Goal: Task Accomplishment & Management: Manage account settings

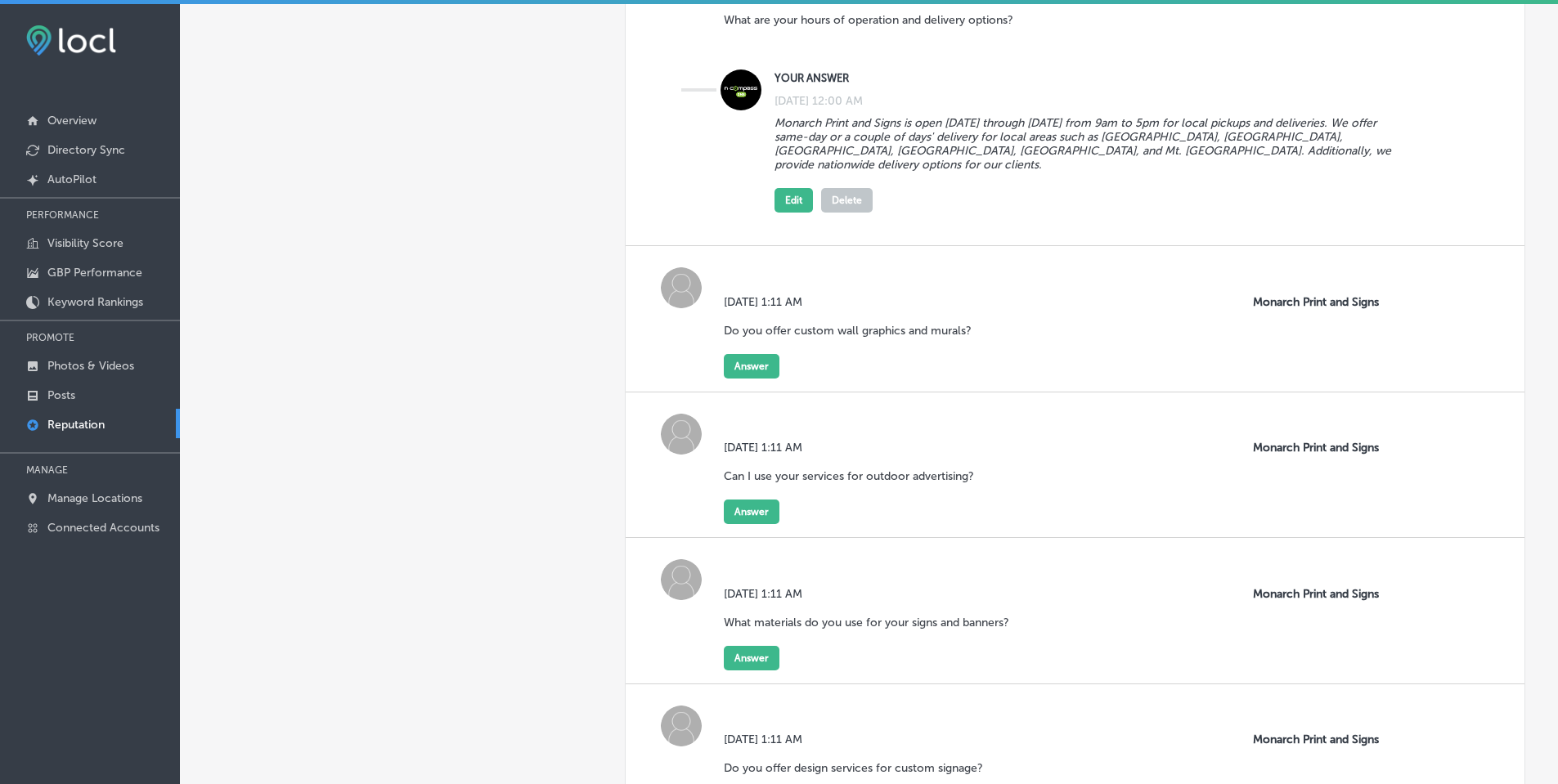
scroll to position [1390, 0]
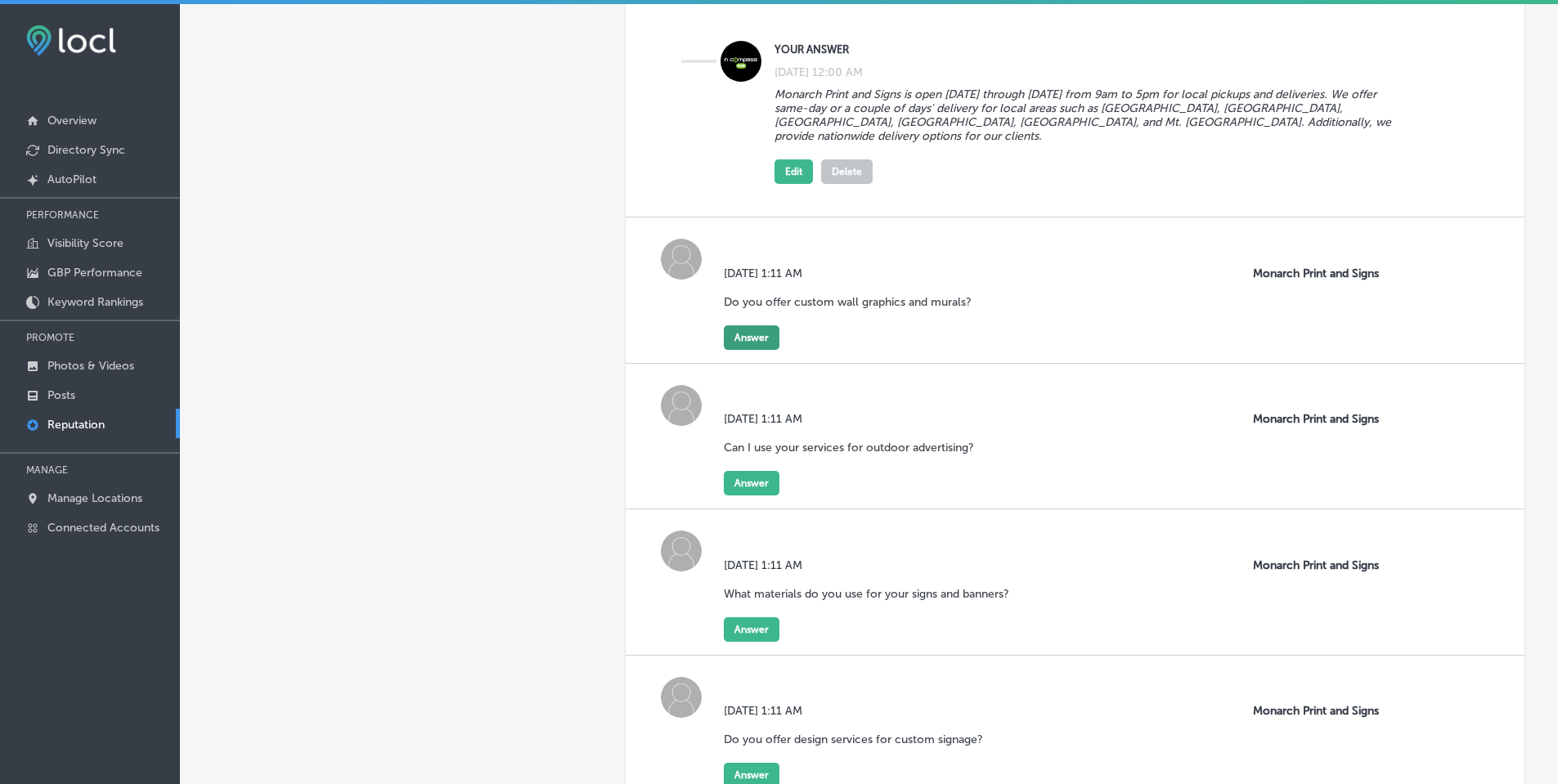
click at [756, 326] on button "Answer" at bounding box center [751, 338] width 55 height 25
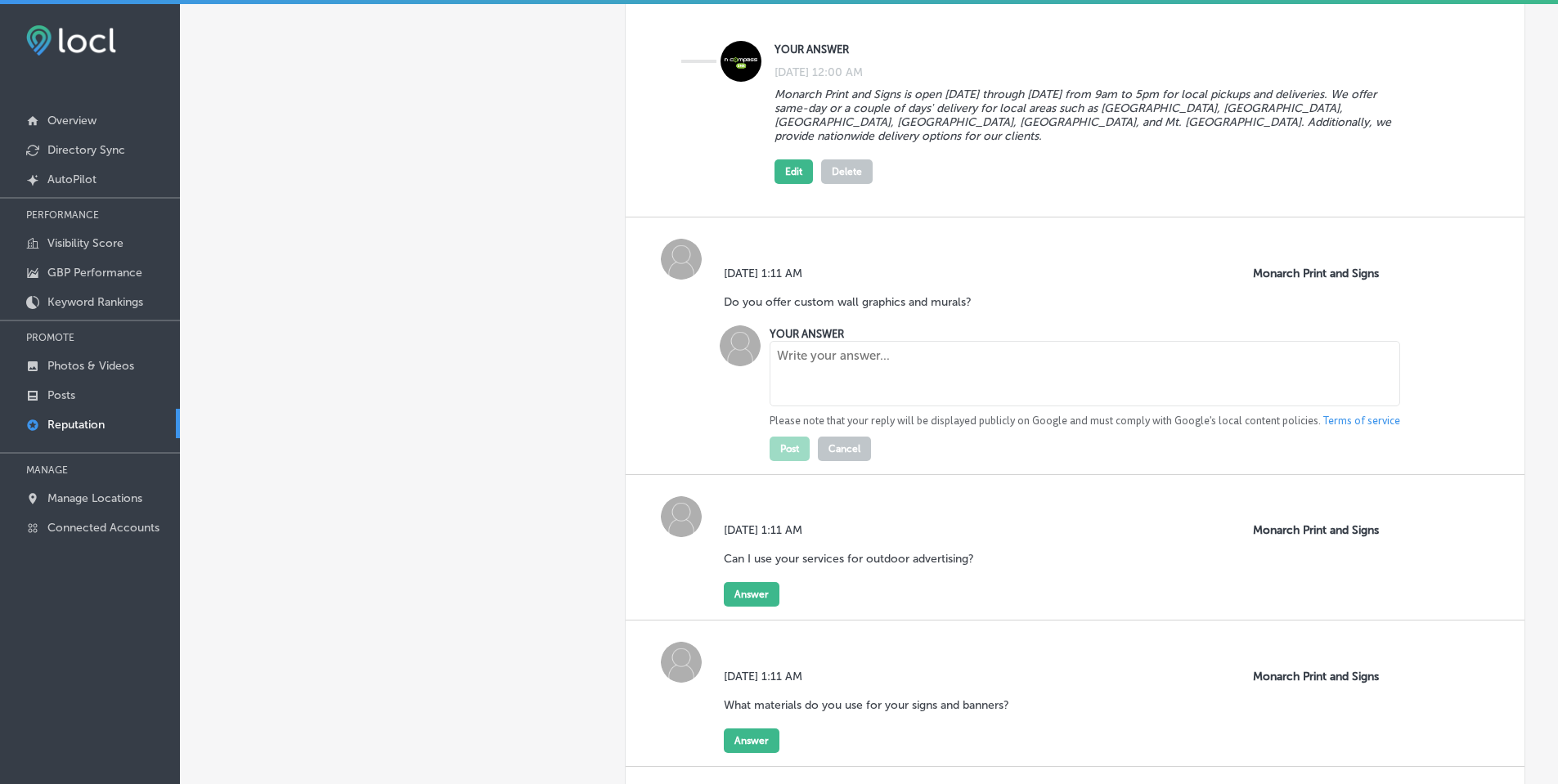
click at [855, 378] on textarea at bounding box center [1084, 373] width 630 height 65
paste textarea "Yes, we specialize in custom wall graphics, murals, and removable decals. Wheth…"
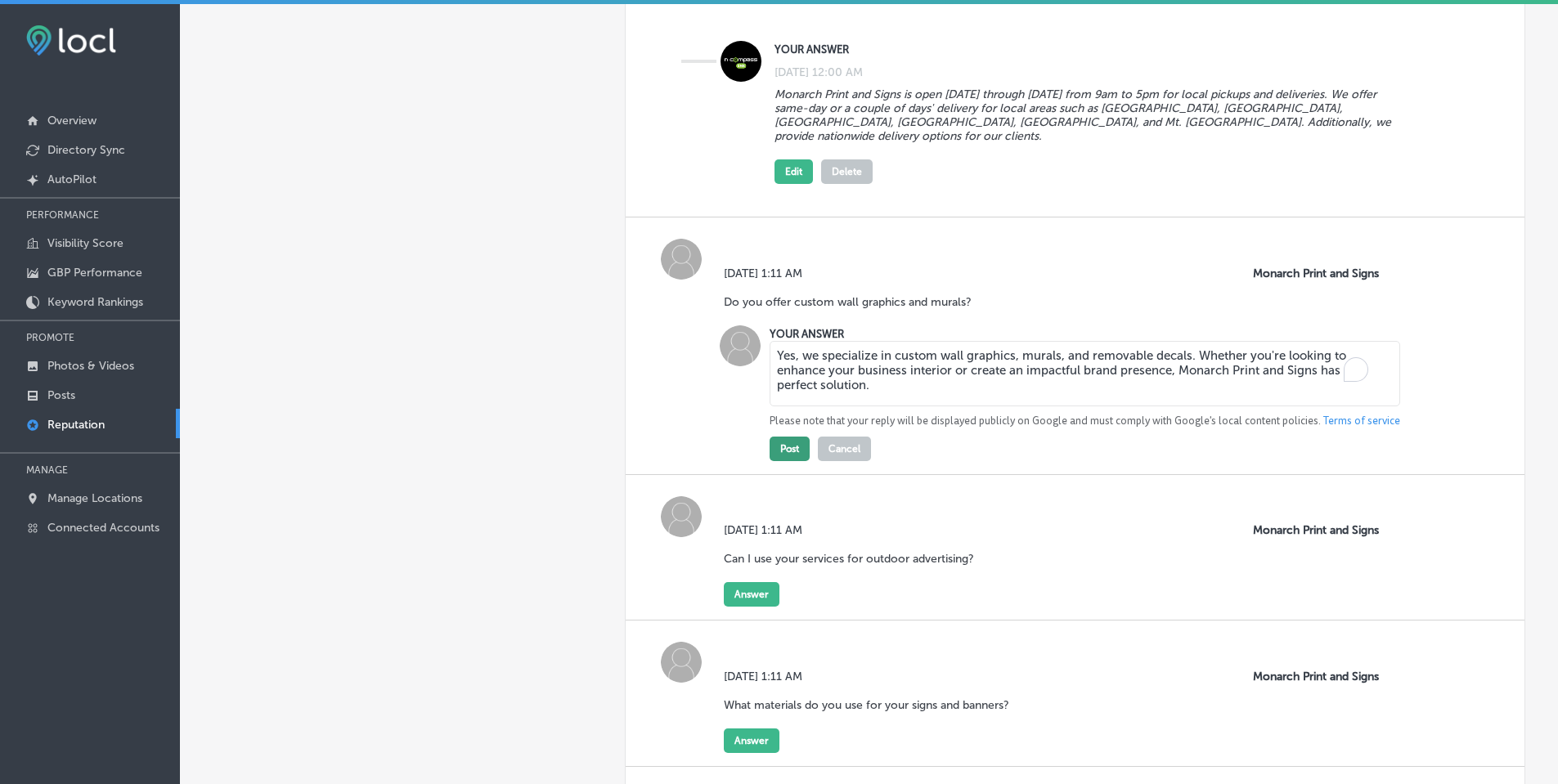
type textarea "Yes, we specialize in custom wall graphics, murals, and removable decals. Wheth…"
click at [790, 437] on button "Post" at bounding box center [789, 449] width 40 height 25
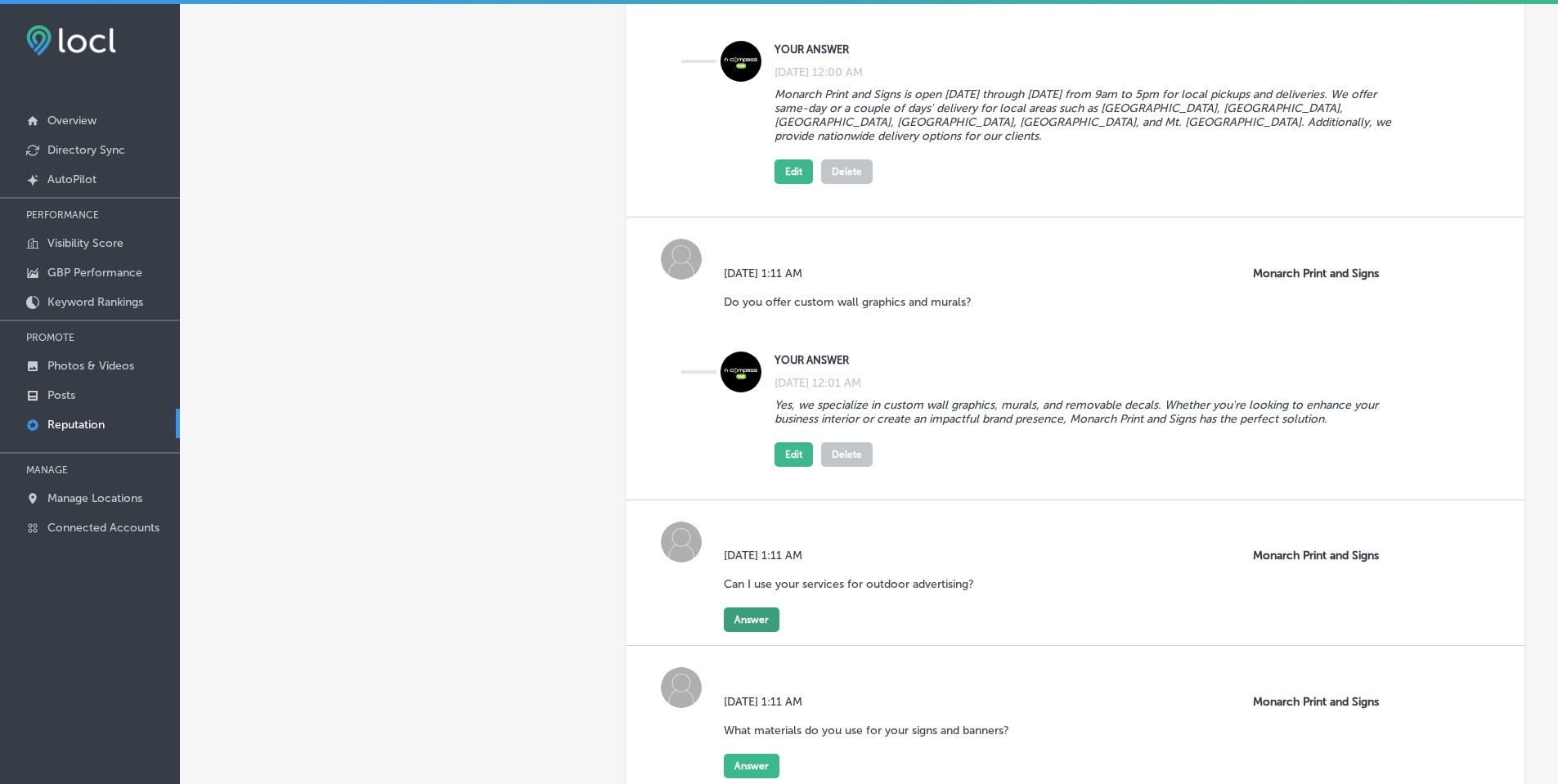
click at [758, 608] on button "Answer" at bounding box center [751, 620] width 55 height 25
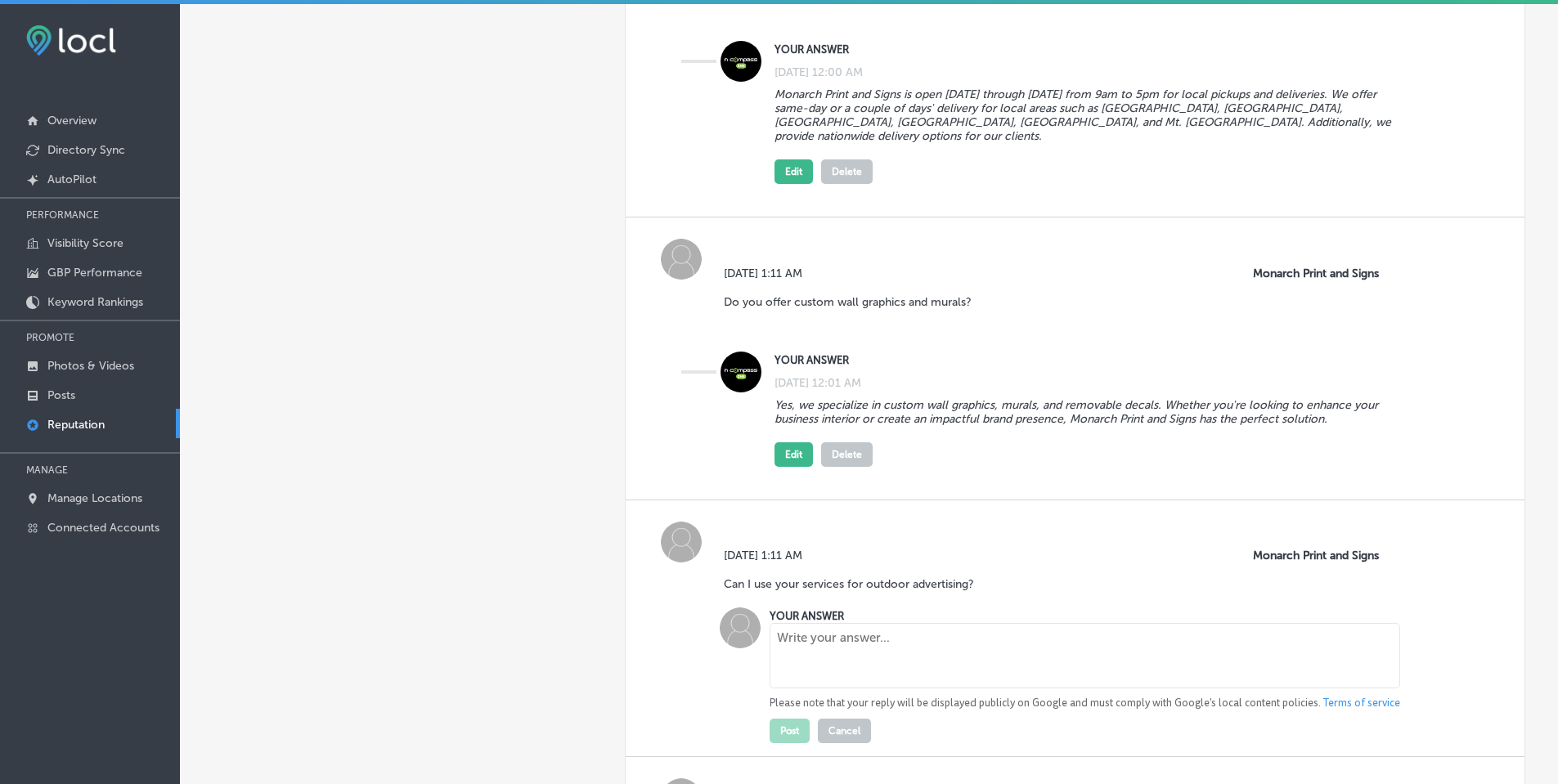
click at [848, 632] on textarea at bounding box center [1084, 655] width 630 height 65
paste textarea "Absolutely! We provide a variety of outdoor advertising options such as billboa…"
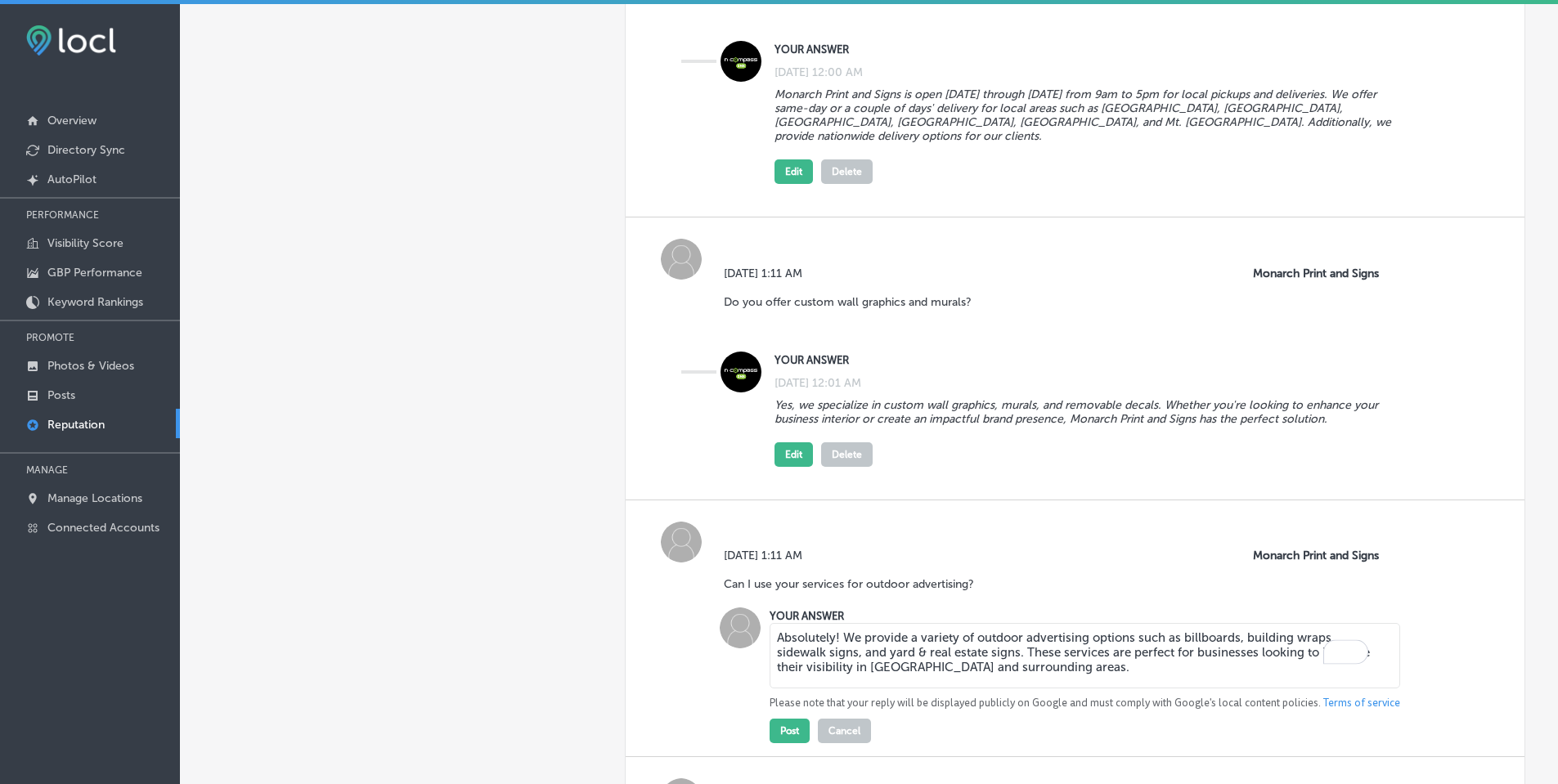
scroll to position [1553, 0]
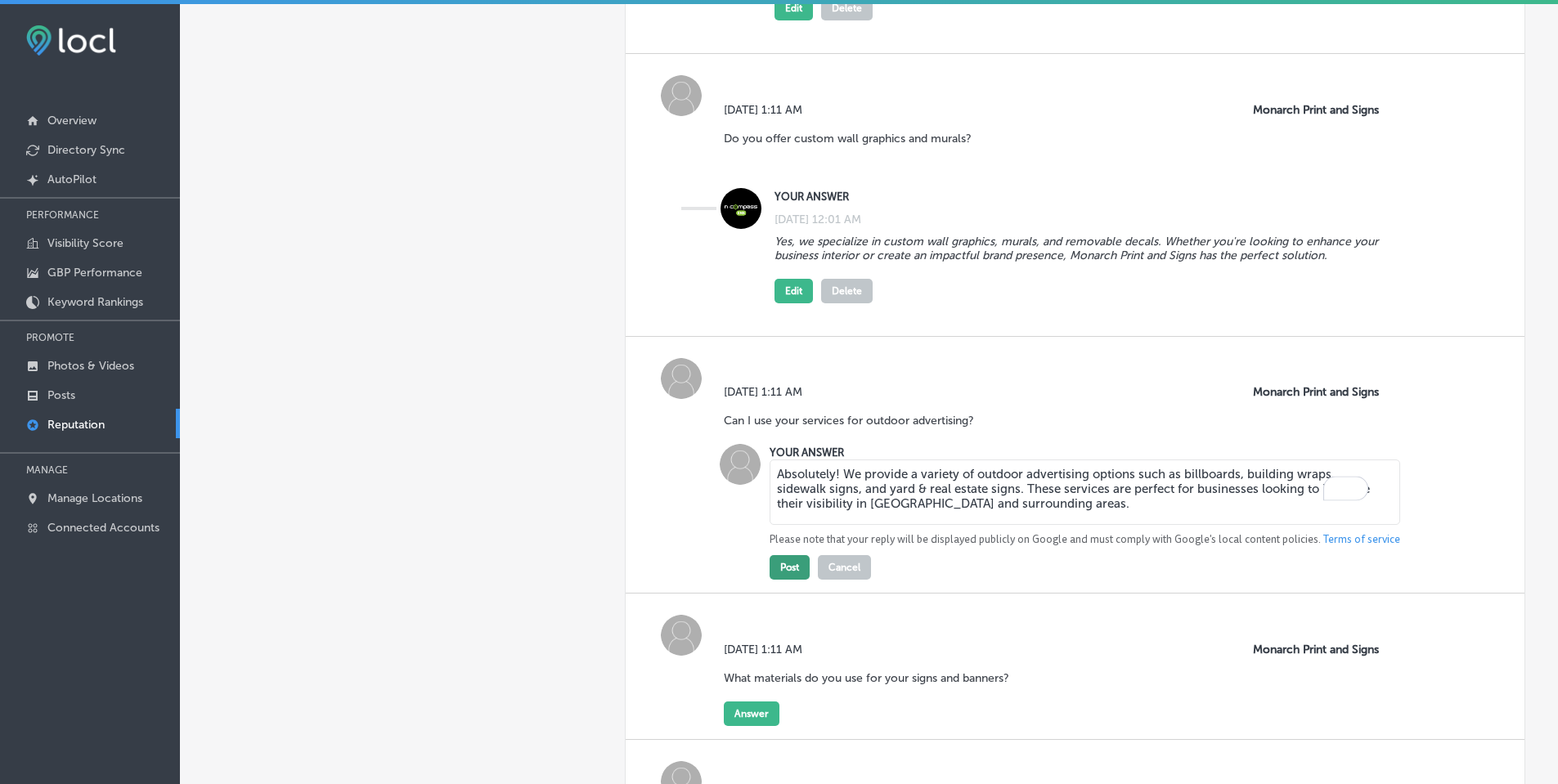
type textarea "Absolutely! We provide a variety of outdoor advertising options such as billboa…"
click at [794, 555] on button "Post" at bounding box center [789, 568] width 40 height 25
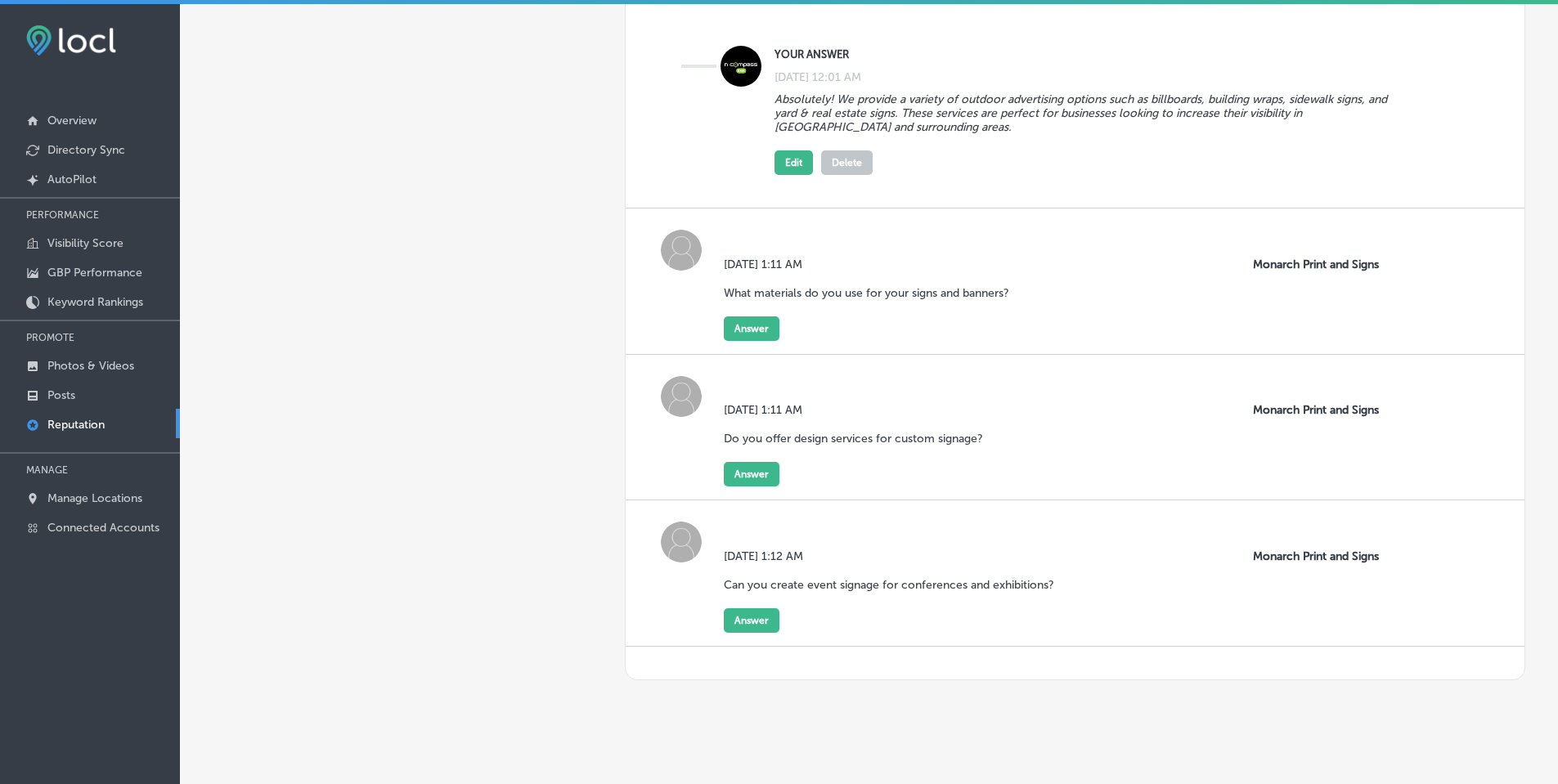
scroll to position [1983, 0]
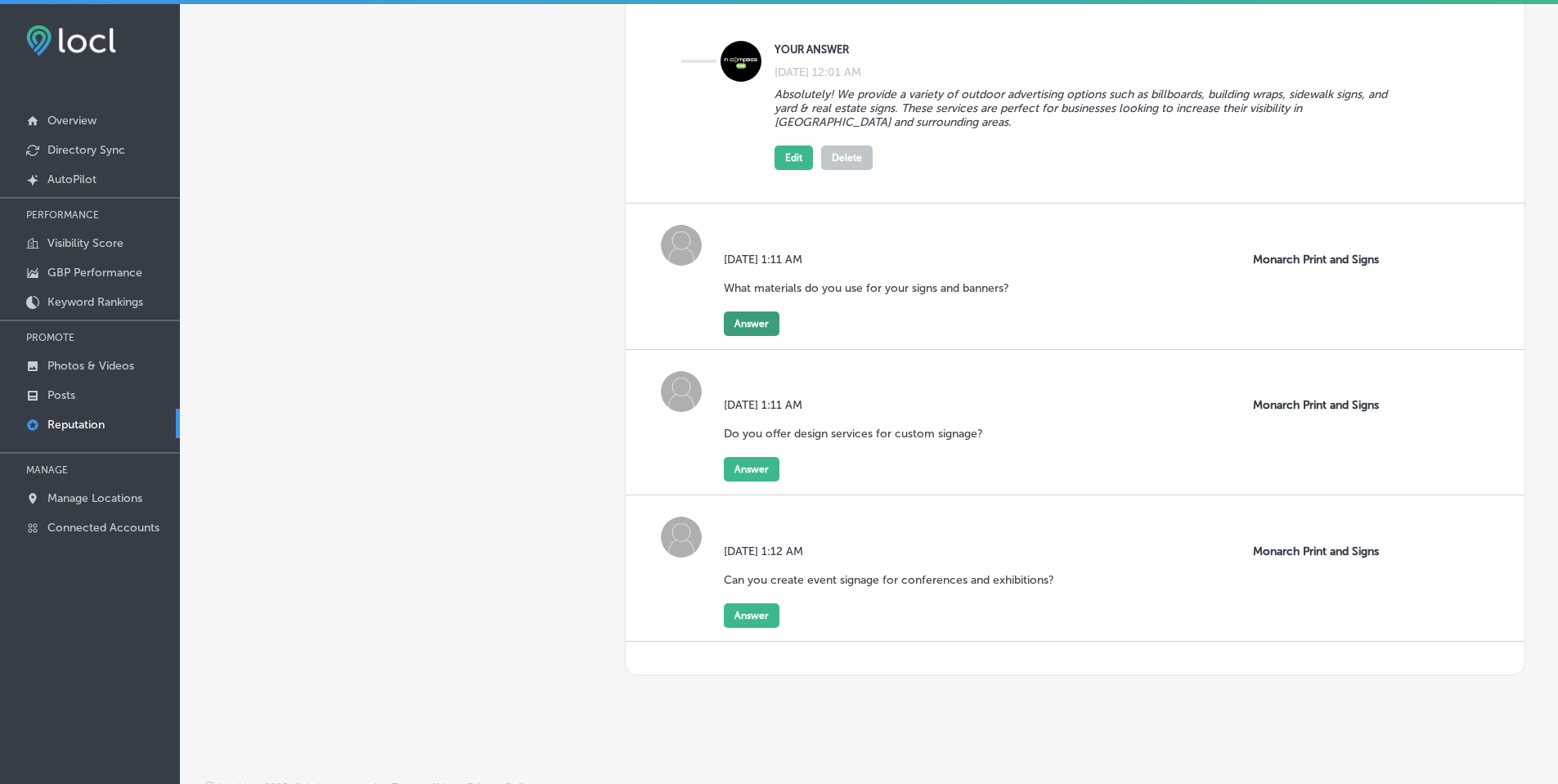
click at [729, 311] on button "Answer" at bounding box center [751, 324] width 55 height 25
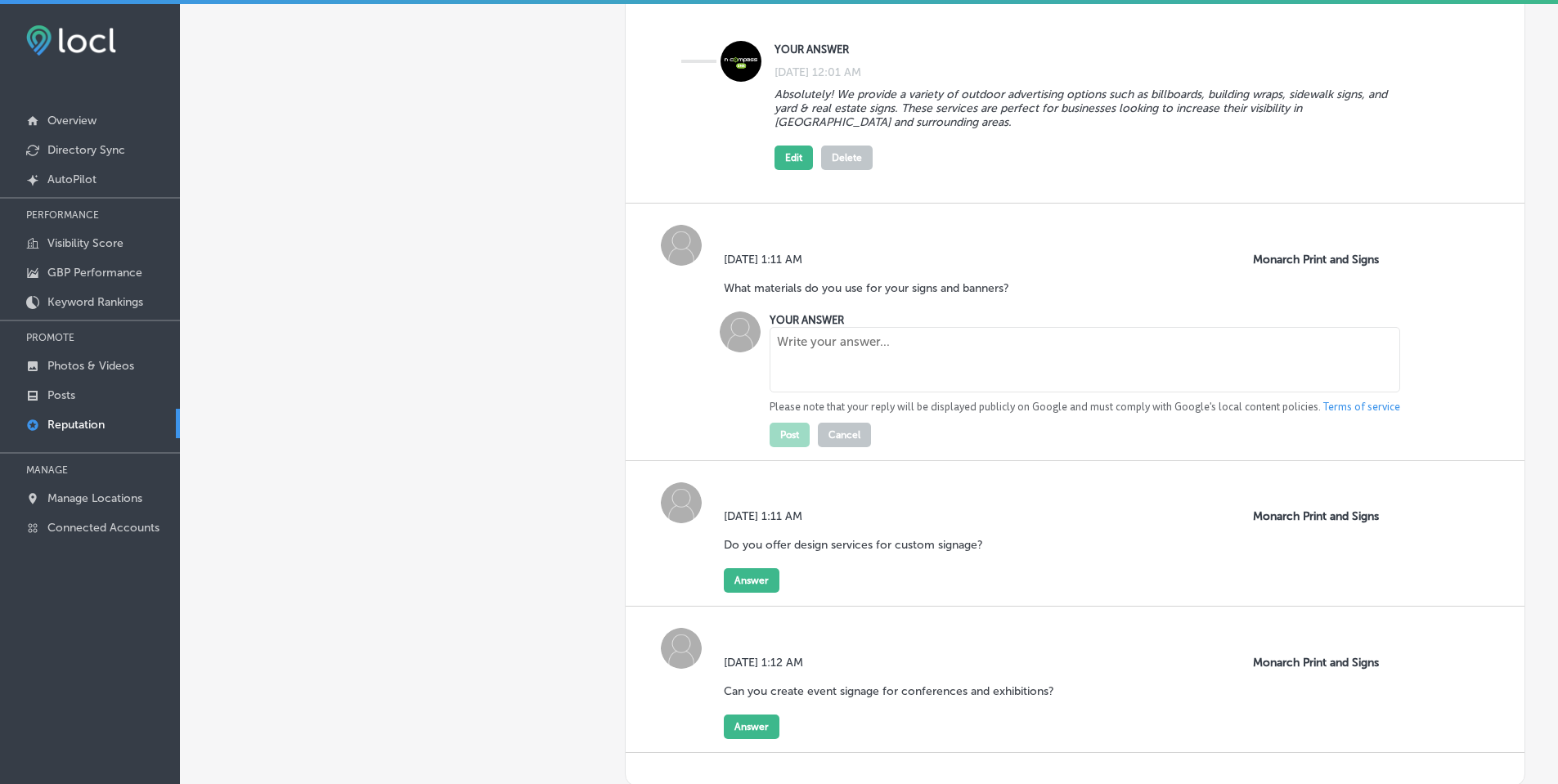
click at [864, 357] on textarea at bounding box center [1084, 359] width 630 height 65
paste textarea "We use high-quality materials like vinyl, mesh, canvas, and perforated window f…"
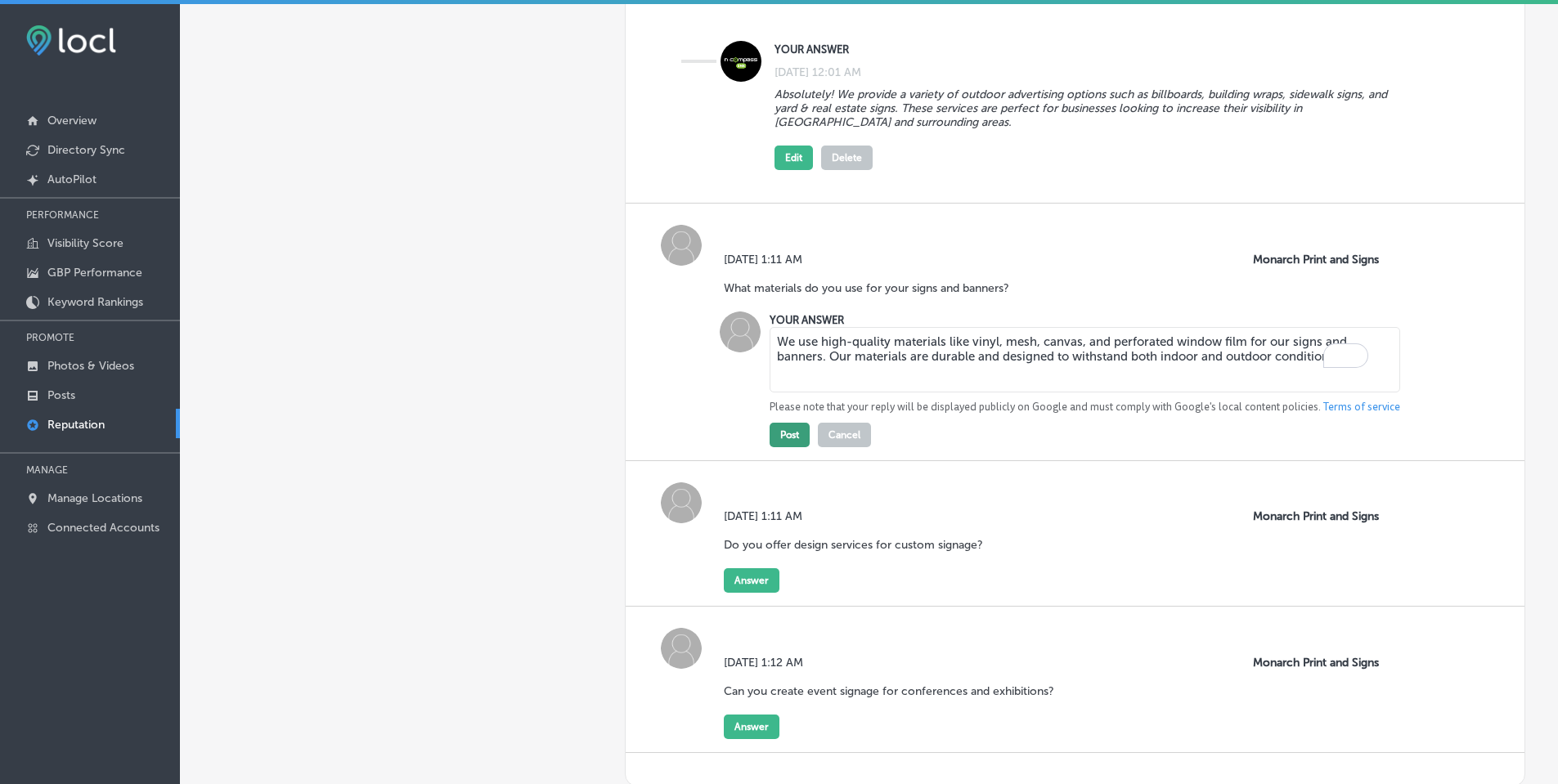
type textarea "We use high-quality materials like vinyl, mesh, canvas, and perforated window f…"
click at [799, 424] on button "Post" at bounding box center [789, 435] width 40 height 25
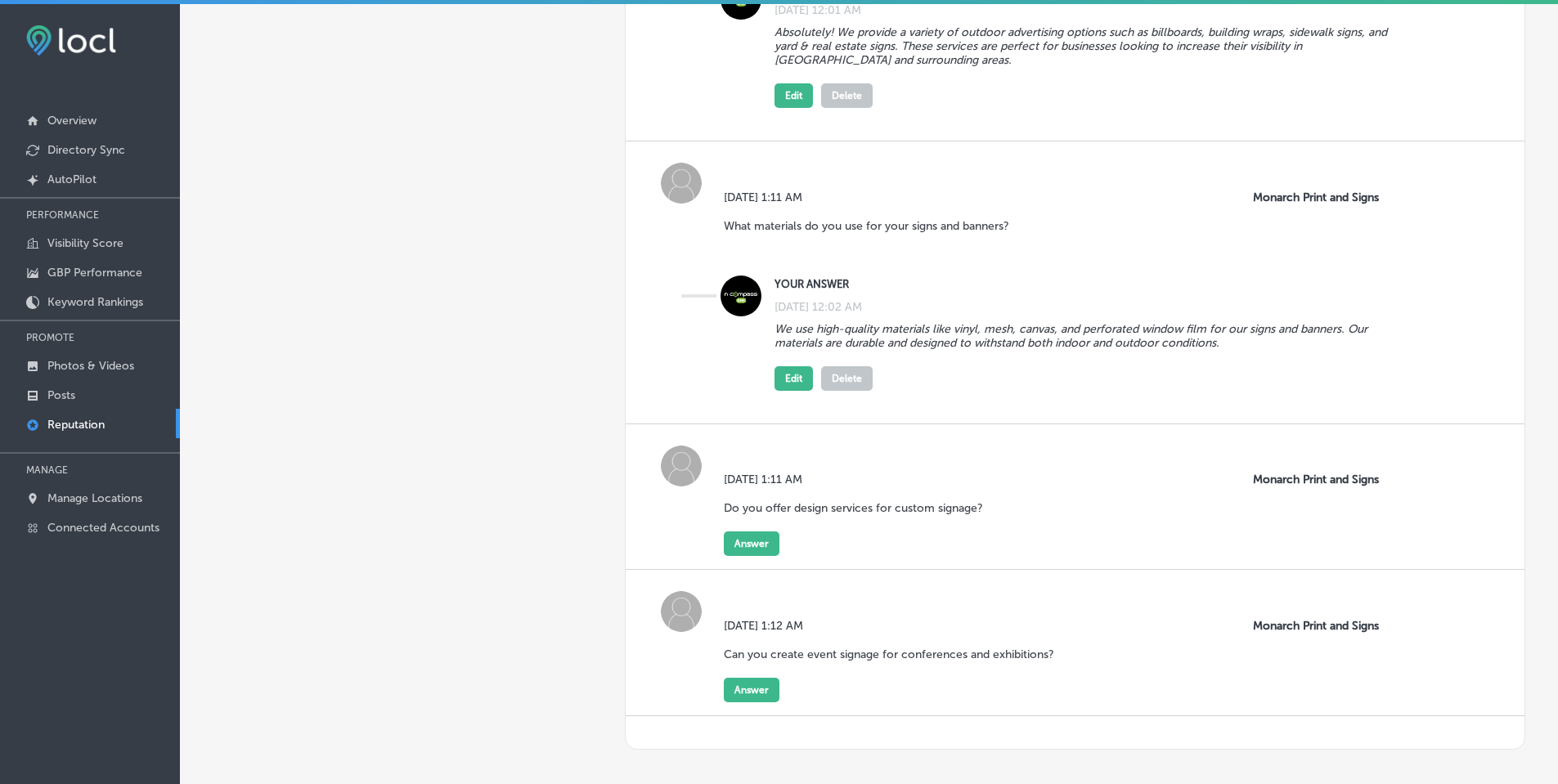
scroll to position [2119, 0]
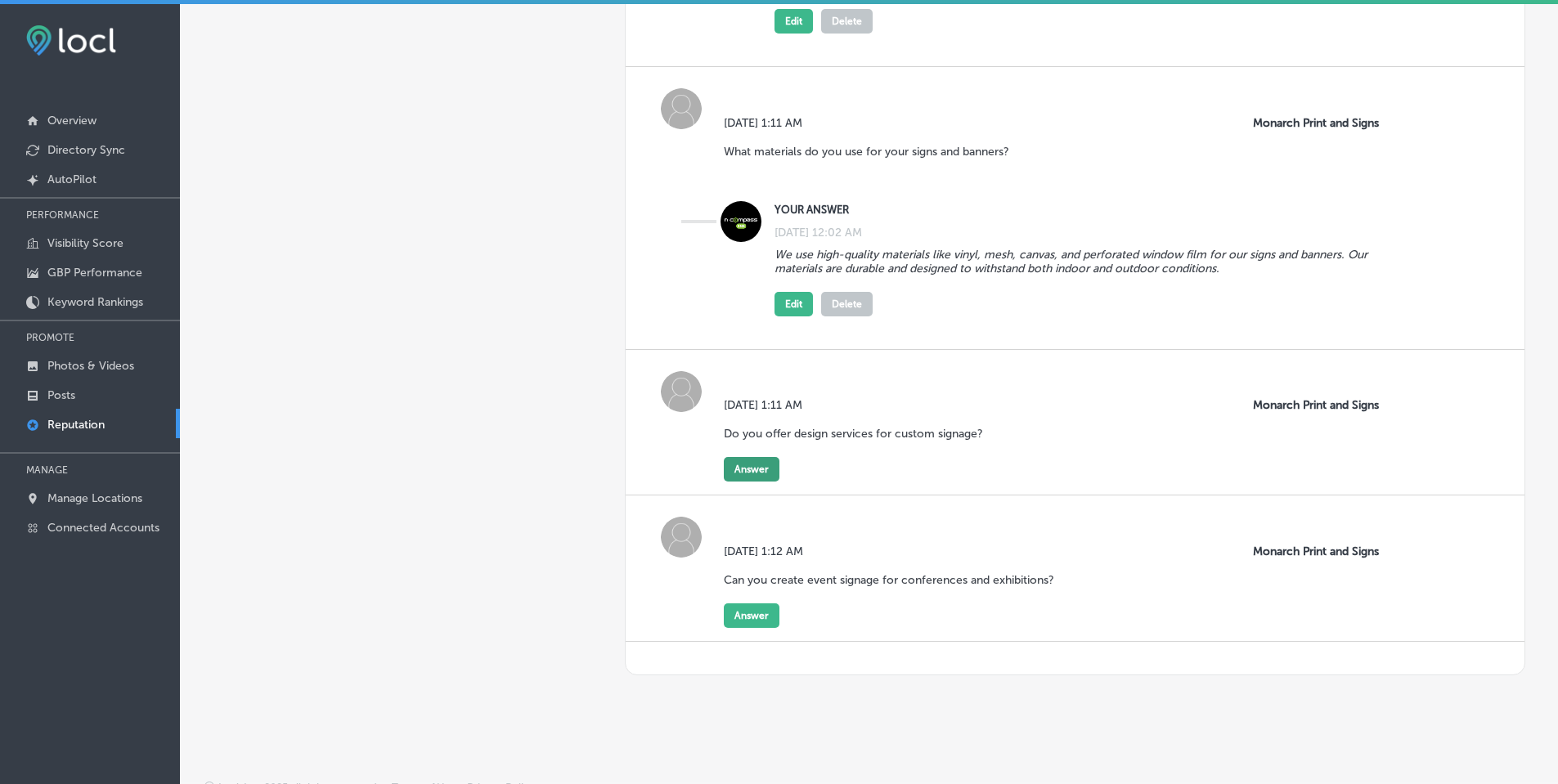
click at [753, 457] on button "Answer" at bounding box center [751, 470] width 55 height 25
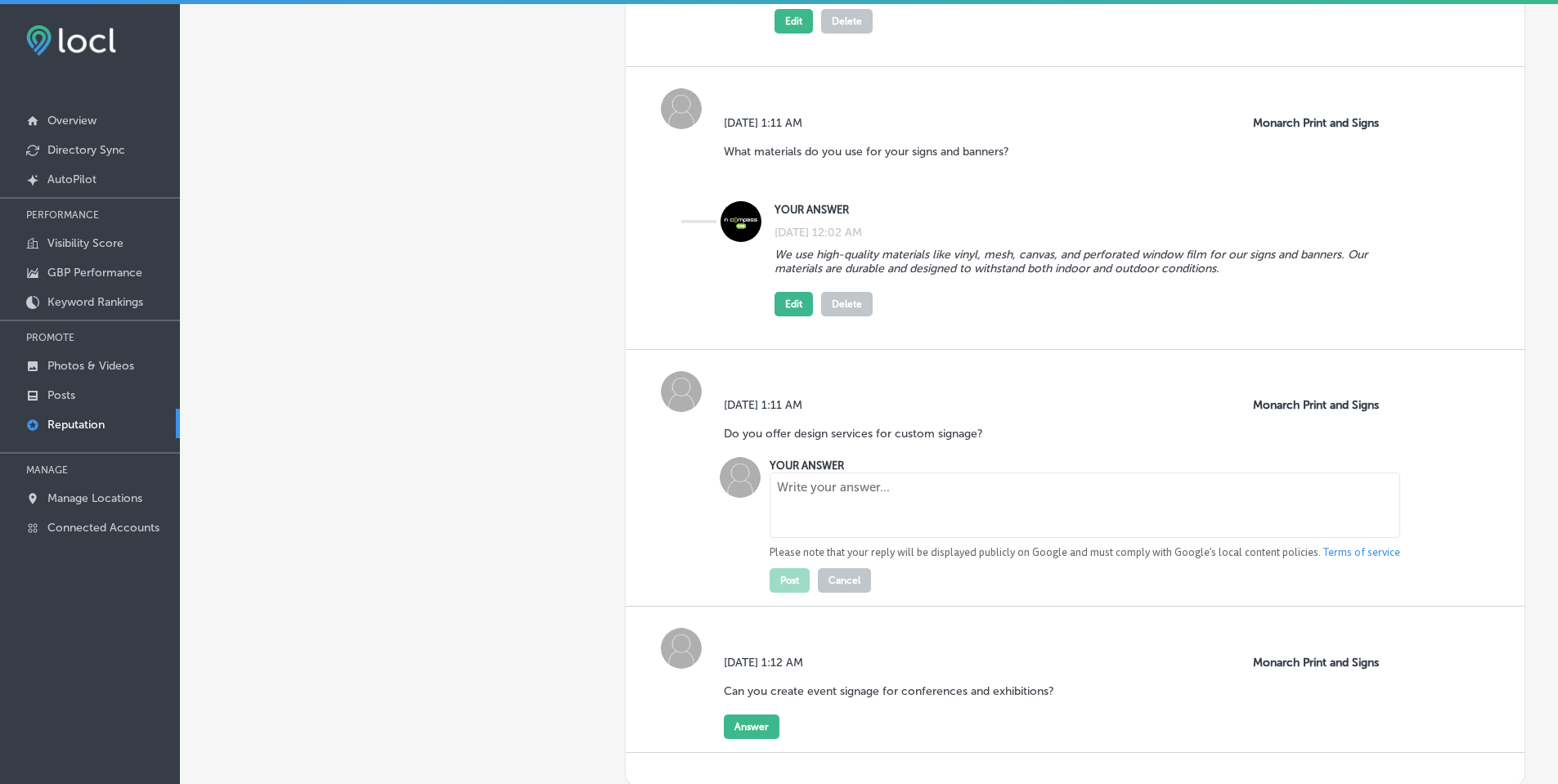
click at [840, 481] on textarea at bounding box center [1084, 505] width 630 height 65
paste textarea "Yes, we provide professional design services to help bring your vision to life.…"
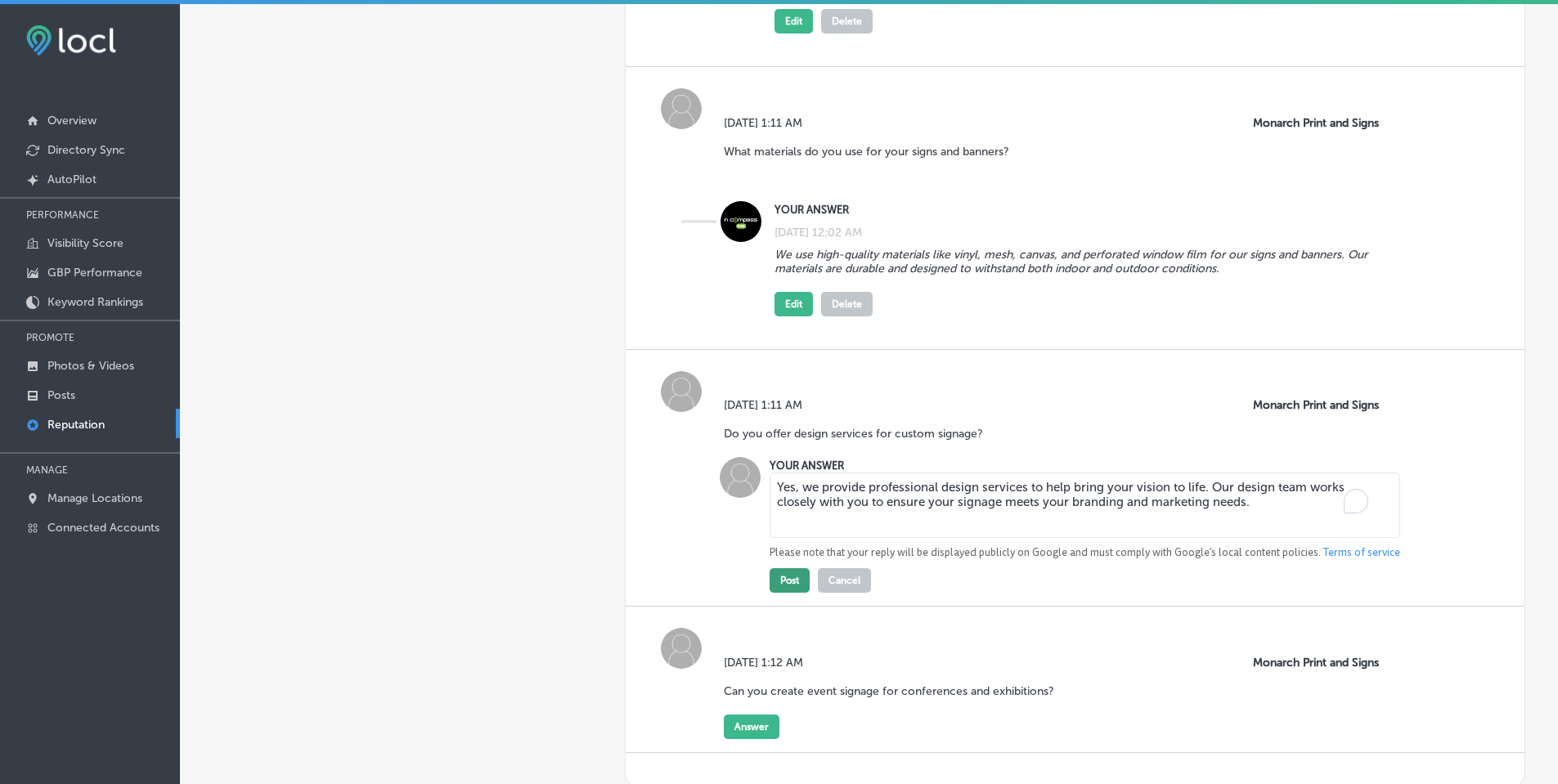
type textarea "Yes, we provide professional design services to help bring your vision to life.…"
click at [783, 573] on button "Post" at bounding box center [789, 580] width 40 height 25
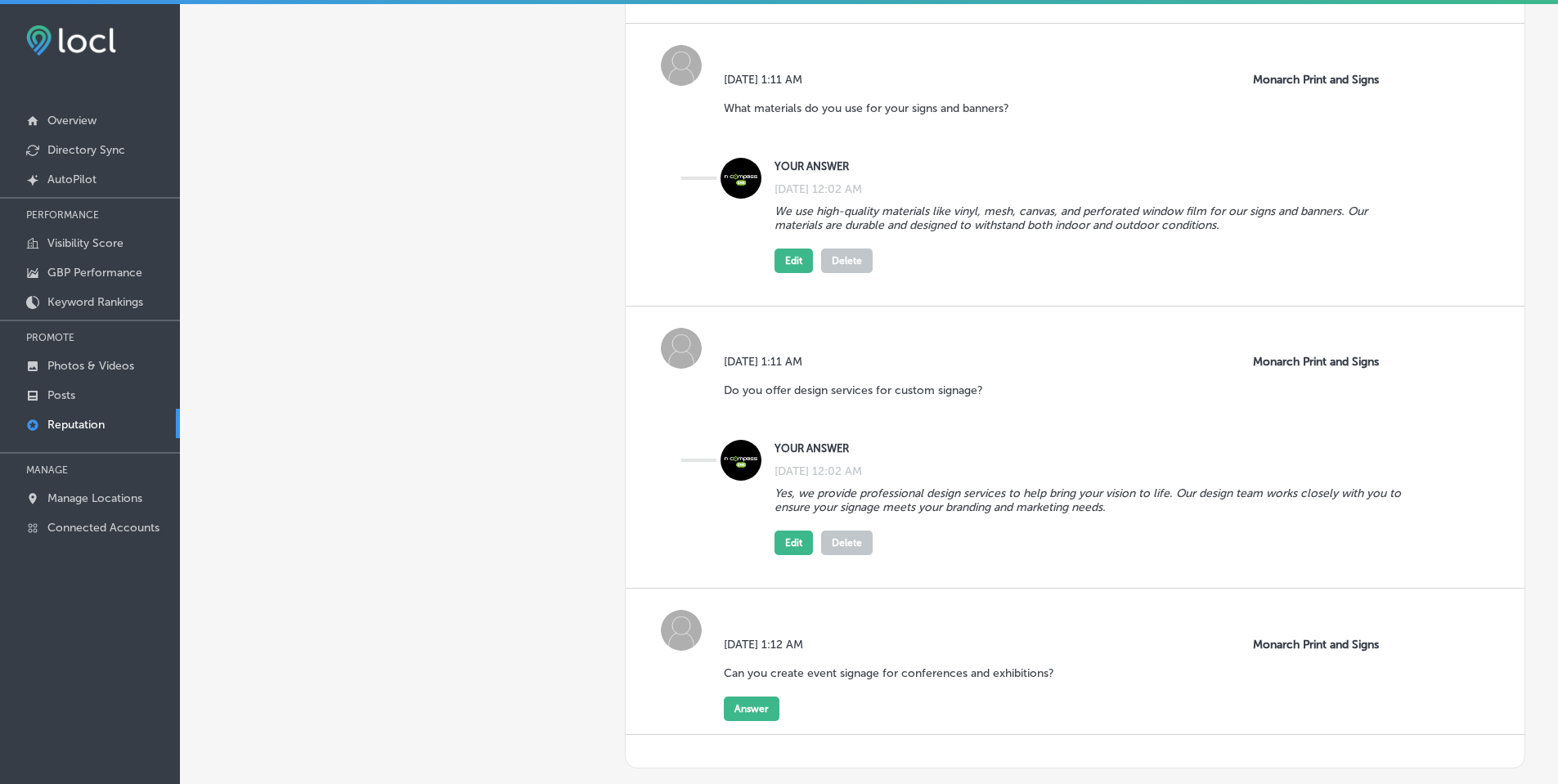
scroll to position [2256, 0]
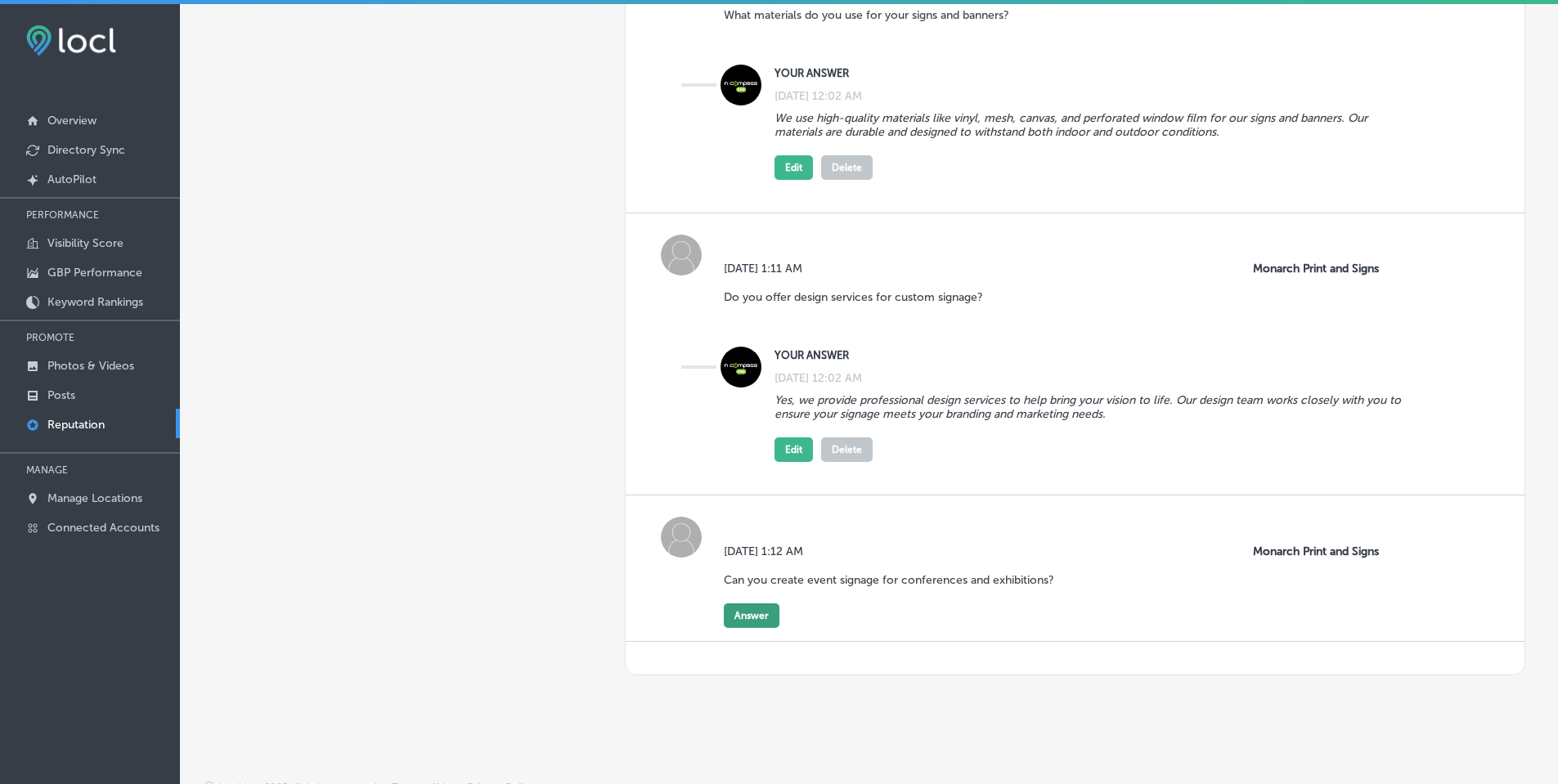
click at [751, 603] on button "Answer" at bounding box center [751, 616] width 55 height 25
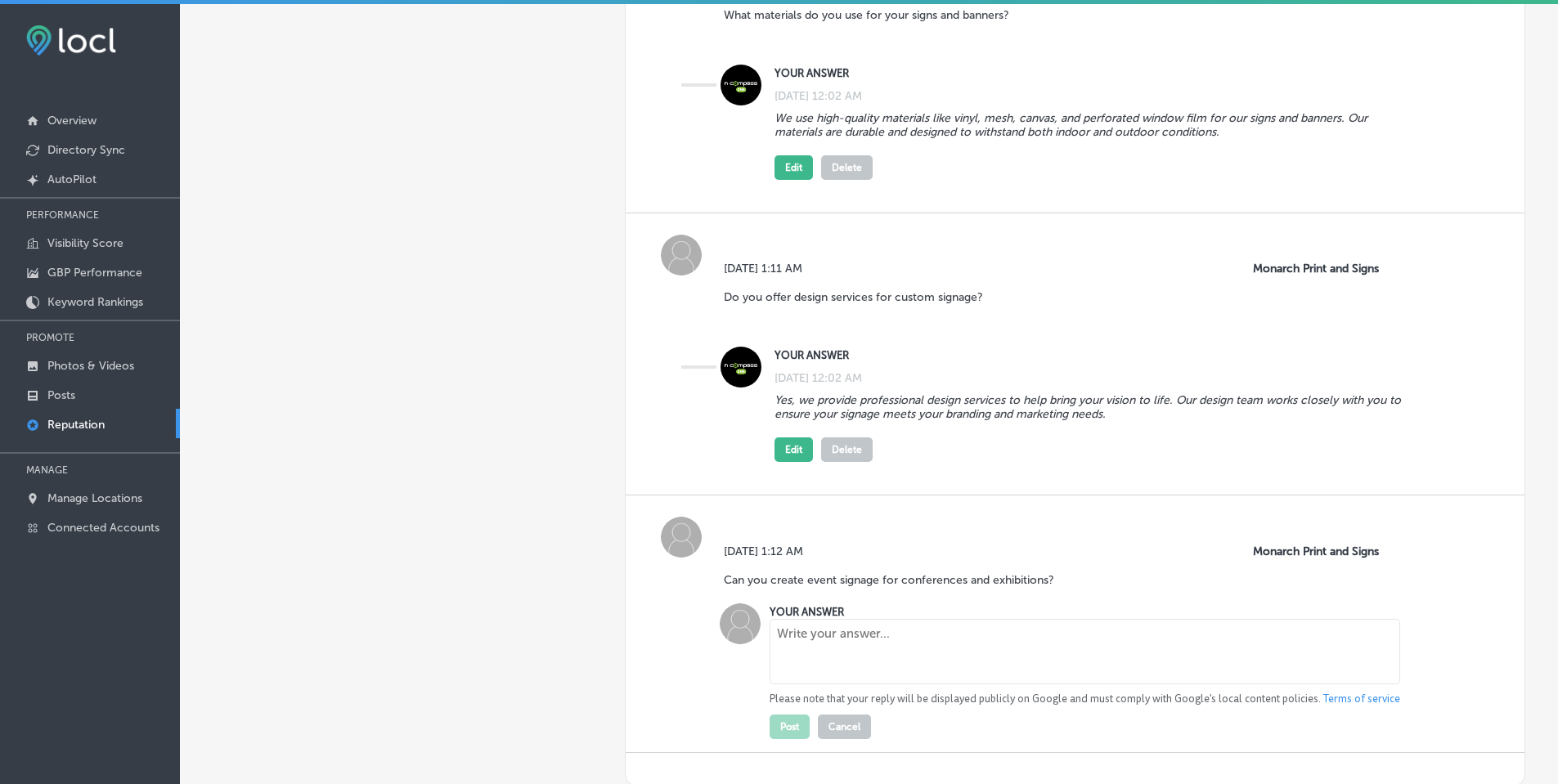
click at [889, 622] on textarea at bounding box center [1084, 651] width 630 height 65
paste textarea "Yes, we specialize in creating eye-catching event signage, including step-and-r…"
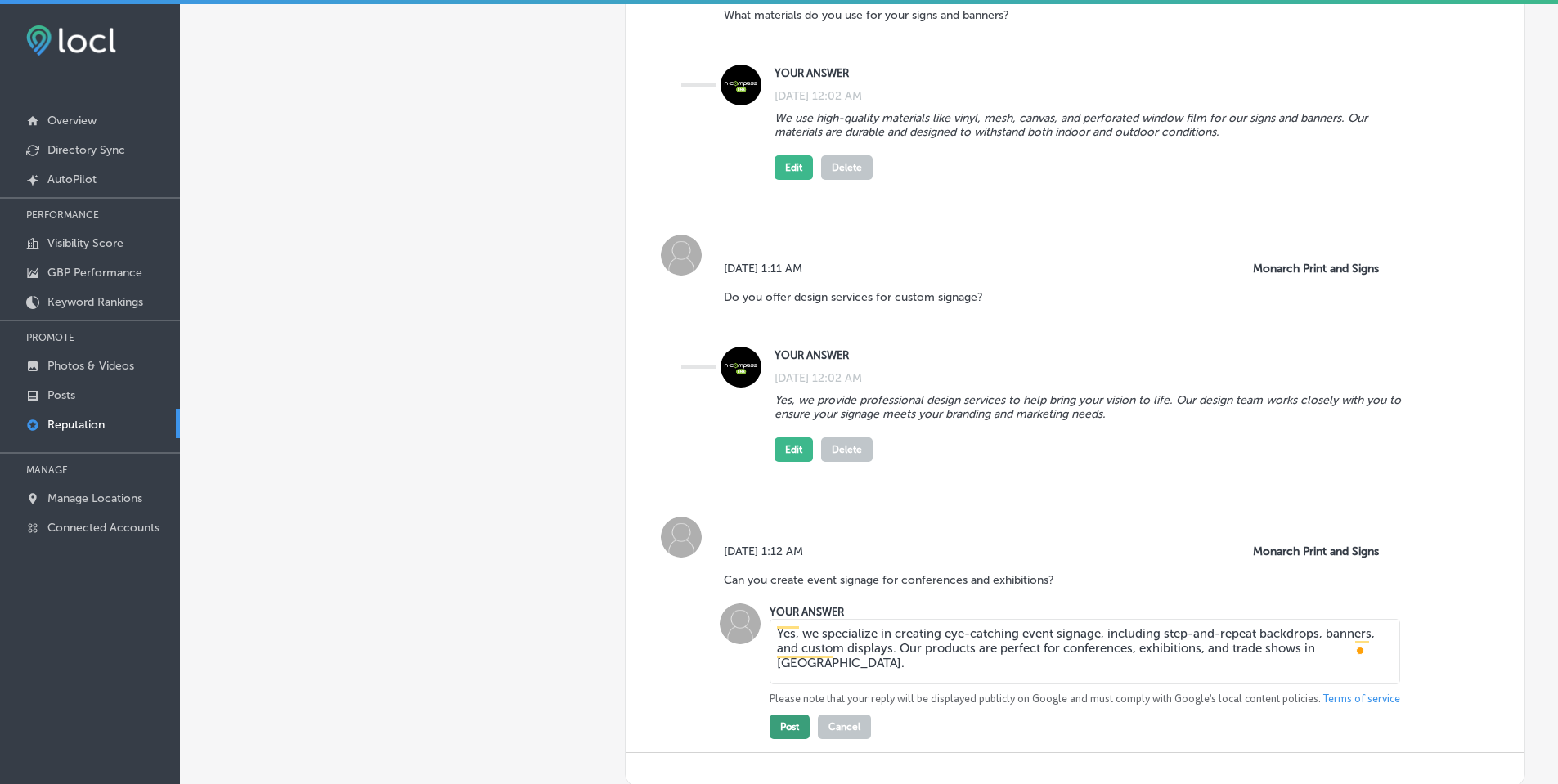
type textarea "Yes, we specialize in creating eye-catching event signage, including step-and-r…"
click at [782, 715] on button "Post" at bounding box center [789, 727] width 40 height 25
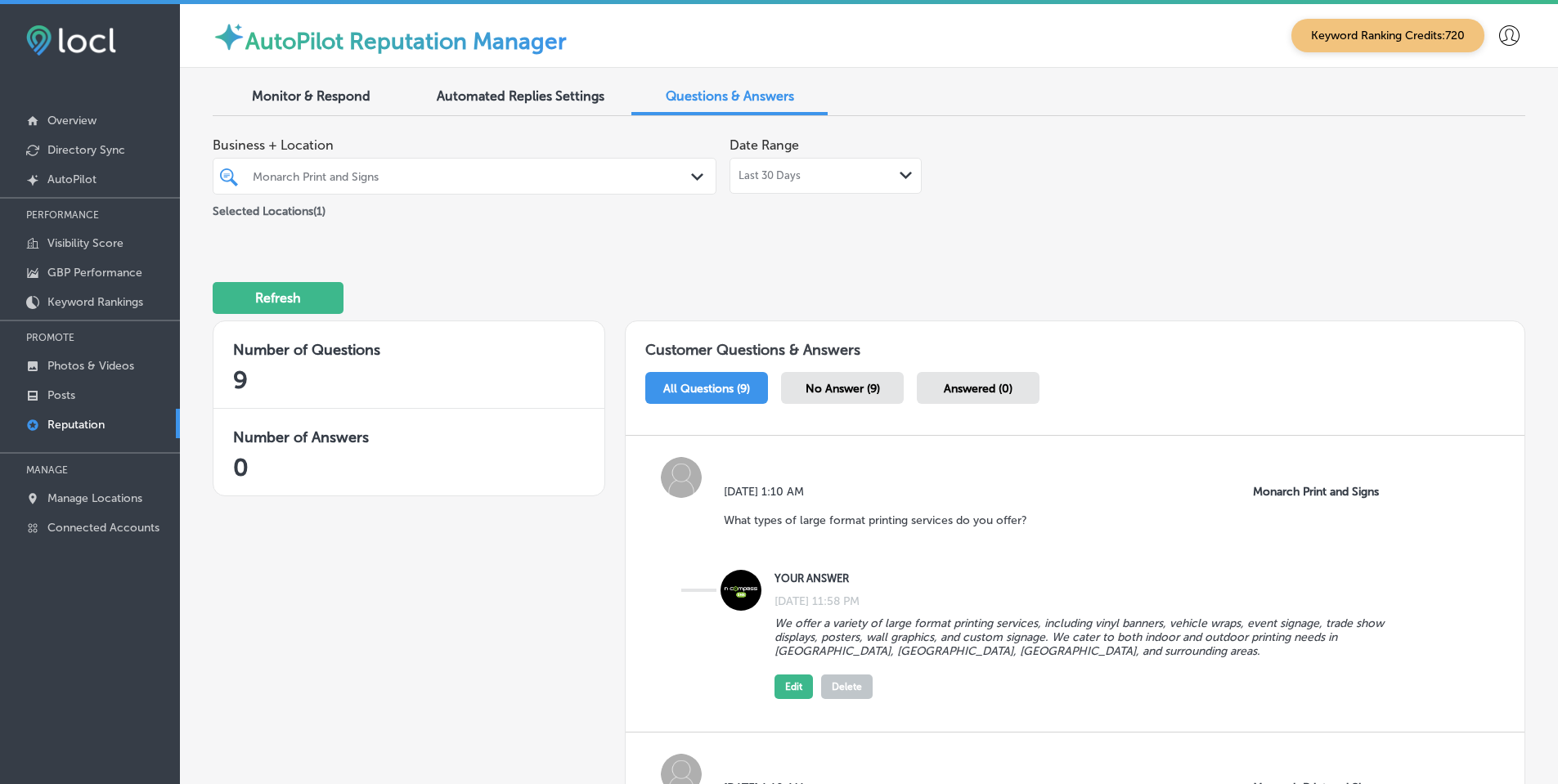
scroll to position [2256, 0]
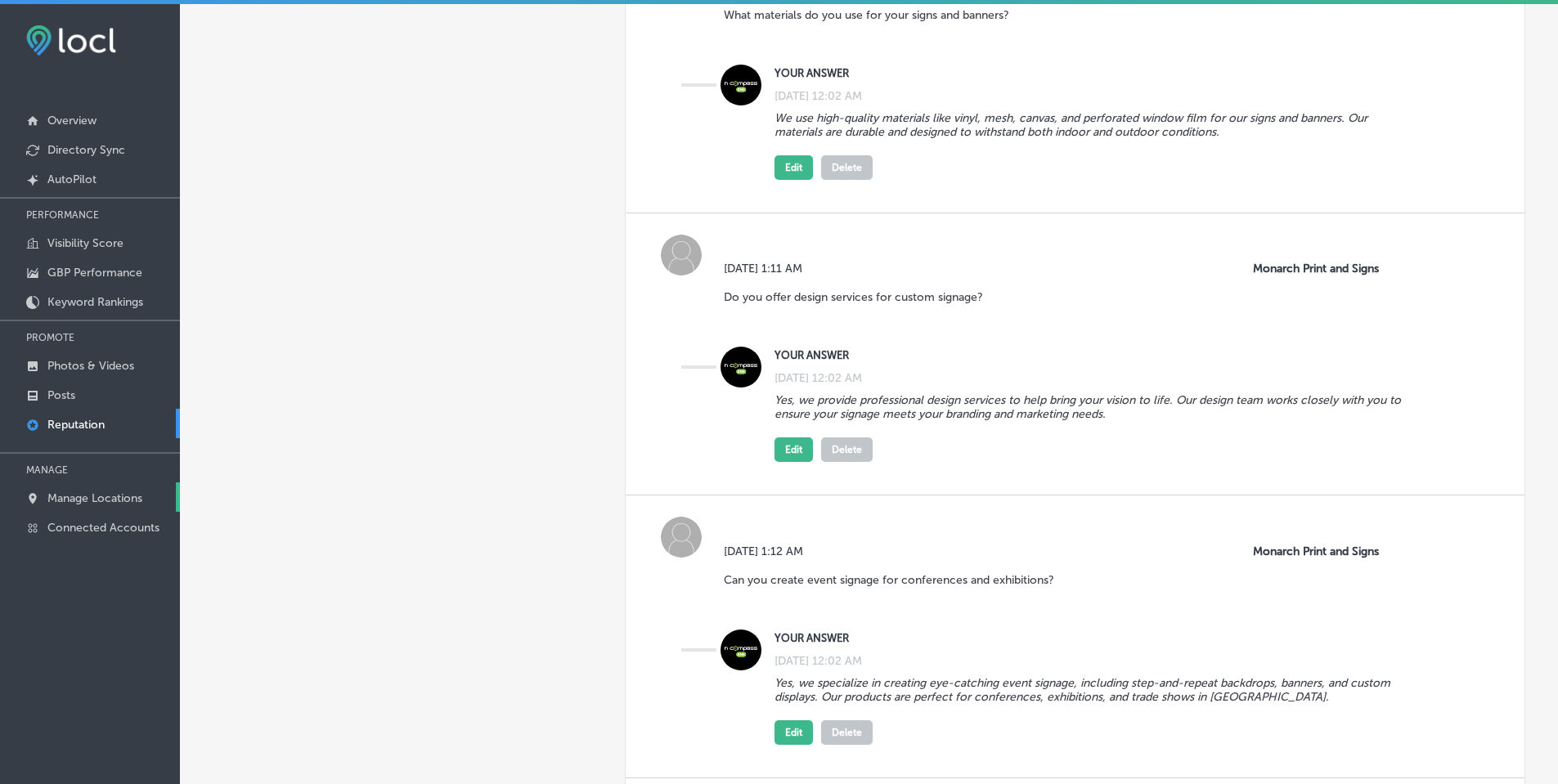
click at [84, 497] on p "Manage Locations" at bounding box center [94, 498] width 95 height 14
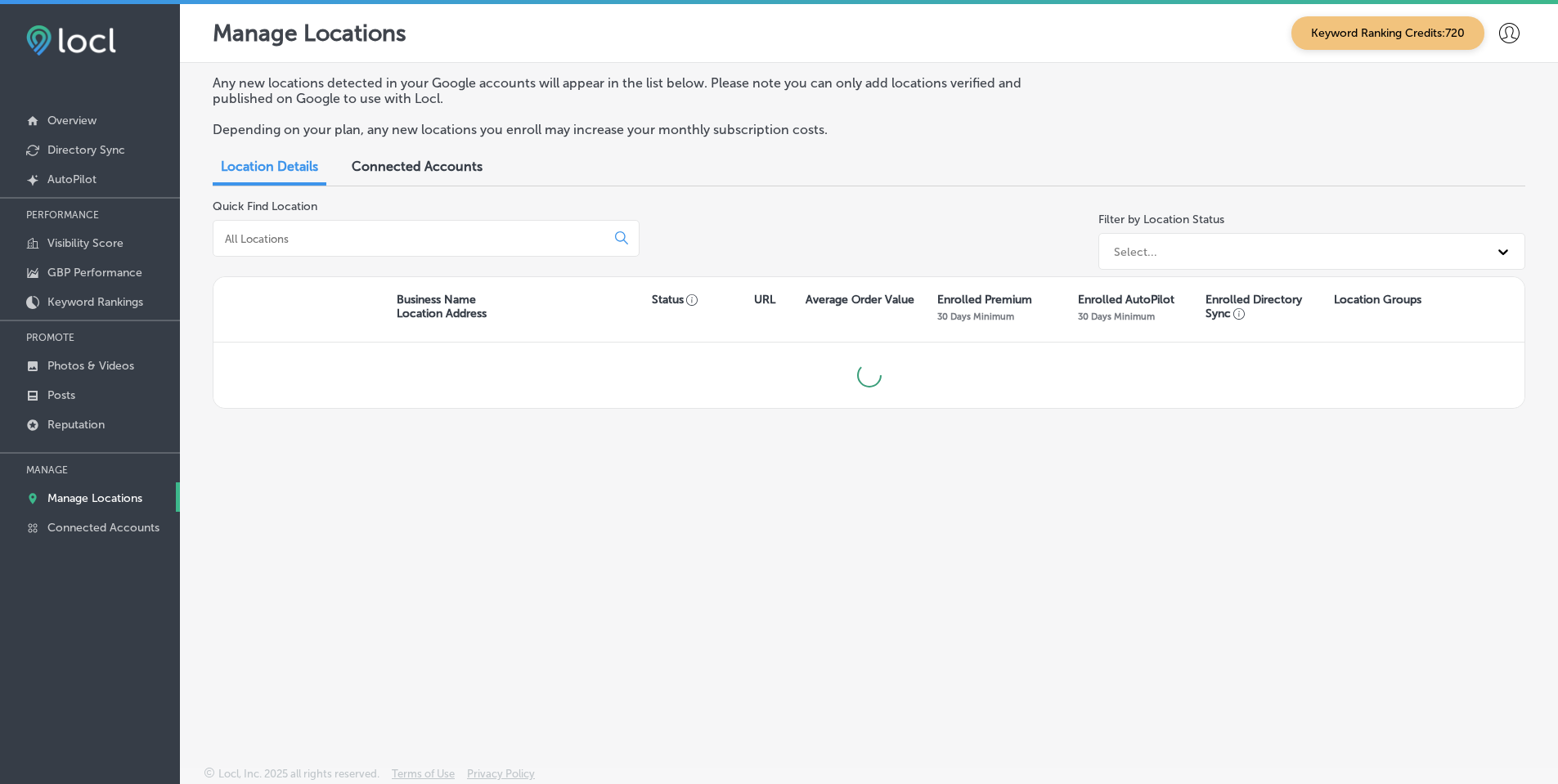
click at [353, 241] on input at bounding box center [412, 238] width 378 height 15
type input "cedaredge"
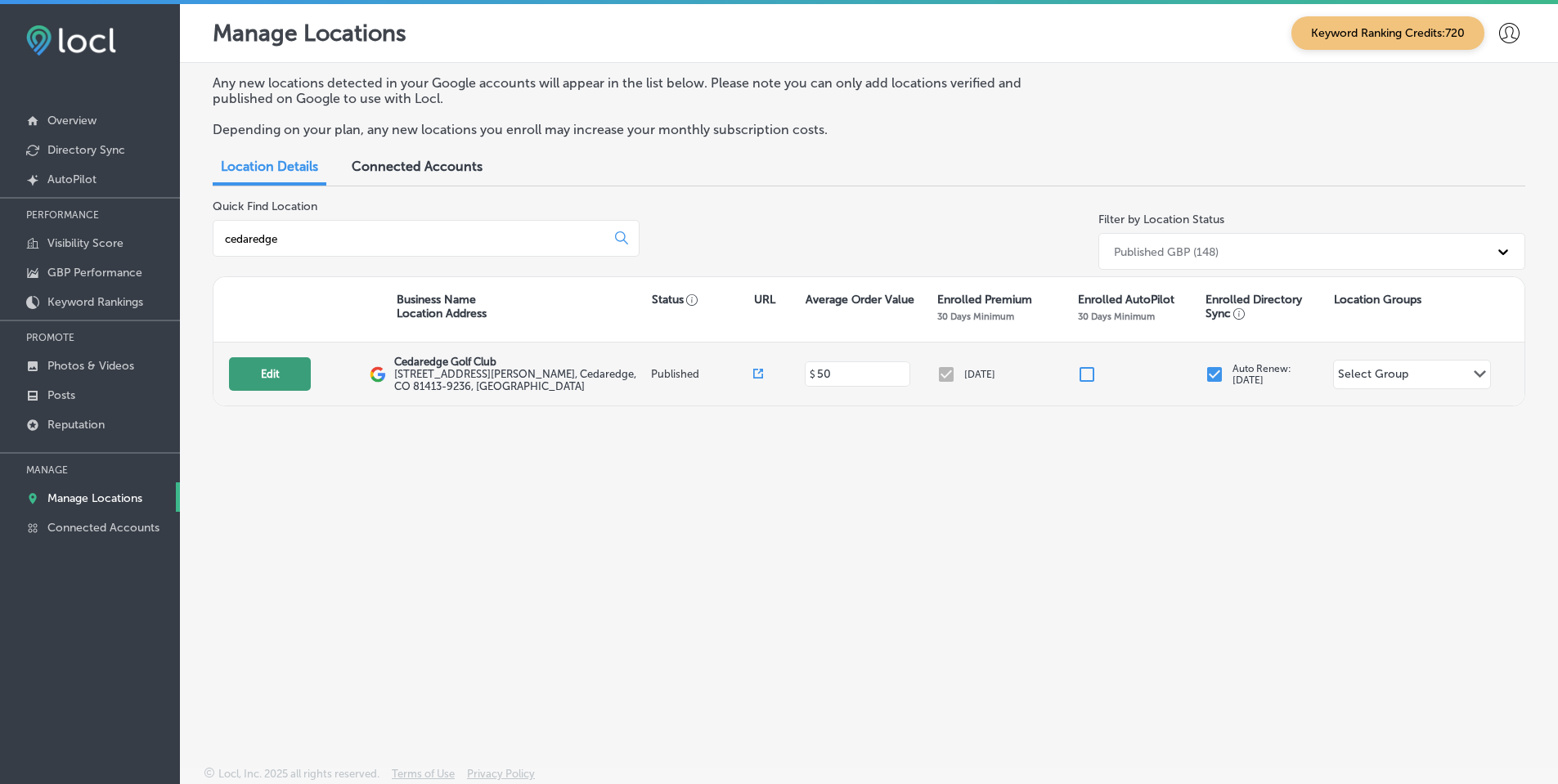
click at [281, 379] on button "Edit" at bounding box center [270, 374] width 82 height 34
select select "US"
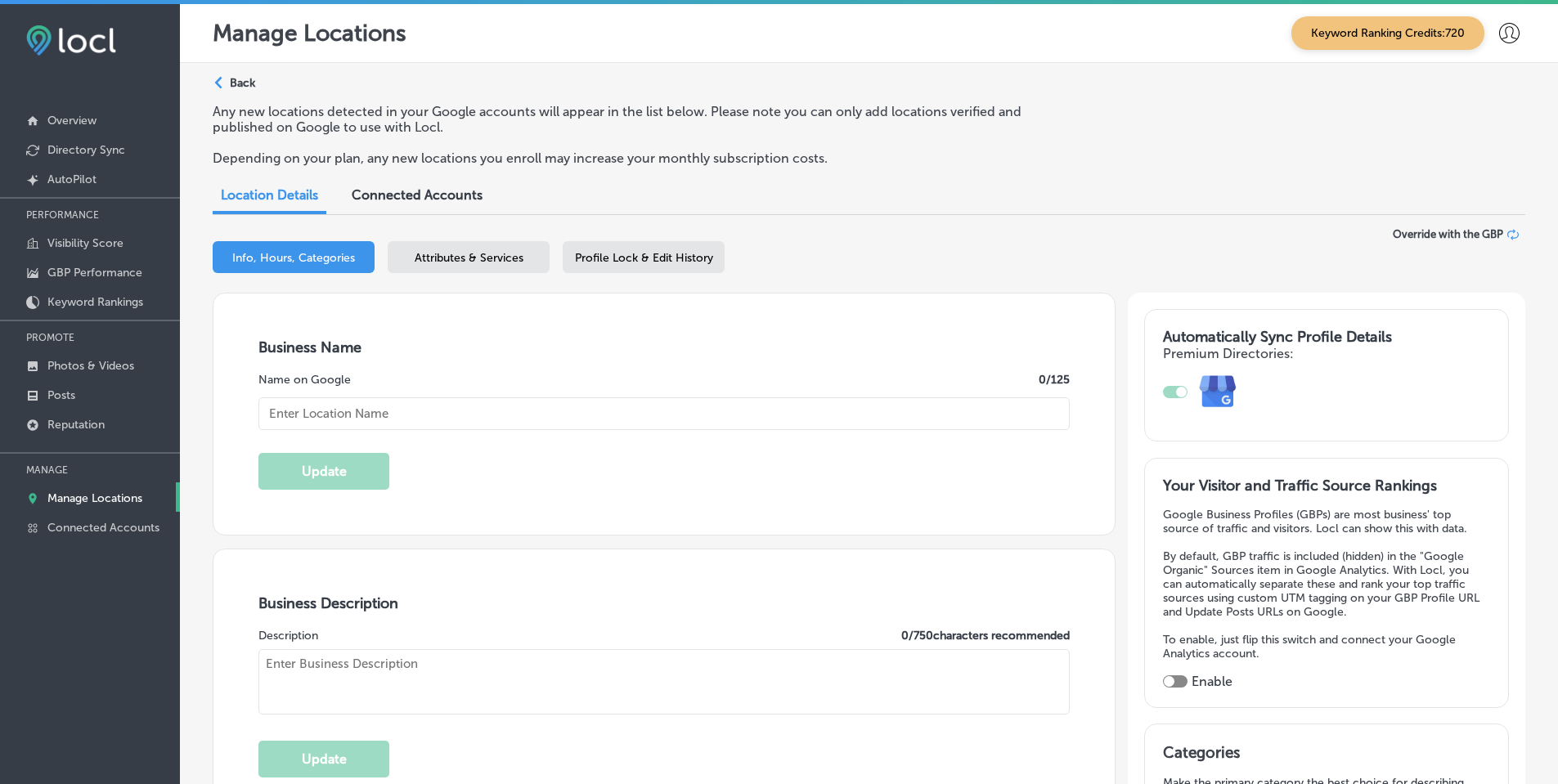
type input "[URL][DOMAIN_NAME]"
type input "[PHONE_NUMBER]"
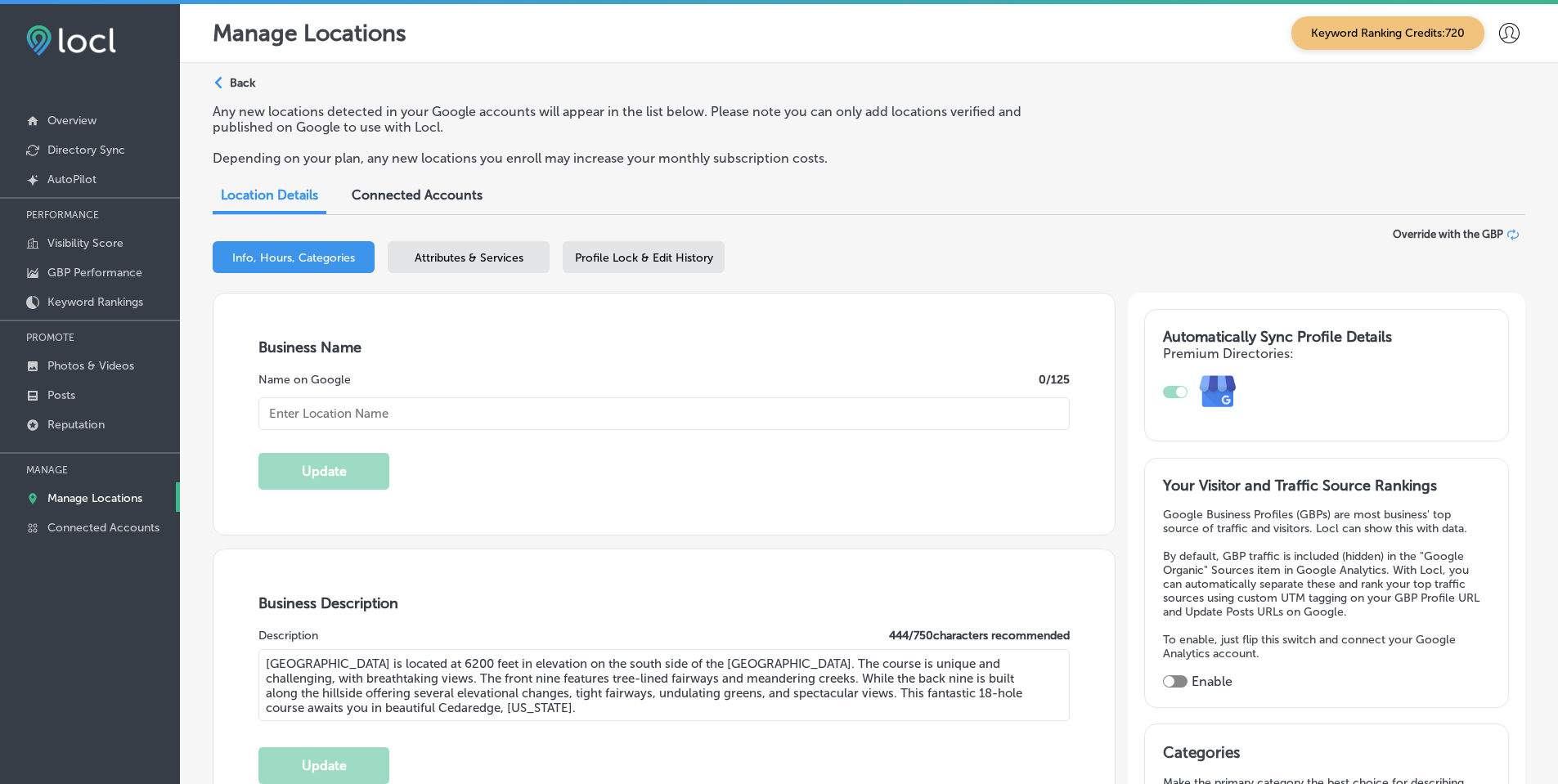
type textarea "[GEOGRAPHIC_DATA] is located at 6200 feet in elevation on the south side of the…"
type input "Cedaredge Golf Club"
type input "[STREET_ADDRESS][PERSON_NAME]"
type input "Cedaredge"
type input "81413-9236"
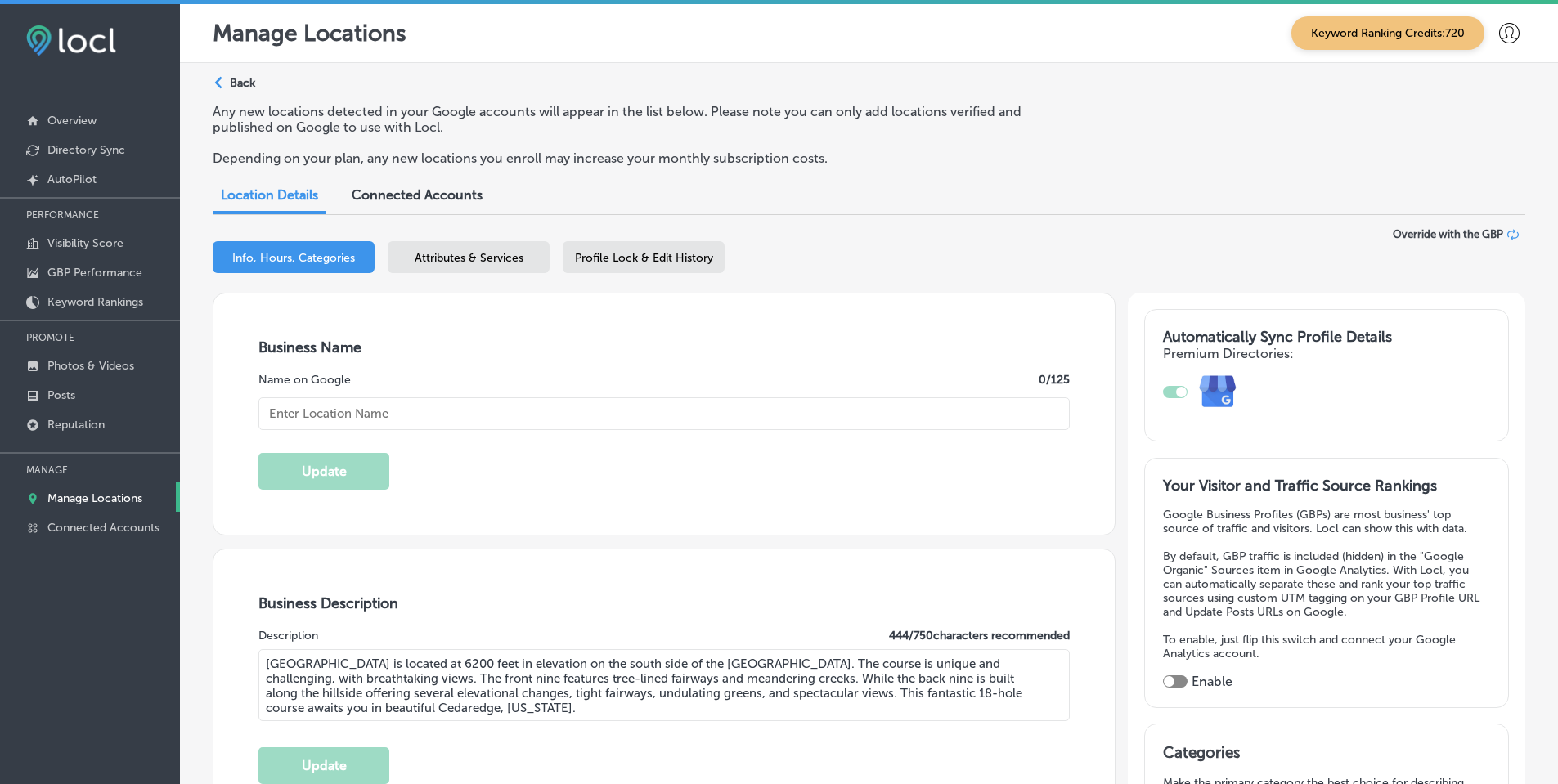
type input "US"
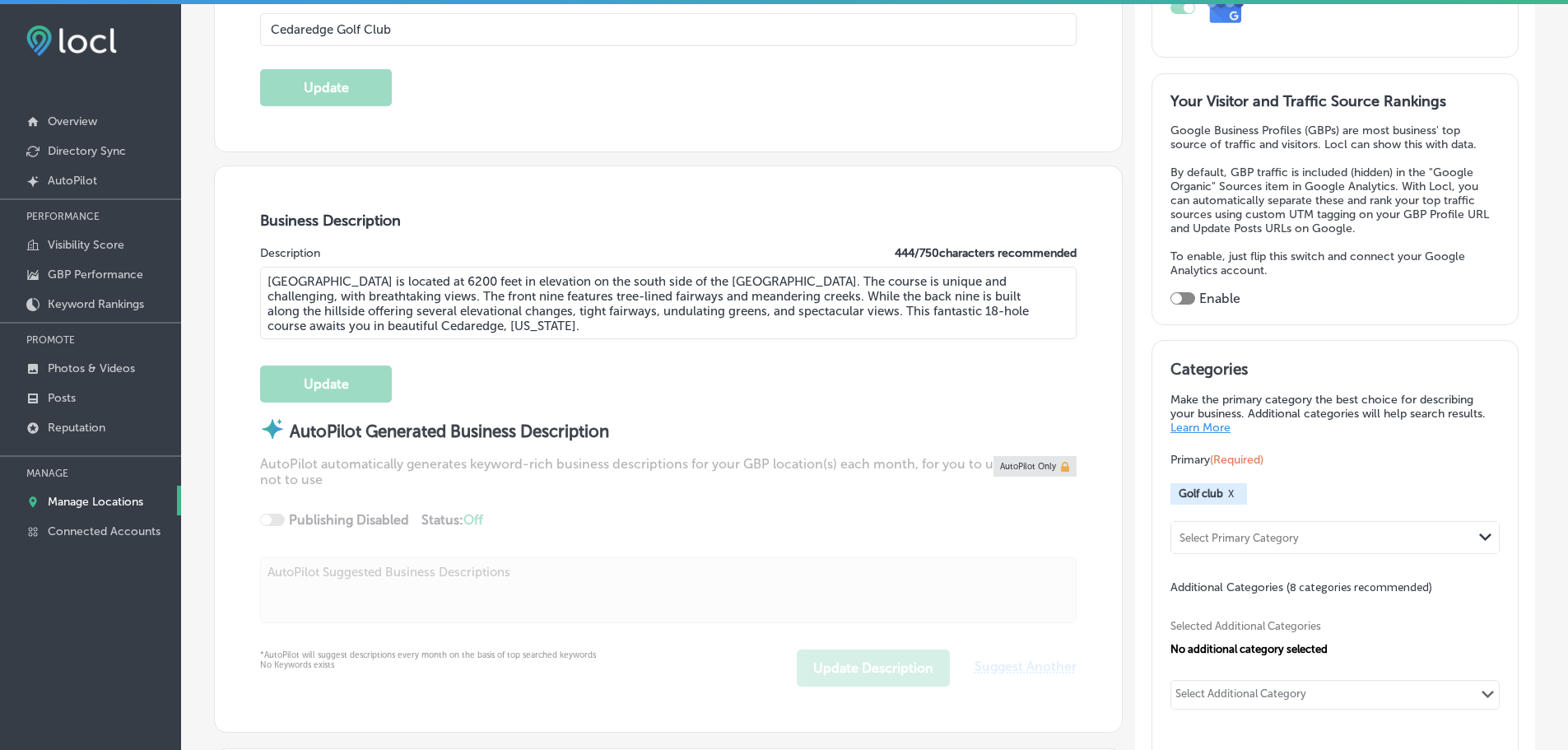
scroll to position [411, 0]
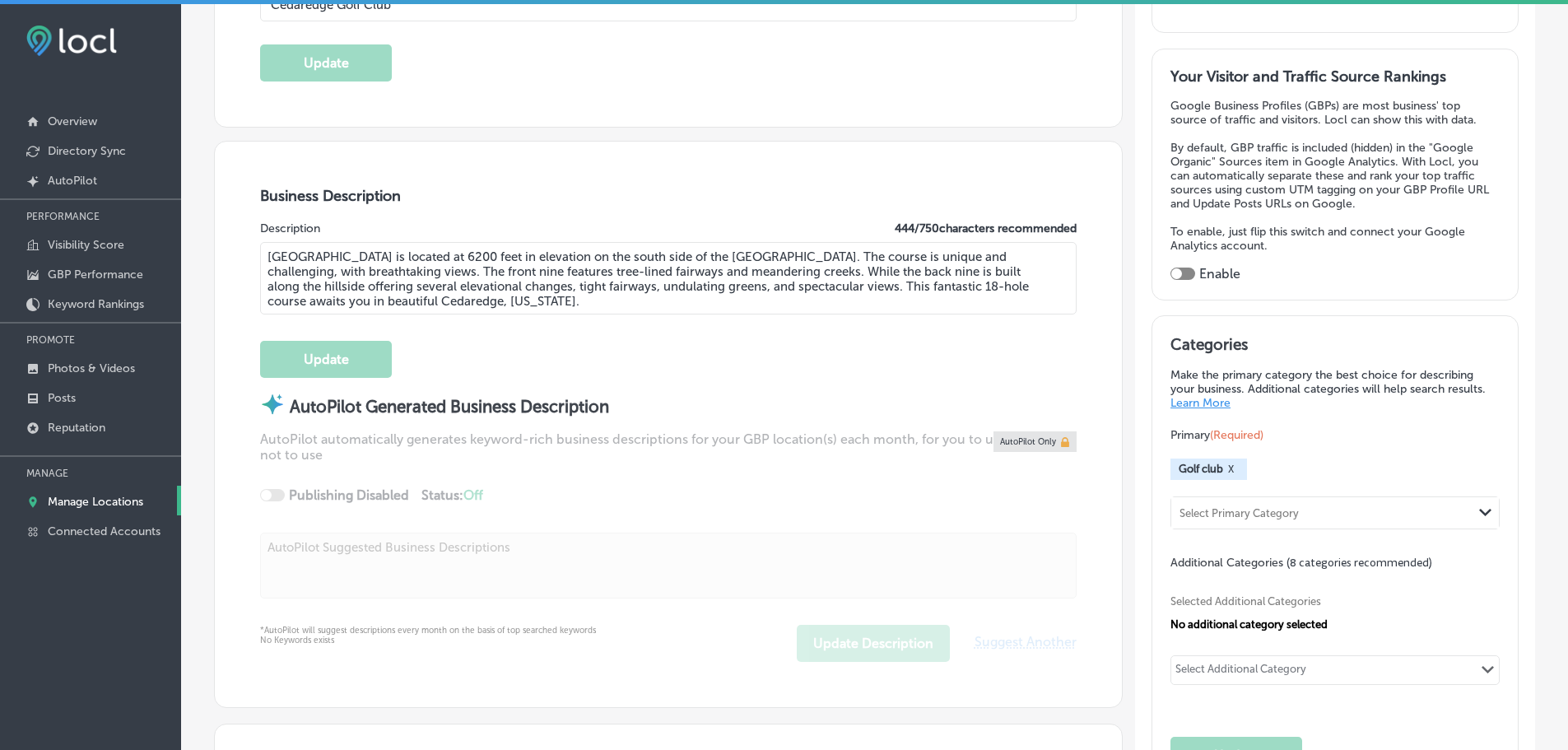
click at [437, 297] on textarea "[GEOGRAPHIC_DATA] is located at 6200 feet in elevation on the south side of the…" at bounding box center [668, 278] width 816 height 73
click at [459, 300] on textarea "[GEOGRAPHIC_DATA] is located at 6200 feet in elevation on the south side of the…" at bounding box center [668, 278] width 816 height 73
click at [432, 289] on textarea "[GEOGRAPHIC_DATA] is located at 6200 feet in elevation on the south side of the…" at bounding box center [668, 278] width 816 height 73
drag, startPoint x: 463, startPoint y: 298, endPoint x: 269, endPoint y: 262, distance: 197.3
click at [251, 256] on div "Business Description Description 444 / 750 characters recommended Cedaredge Gol…" at bounding box center [668, 424] width 907 height 565
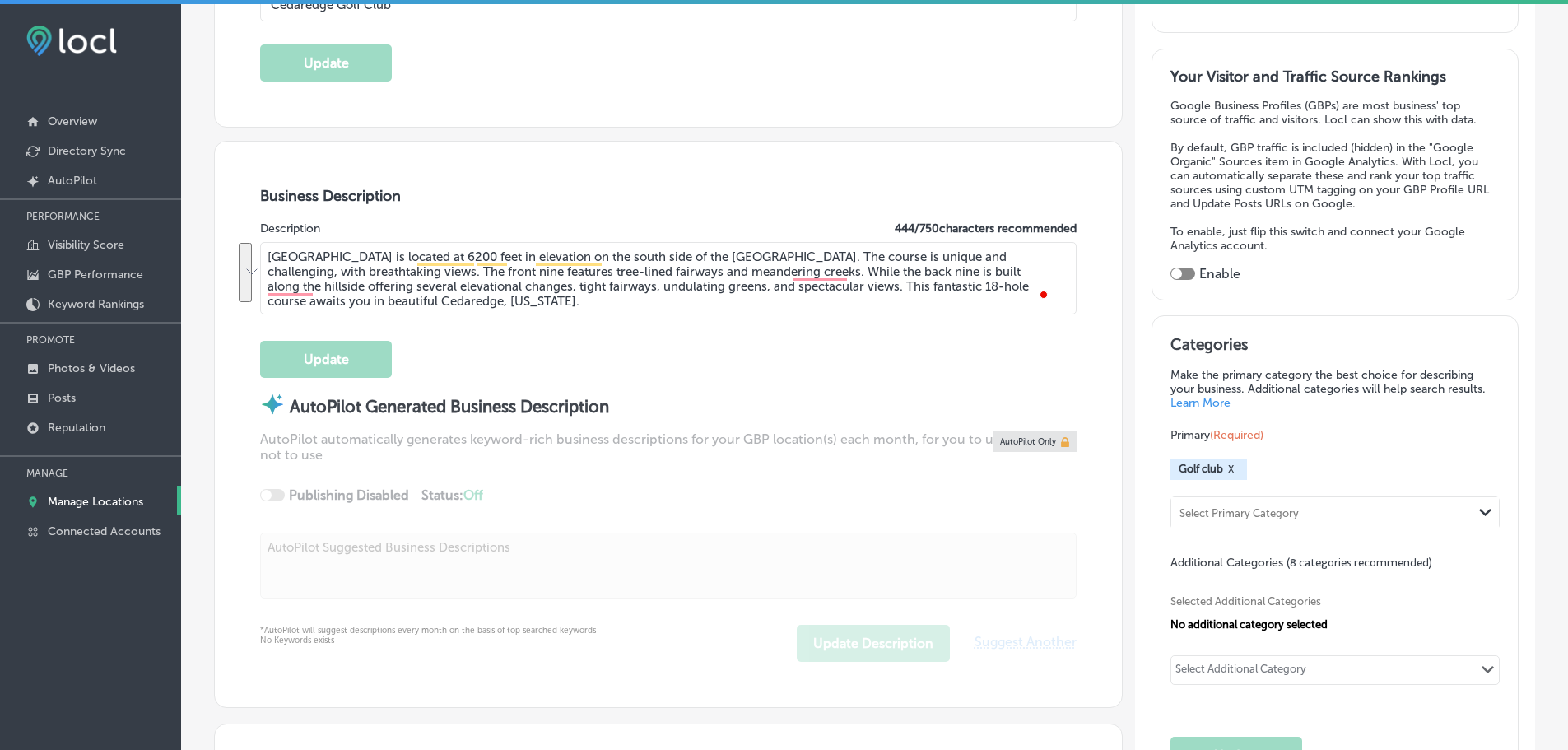
paste textarea "a stunning 18-hole golf course in [GEOGRAPHIC_DATA], [GEOGRAPHIC_DATA], located…"
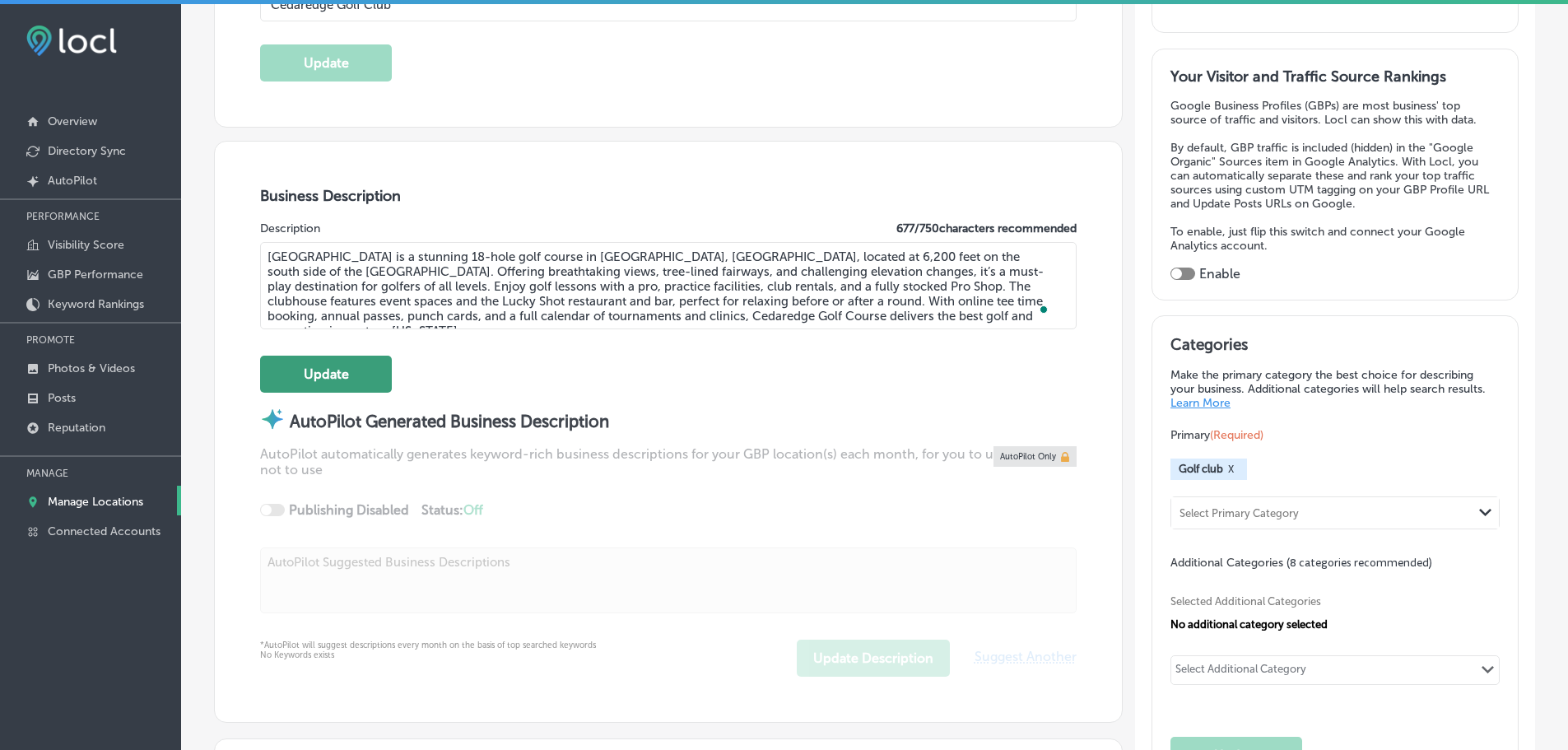
type textarea "[GEOGRAPHIC_DATA] is a stunning 18-hole golf course in [GEOGRAPHIC_DATA], [GEOG…"
click at [356, 382] on button "Update" at bounding box center [325, 374] width 132 height 37
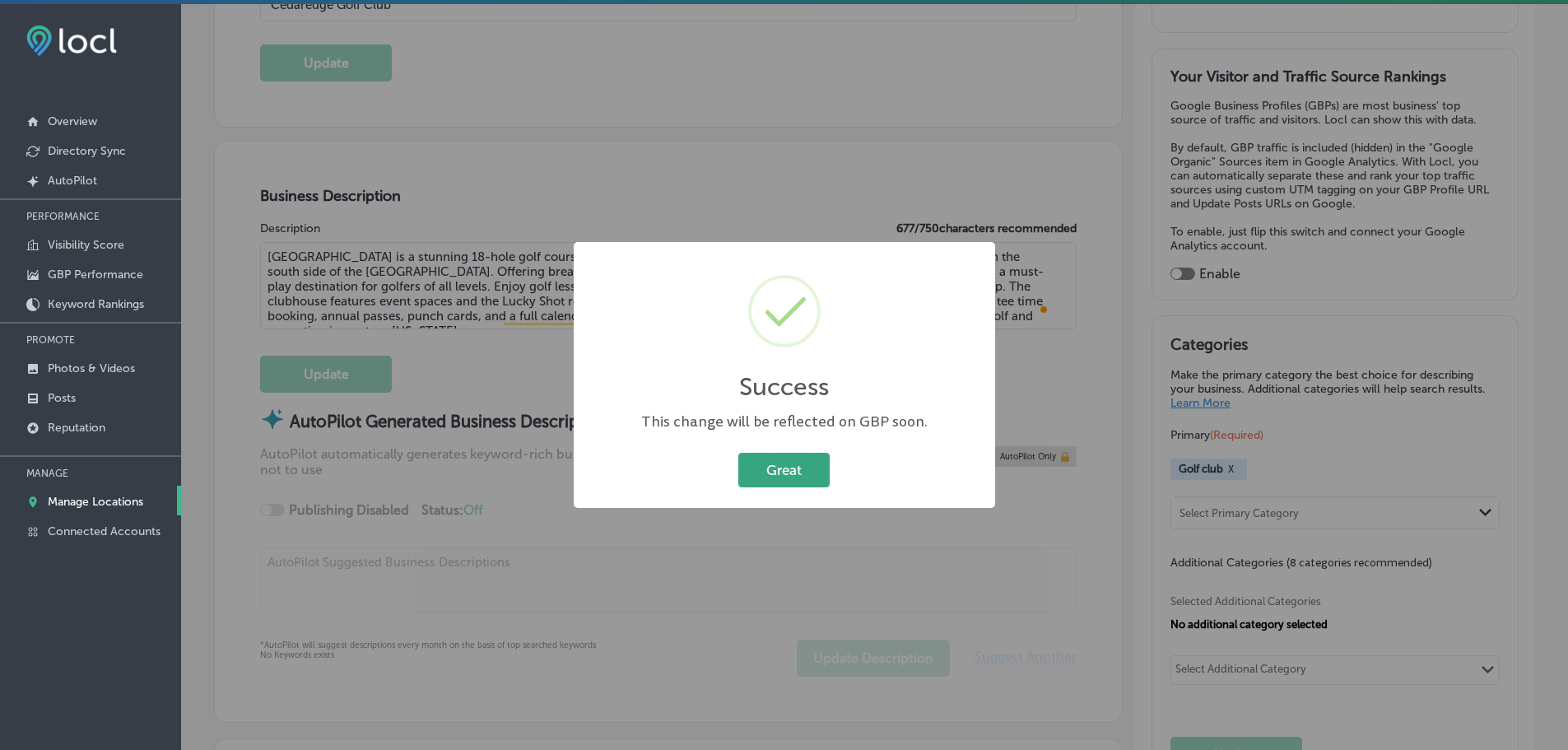
click at [814, 471] on button "Great" at bounding box center [784, 470] width 91 height 34
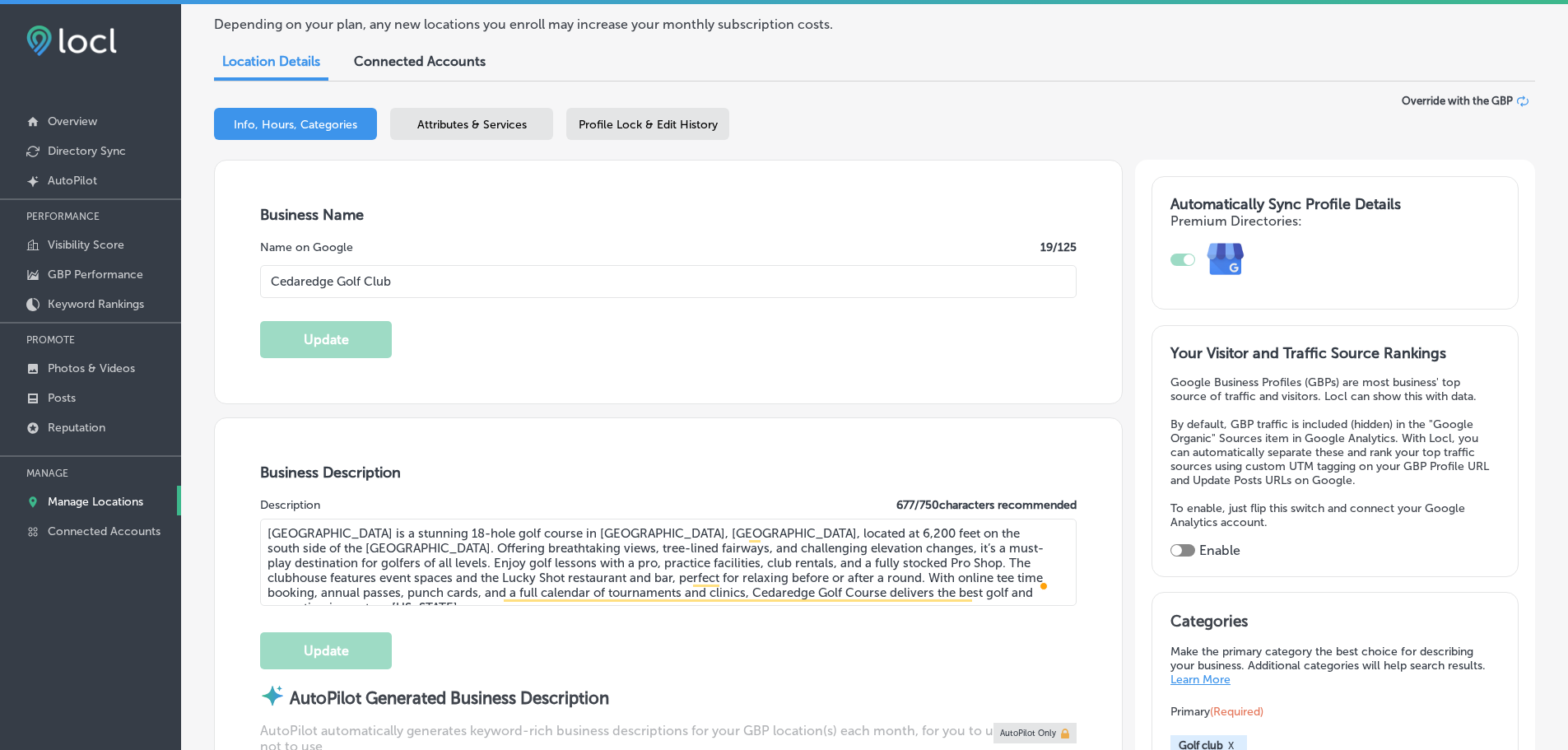
scroll to position [329, 0]
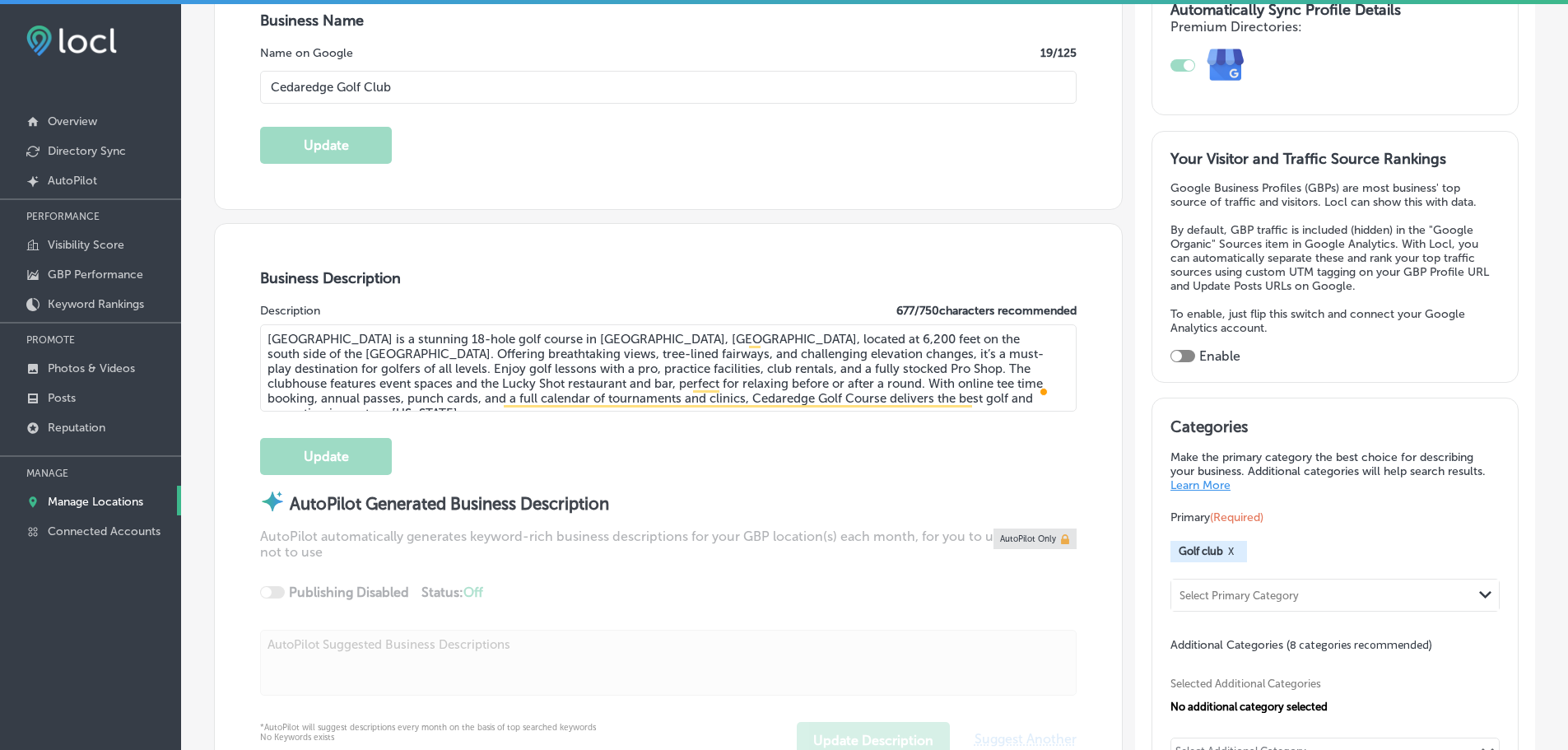
click at [1173, 349] on div at bounding box center [1183, 356] width 25 height 13
checkbox input "true"
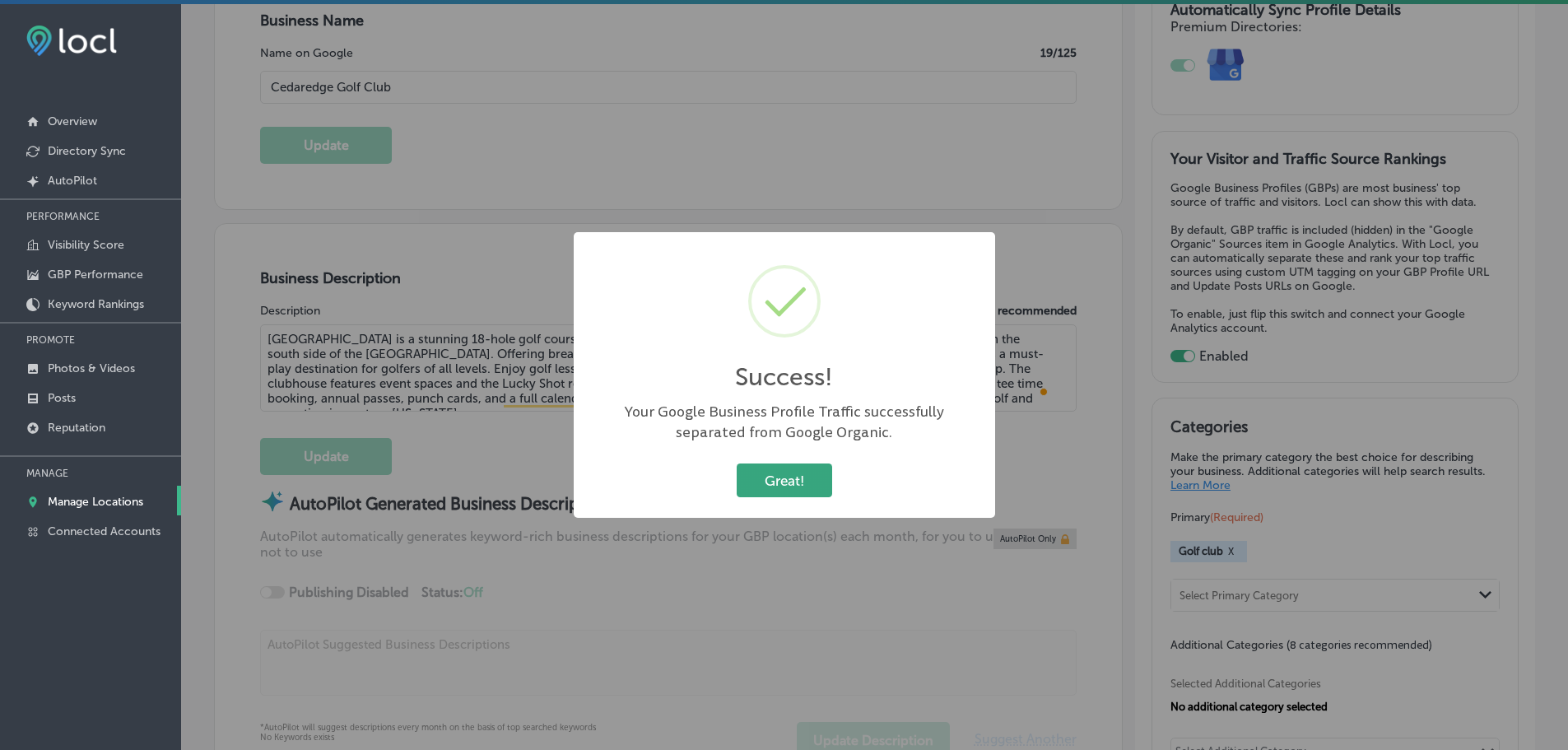
click at [800, 487] on button "Great!" at bounding box center [784, 480] width 96 height 34
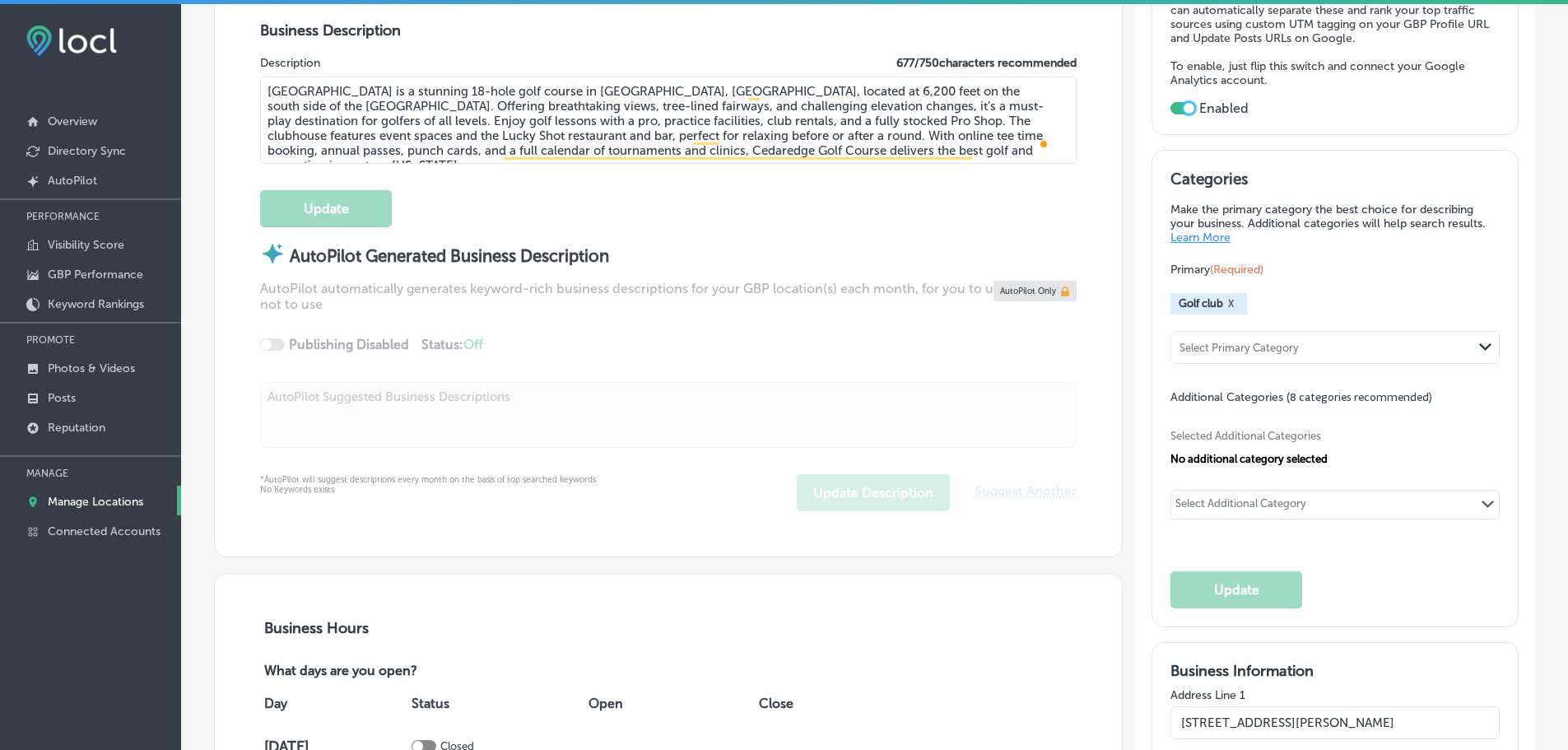
scroll to position [576, 0]
click at [1290, 337] on div "Select Primary Category" at bounding box center [1322, 348] width 301 height 22
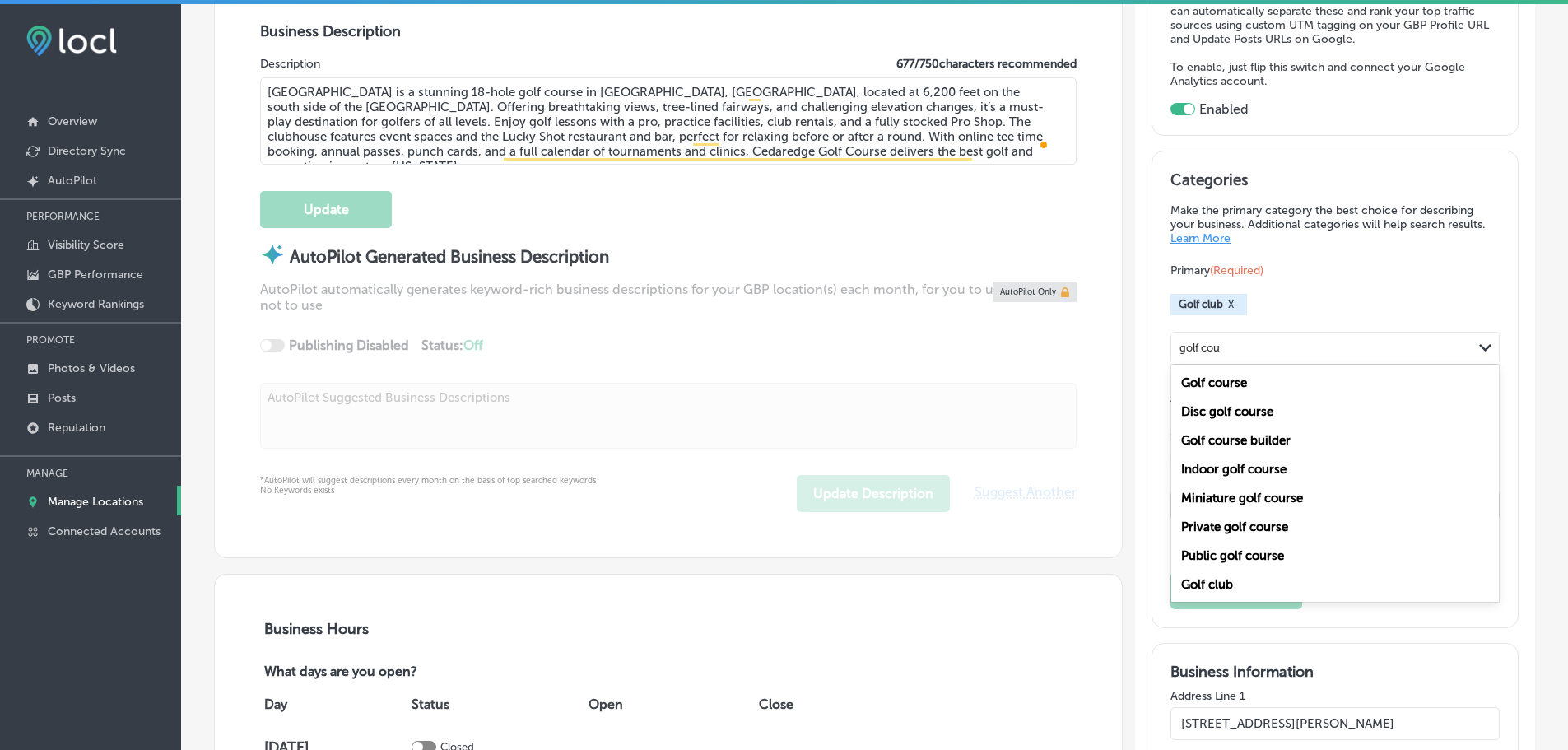
click at [1259, 368] on div "Golf course" at bounding box center [1335, 383] width 328 height 29
type input "golf cou"
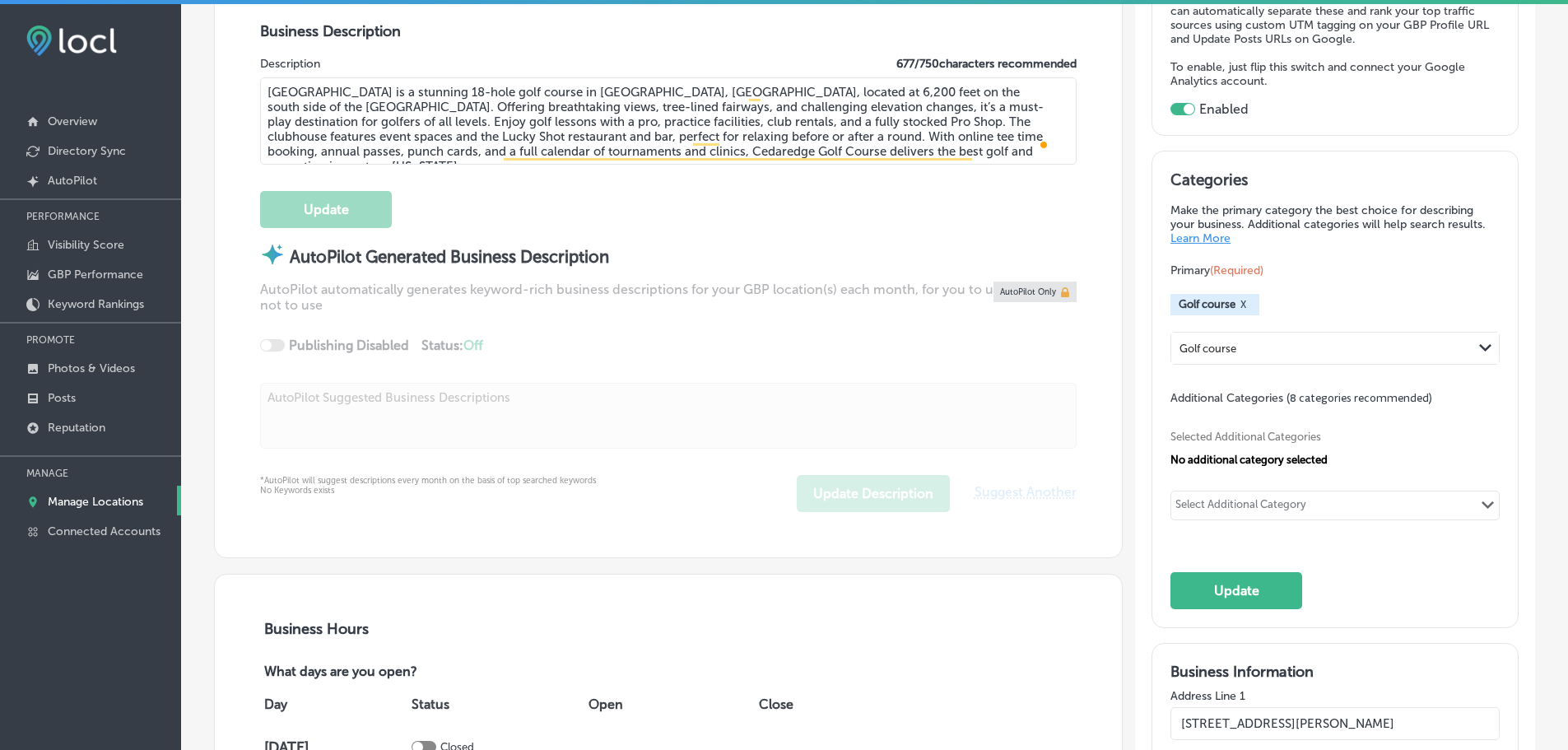
click at [1297, 494] on div "Select Additional Category" at bounding box center [1241, 505] width 140 height 23
type input "p"
click at [1259, 531] on label "Golf instructor" at bounding box center [1250, 539] width 83 height 15
type input "golf instruct"
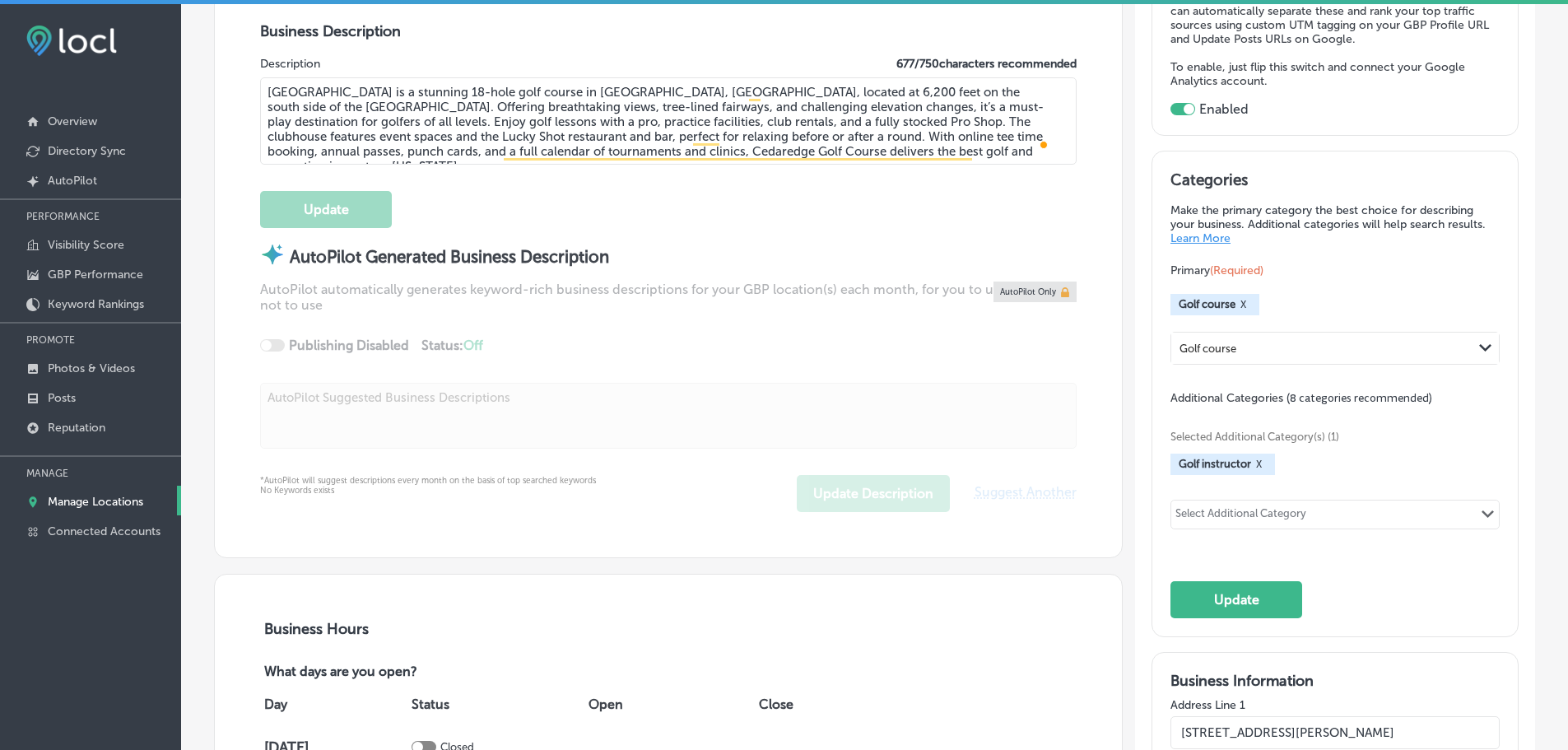
click at [1314, 501] on div "Select Additional Category Path Created with Sketch." at bounding box center [1335, 514] width 328 height 28
click at [1277, 434] on label "Golf driving range" at bounding box center [1261, 441] width 104 height 15
type input "driving"
click at [1239, 507] on div "Select Additional Category" at bounding box center [1241, 516] width 131 height 19
type input "a"
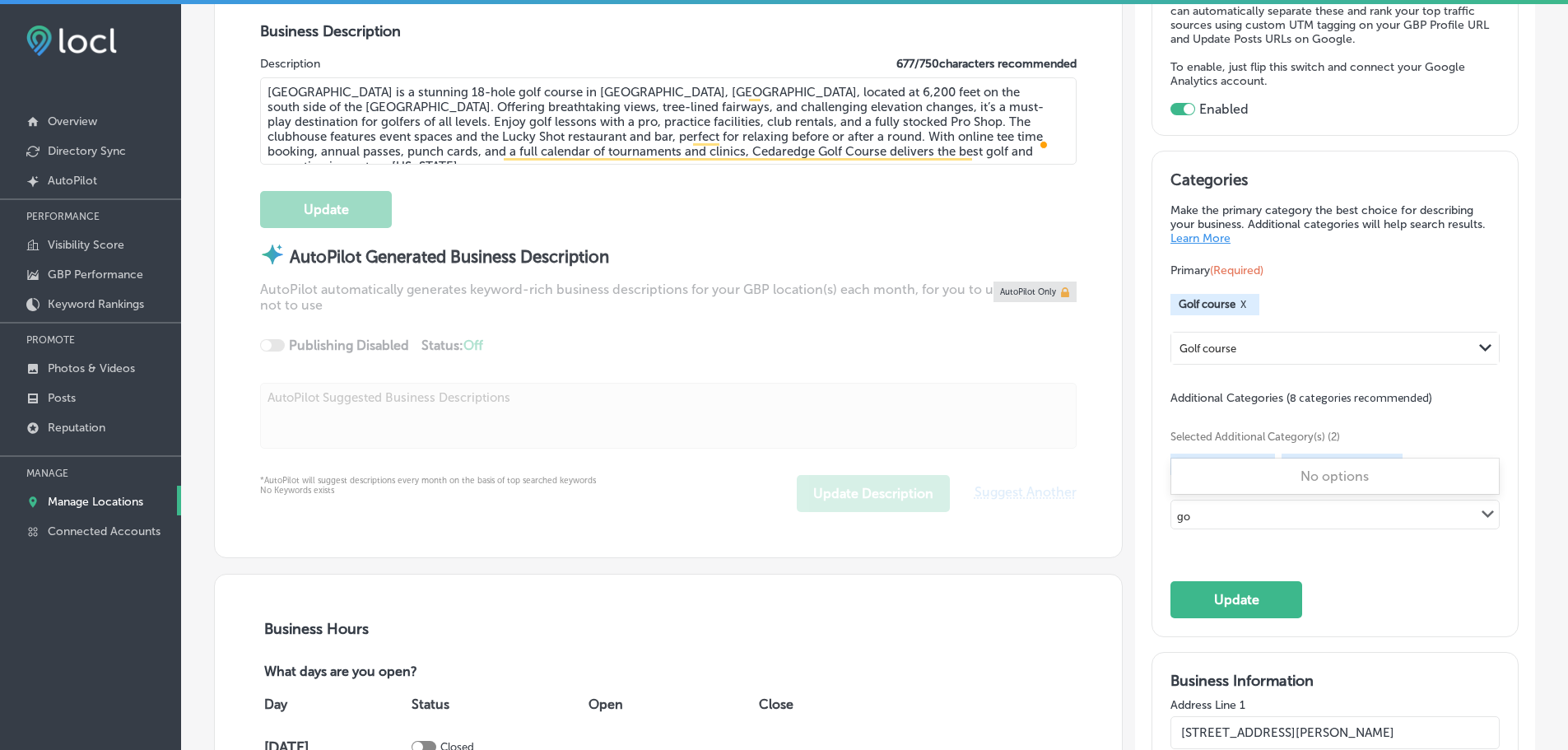
type input "g"
type input "apparel store"
click at [1254, 541] on label "Event venue" at bounding box center [1244, 548] width 70 height 15
type input "event ven"
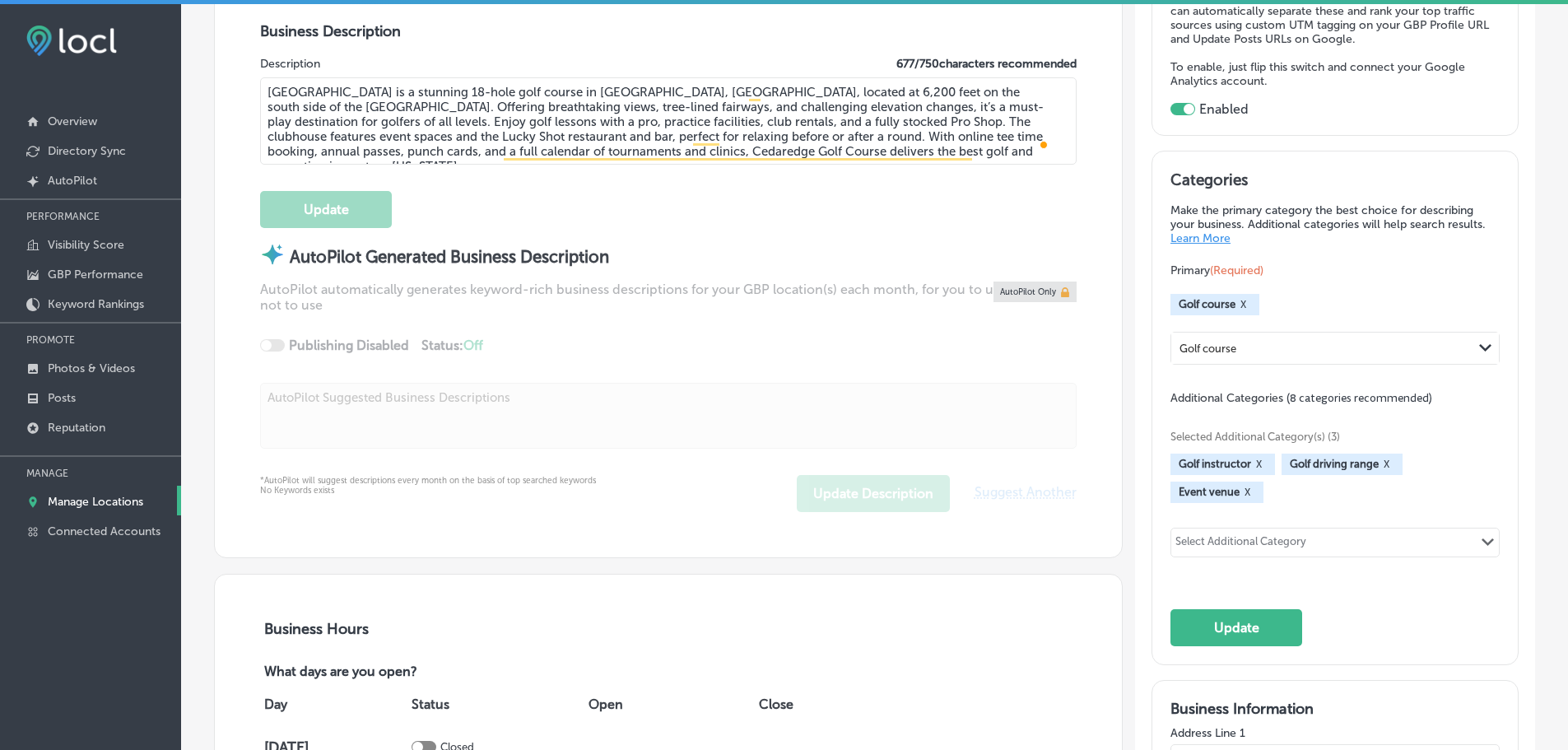
click at [1258, 535] on div "Select Additional Category" at bounding box center [1241, 544] width 131 height 19
type input "b"
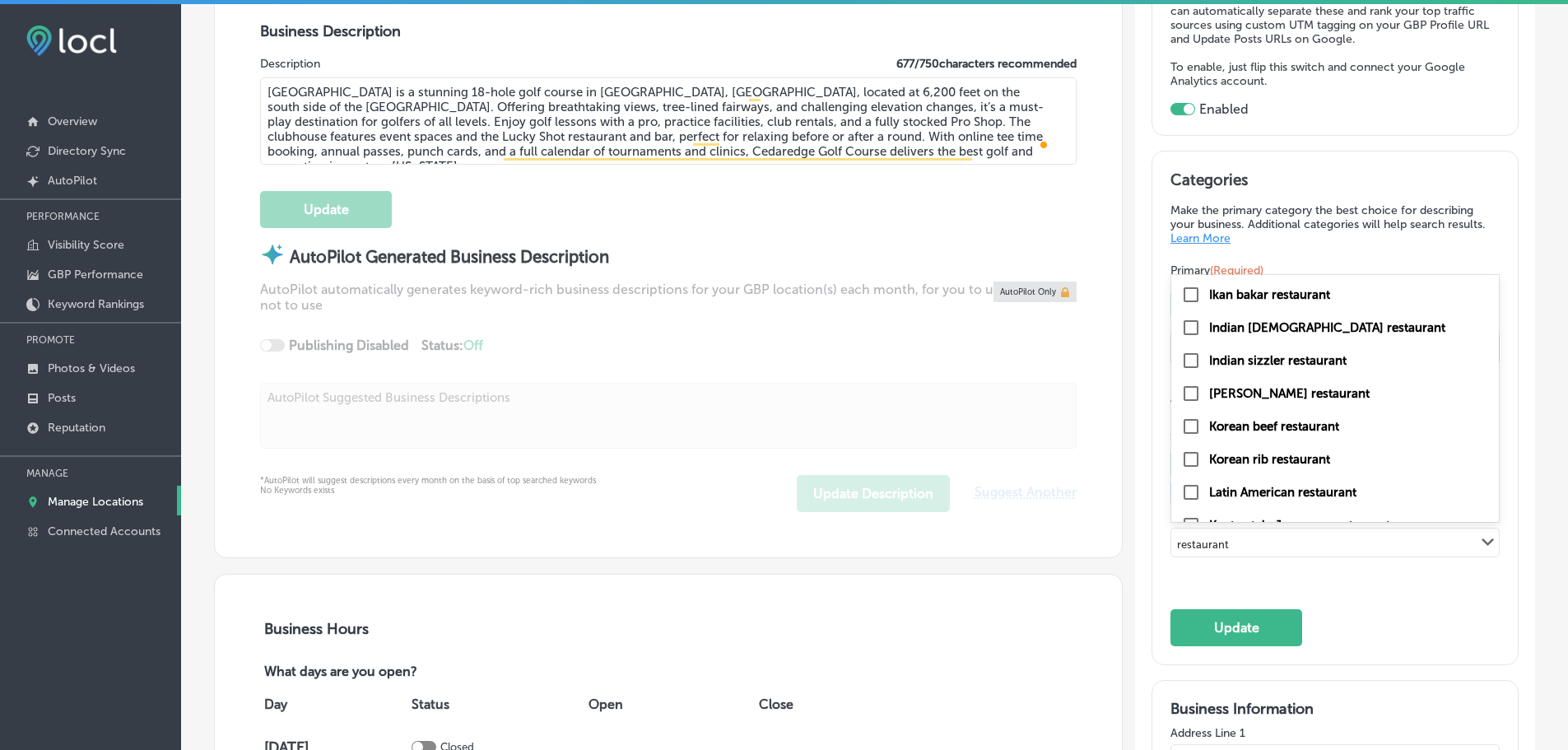
scroll to position [6510, 0]
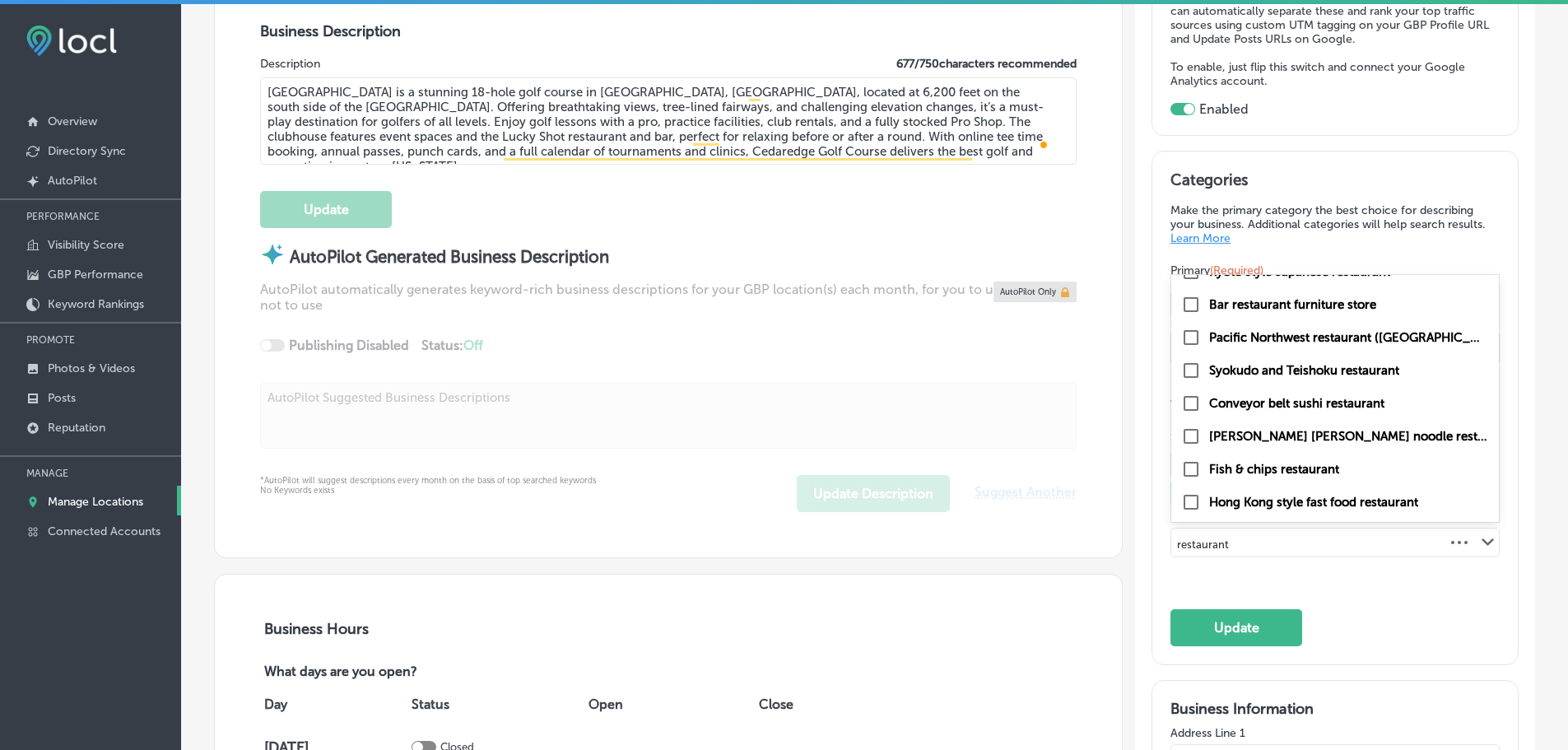
drag, startPoint x: 1214, startPoint y: 504, endPoint x: 1156, endPoint y: 511, distance: 58.4
click at [1156, 511] on div "Categories Make the primary category the best choice for describing your busine…" at bounding box center [1335, 408] width 366 height 513
type input "t"
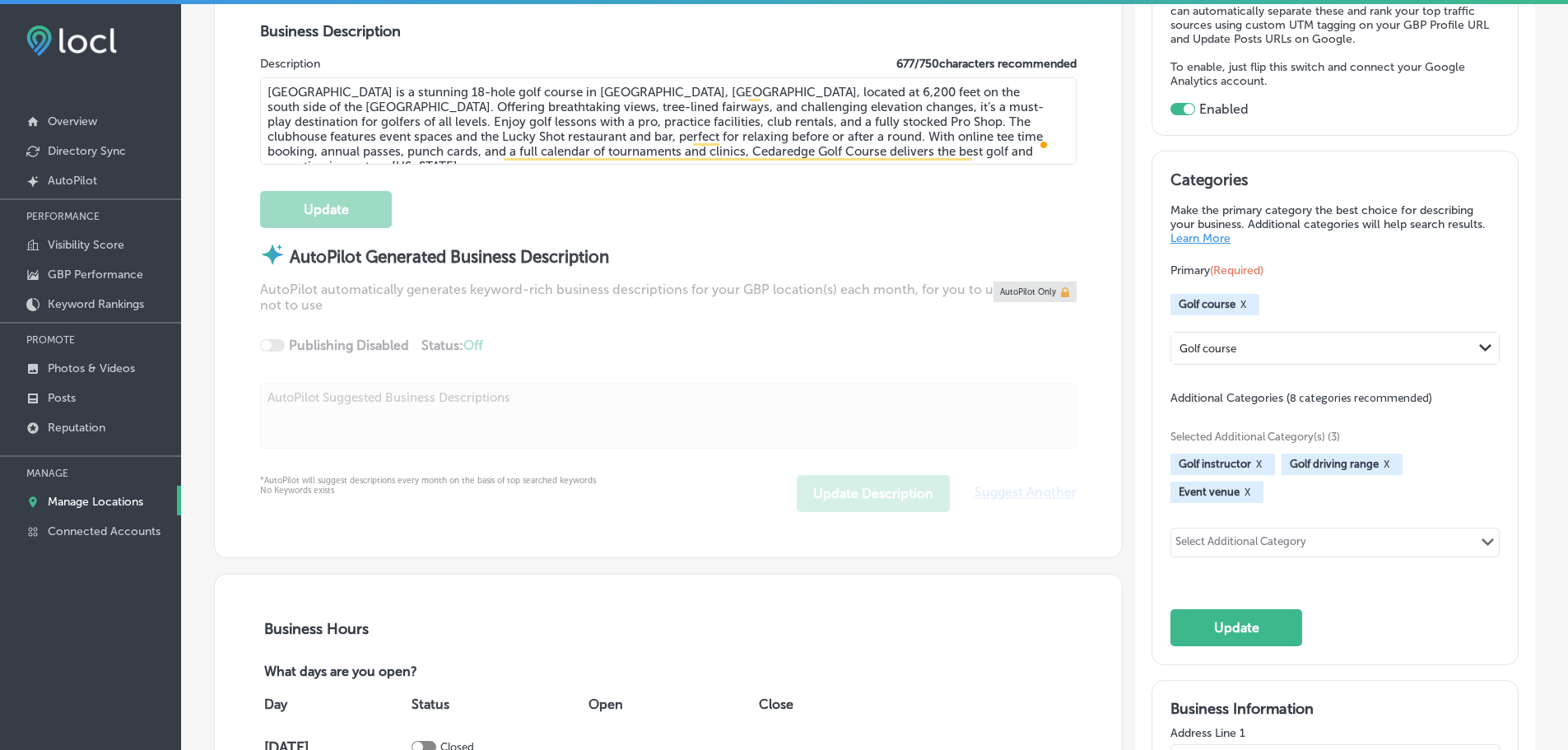
click at [1174, 529] on div "Select Additional Category Path Created with Sketch." at bounding box center [1335, 542] width 328 height 28
click at [1232, 609] on button "Update" at bounding box center [1236, 627] width 132 height 37
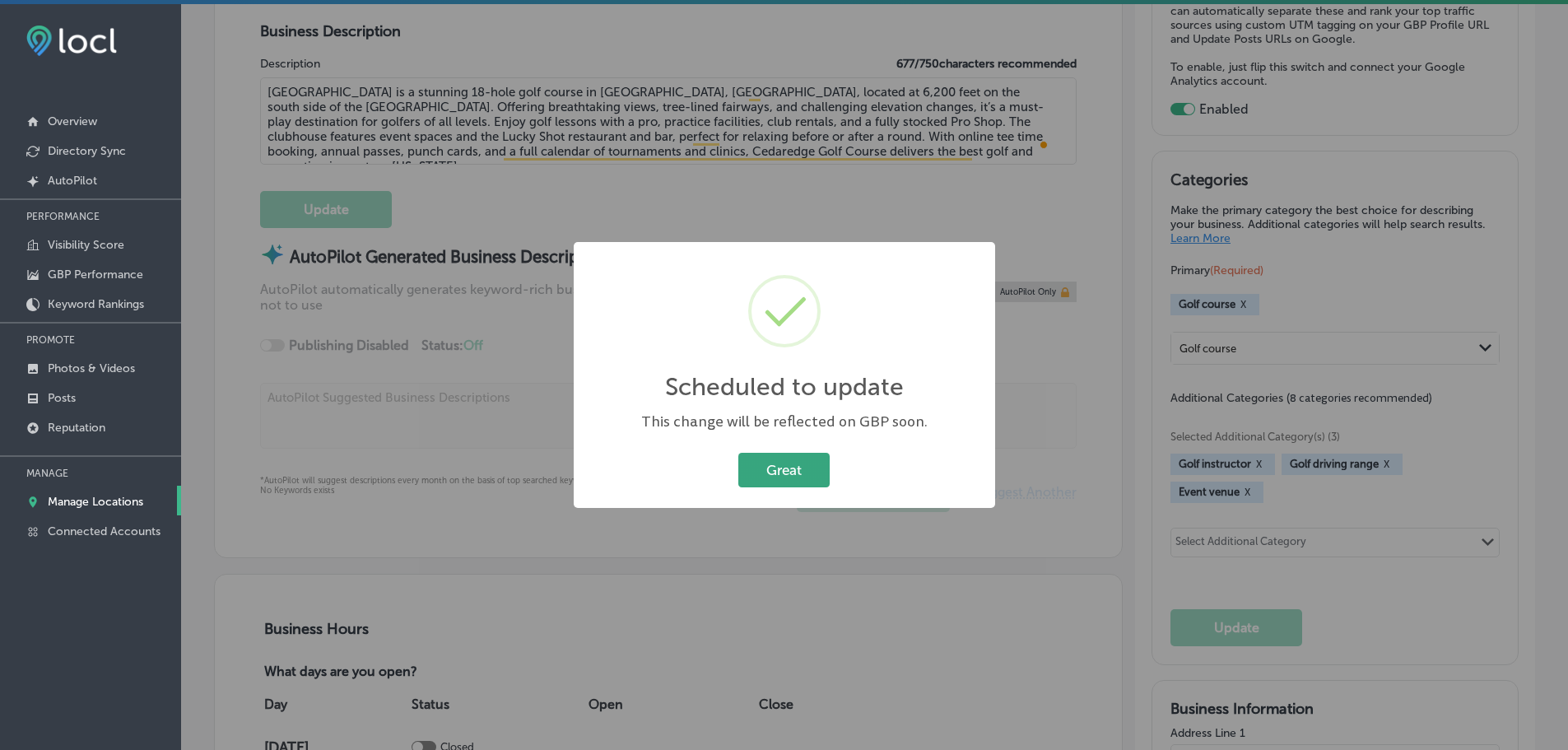
click at [748, 466] on button "Great" at bounding box center [784, 470] width 91 height 34
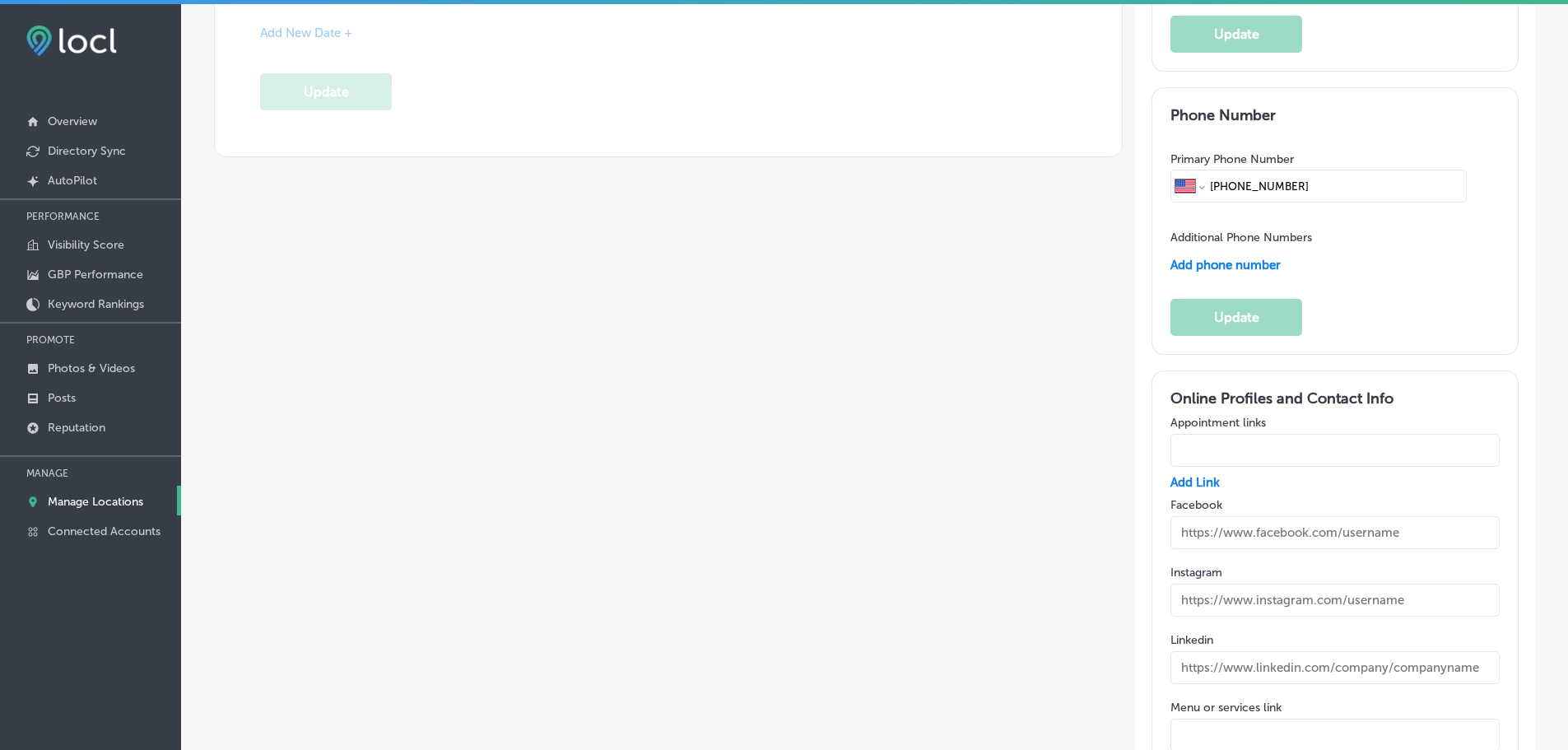
scroll to position [2058, 0]
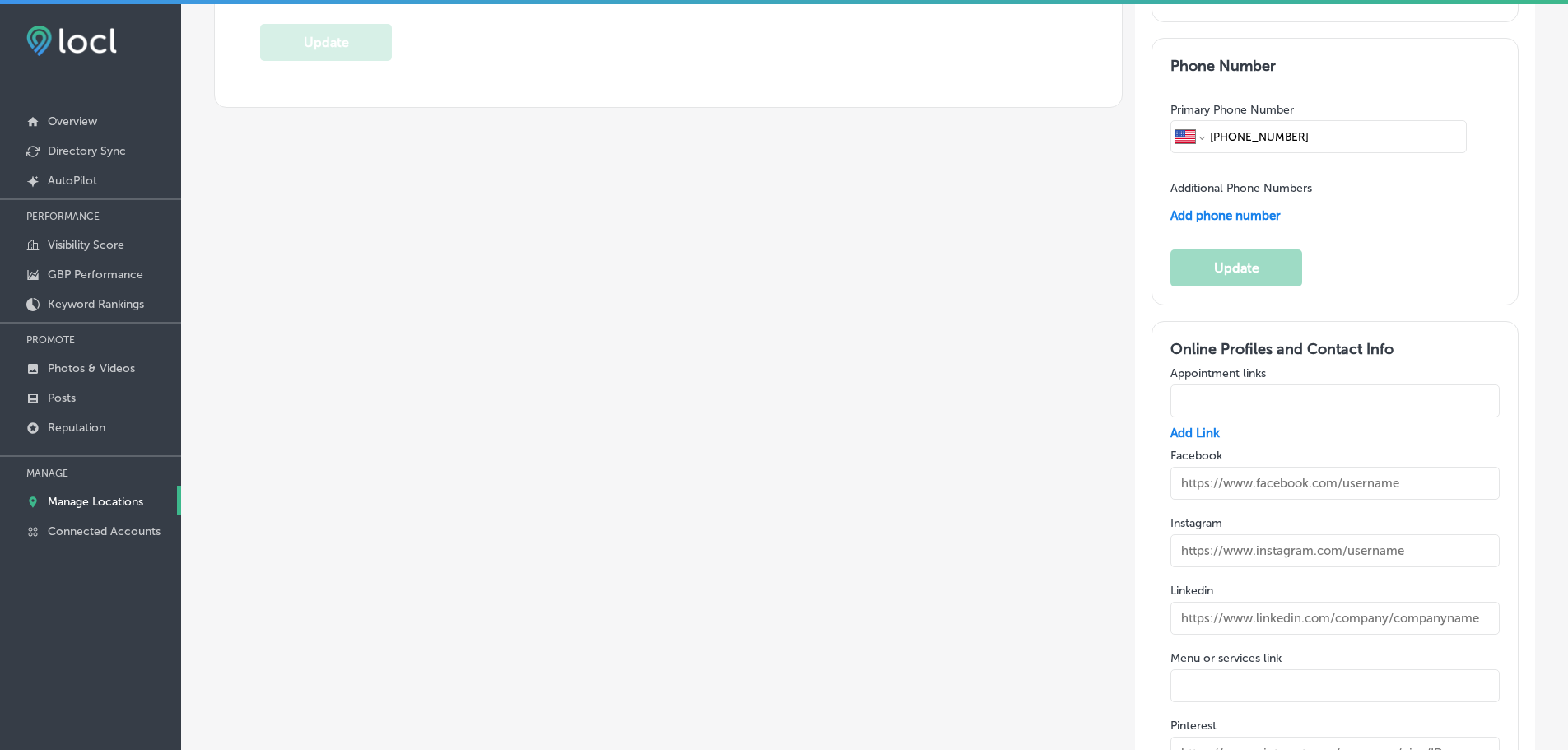
click at [1378, 467] on input "text" at bounding box center [1334, 483] width 329 height 33
paste input "[URL][DOMAIN_NAME]"
type input "[URL][DOMAIN_NAME]"
drag, startPoint x: 1314, startPoint y: 522, endPoint x: 1307, endPoint y: 515, distance: 9.9
click at [1314, 534] on input "text" at bounding box center [1334, 550] width 329 height 33
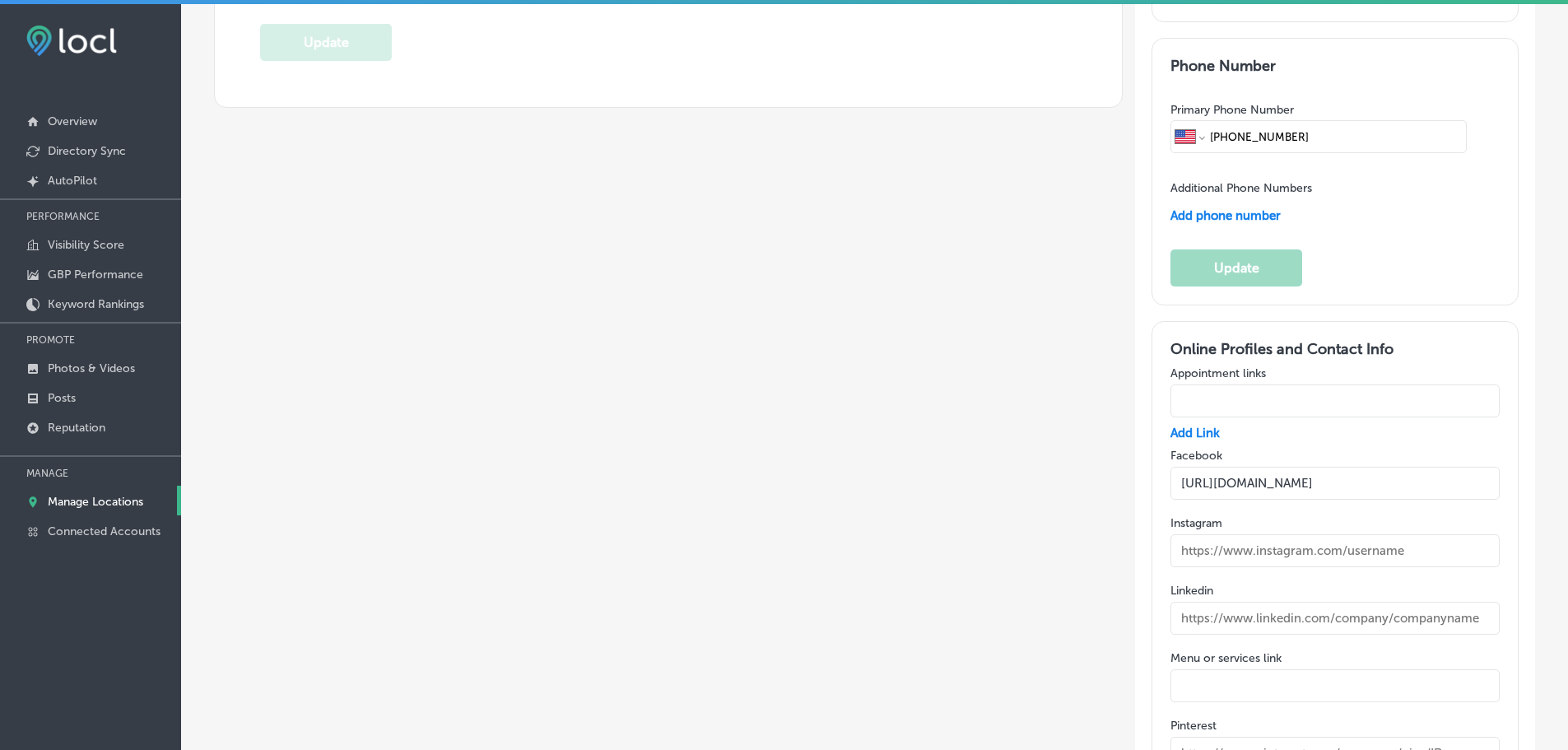
click at [1308, 534] on input "text" at bounding box center [1334, 550] width 329 height 33
paste input "[URL][DOMAIN_NAME]"
type input "[URL][DOMAIN_NAME]"
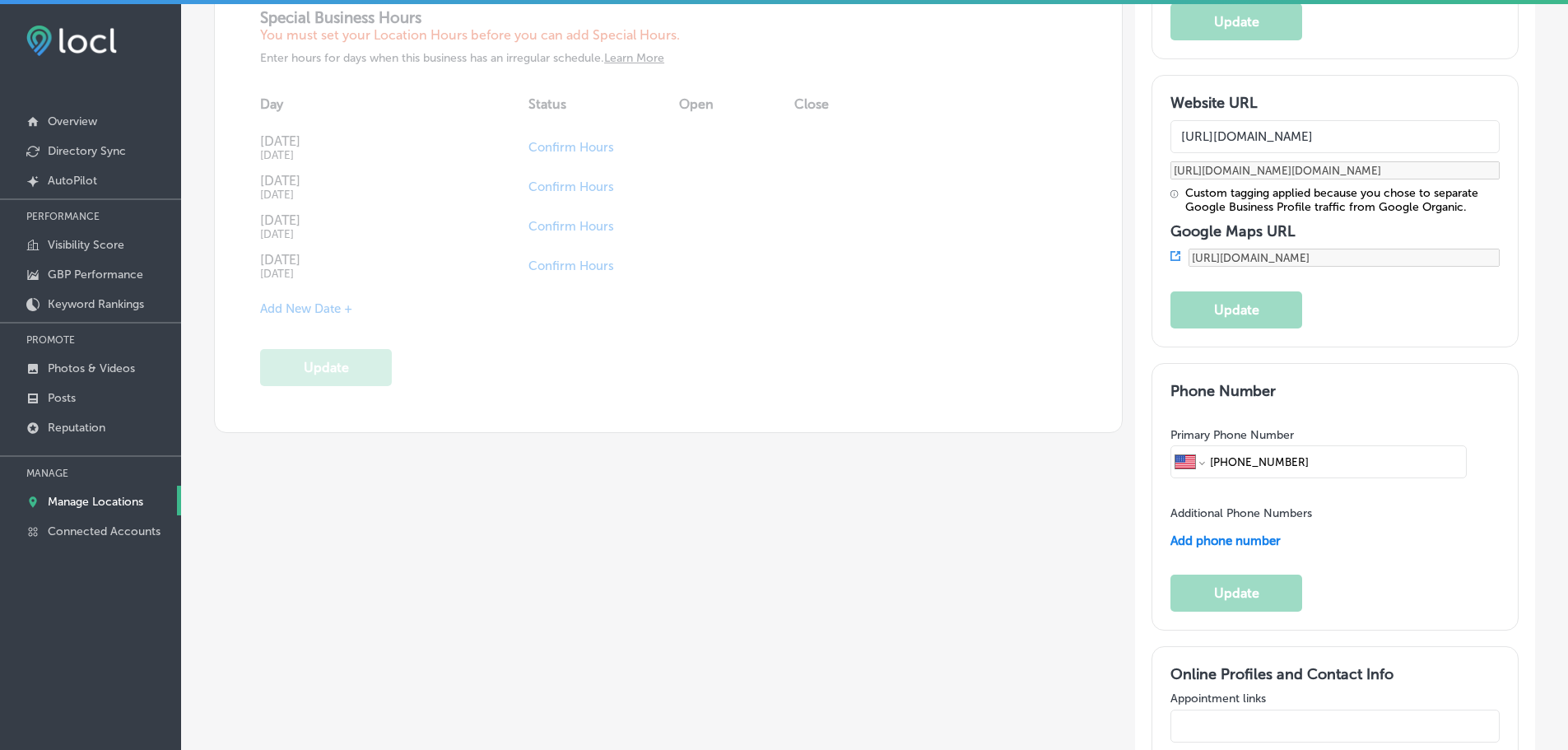
scroll to position [1728, 0]
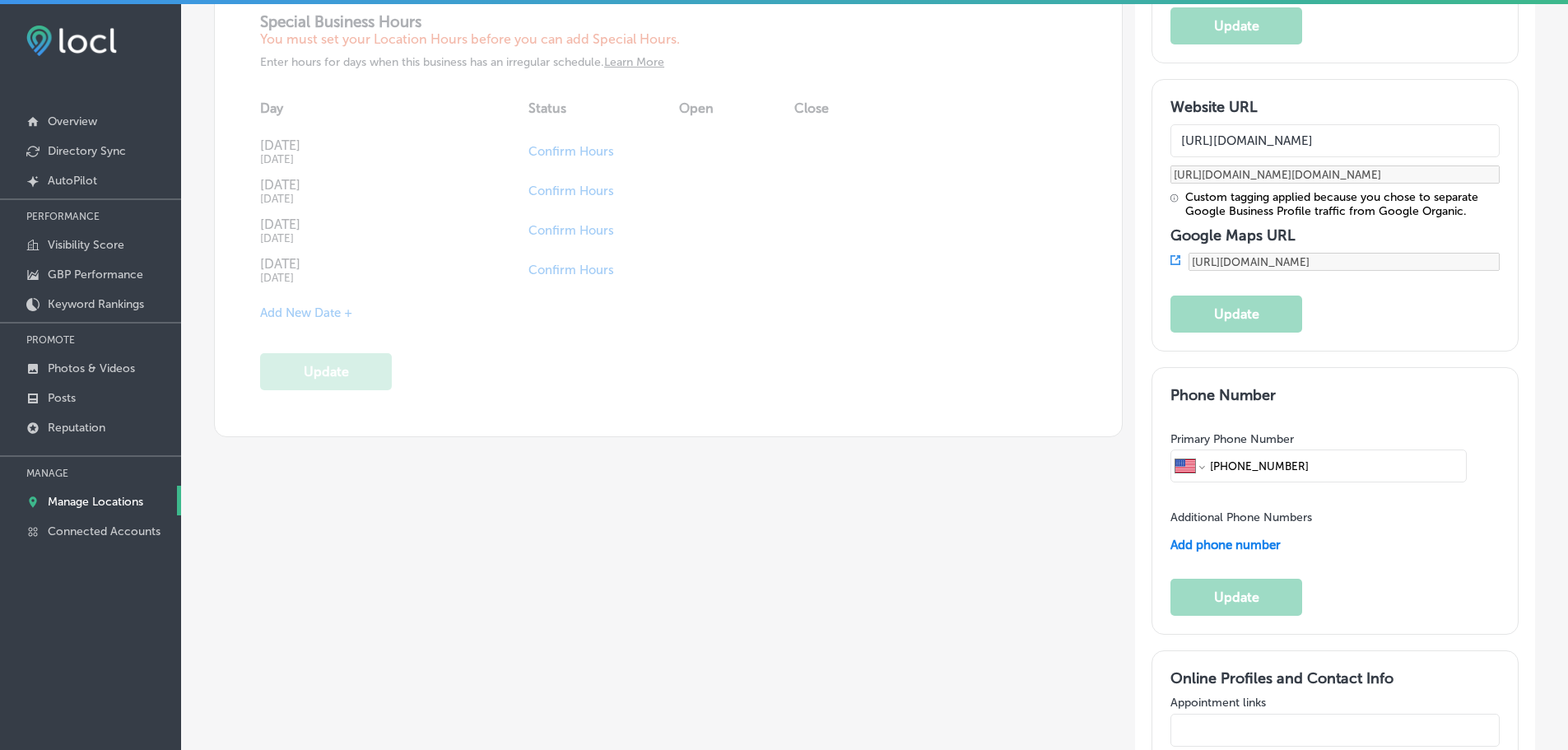
drag, startPoint x: 1431, startPoint y: 100, endPoint x: 1169, endPoint y: 109, distance: 262.2
click at [1170, 125] on input "[URL][DOMAIN_NAME]" at bounding box center [1334, 141] width 329 height 33
paste input "s://[DOMAIN_NAME][URL]"
type input "[URL][DOMAIN_NAME]"
type input "[URL][DOMAIN_NAME][DOMAIN_NAME]"
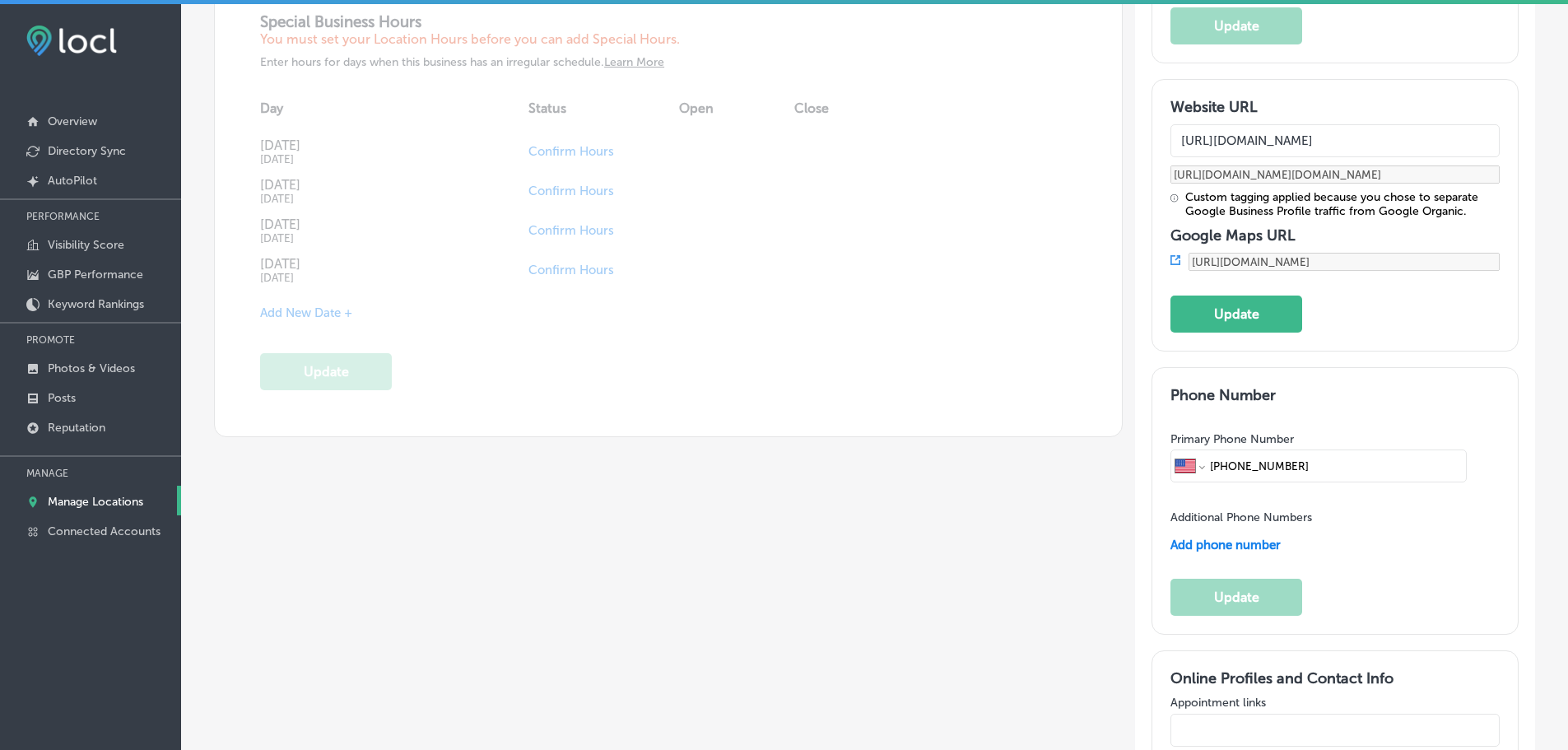
type input "[URL][DOMAIN_NAME]"
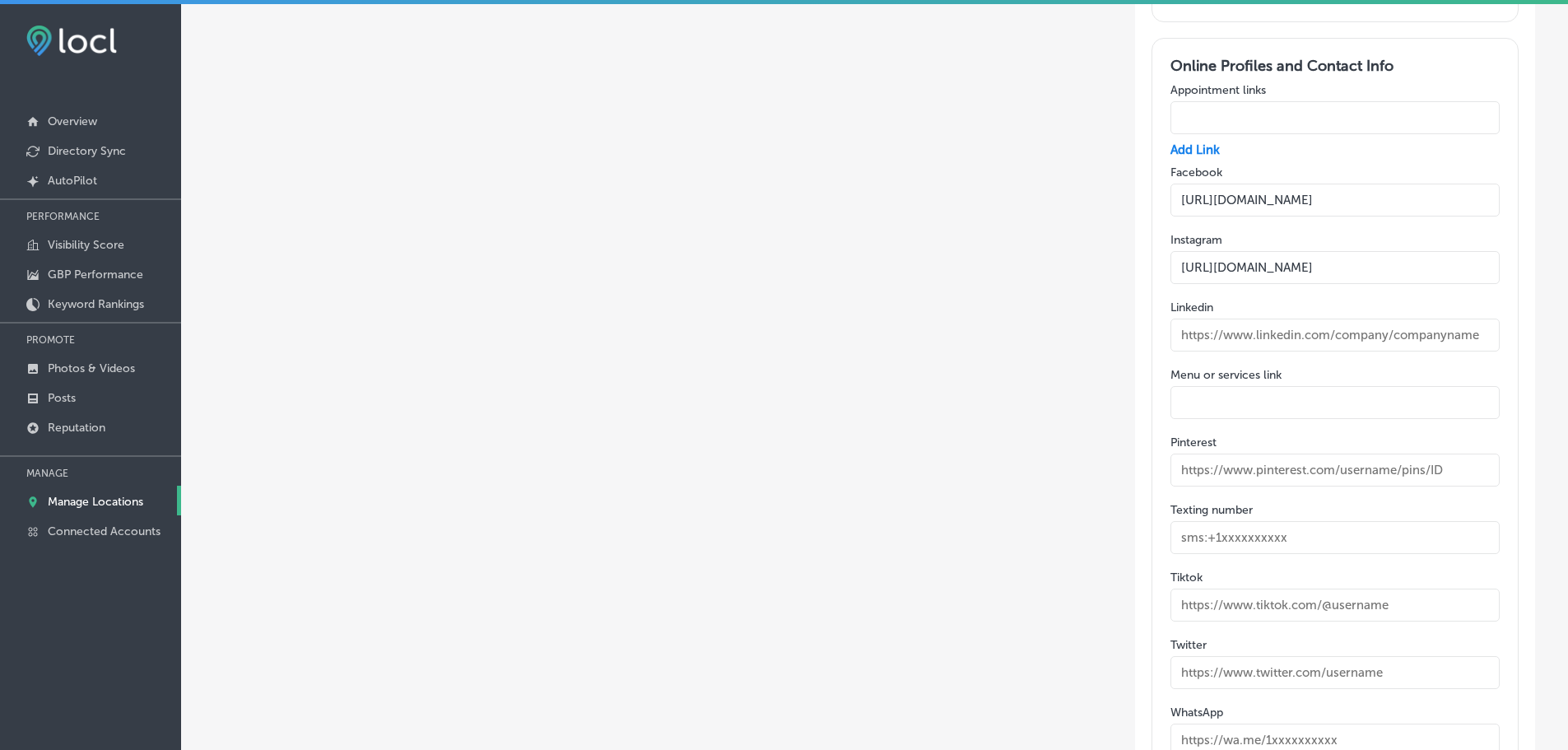
scroll to position [2222, 0]
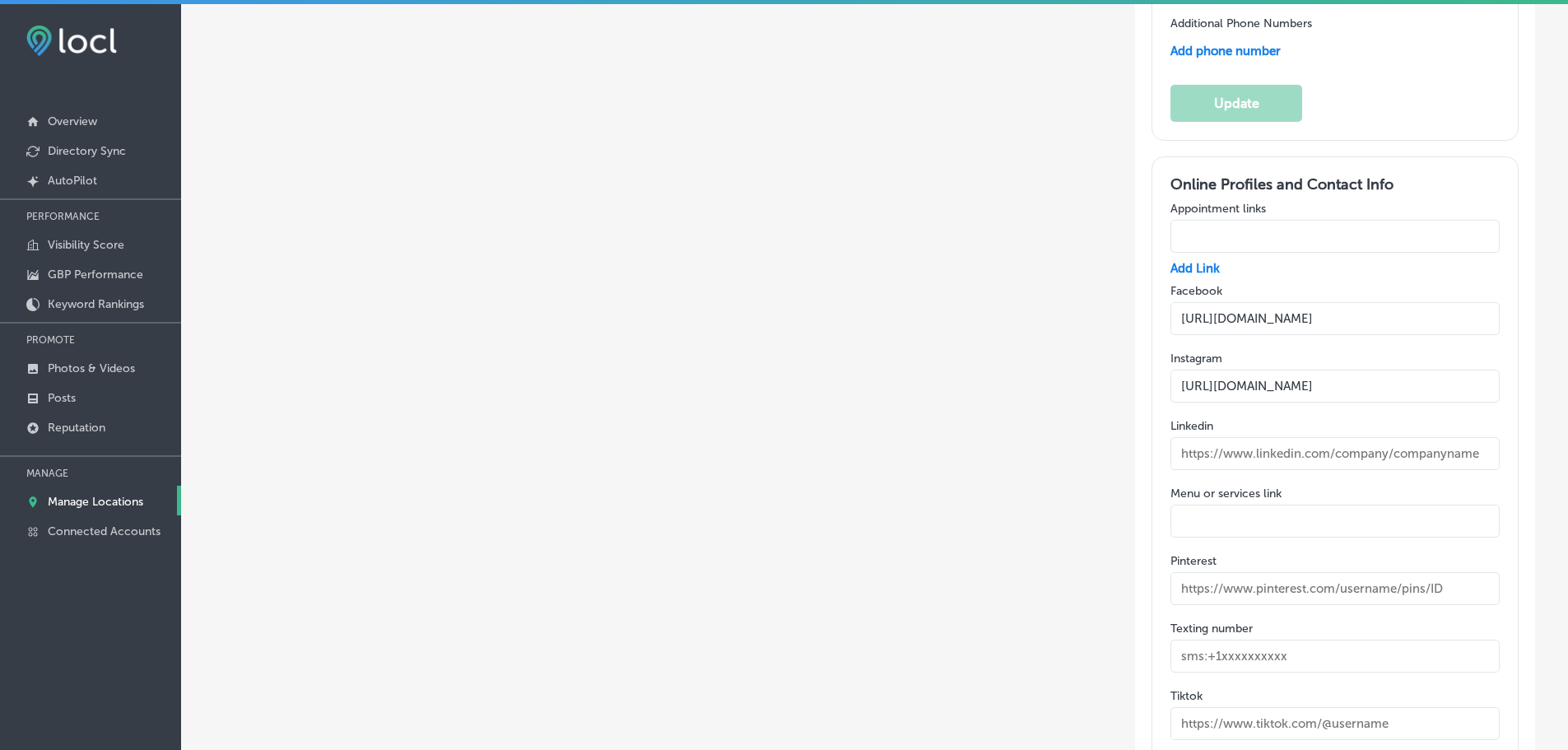
click at [1262, 220] on input "text" at bounding box center [1334, 236] width 329 height 33
paste input "[URL][DOMAIN_NAME]? course=9351&date=[DATE]&max=999999"
click at [1222, 220] on input "[URL][DOMAIN_NAME]? course=9351&date=[DATE]&max=999999" at bounding box center [1334, 236] width 329 height 33
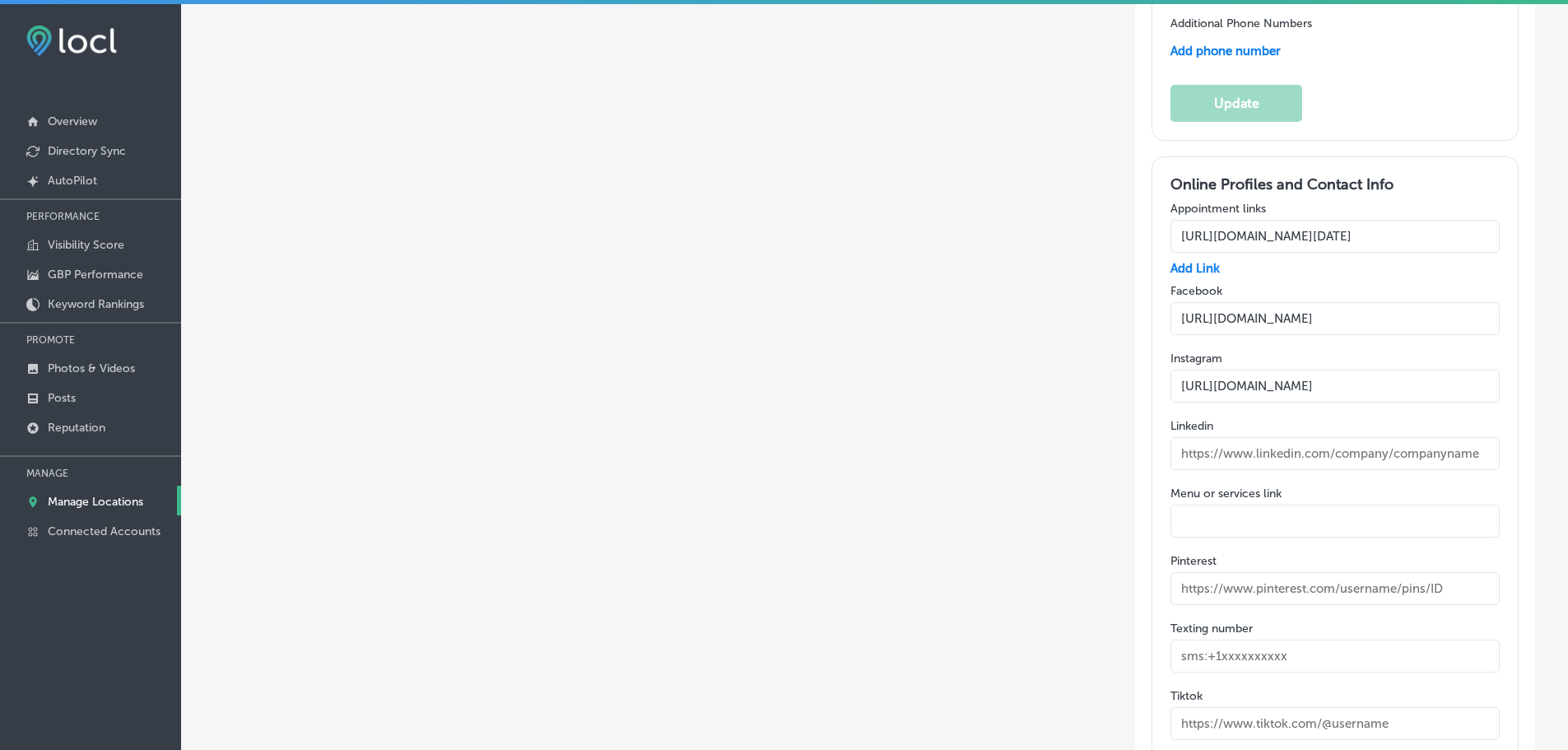
drag, startPoint x: 1219, startPoint y: 205, endPoint x: 1154, endPoint y: 200, distance: 65.2
click at [1154, 200] on div "Online Profiles and Contact Info Appointment links [URL][DOMAIN_NAME][DATE] Add…" at bounding box center [1335, 589] width 367 height 864
type input "[URL][DOMAIN_NAME][DATE]"
click at [1320, 261] on div "Add Link" at bounding box center [1334, 268] width 329 height 15
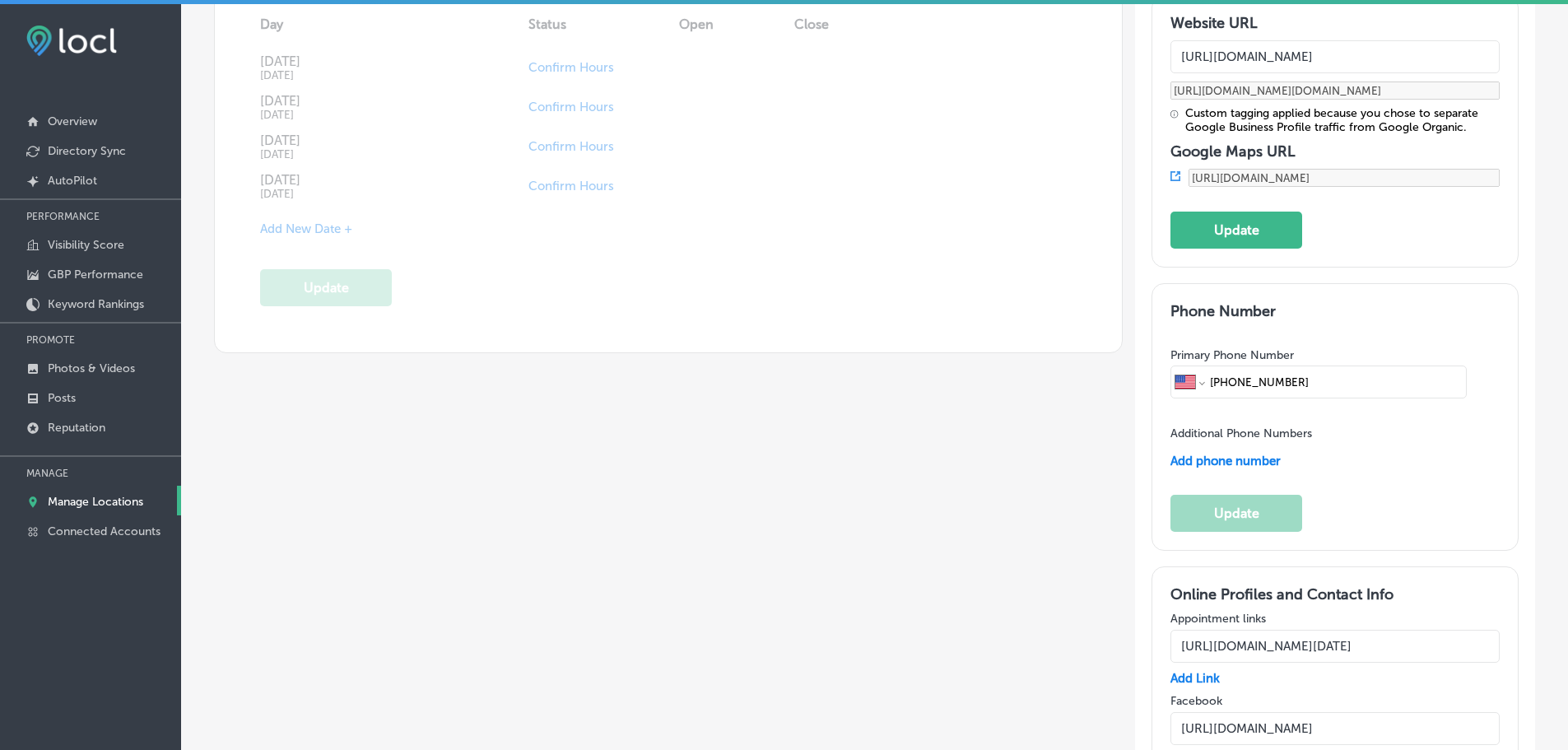
scroll to position [1811, 0]
click at [1199, 213] on button "Update" at bounding box center [1236, 231] width 132 height 37
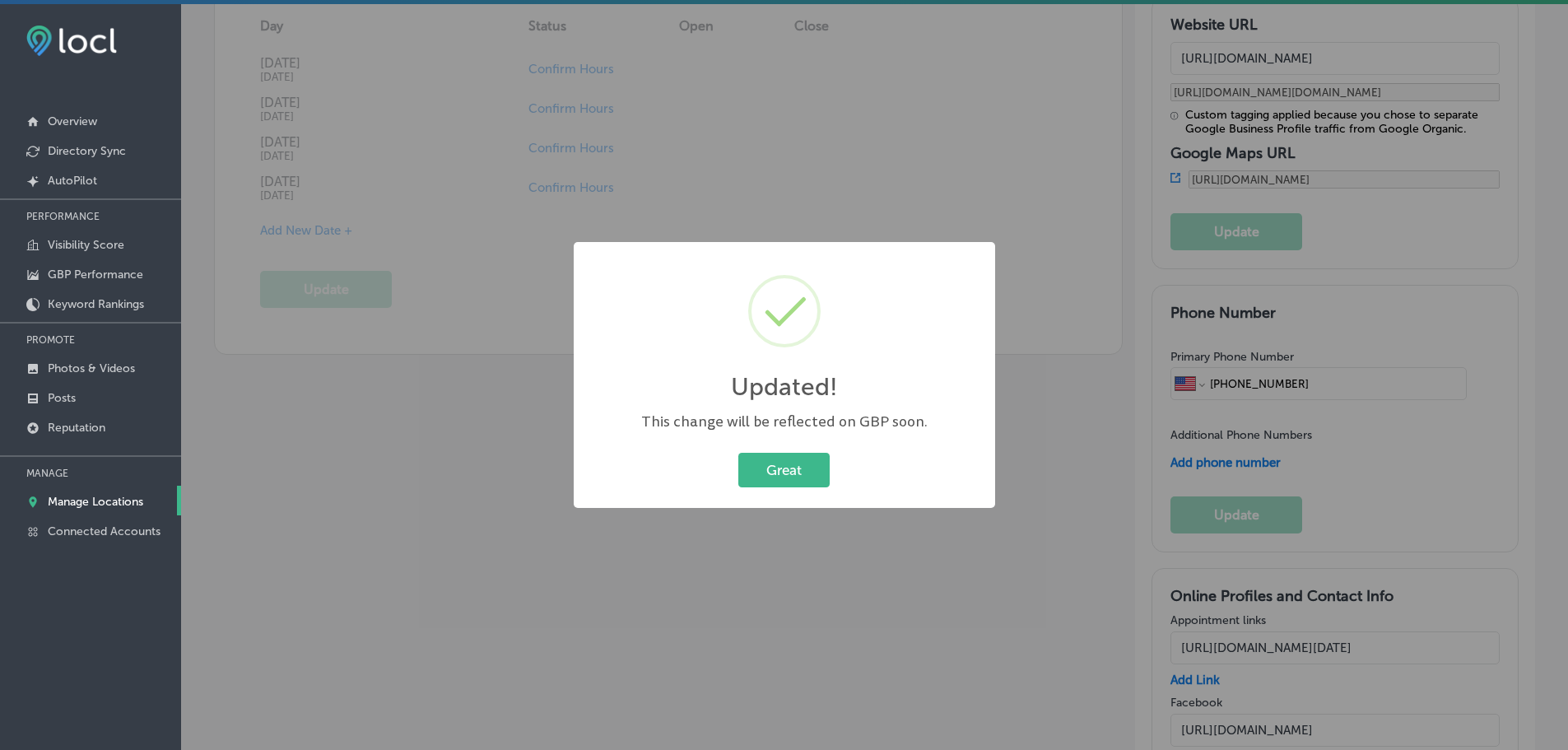
type input "[URL][DOMAIN_NAME][DOMAIN_NAME]"
click at [793, 482] on button "Great" at bounding box center [784, 470] width 91 height 34
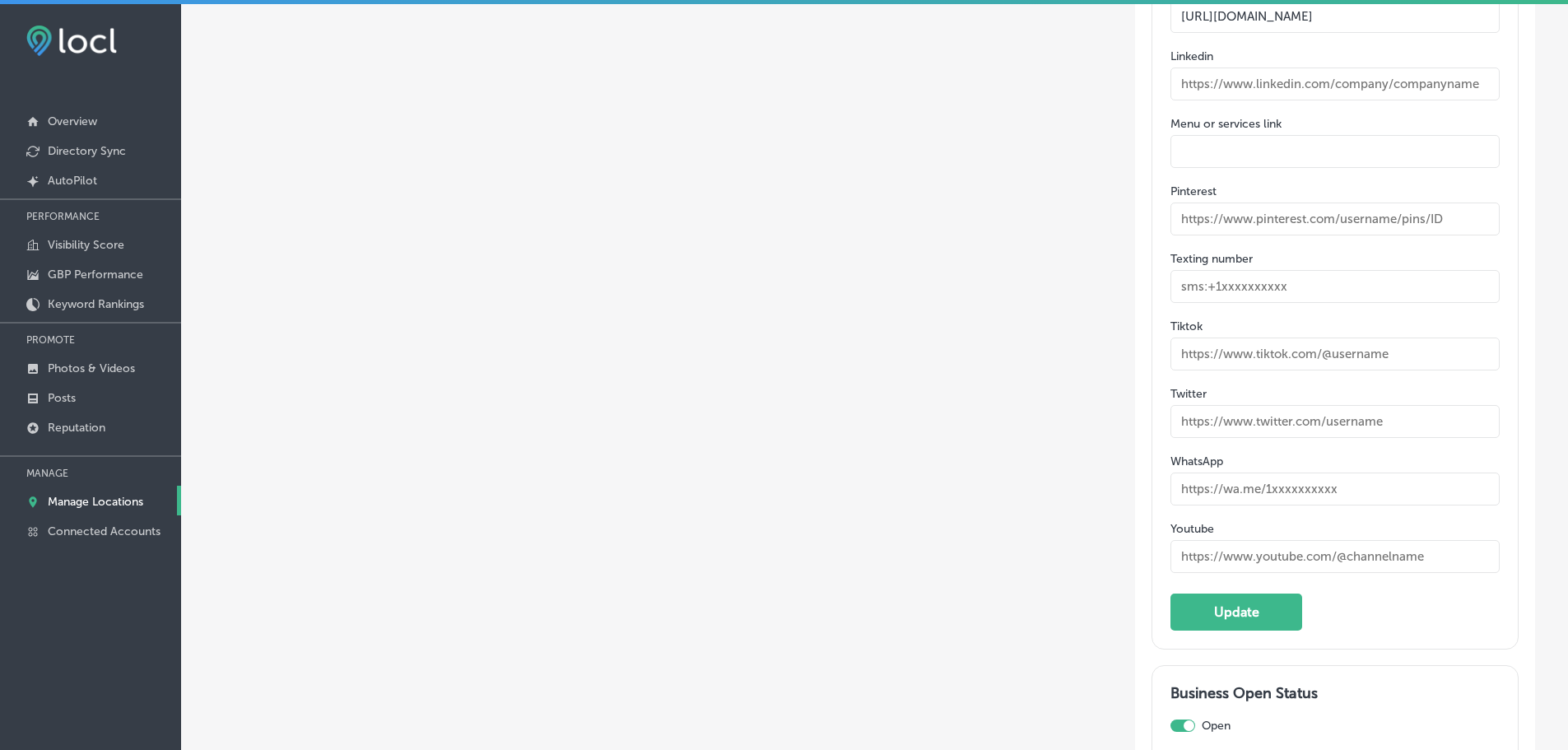
scroll to position [2716, 0]
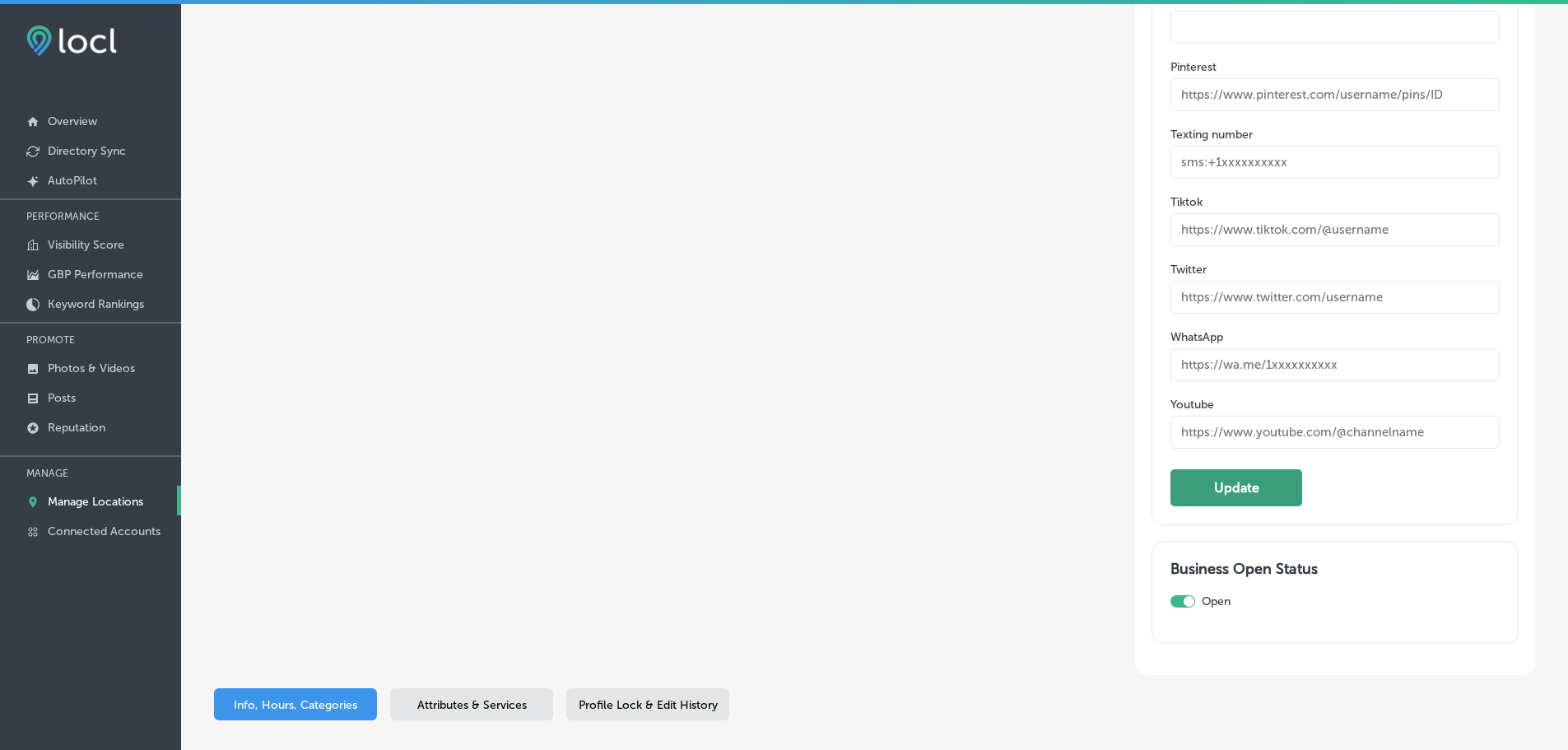
click at [1243, 470] on button "Update" at bounding box center [1236, 487] width 132 height 37
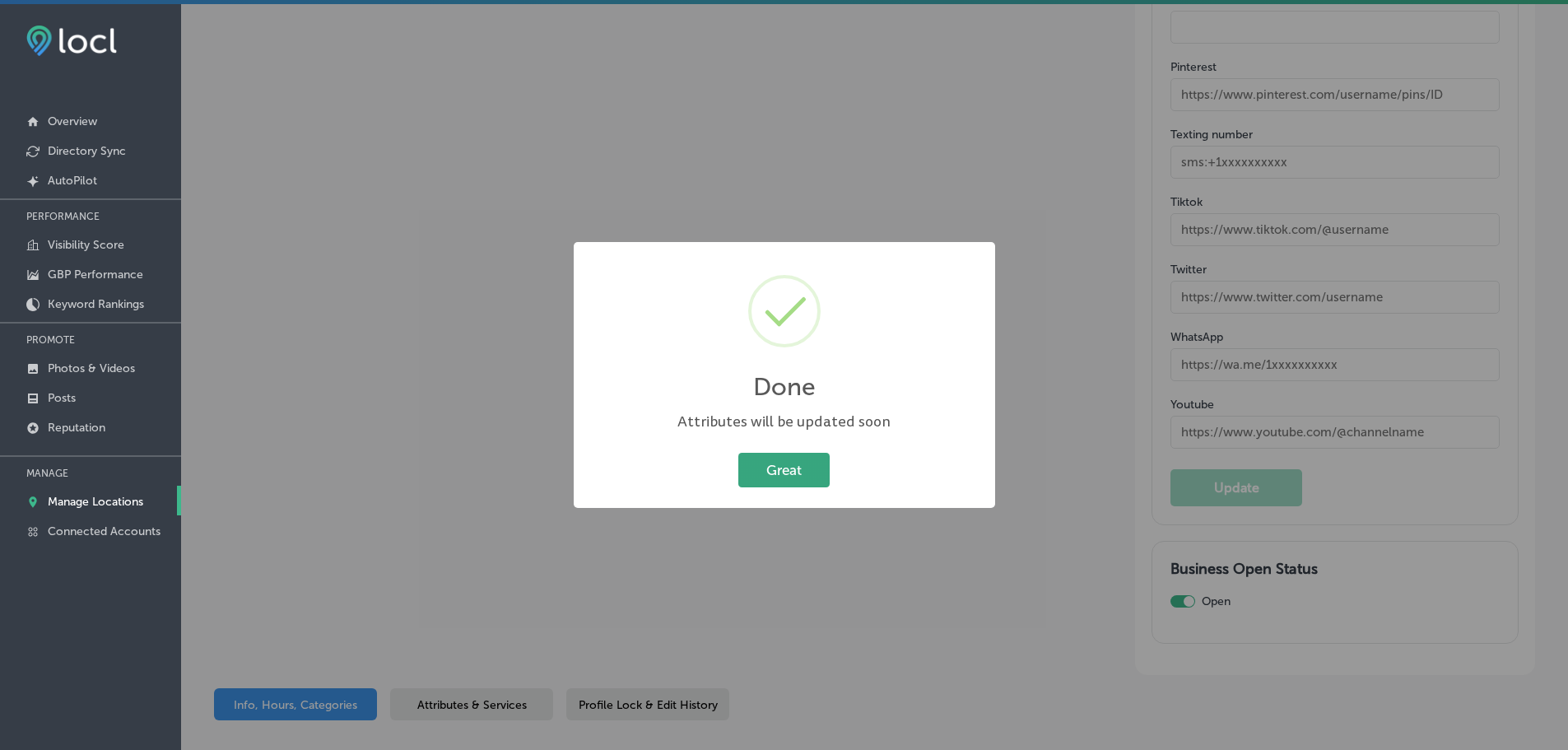
click at [782, 480] on button "Great" at bounding box center [784, 470] width 91 height 34
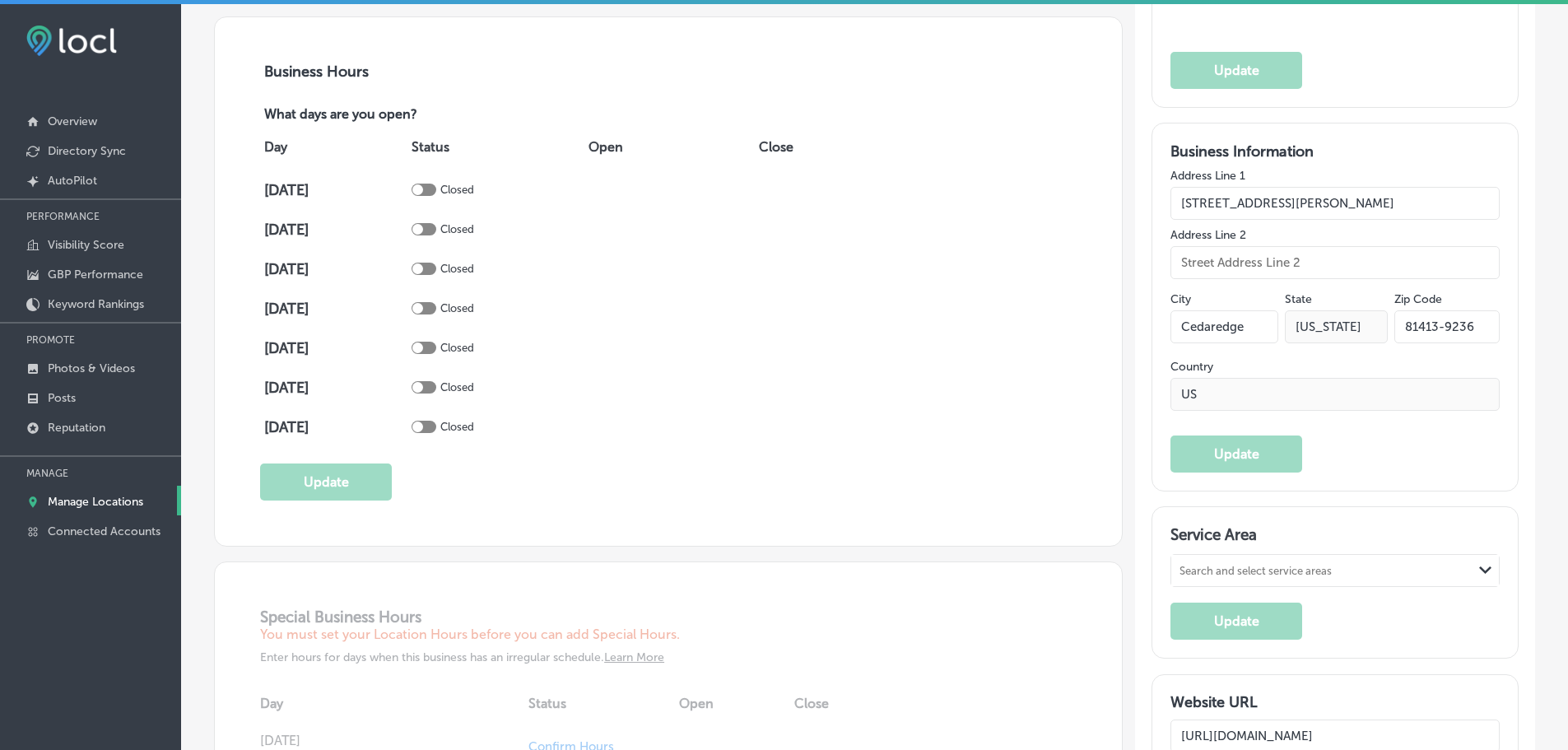
scroll to position [1070, 0]
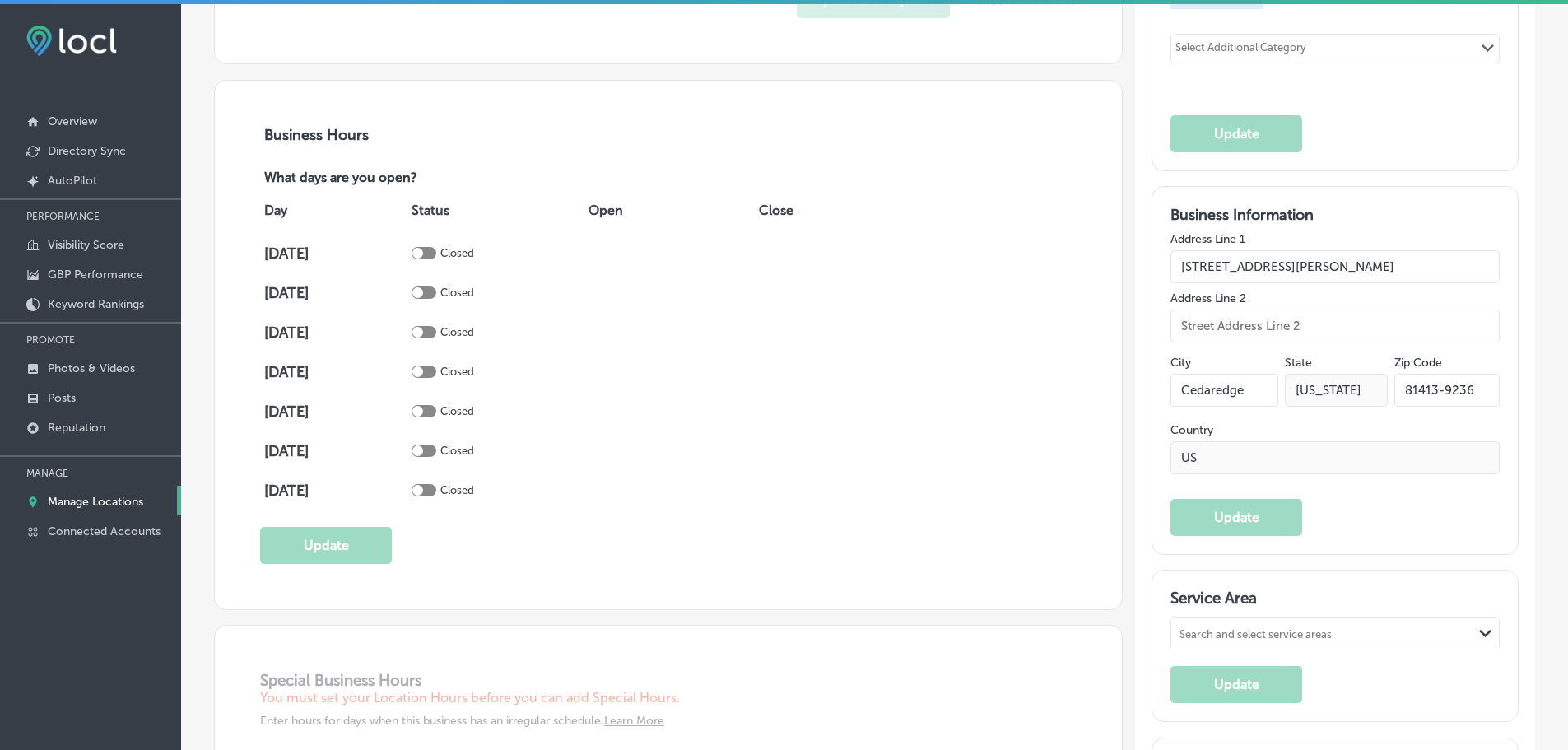
drag, startPoint x: 1475, startPoint y: 350, endPoint x: 1437, endPoint y: 349, distance: 38.0
click at [1437, 374] on input "81413-9236" at bounding box center [1447, 390] width 106 height 33
type input "81413"
click at [1268, 499] on button "Update" at bounding box center [1236, 517] width 132 height 37
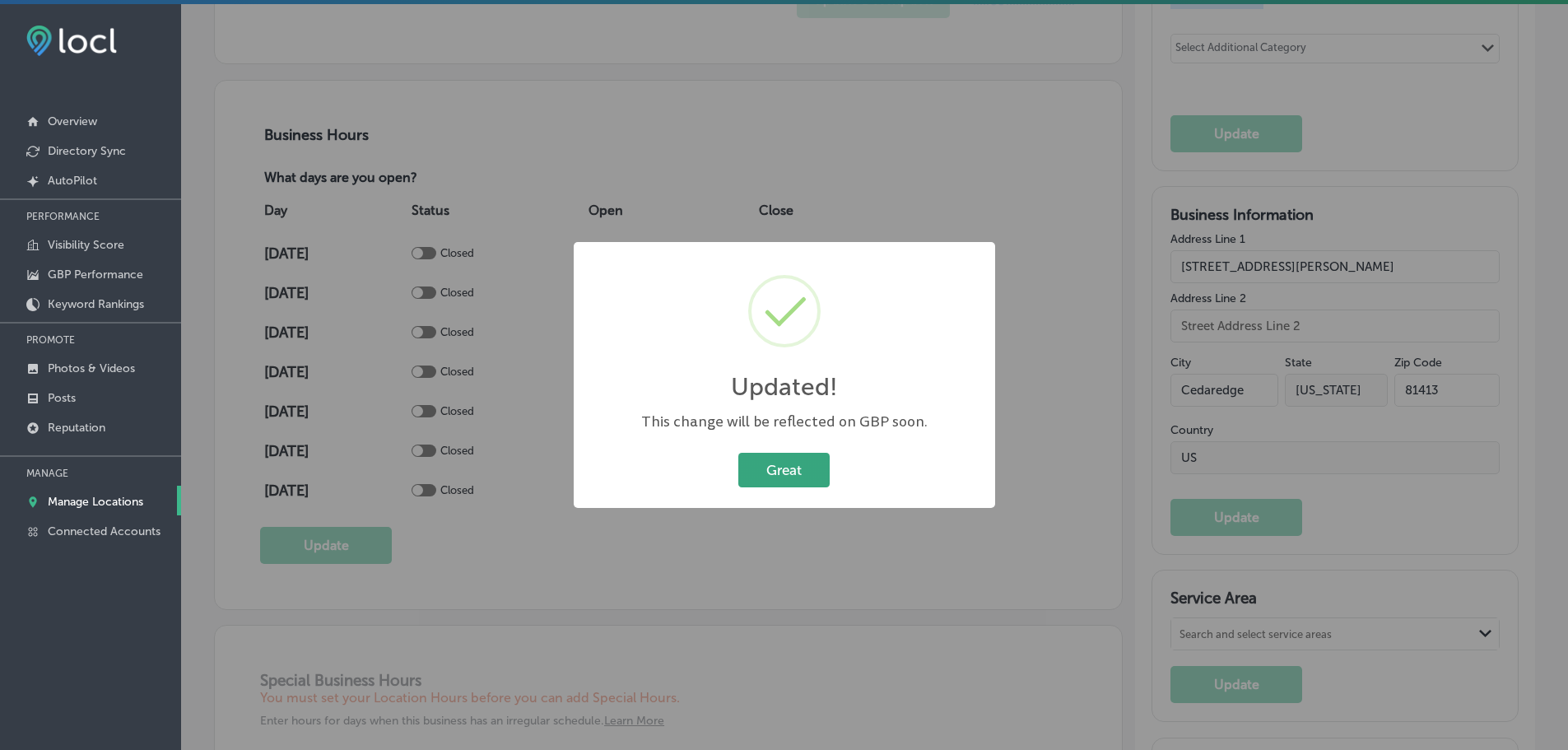
click at [798, 470] on button "Great" at bounding box center [784, 470] width 91 height 34
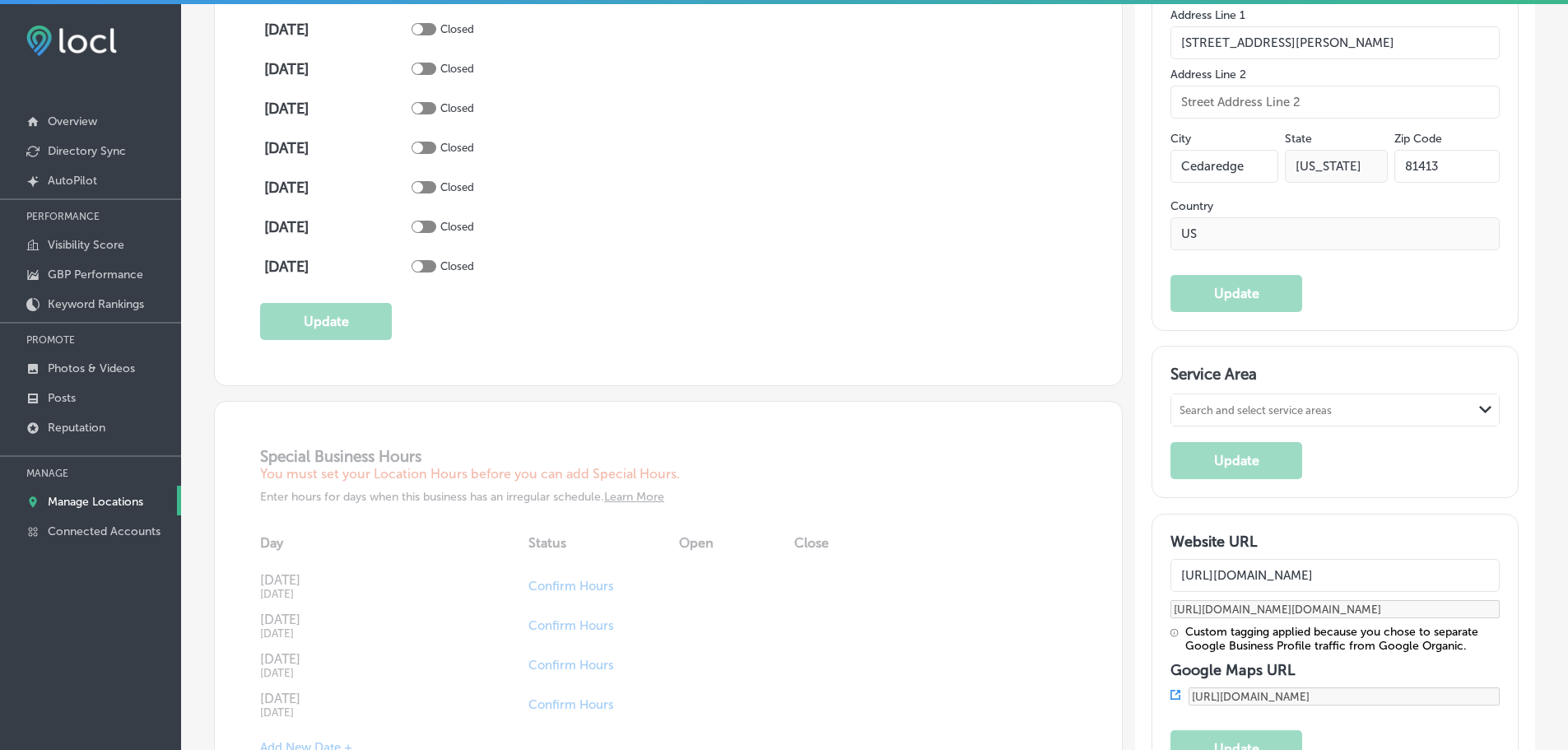
scroll to position [1317, 0]
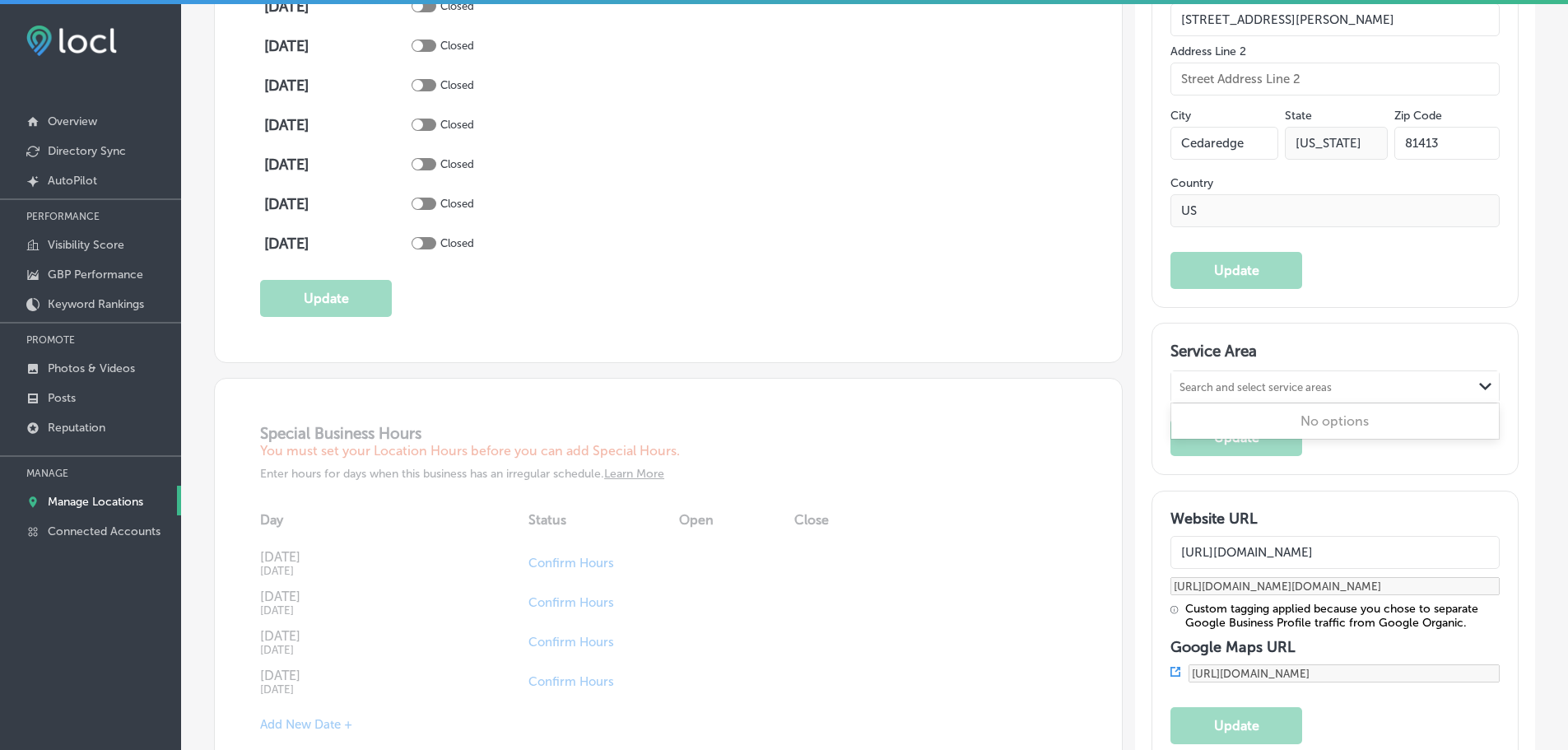
click at [1472, 374] on div "Path Created with Sketch." at bounding box center [1485, 386] width 26 height 26
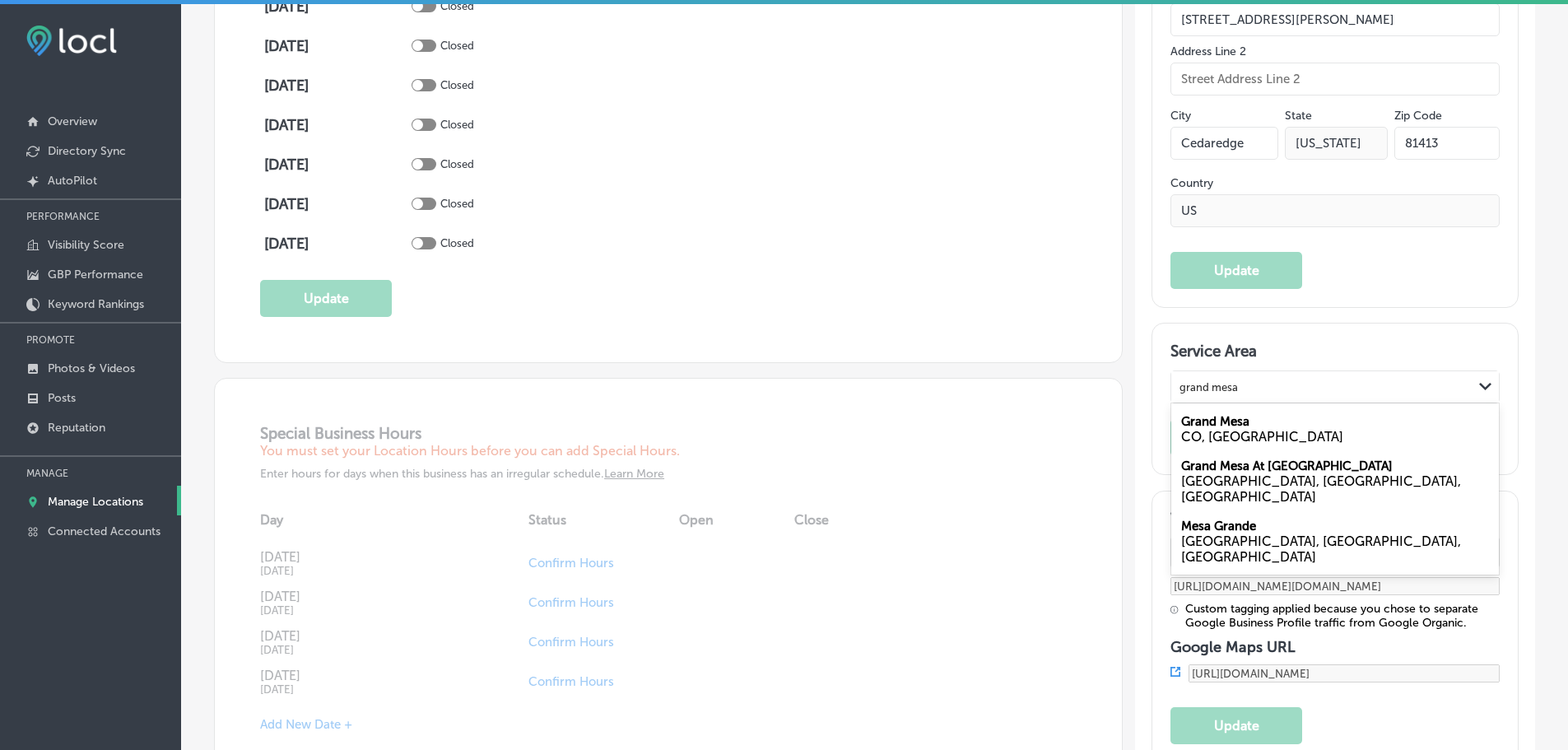
click at [1232, 414] on label "Grand Mesa" at bounding box center [1215, 421] width 68 height 15
type input "grand mesa"
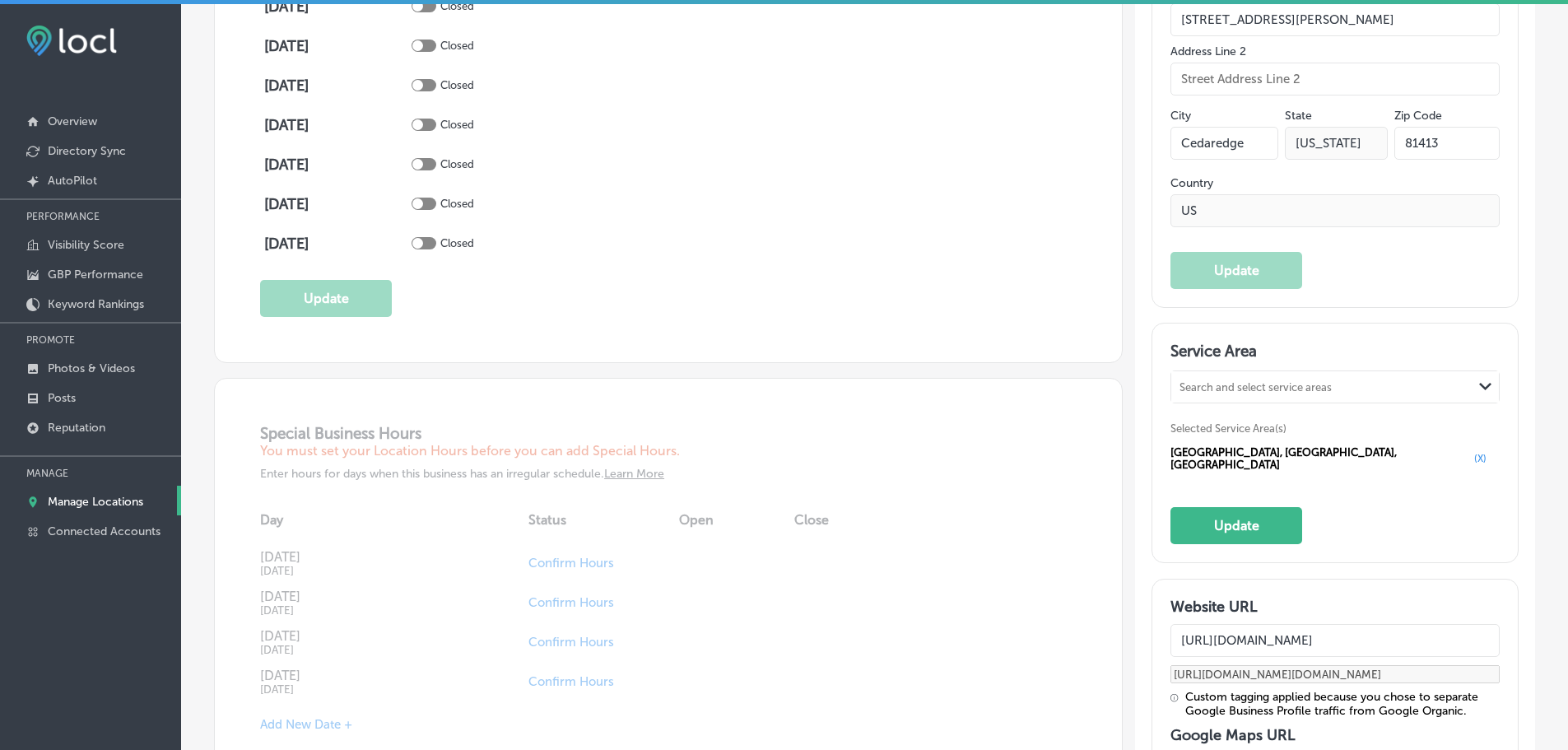
click at [1236, 381] on div "Search and select service areas" at bounding box center [1255, 387] width 152 height 13
click at [1221, 414] on label "Cedaredge" at bounding box center [1212, 421] width 63 height 15
type input "cedaredge"
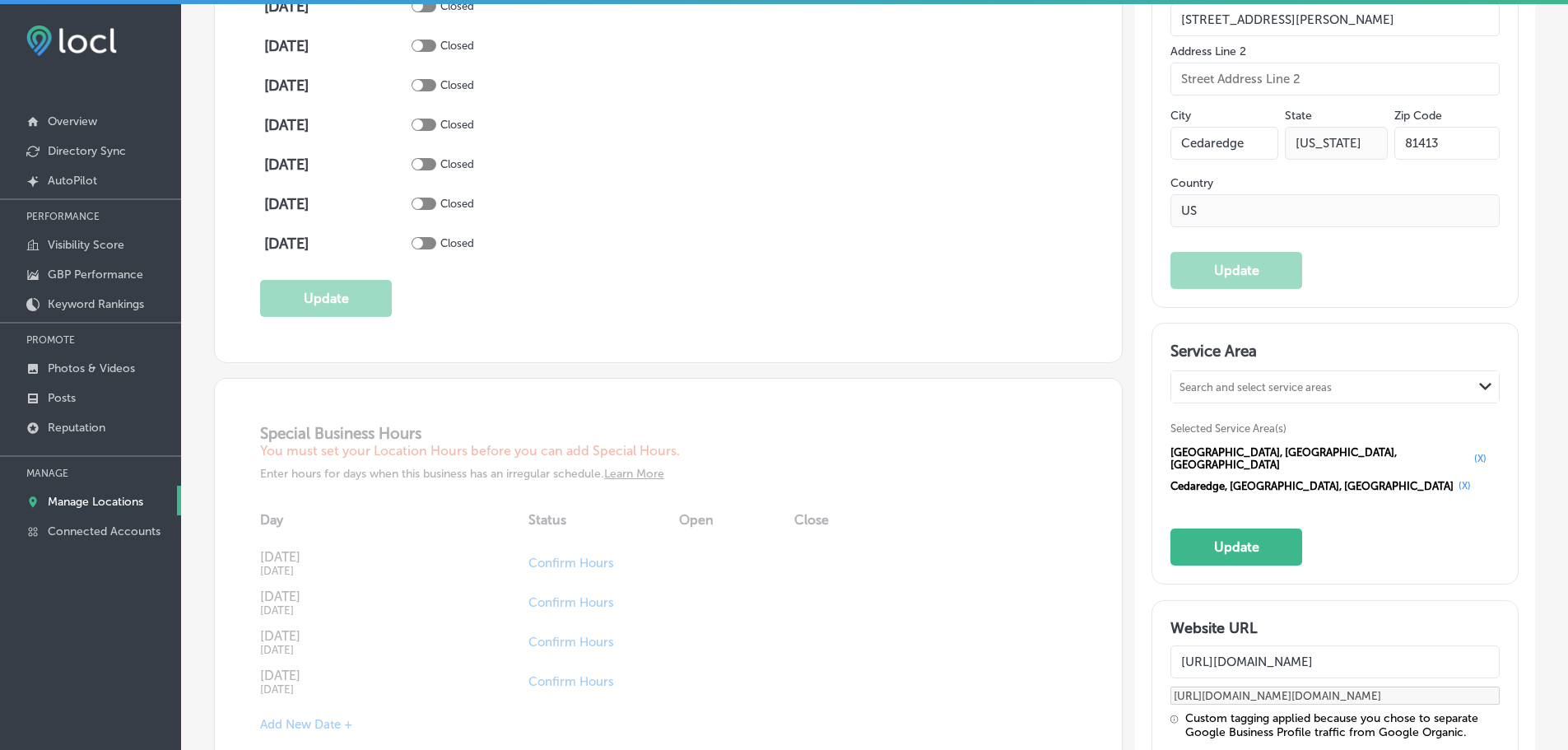
click at [1279, 381] on div "Search and select service areas" at bounding box center [1255, 387] width 152 height 13
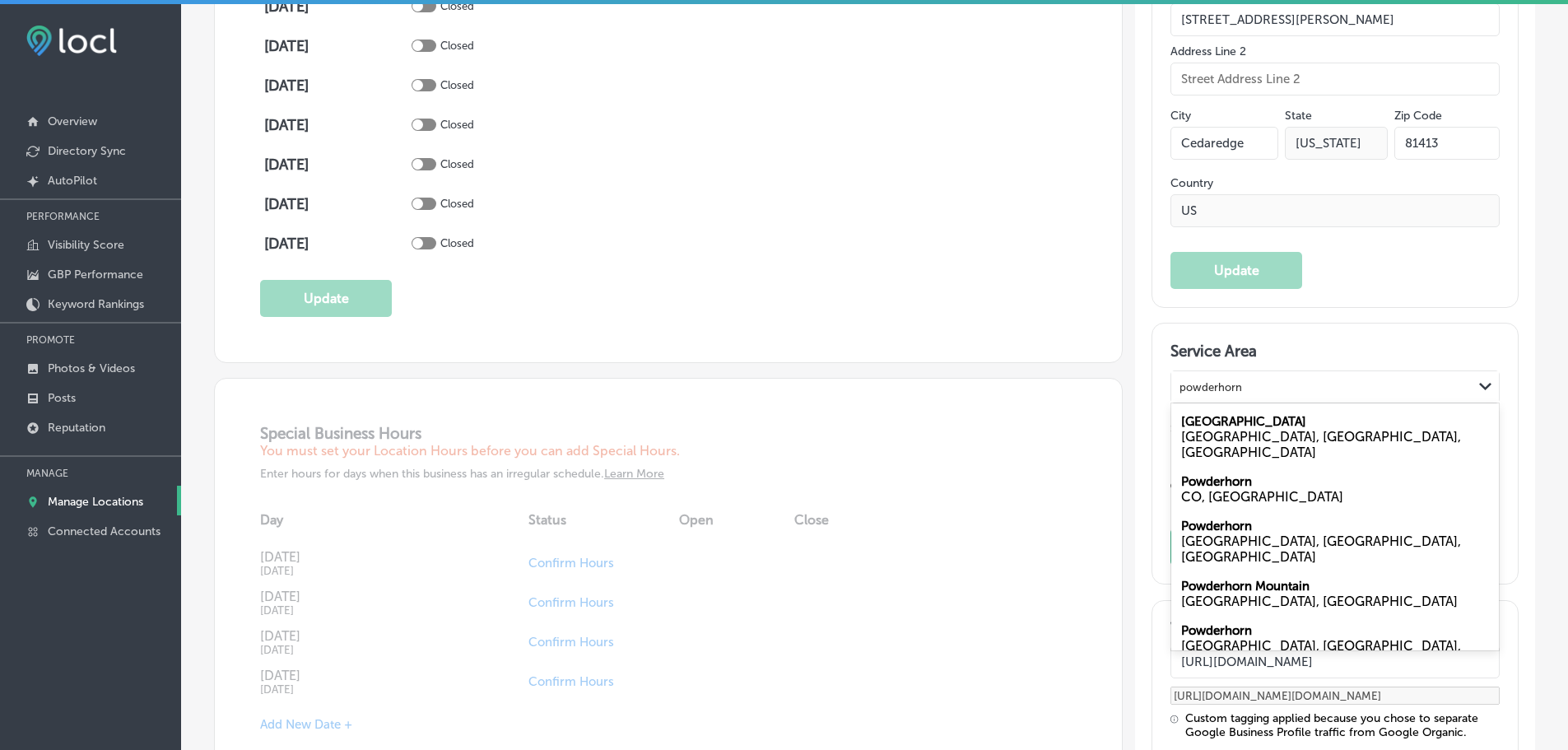
click at [1198, 489] on div "CO, [GEOGRAPHIC_DATA]" at bounding box center [1335, 496] width 308 height 15
type input "powderhorn"
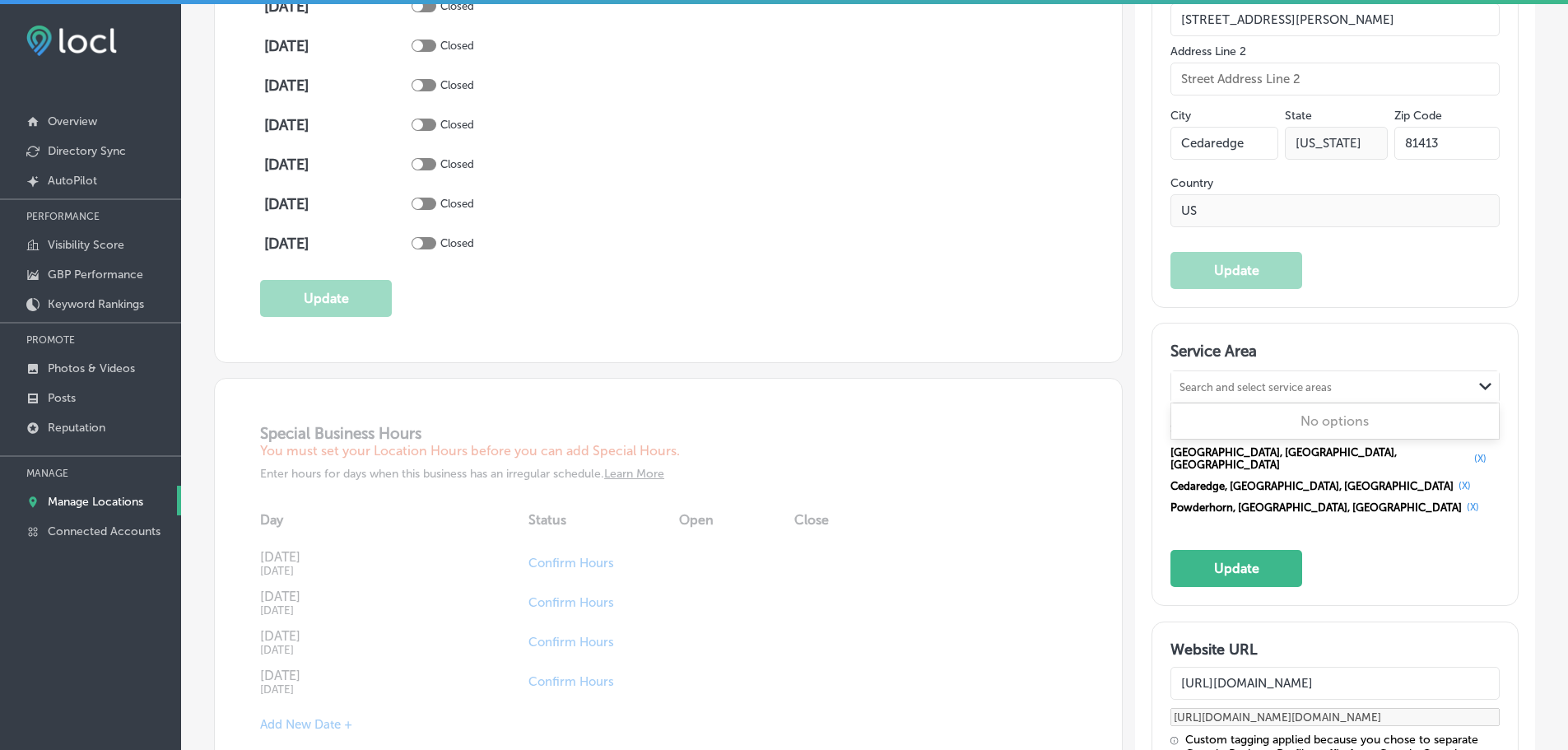
click at [1219, 381] on div "Search and select service areas" at bounding box center [1255, 387] width 152 height 13
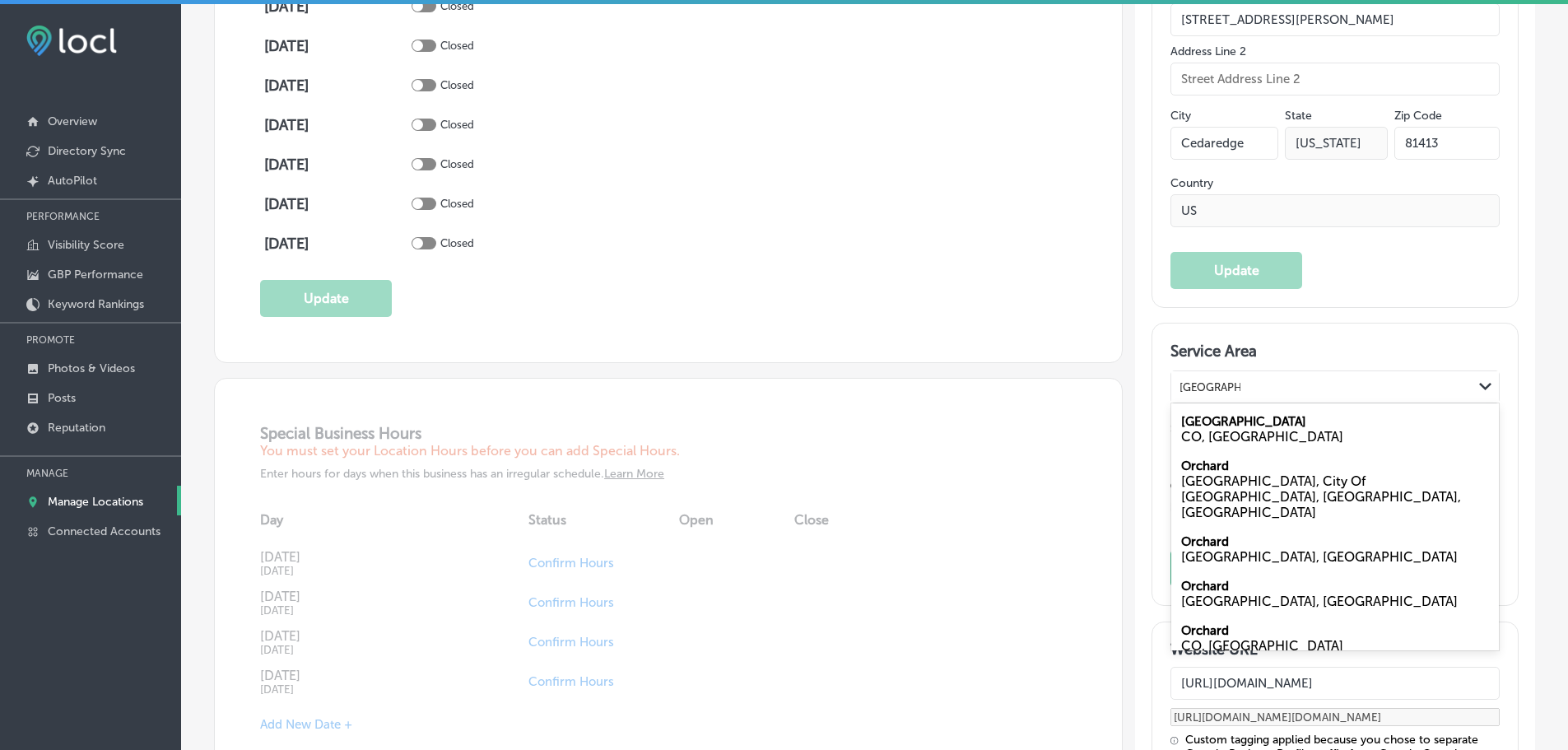
click at [1209, 414] on label "[GEOGRAPHIC_DATA]" at bounding box center [1244, 421] width 125 height 15
type input "[GEOGRAPHIC_DATA]"
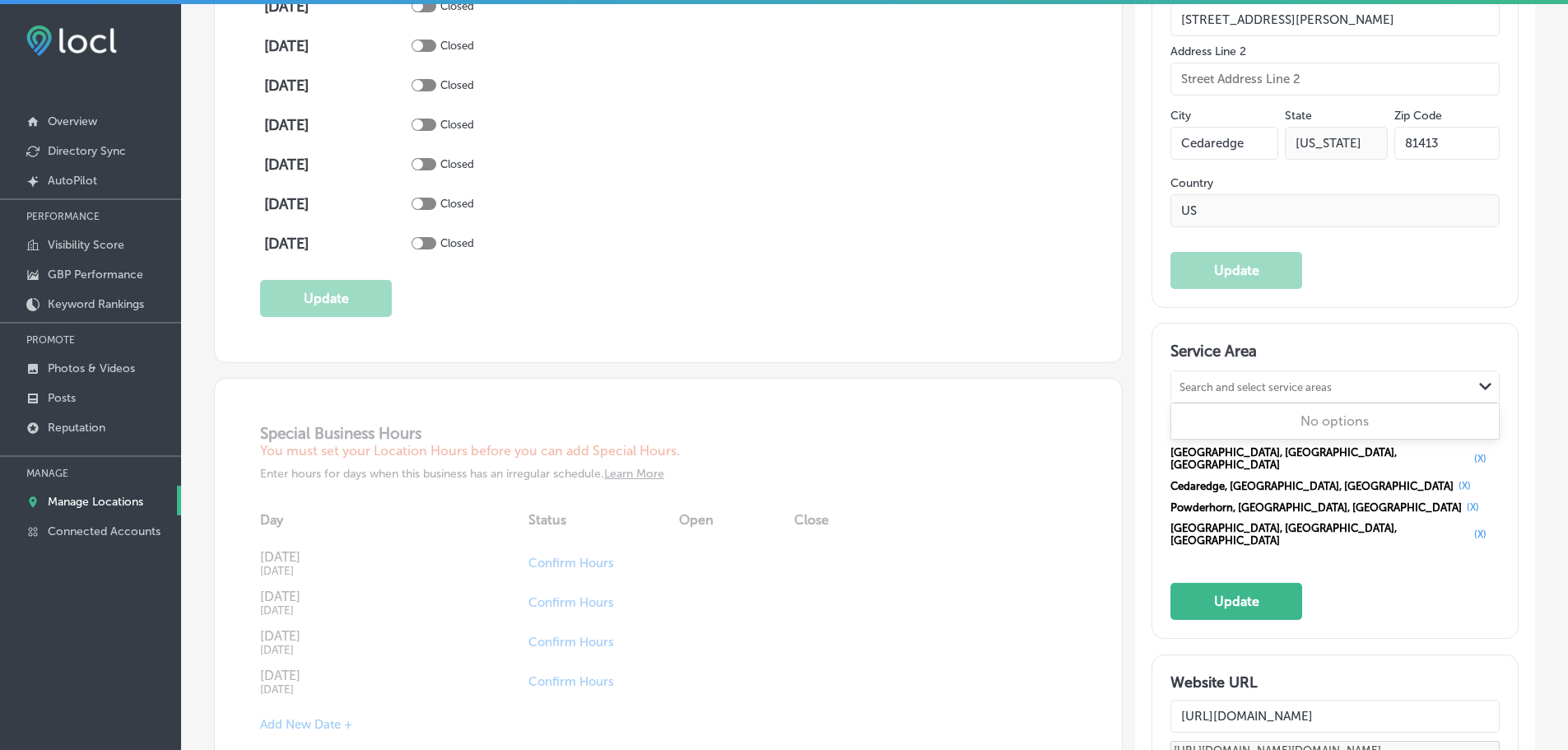
click at [1266, 381] on div "Search and select service areas" at bounding box center [1255, 387] width 152 height 13
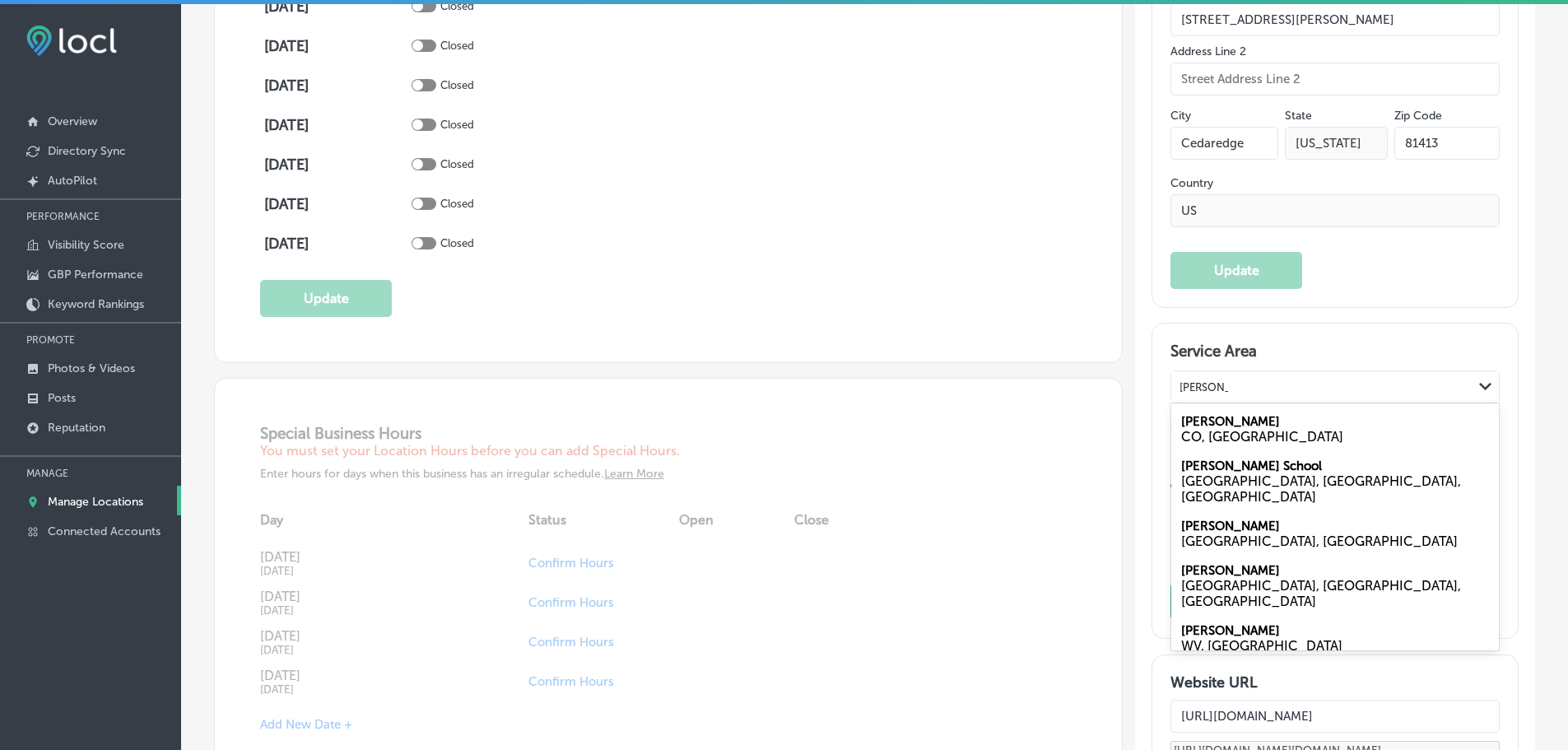
click at [1222, 414] on label "[PERSON_NAME]" at bounding box center [1230, 421] width 99 height 15
type input "[PERSON_NAME]"
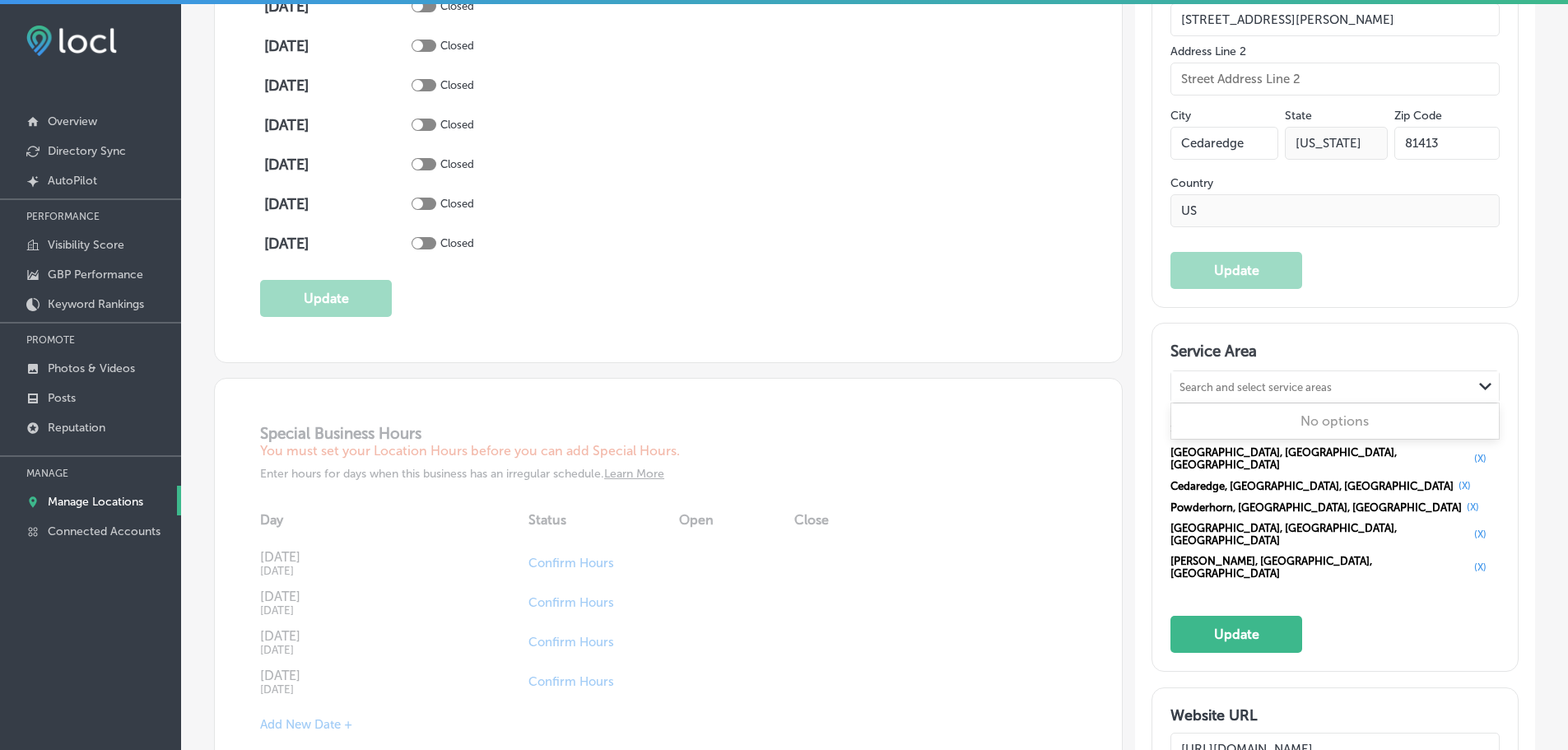
click at [1232, 381] on div "Search and select service areas" at bounding box center [1255, 387] width 152 height 13
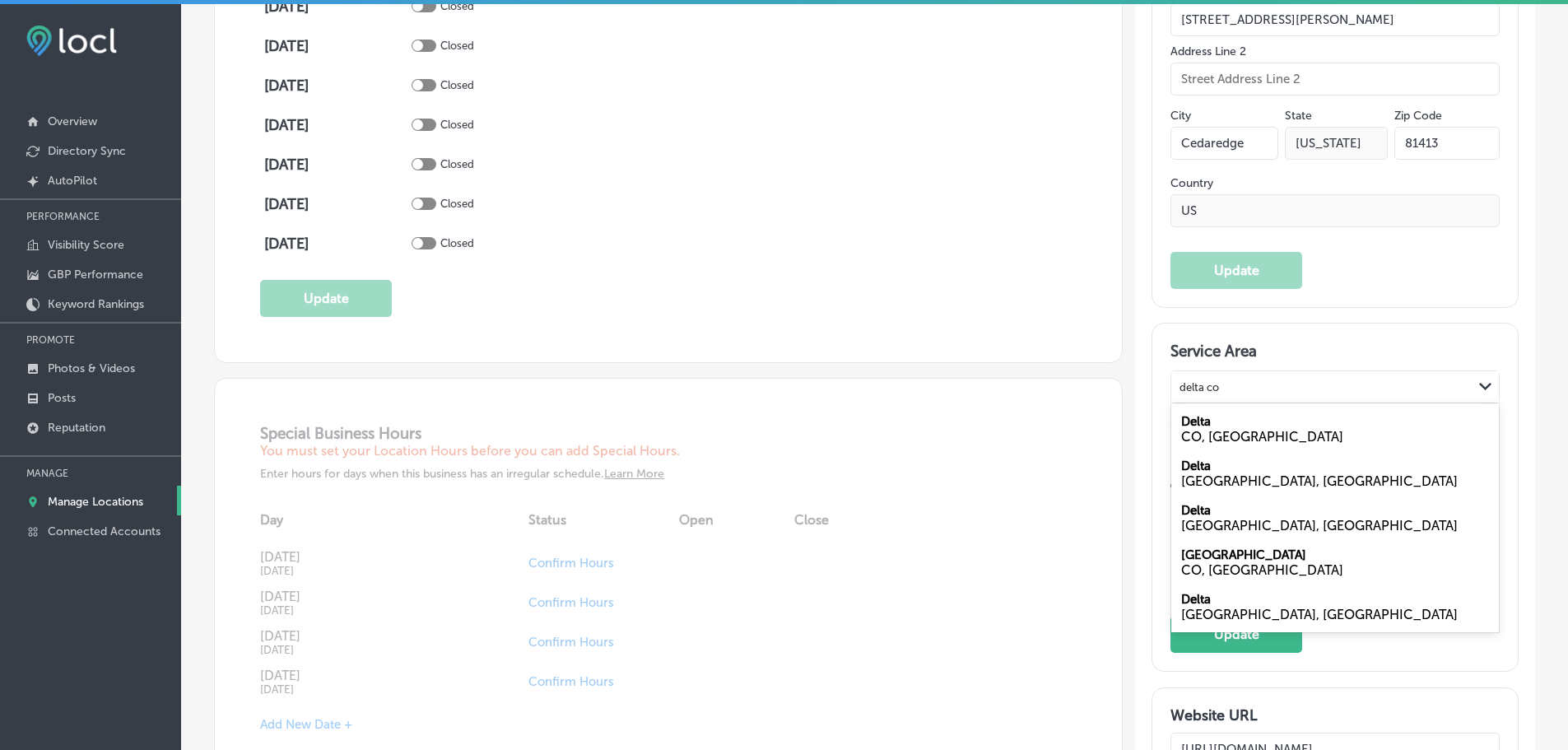
click at [1221, 407] on div "Delta CO, [GEOGRAPHIC_DATA]" at bounding box center [1335, 429] width 328 height 45
type input "delta co"
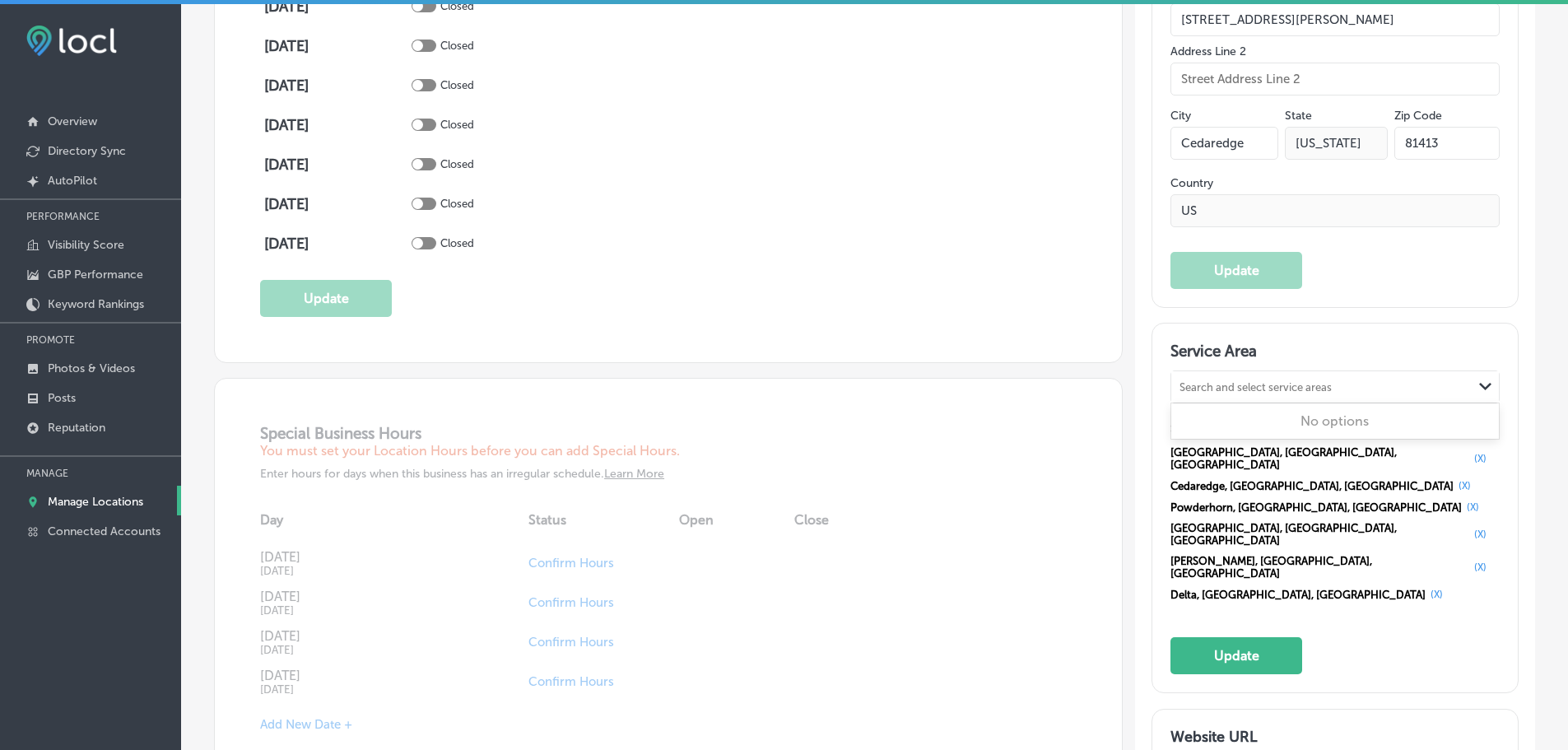
click at [1233, 371] on div "Search and select service areas Path Created with Sketch." at bounding box center [1335, 386] width 328 height 31
click at [1213, 429] on div "CO, [GEOGRAPHIC_DATA]" at bounding box center [1335, 436] width 308 height 15
type input "paonia"
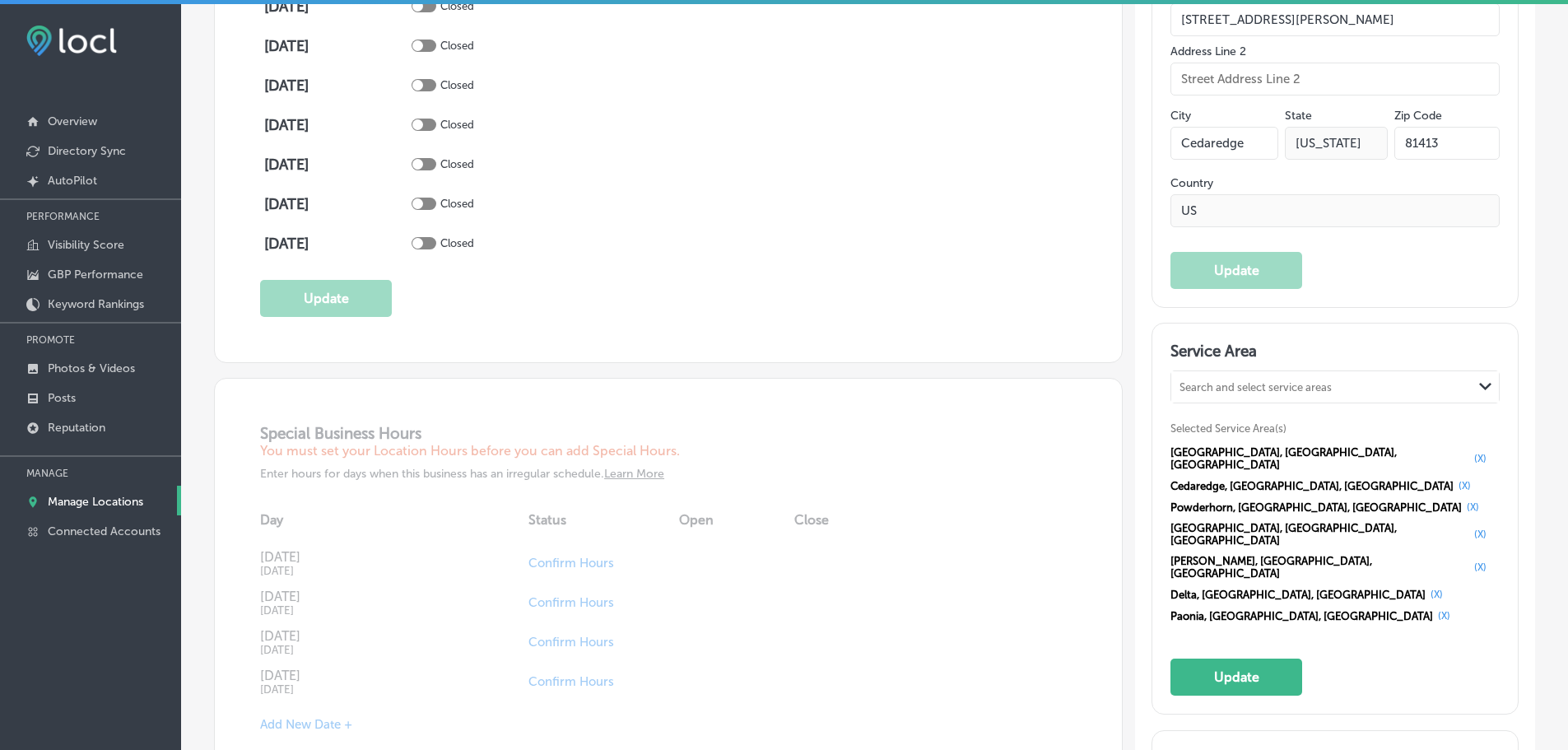
click at [1231, 381] on div "Search and select service areas" at bounding box center [1255, 387] width 152 height 13
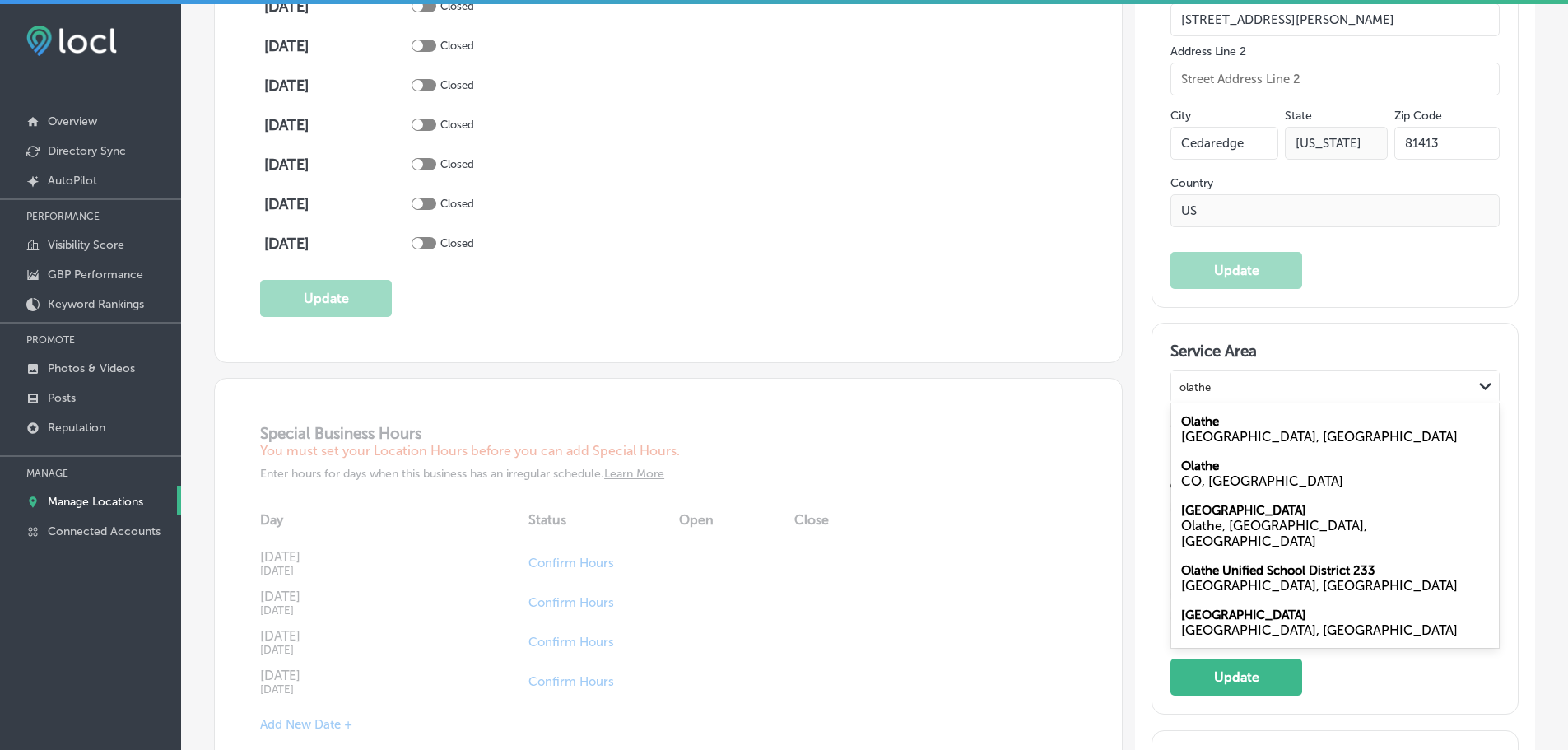
click at [1217, 451] on div "Olathe CO, [GEOGRAPHIC_DATA]" at bounding box center [1335, 473] width 328 height 45
type input "olathe"
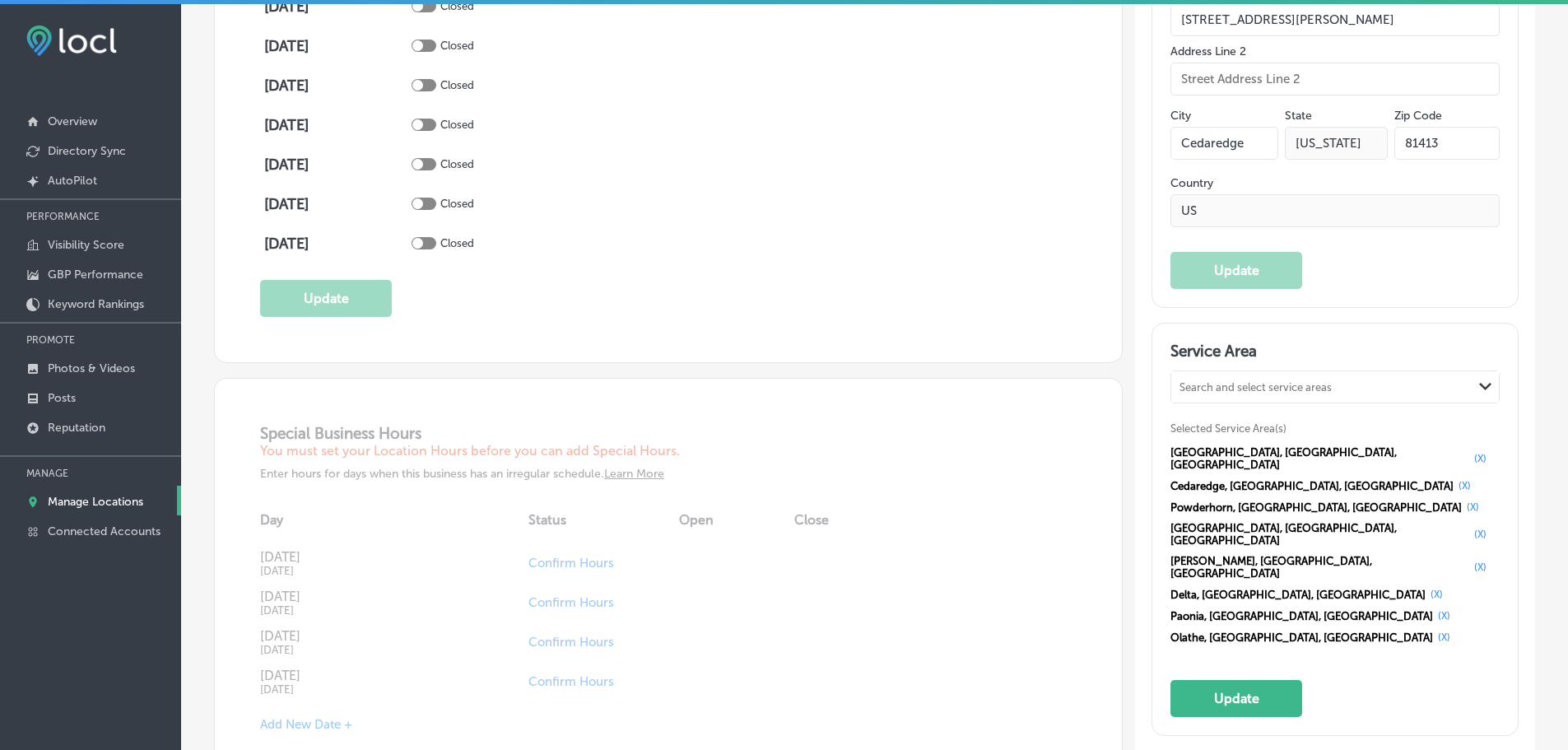
click at [1227, 381] on div "Search and select service areas" at bounding box center [1255, 387] width 152 height 13
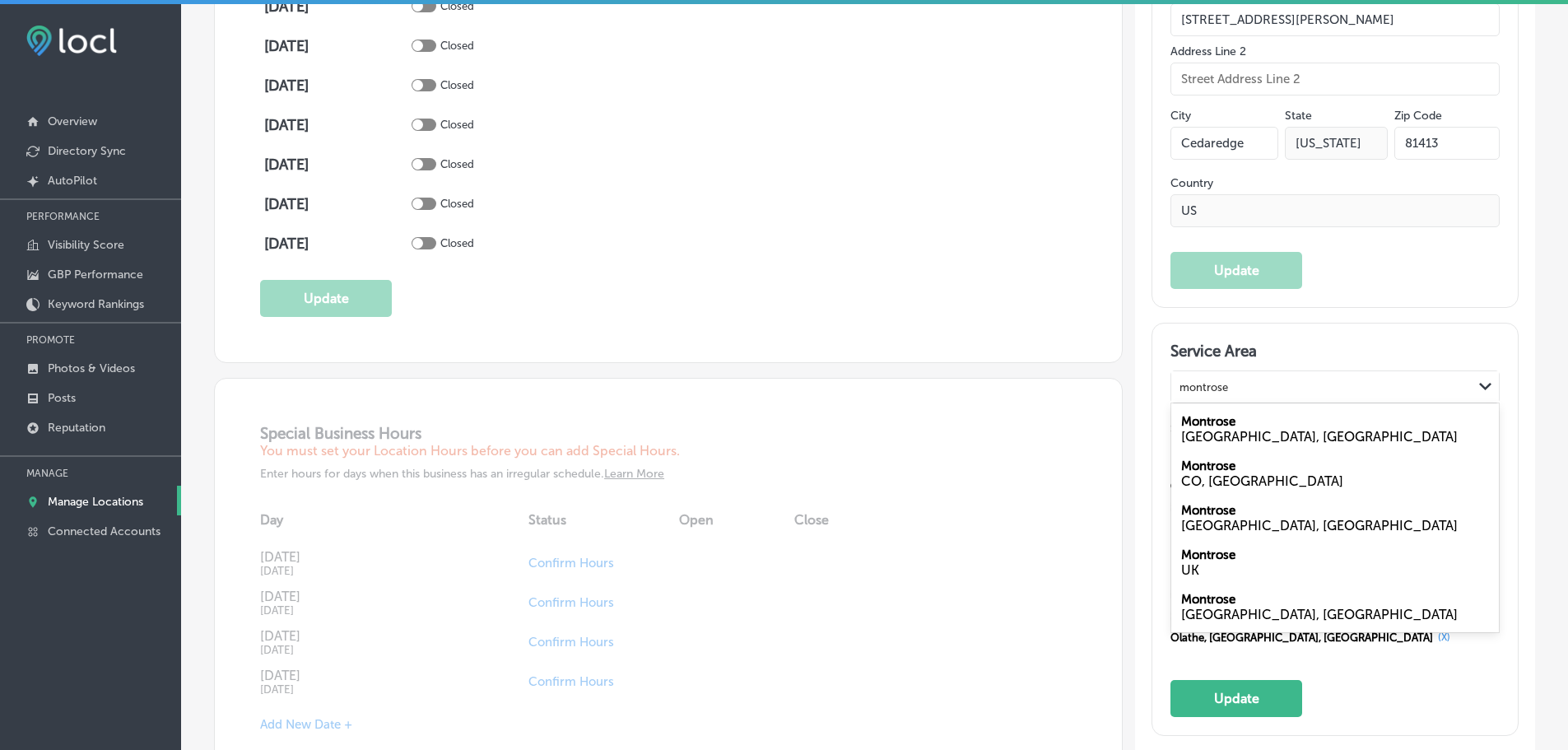
click at [1203, 473] on div "CO, [GEOGRAPHIC_DATA]" at bounding box center [1335, 480] width 308 height 15
type input "montrose"
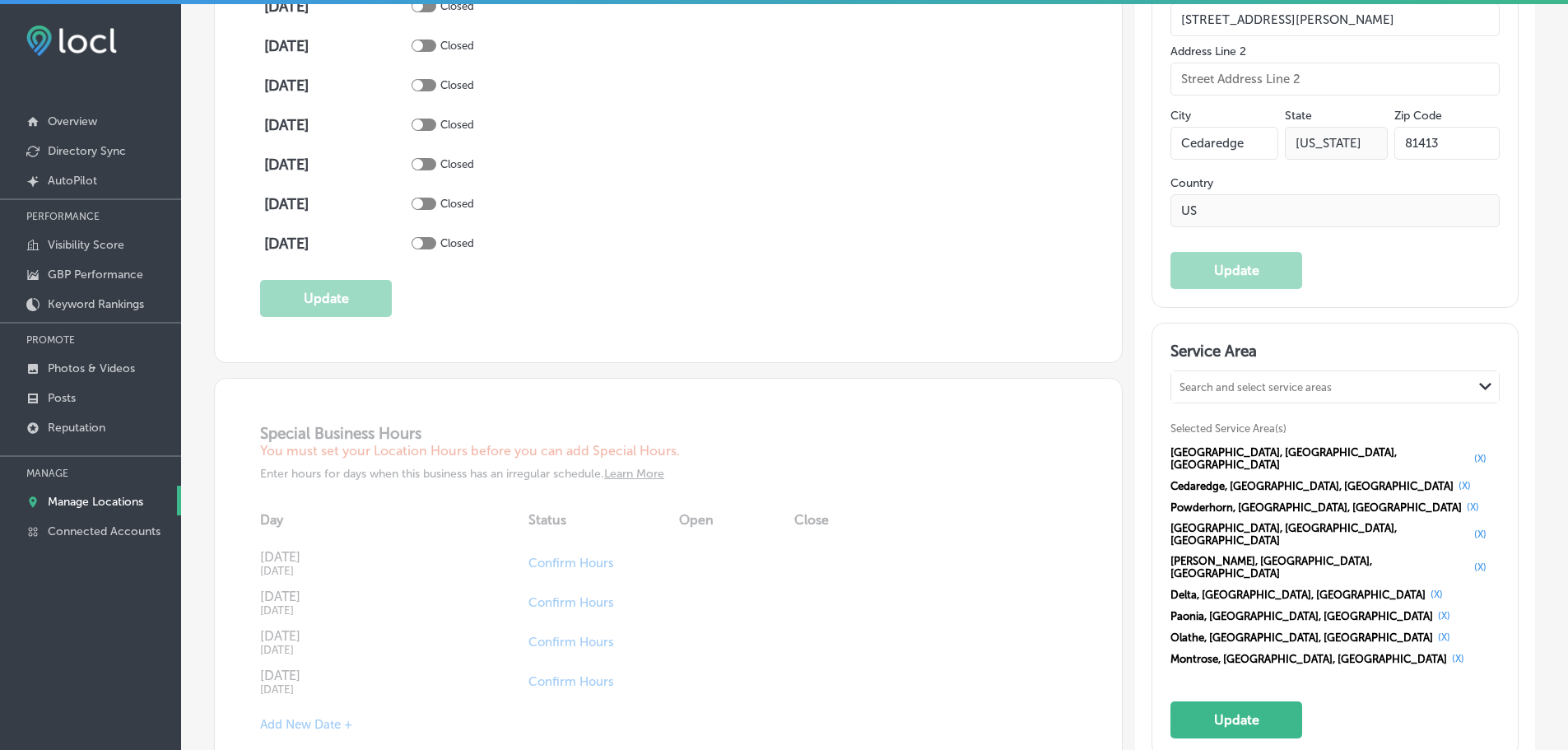
click at [1197, 376] on div "Search and select service areas" at bounding box center [1322, 387] width 301 height 22
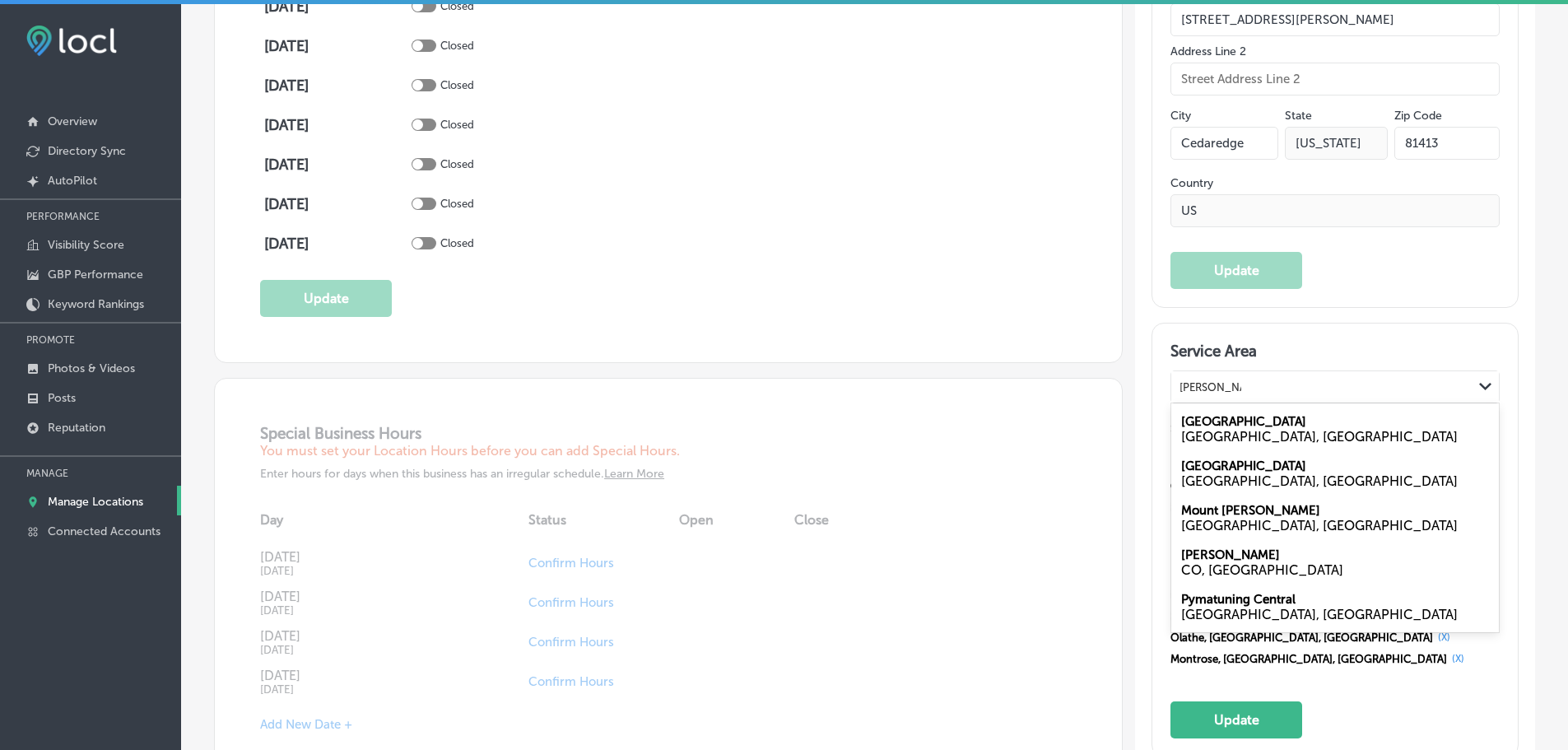
click at [1227, 562] on div "CO, [GEOGRAPHIC_DATA]" at bounding box center [1335, 569] width 308 height 15
type input "[PERSON_NAME] co"
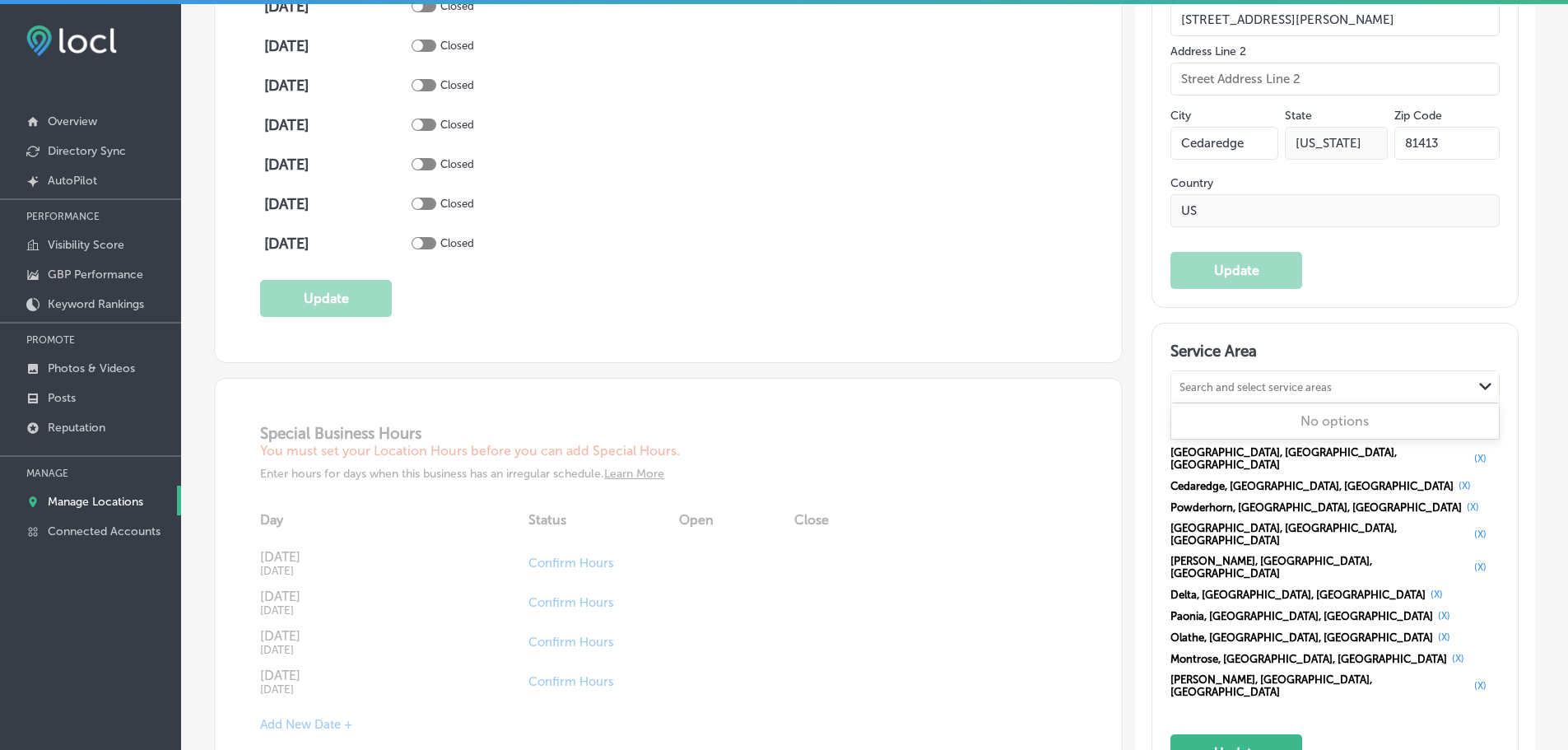
click at [1222, 381] on div "Search and select service areas" at bounding box center [1255, 387] width 152 height 13
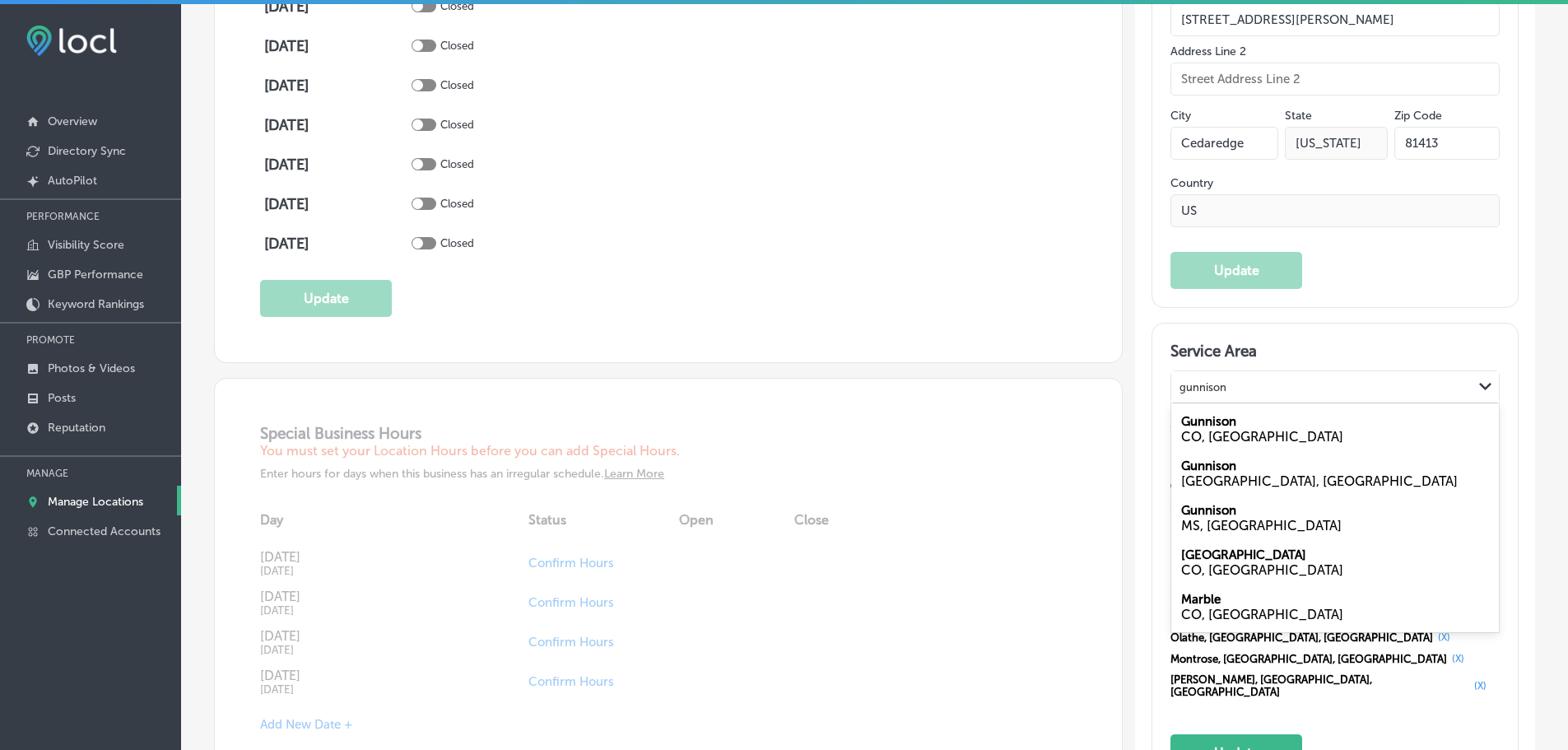
click at [1212, 429] on div "CO, [GEOGRAPHIC_DATA]" at bounding box center [1335, 436] width 308 height 15
type input "gunnison"
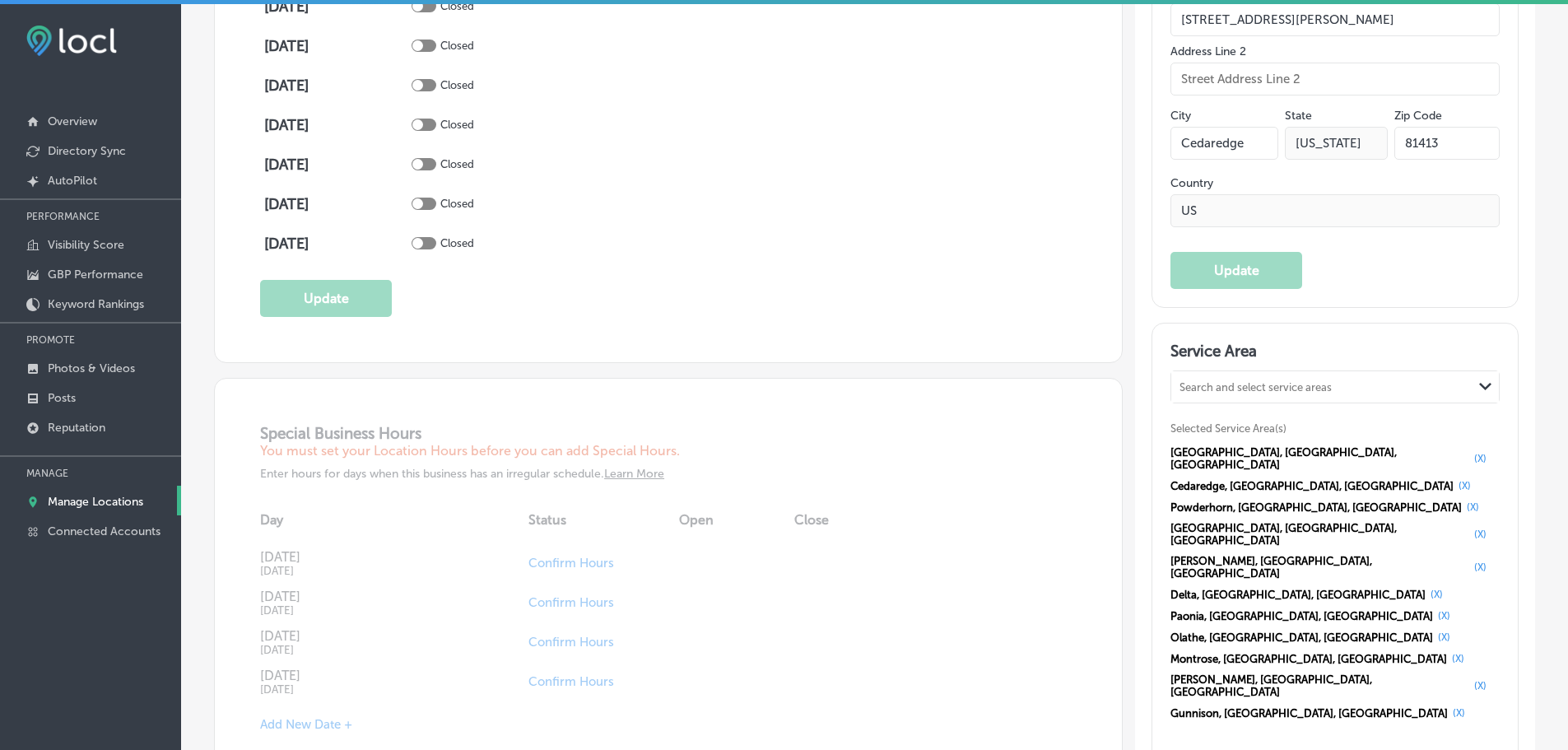
click at [1210, 381] on div "Search and select service areas" at bounding box center [1255, 387] width 152 height 13
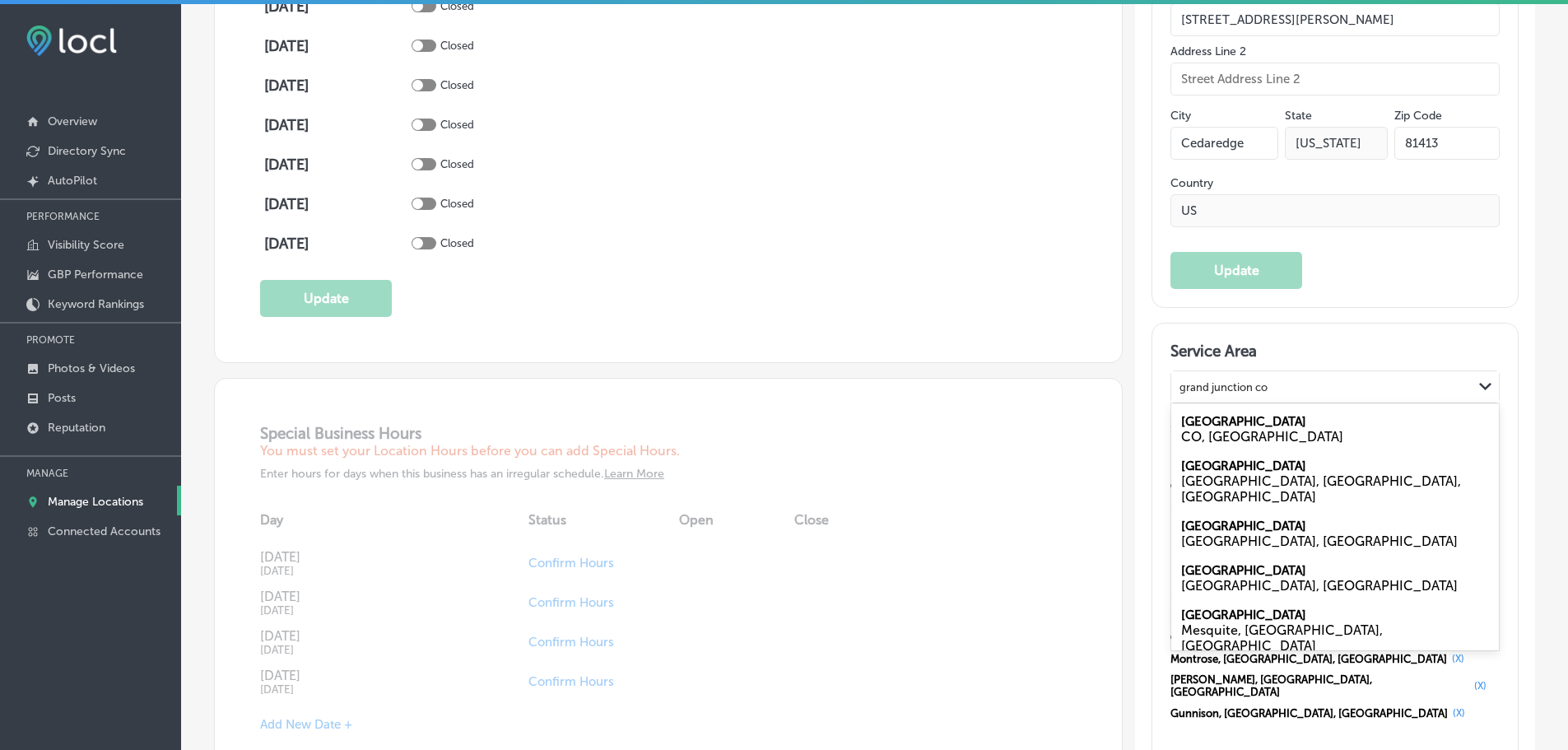
click at [1220, 414] on label "[GEOGRAPHIC_DATA]" at bounding box center [1244, 421] width 125 height 15
type input "grand junction co"
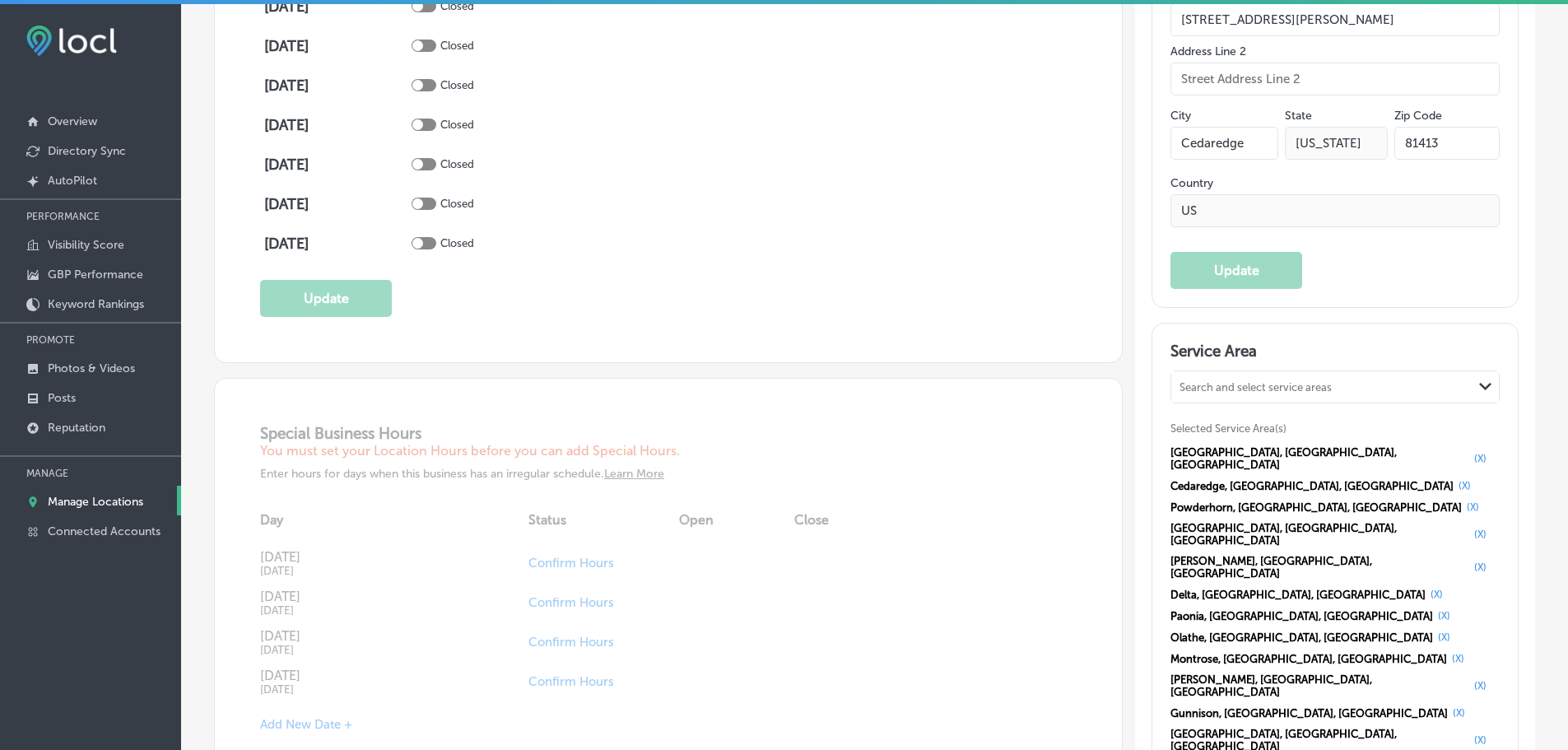
click at [1203, 381] on div "Search and select service areas" at bounding box center [1255, 387] width 152 height 13
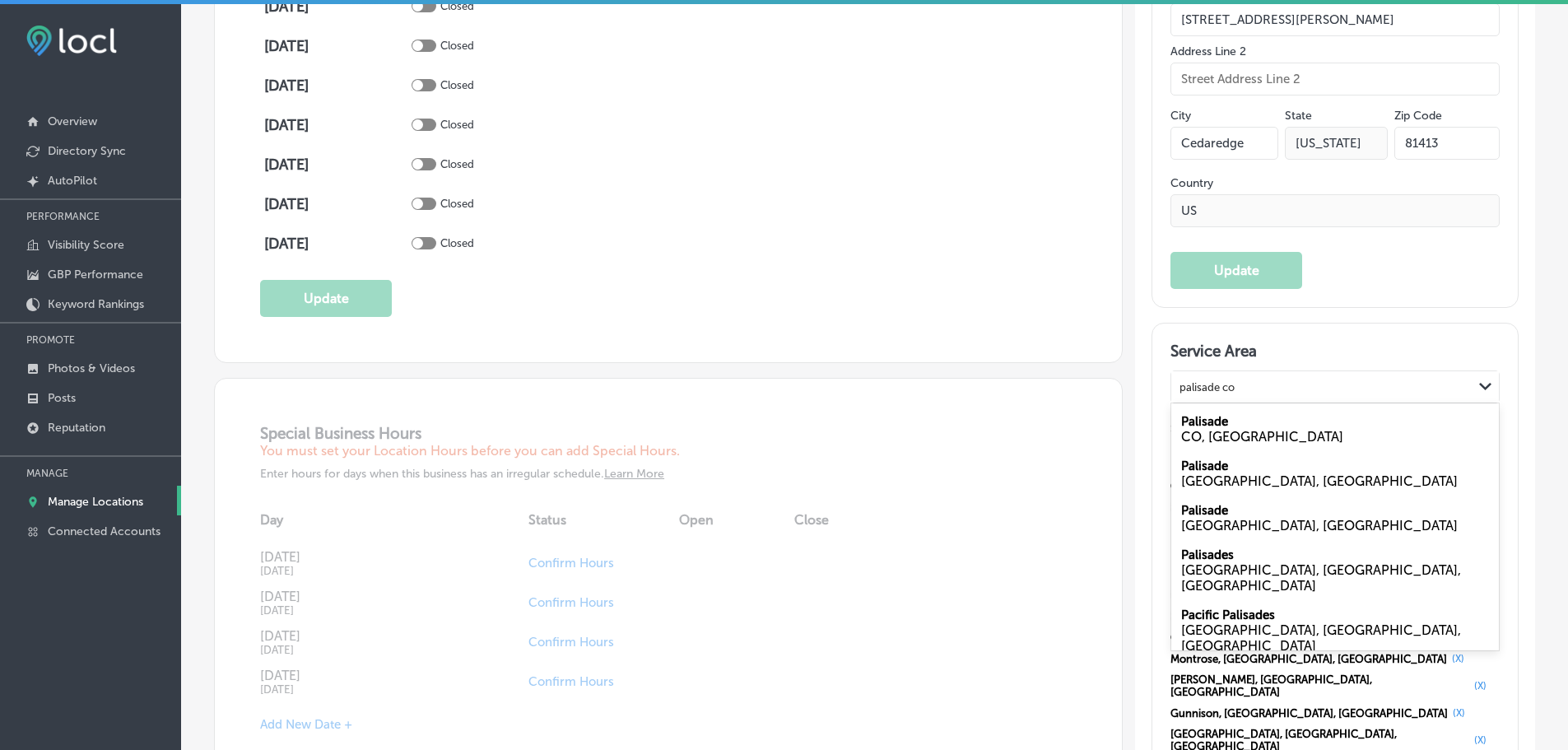
click at [1210, 414] on label "Palisade" at bounding box center [1204, 421] width 47 height 15
type input "palisade co"
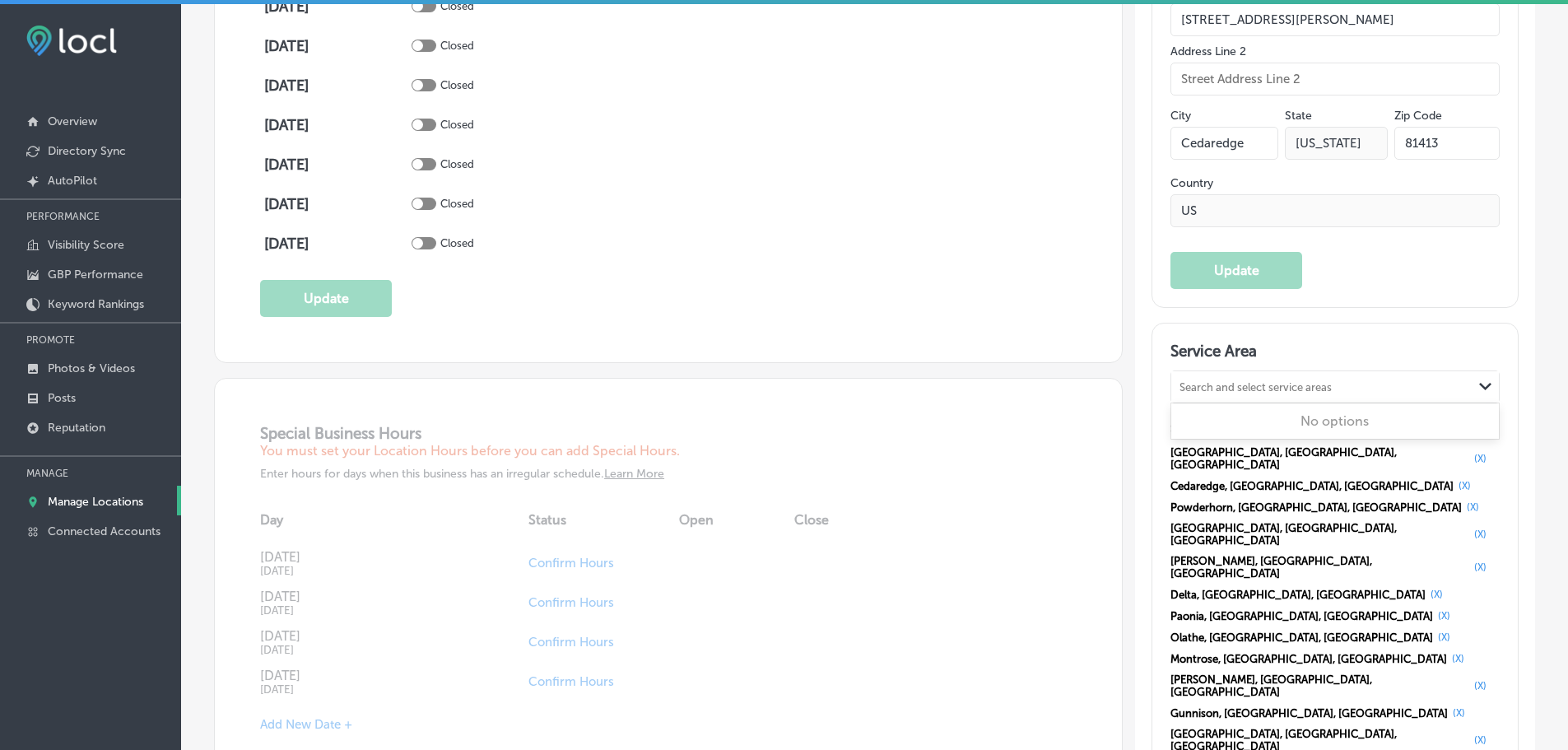
click at [1209, 381] on div "Search and select service areas" at bounding box center [1255, 387] width 152 height 13
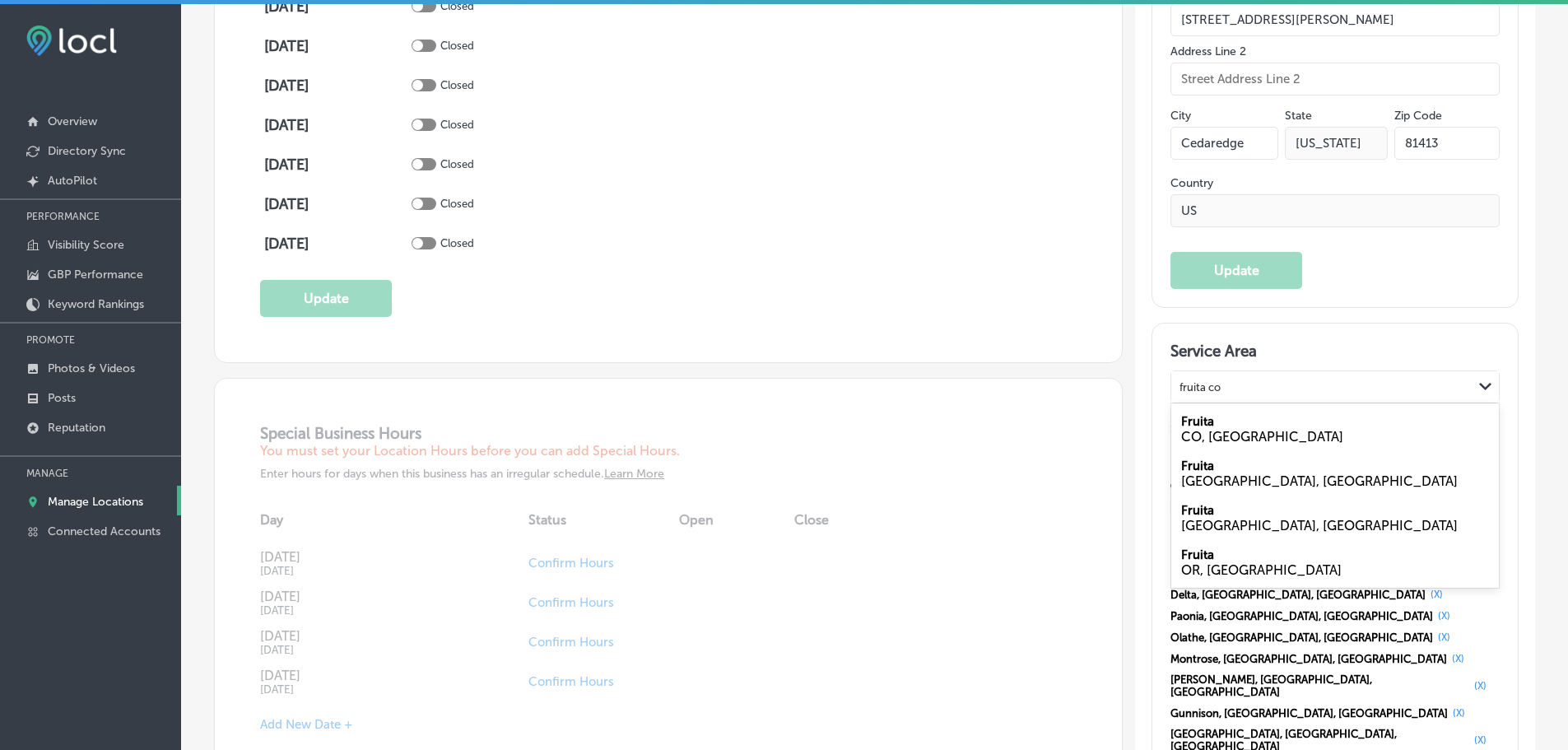
click at [1209, 407] on div "Fruita CO, [GEOGRAPHIC_DATA]" at bounding box center [1335, 429] width 328 height 45
type input "fruita co"
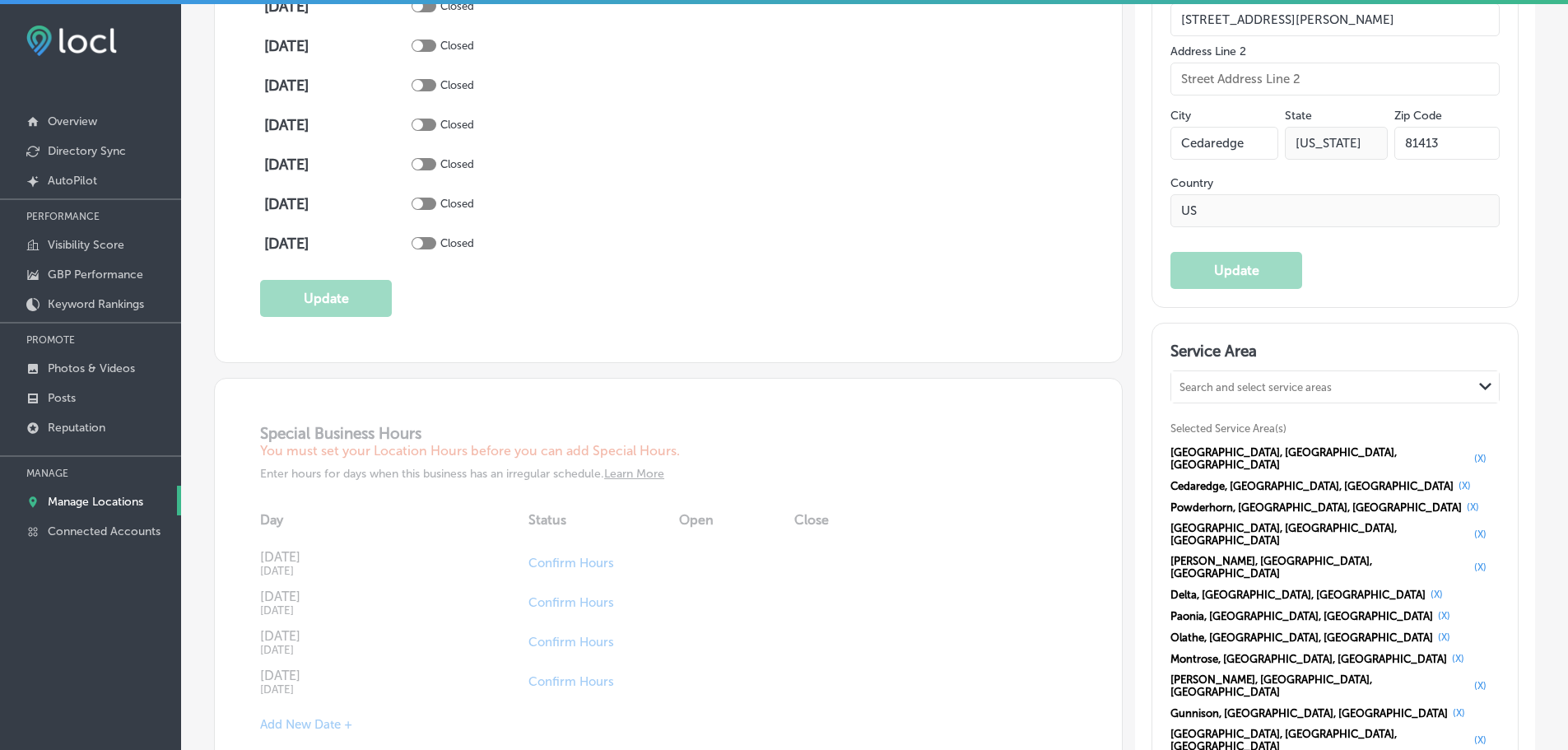
click at [1277, 381] on div "Search and select service areas" at bounding box center [1255, 387] width 152 height 13
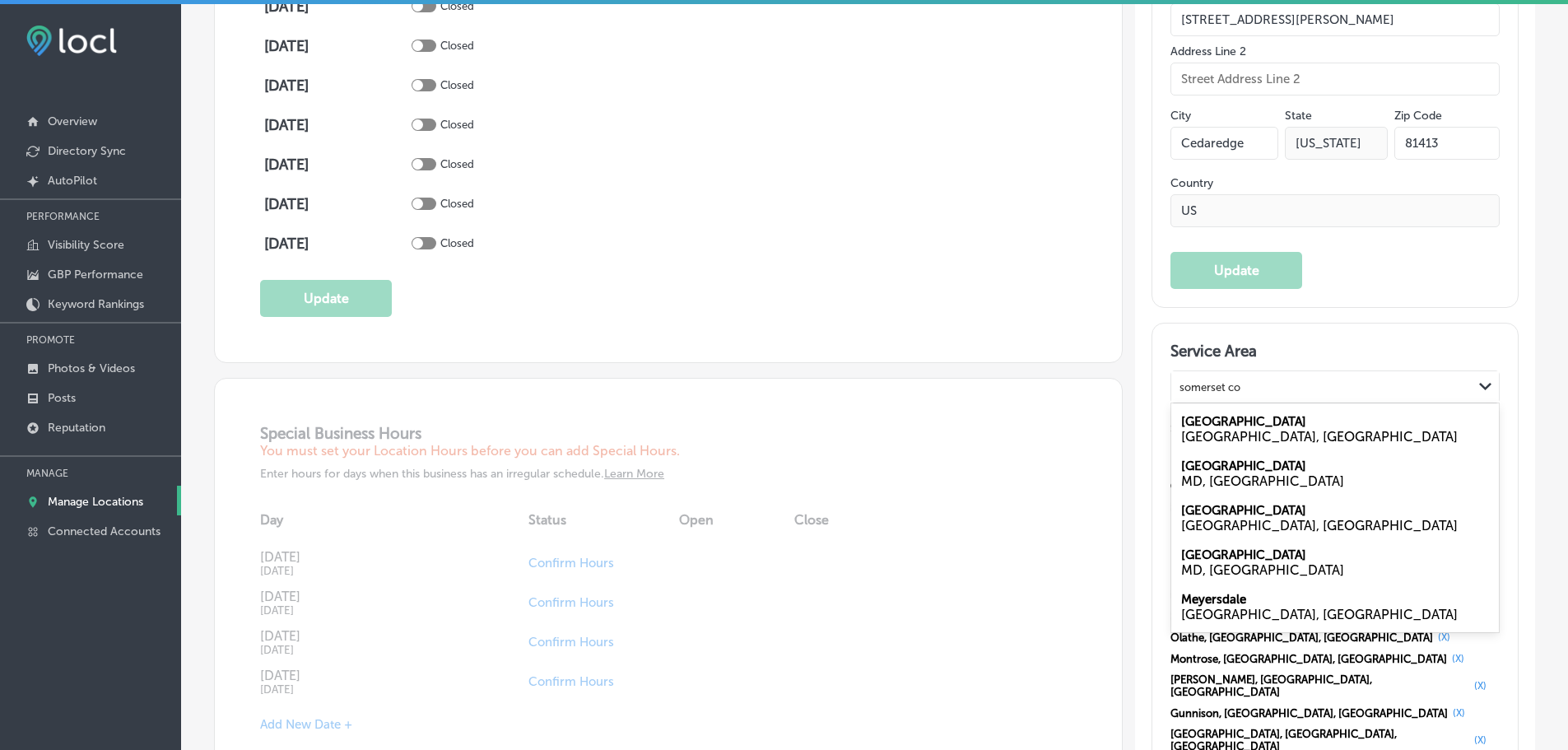
type input "somerset co"
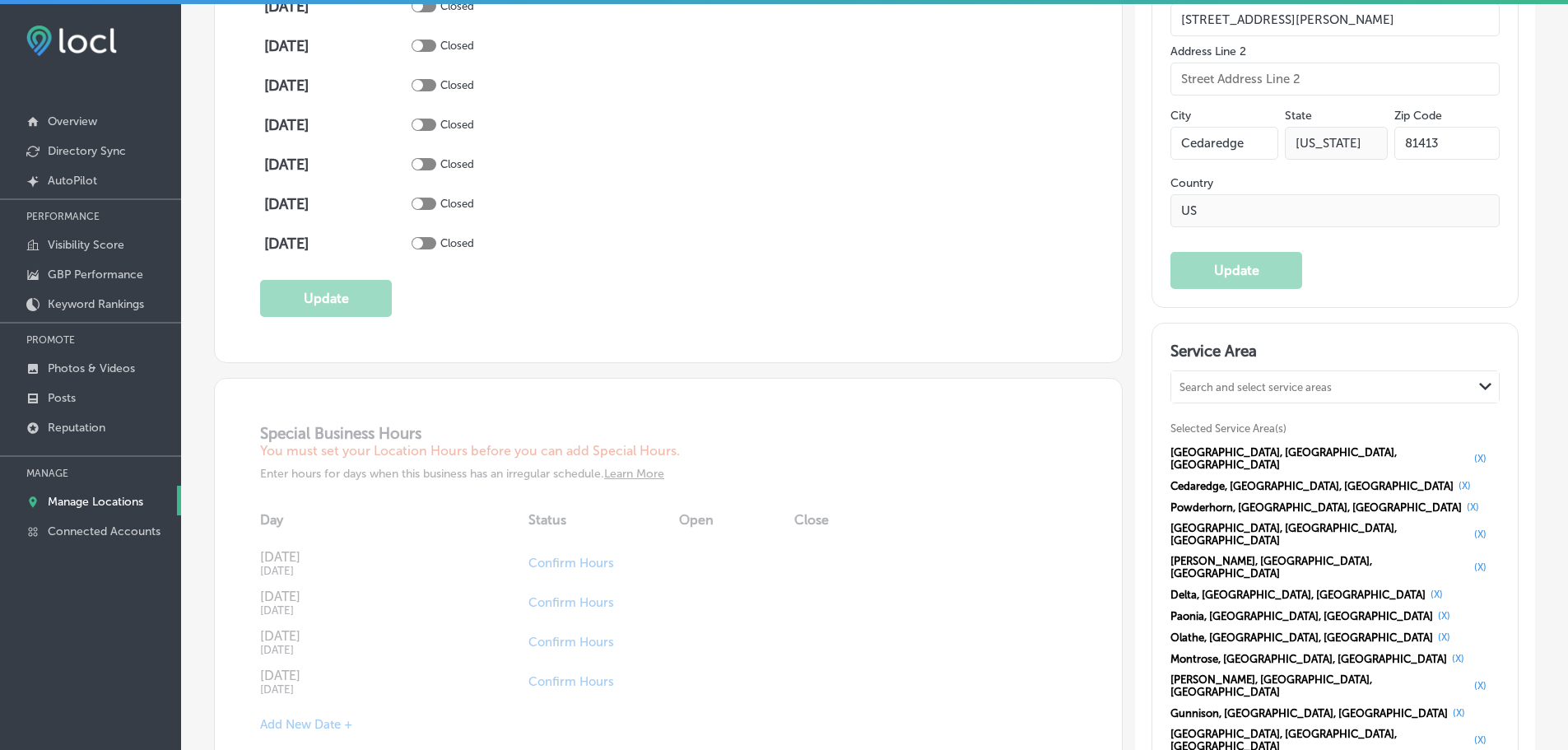
click at [1260, 381] on div "Search and select service areas" at bounding box center [1255, 387] width 152 height 13
click at [1238, 407] on div "Naturita CO, [GEOGRAPHIC_DATA]" at bounding box center [1335, 429] width 328 height 45
type input "naturita co"
click at [1224, 381] on div "Search and select service areas" at bounding box center [1255, 387] width 152 height 13
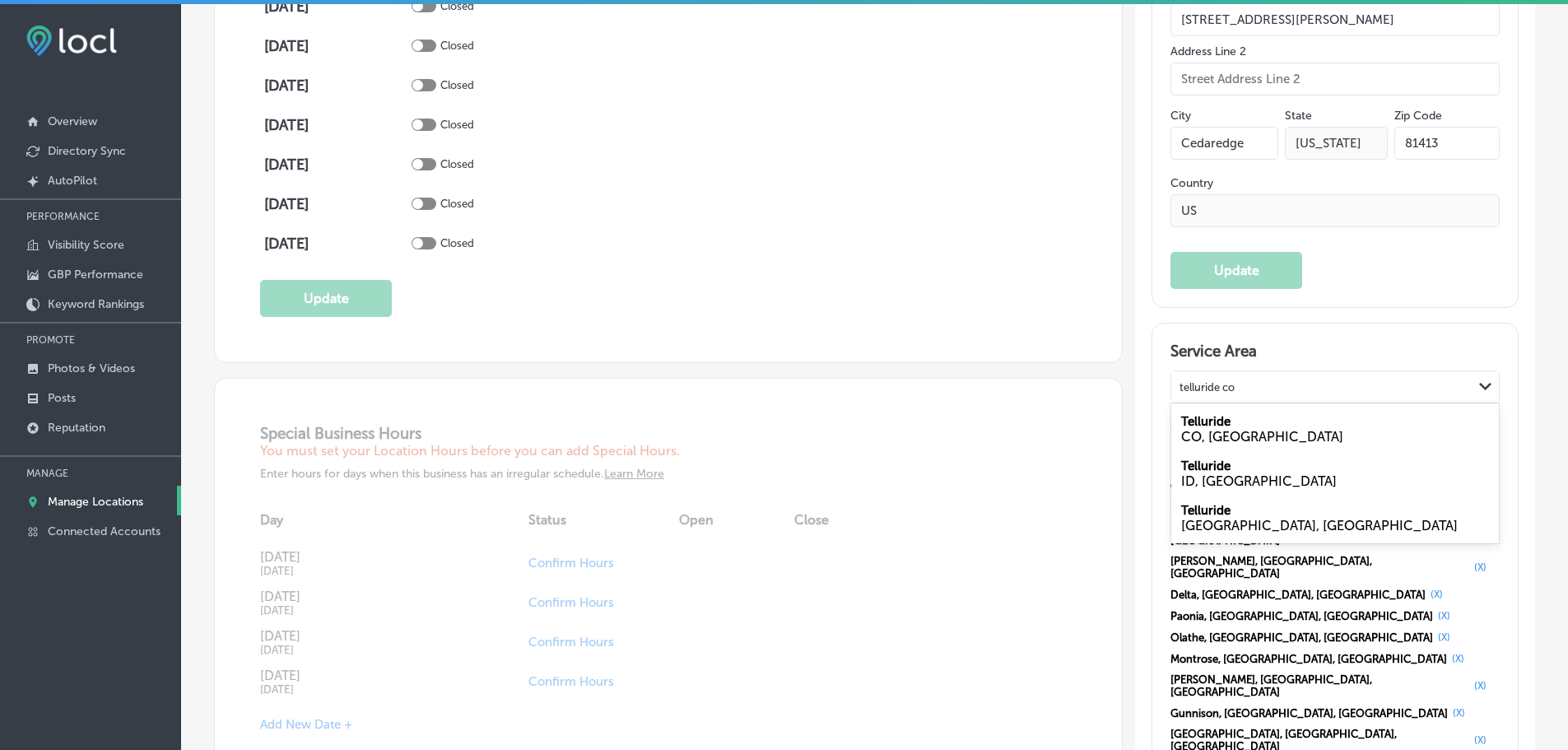
click at [1210, 414] on label "Telluride" at bounding box center [1205, 421] width 49 height 15
type input "telluride co"
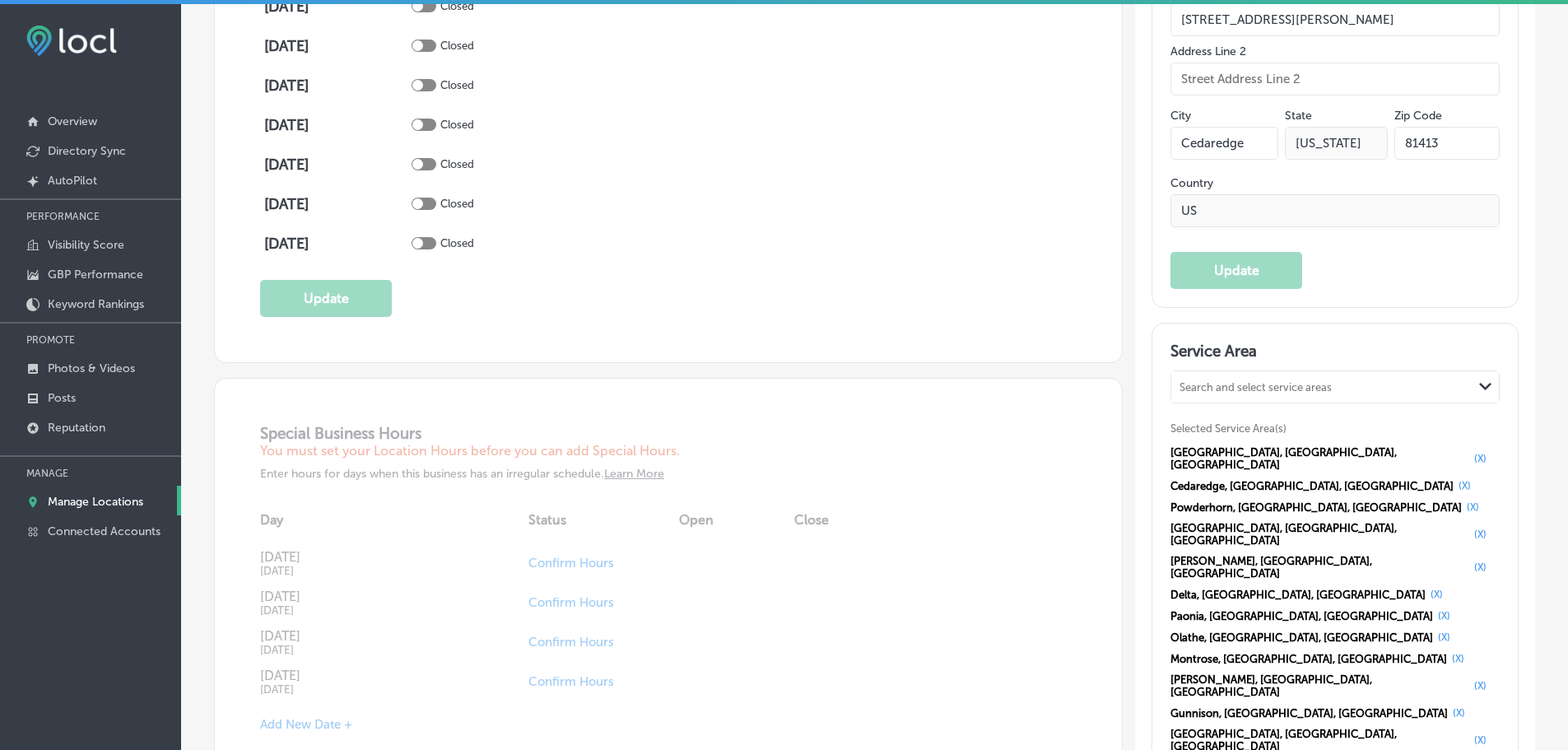
click at [1222, 381] on div "Search and select service areas" at bounding box center [1255, 387] width 152 height 13
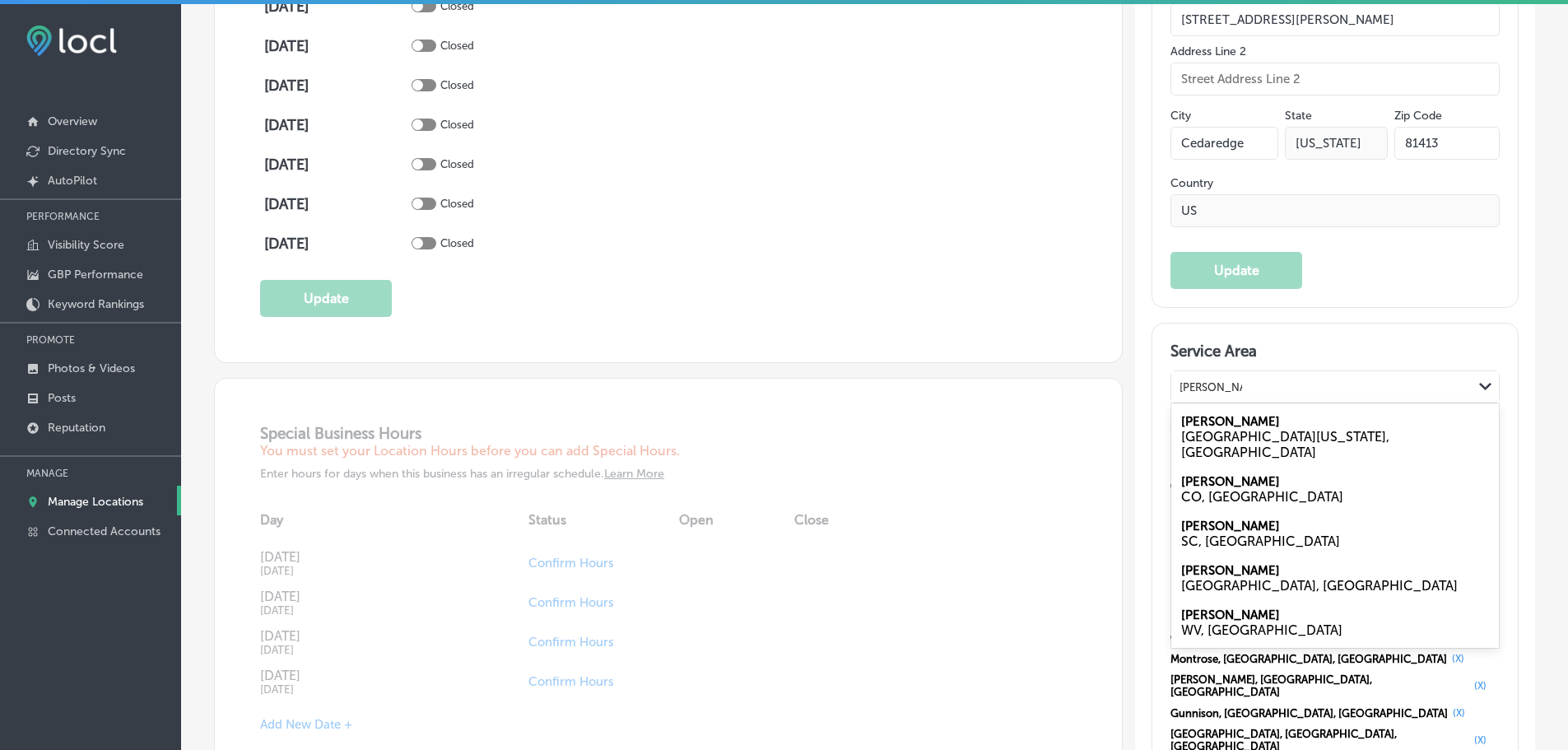
click at [1208, 474] on label "[PERSON_NAME]" at bounding box center [1230, 481] width 99 height 15
type input "[PERSON_NAME] co"
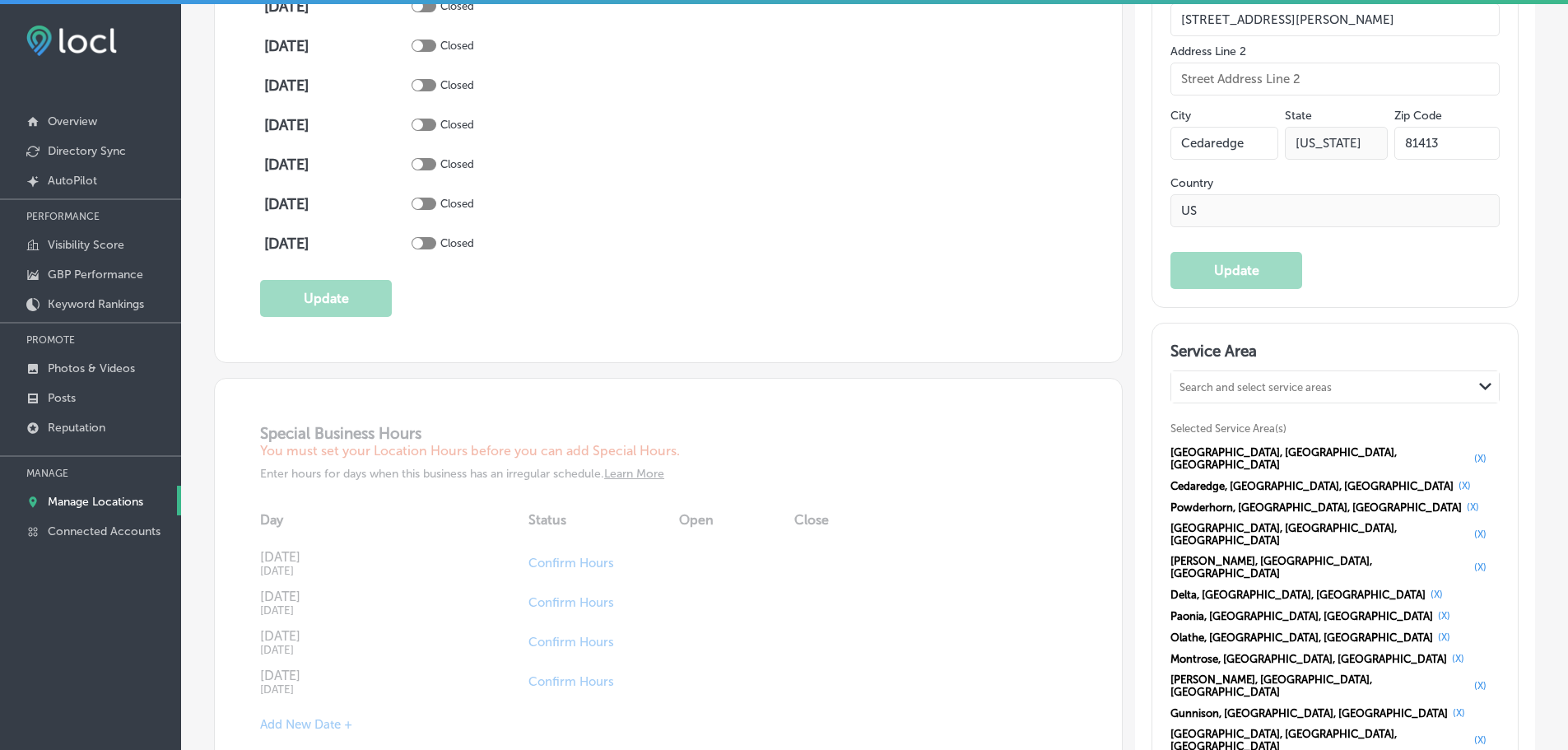
click at [1303, 381] on div "Search and select service areas" at bounding box center [1255, 387] width 152 height 13
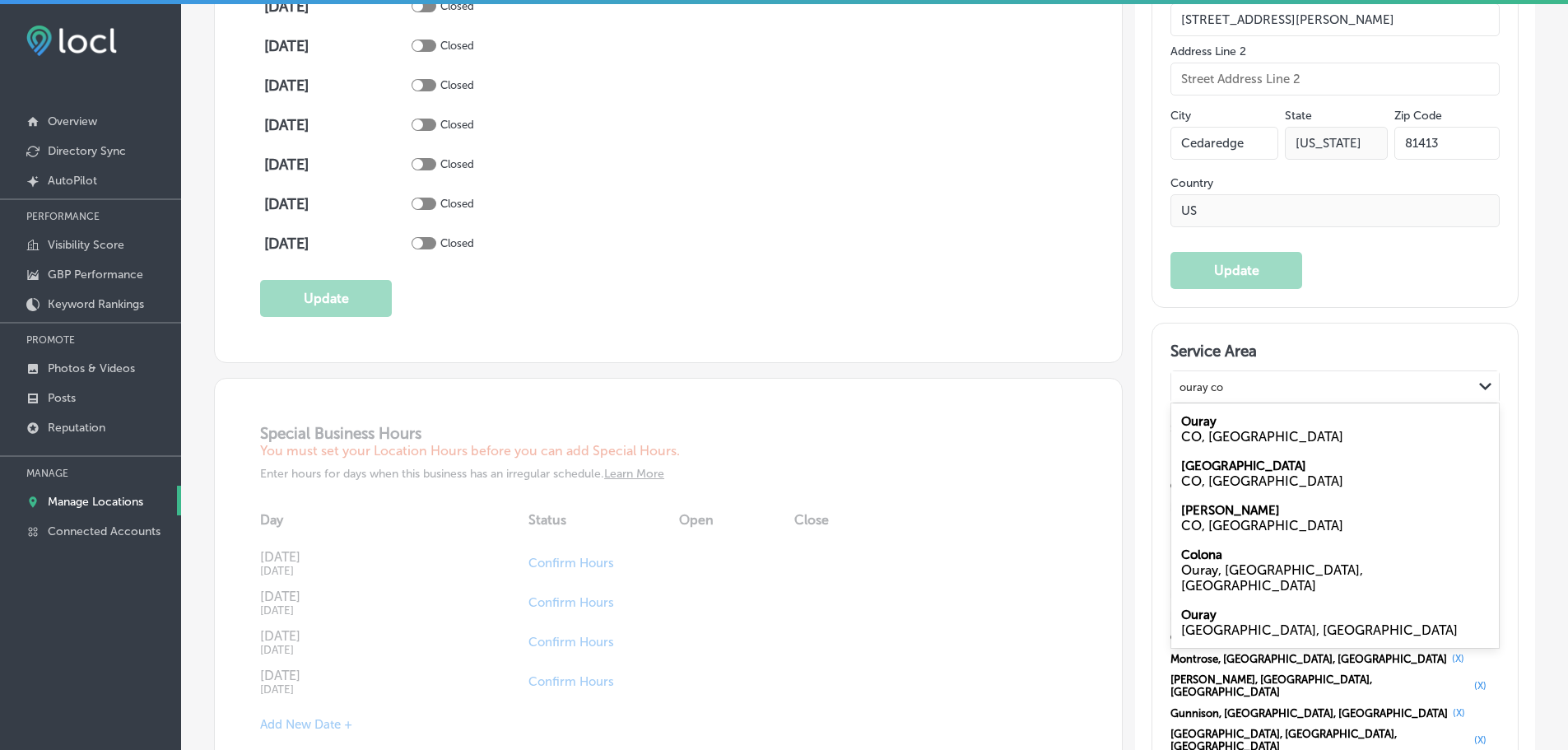
click at [1202, 414] on label "Ouray" at bounding box center [1199, 421] width 36 height 15
type input "ouray co"
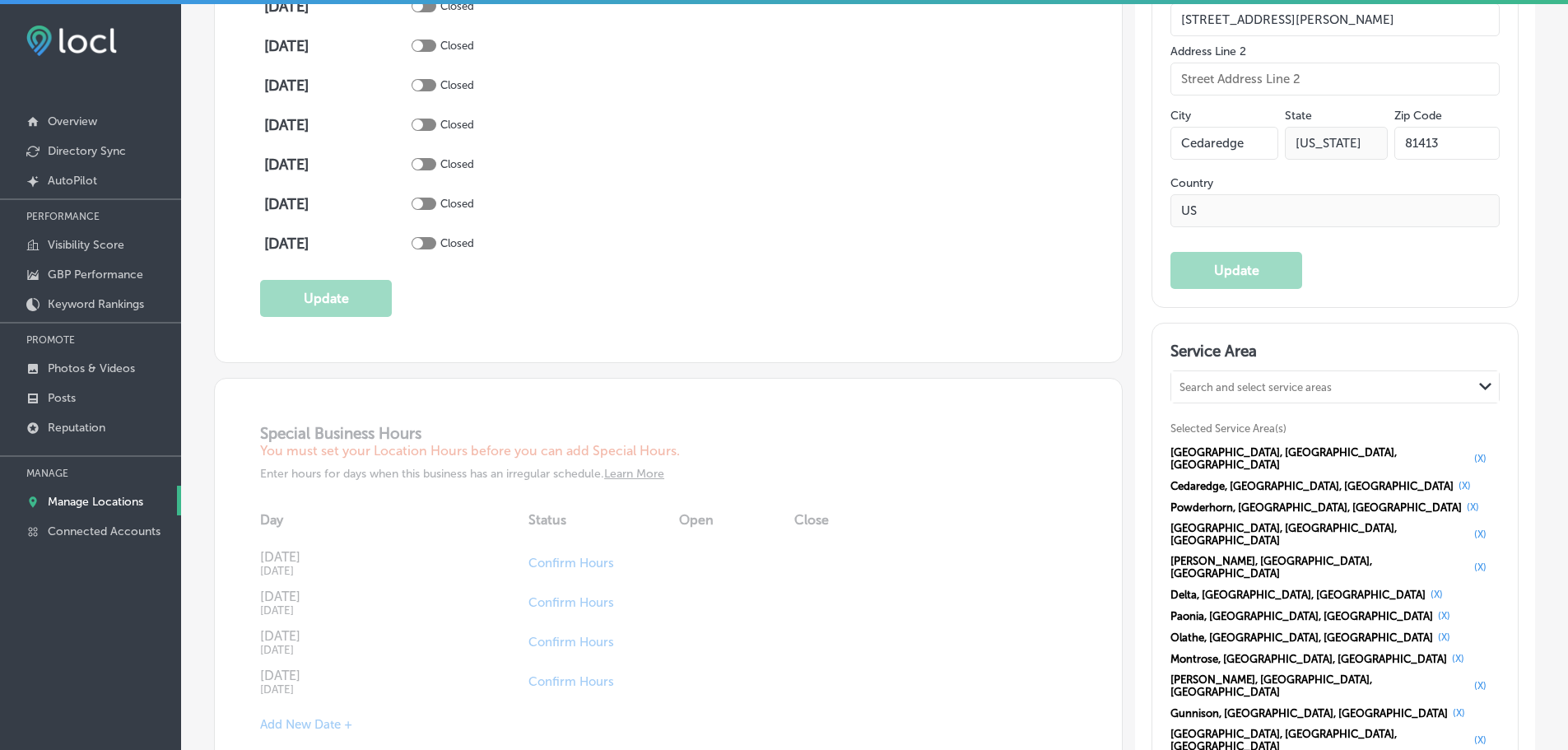
click at [1237, 381] on div "Search and select service areas" at bounding box center [1255, 387] width 152 height 13
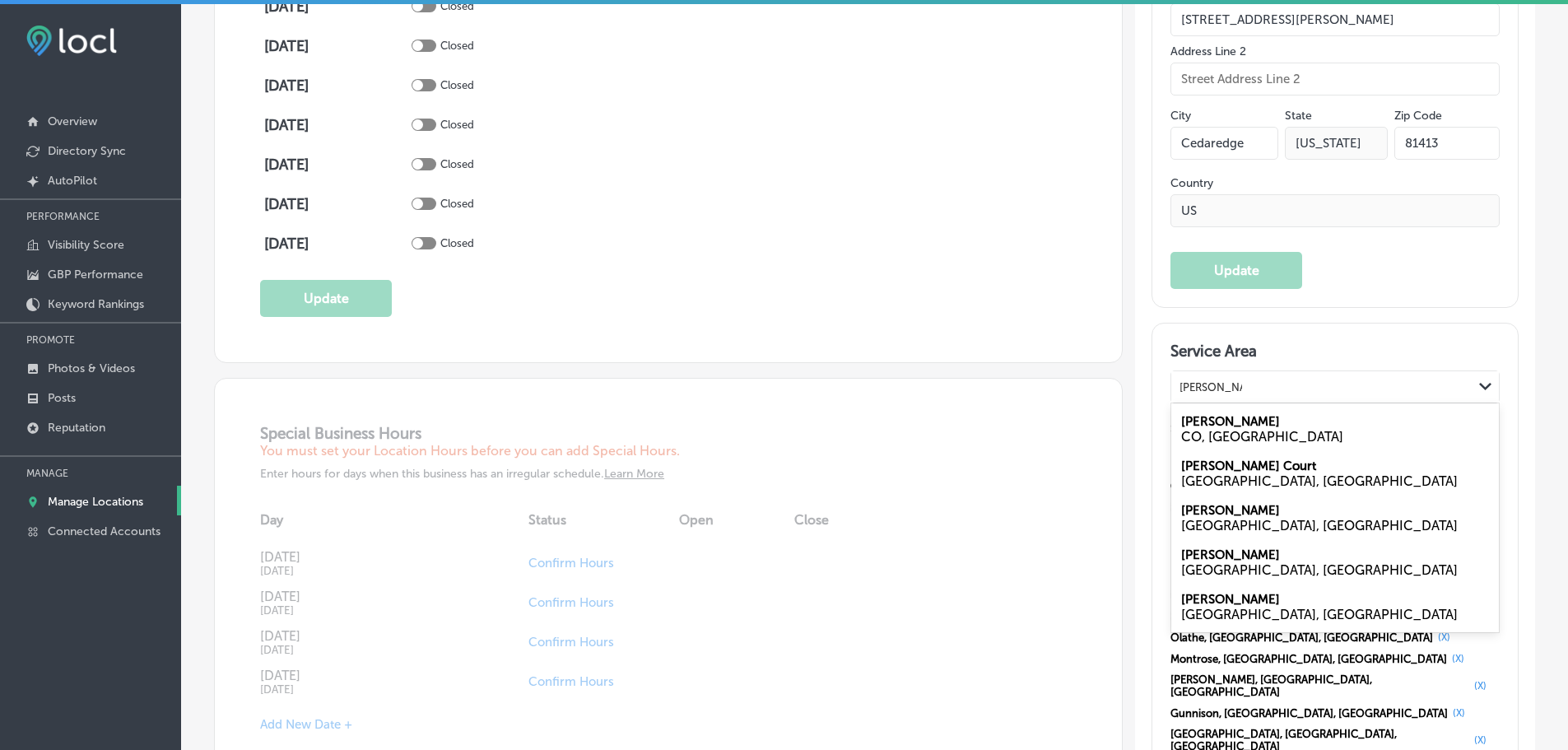
click at [1214, 414] on label "[PERSON_NAME]" at bounding box center [1230, 421] width 99 height 15
type input "[PERSON_NAME] co"
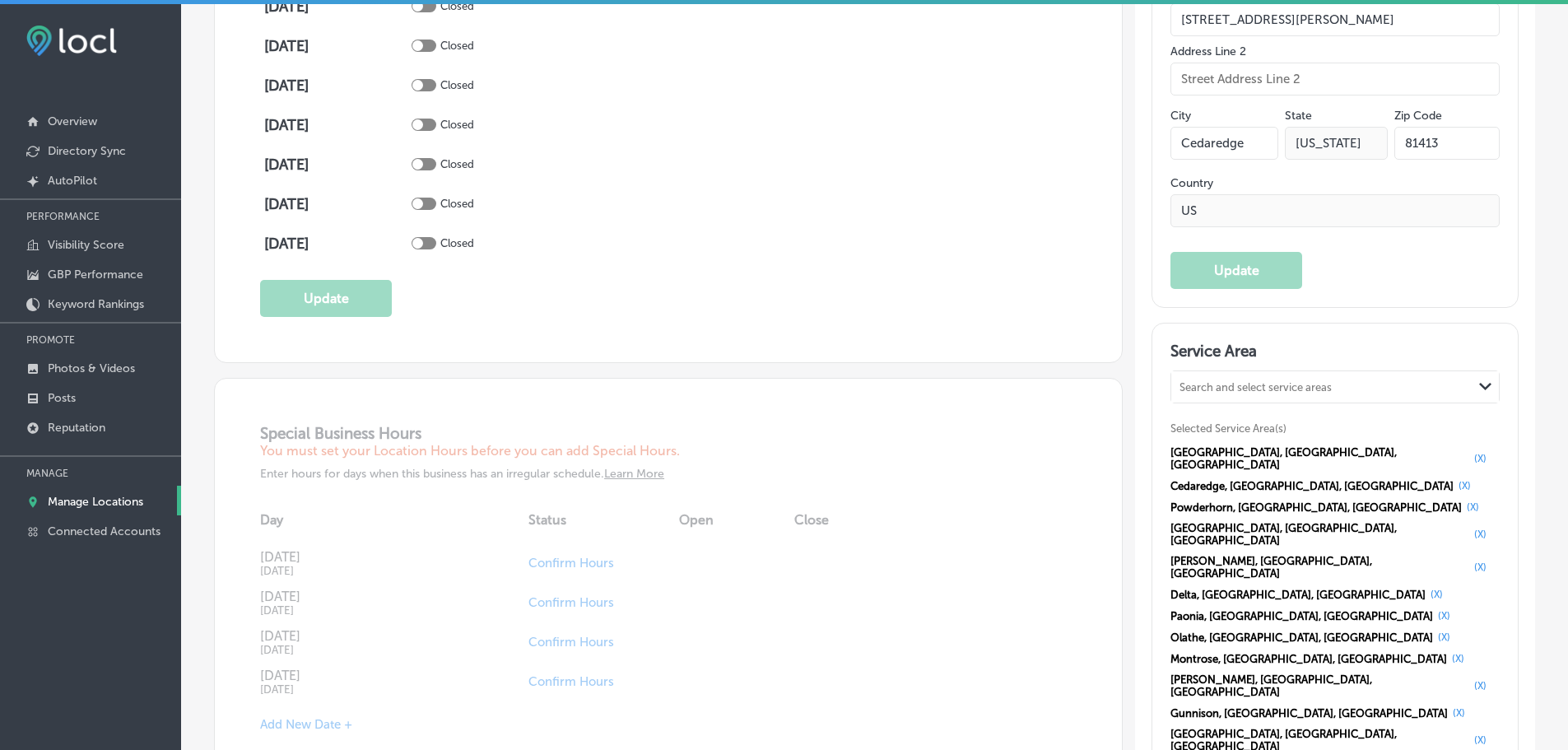
click at [1218, 381] on div "Search and select service areas" at bounding box center [1255, 387] width 152 height 13
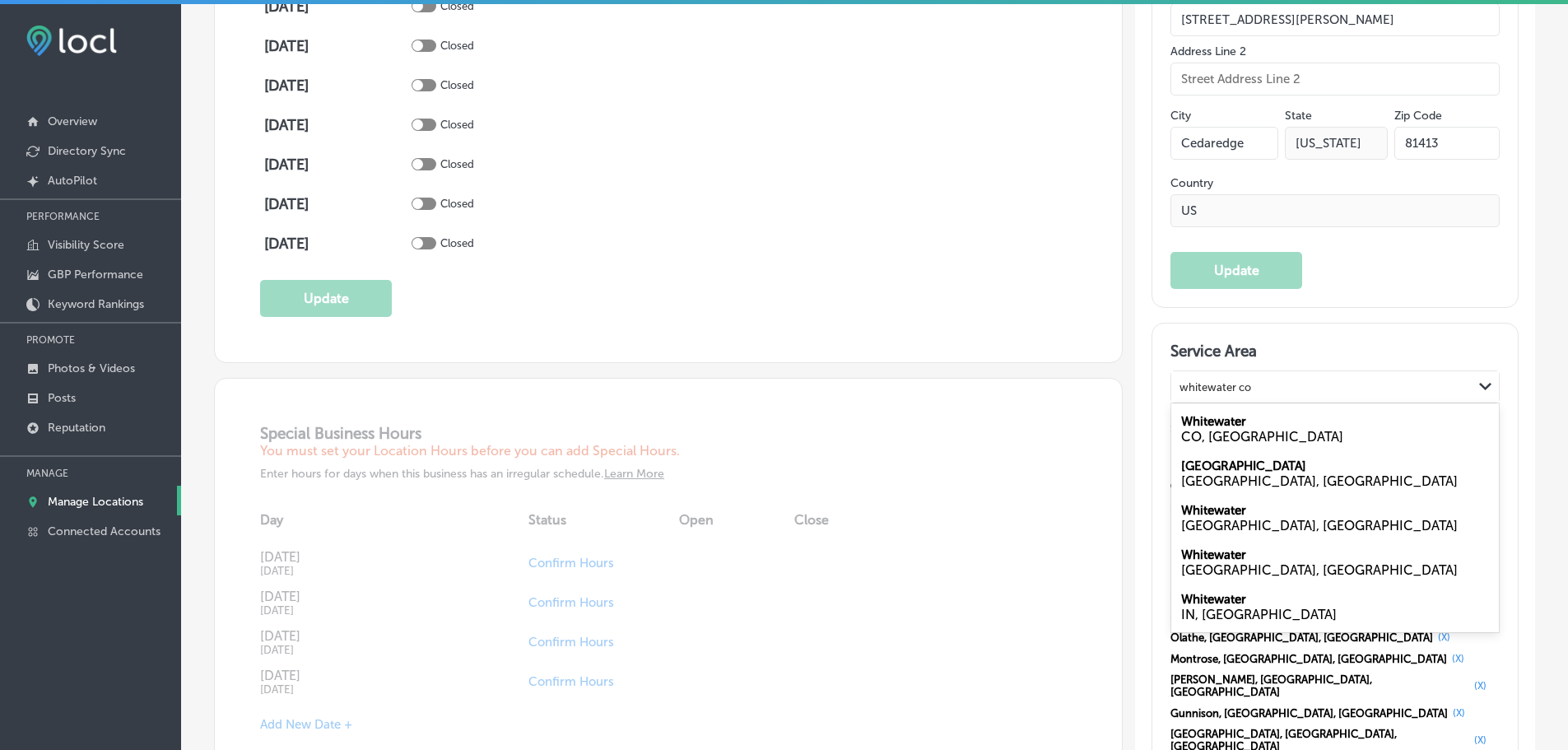
click at [1210, 414] on label "Whitewater" at bounding box center [1213, 421] width 65 height 15
type input "whitewater co"
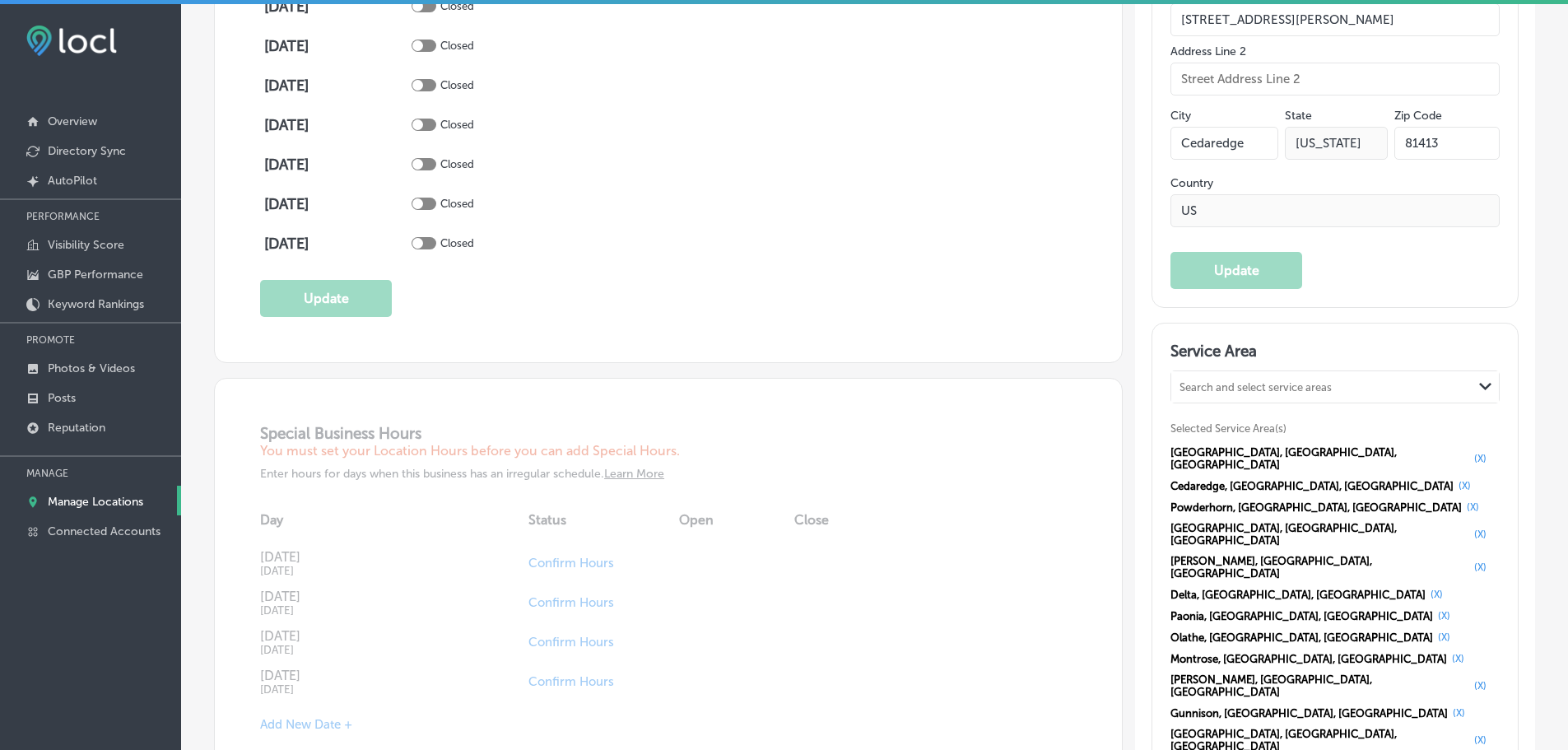
click at [1314, 381] on div "Search and select service areas" at bounding box center [1255, 387] width 152 height 13
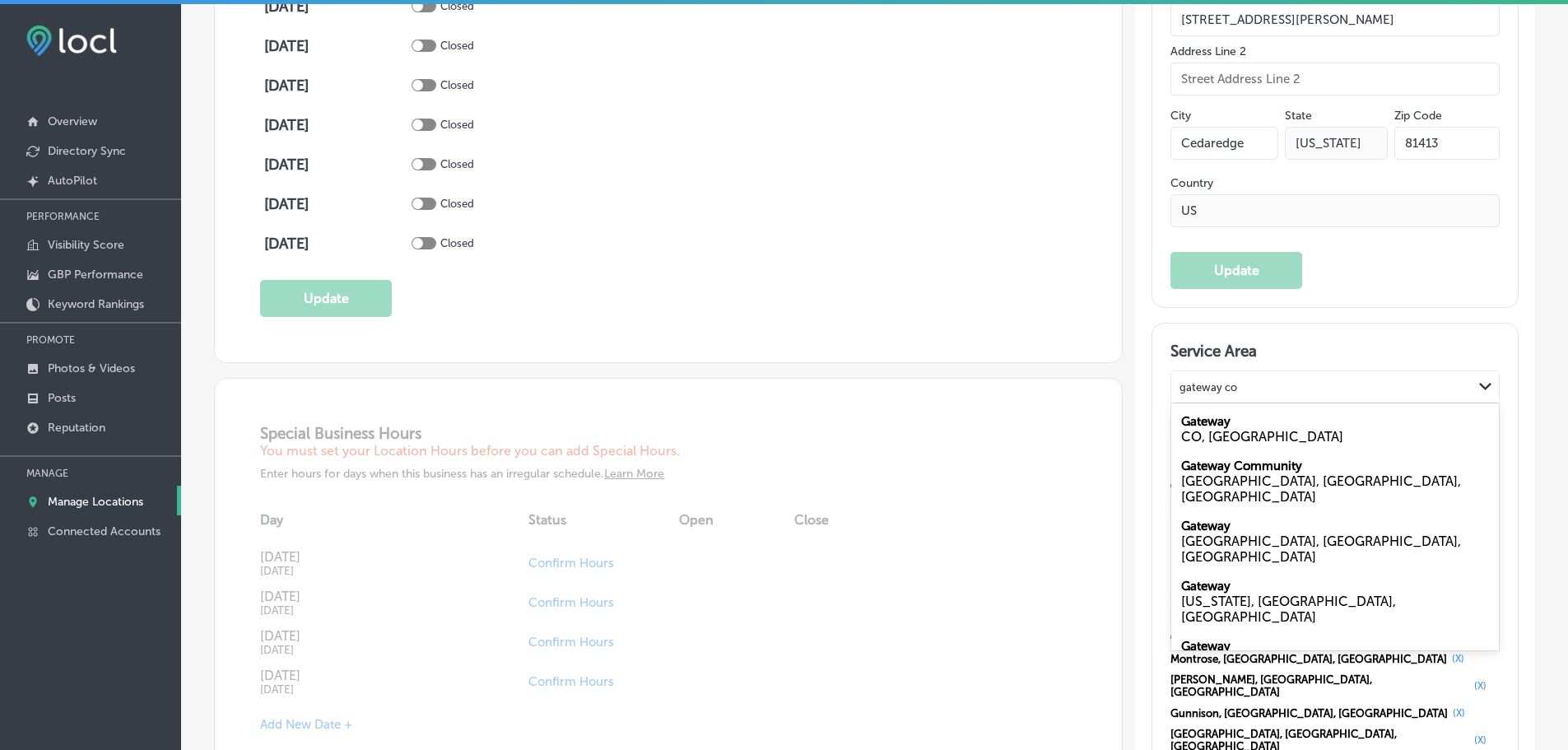
click at [1221, 429] on div "CO, [GEOGRAPHIC_DATA]" at bounding box center [1335, 436] width 308 height 15
type input "gateway co"
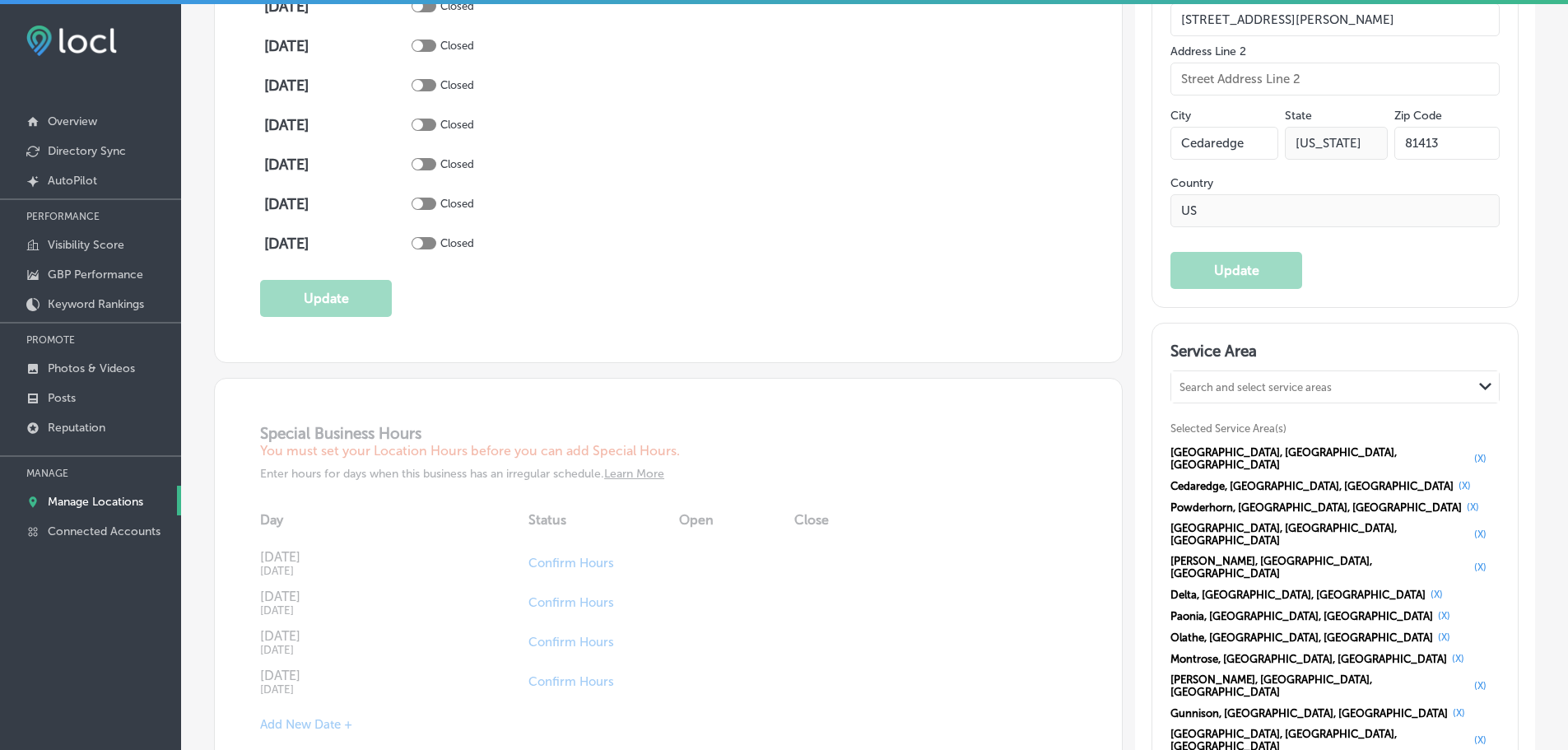
click at [1221, 381] on div "Search and select service areas" at bounding box center [1255, 387] width 152 height 13
click at [1228, 407] on div "Somerset [US_STATE], [GEOGRAPHIC_DATA]" at bounding box center [1335, 429] width 328 height 45
type input "somerset [US_STATE]"
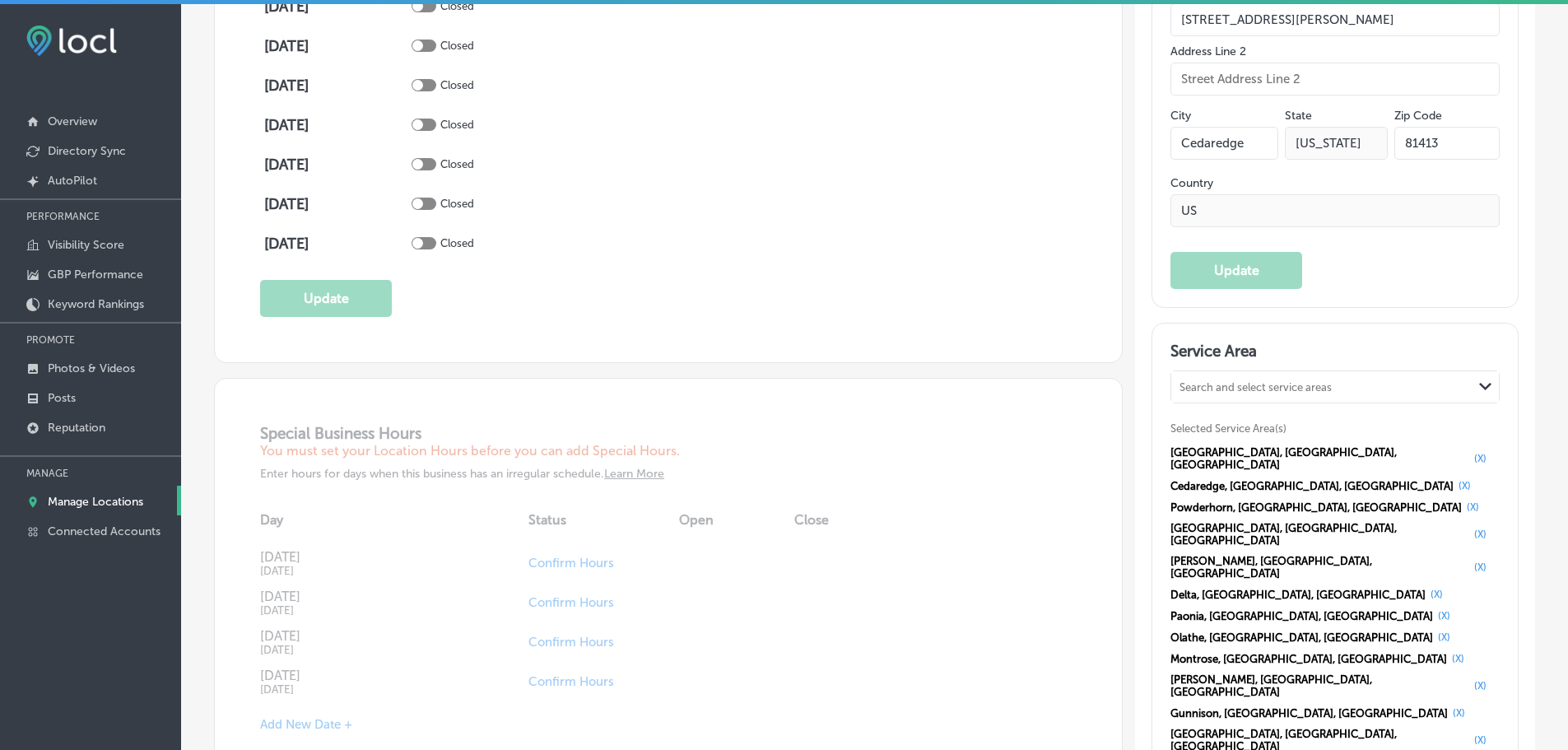
click at [1455, 606] on div "[GEOGRAPHIC_DATA], [GEOGRAPHIC_DATA], [GEOGRAPHIC_DATA] (X) Cedaredge, [GEOGRAP…" at bounding box center [1334, 712] width 329 height 541
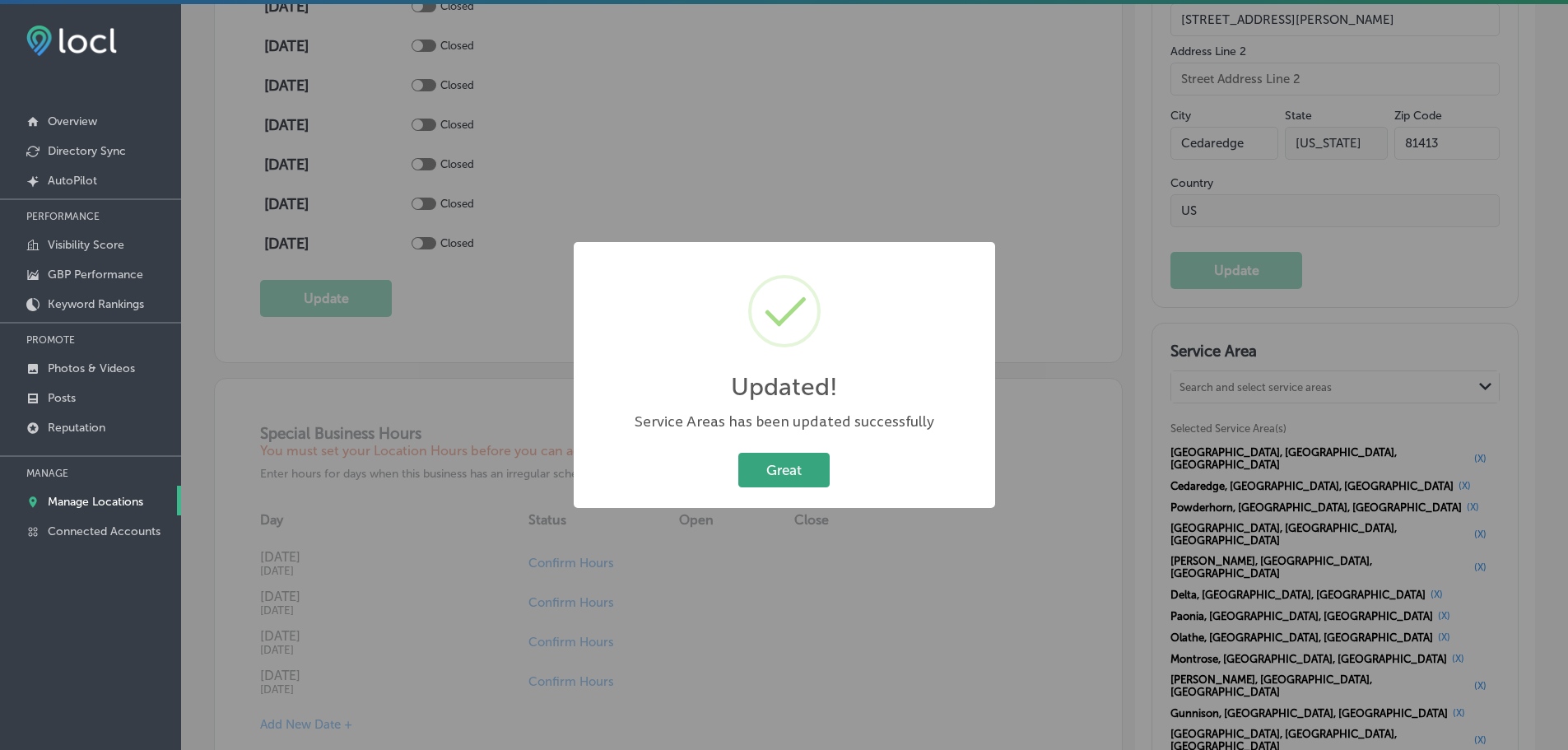
click at [804, 474] on button "Great" at bounding box center [784, 470] width 91 height 34
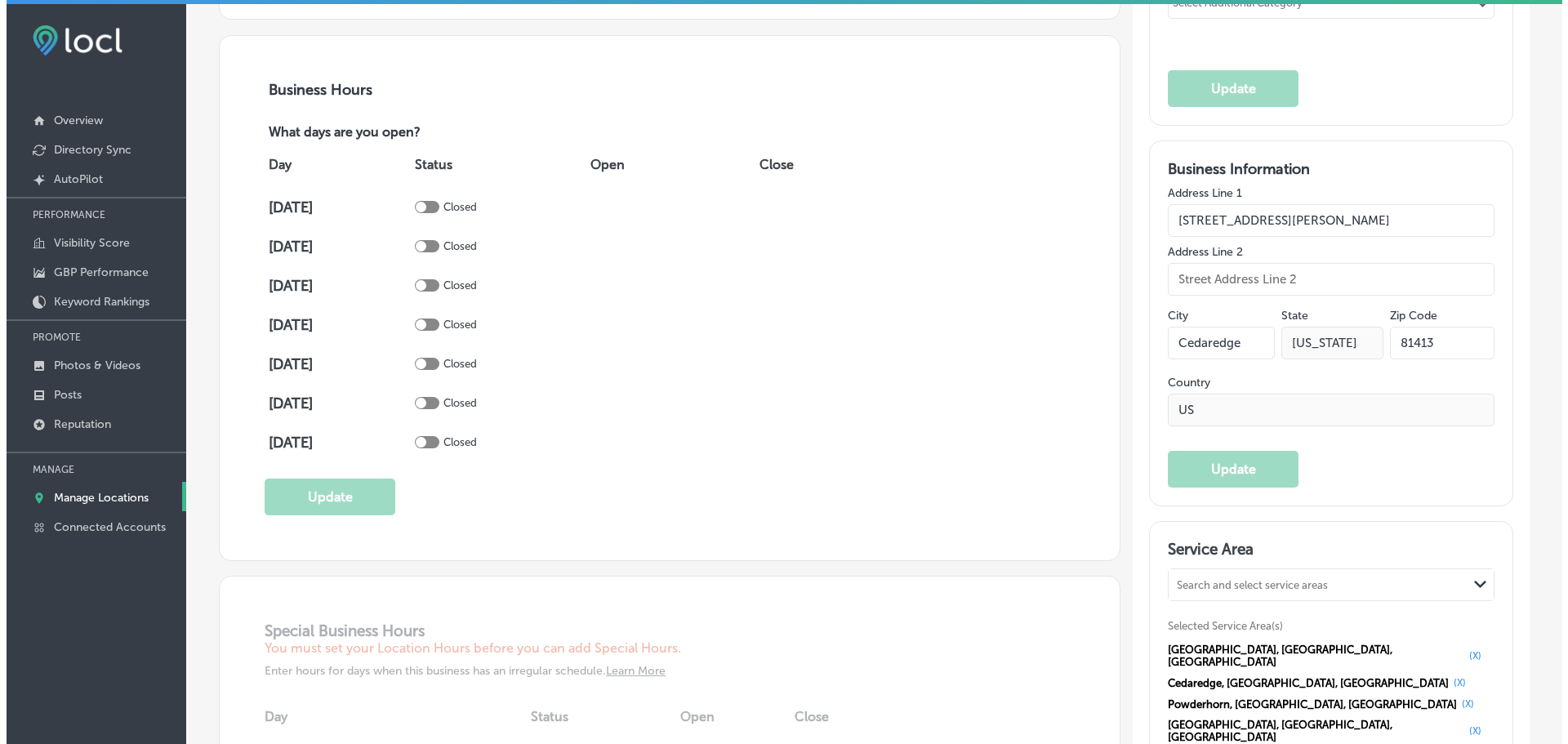
scroll to position [1061, 0]
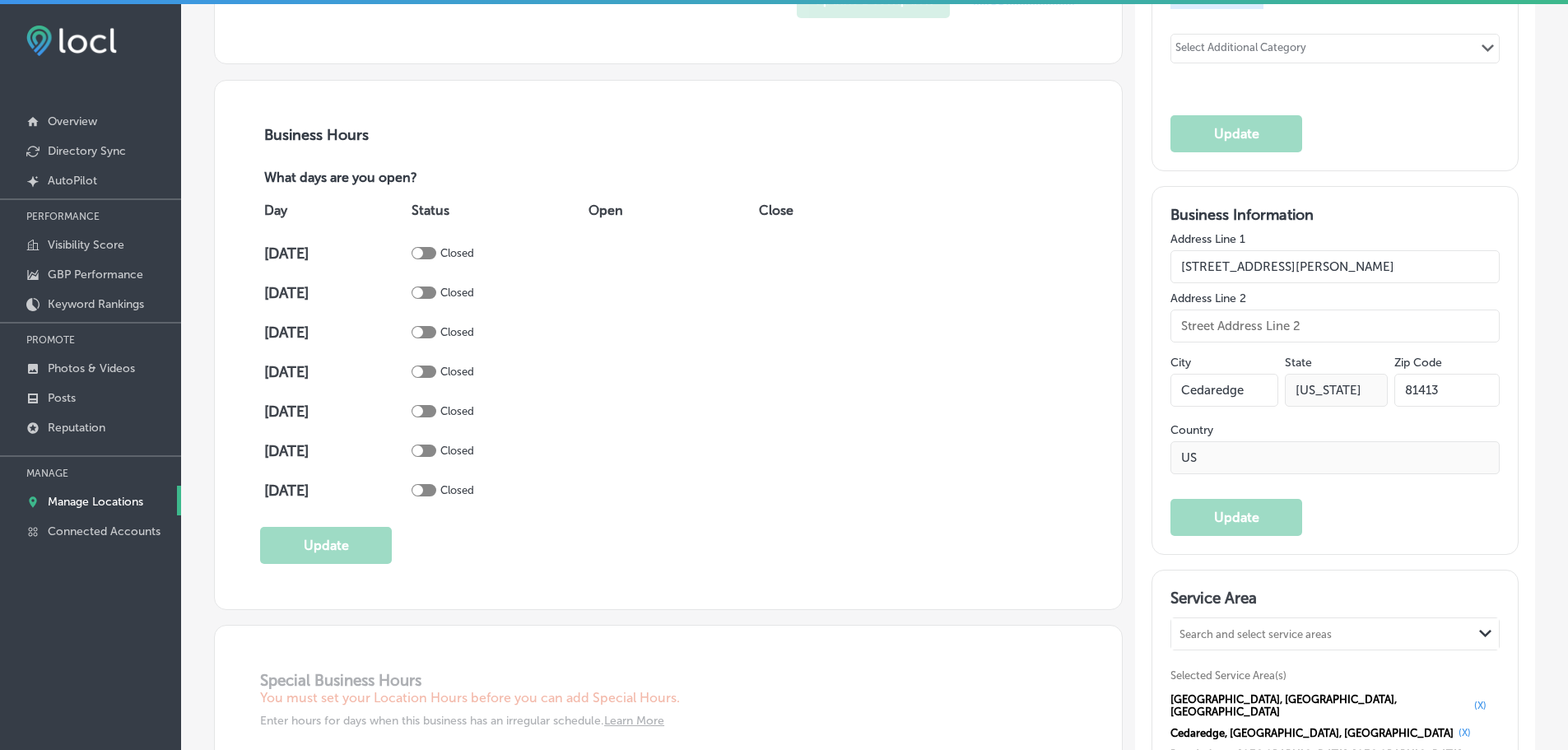
click at [436, 254] on div at bounding box center [424, 254] width 25 height 13
checkbox input "true"
click at [436, 289] on div at bounding box center [424, 293] width 25 height 13
checkbox input "true"
click at [436, 330] on div at bounding box center [424, 332] width 25 height 13
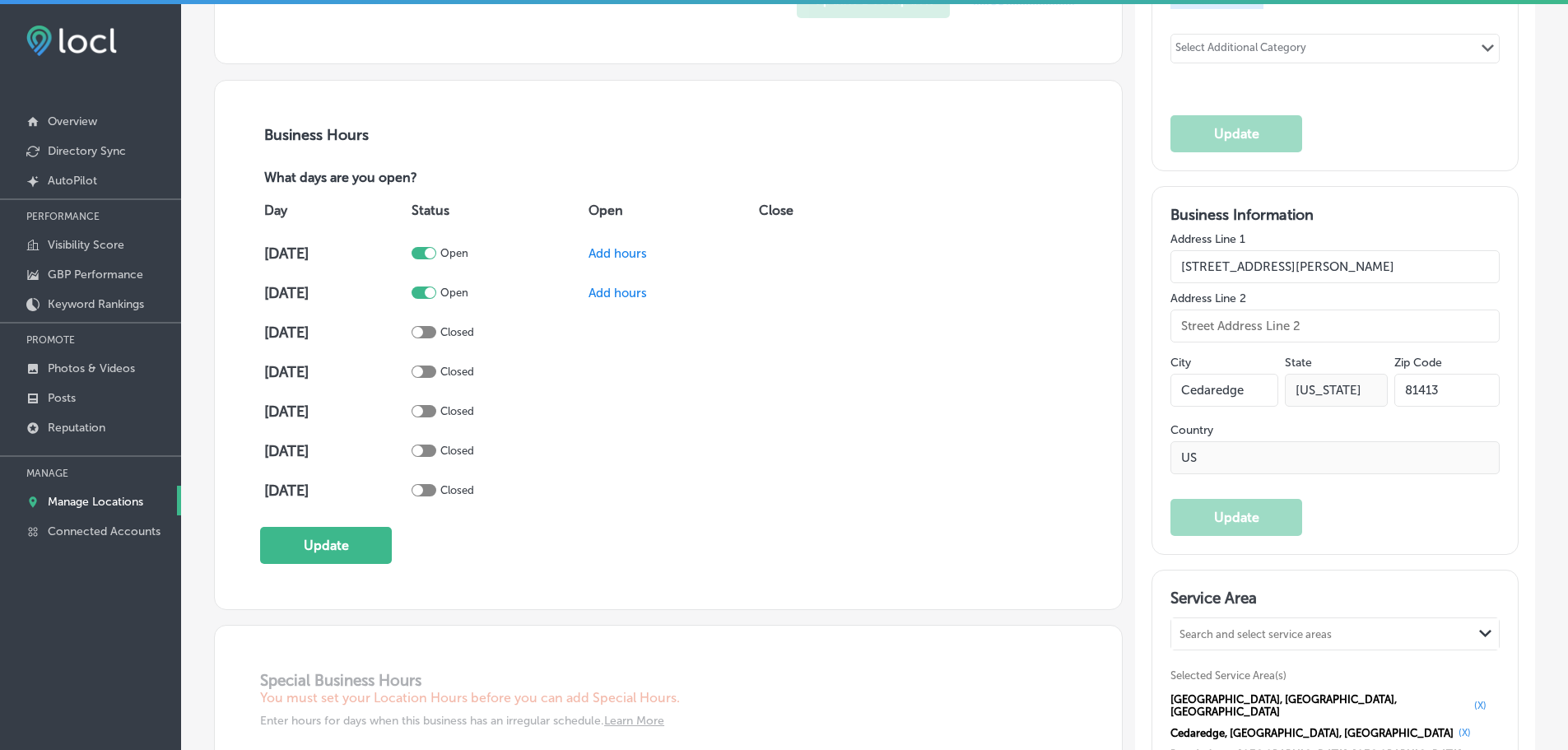
checkbox input "true"
click at [436, 371] on div at bounding box center [424, 372] width 25 height 13
checkbox input "true"
click at [436, 412] on div at bounding box center [424, 411] width 25 height 13
checkbox input "true"
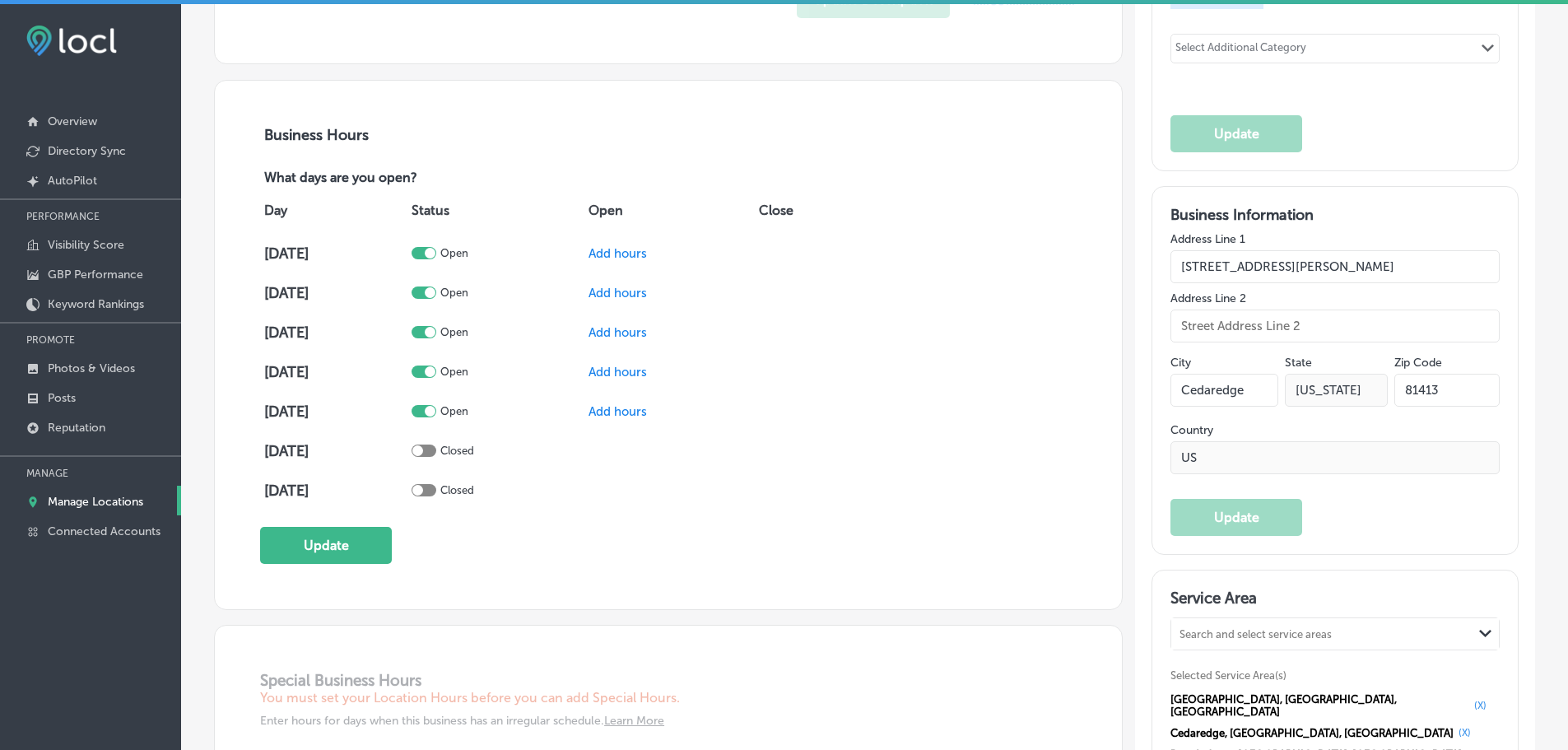
click at [436, 448] on div at bounding box center [424, 451] width 25 height 13
checkbox input "true"
drag, startPoint x: 439, startPoint y: 486, endPoint x: 492, endPoint y: 461, distance: 58.6
click at [436, 486] on div at bounding box center [424, 490] width 25 height 13
checkbox input "true"
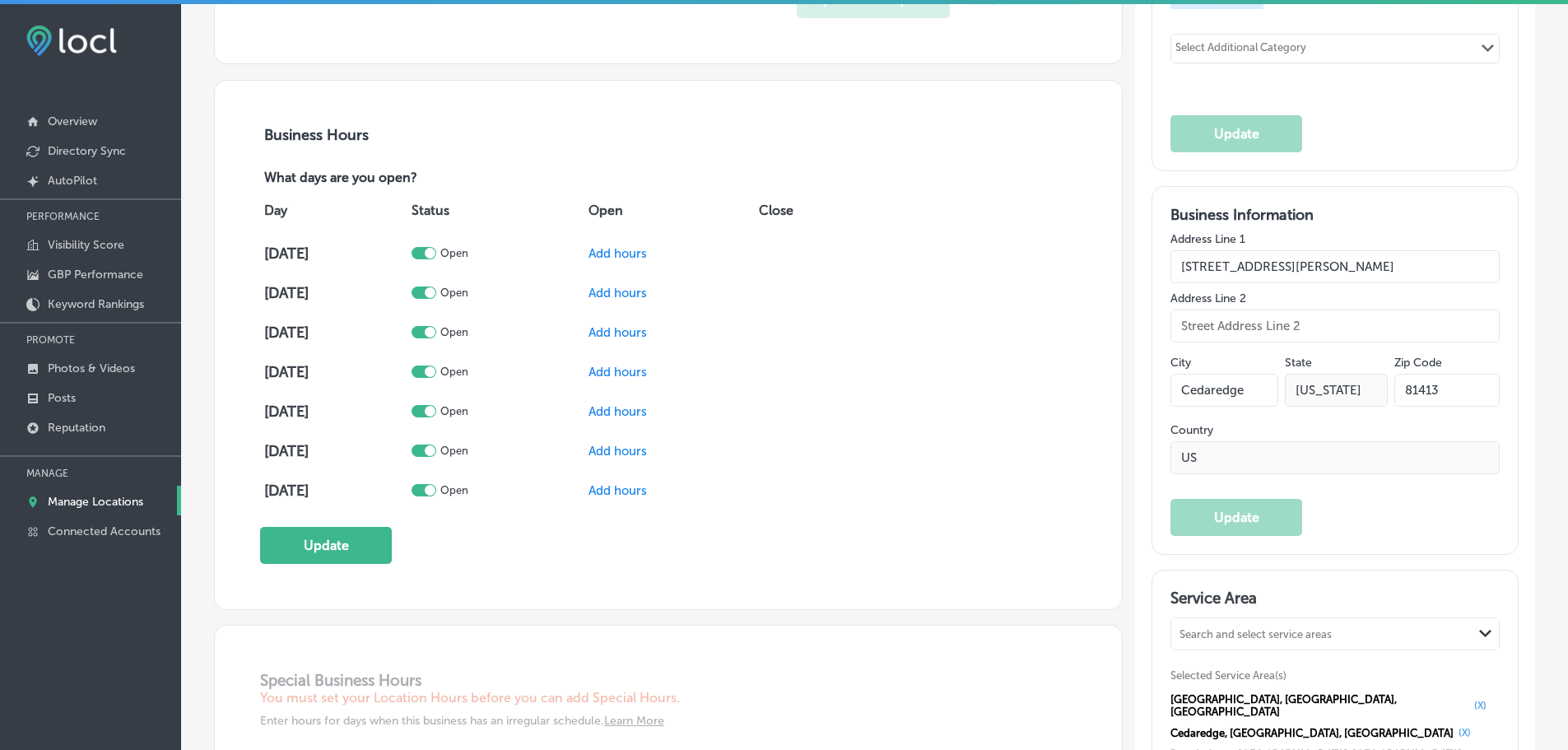
click at [612, 253] on span "Add hours" at bounding box center [617, 254] width 58 height 15
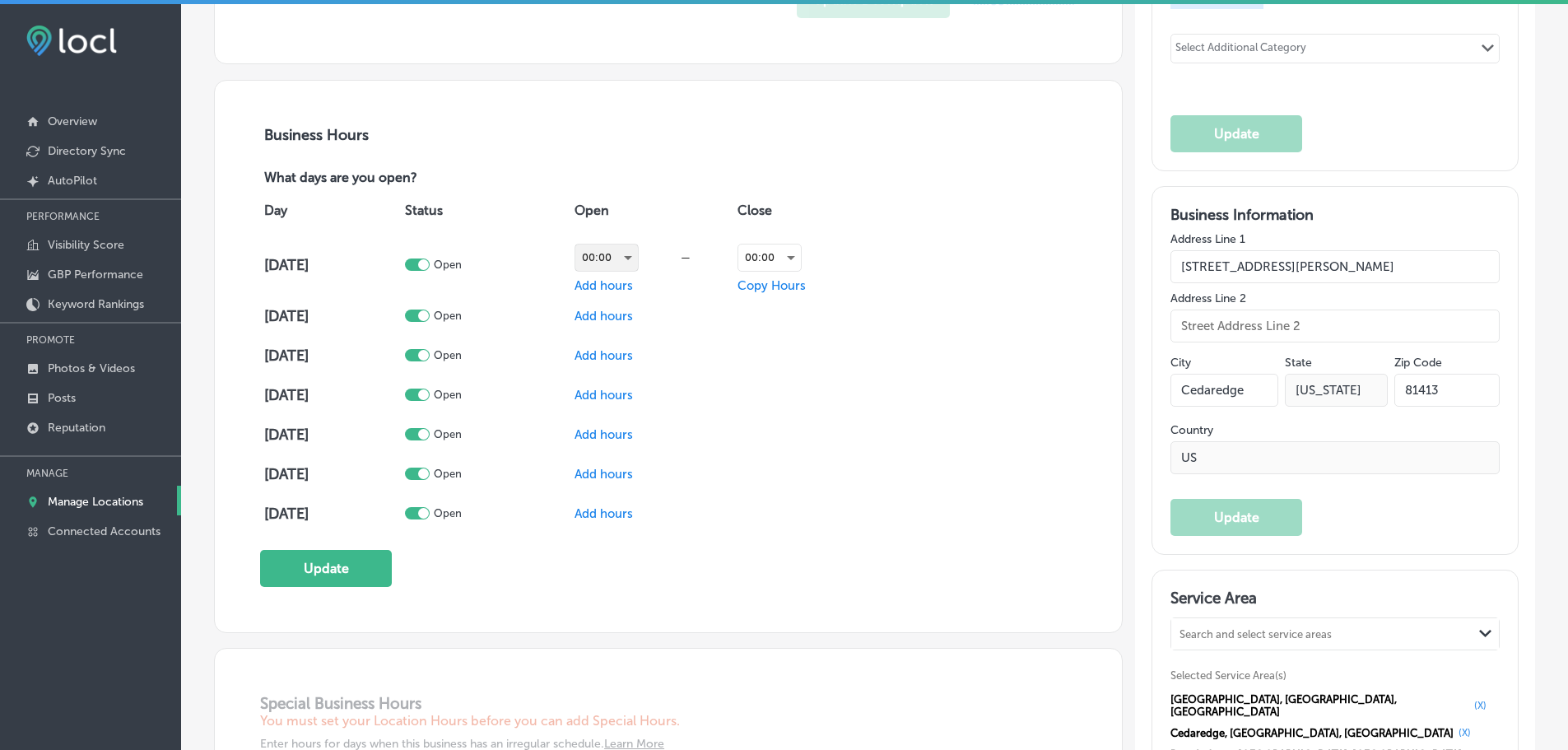
click at [638, 255] on div "00:00" at bounding box center [607, 257] width 63 height 26
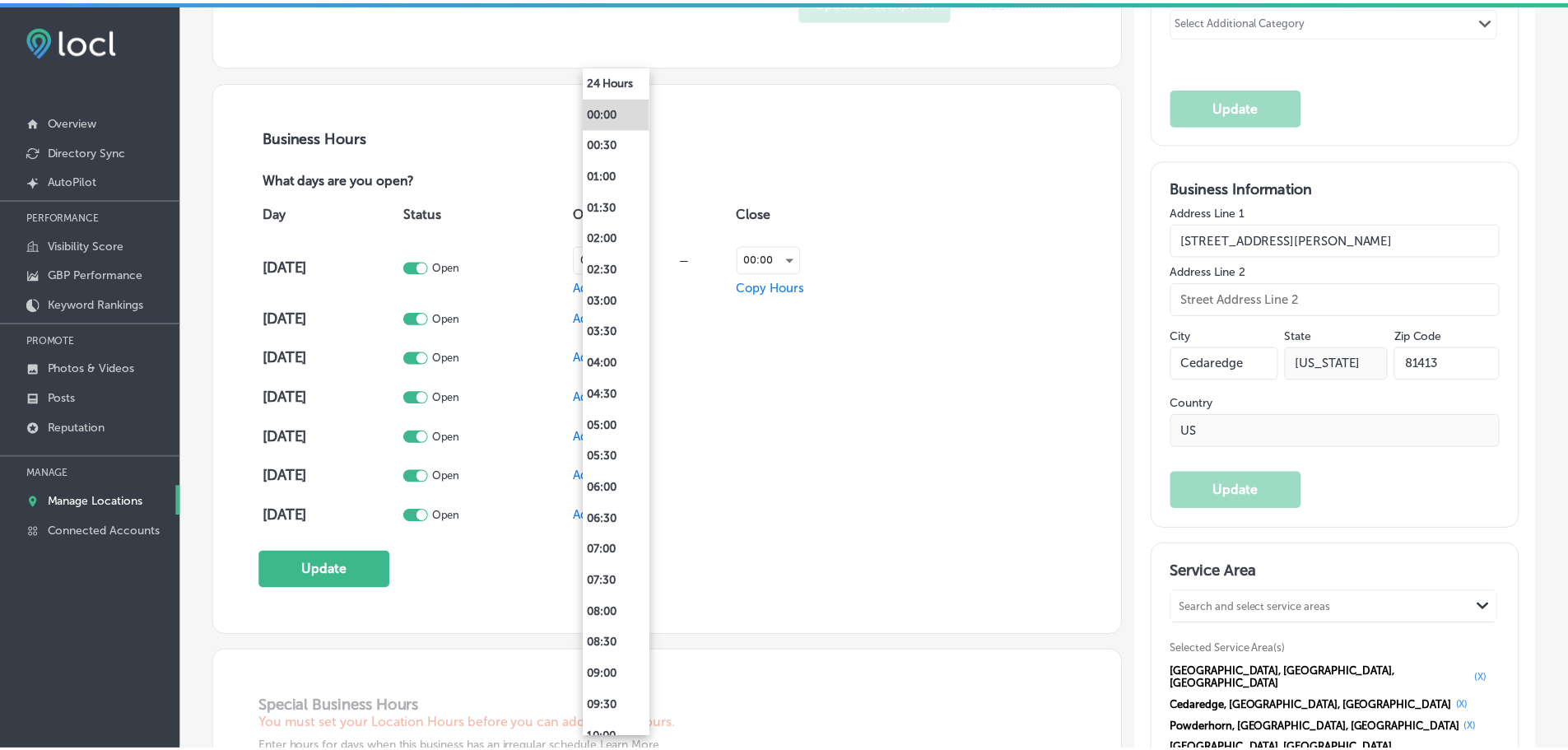
scroll to position [1072, 0]
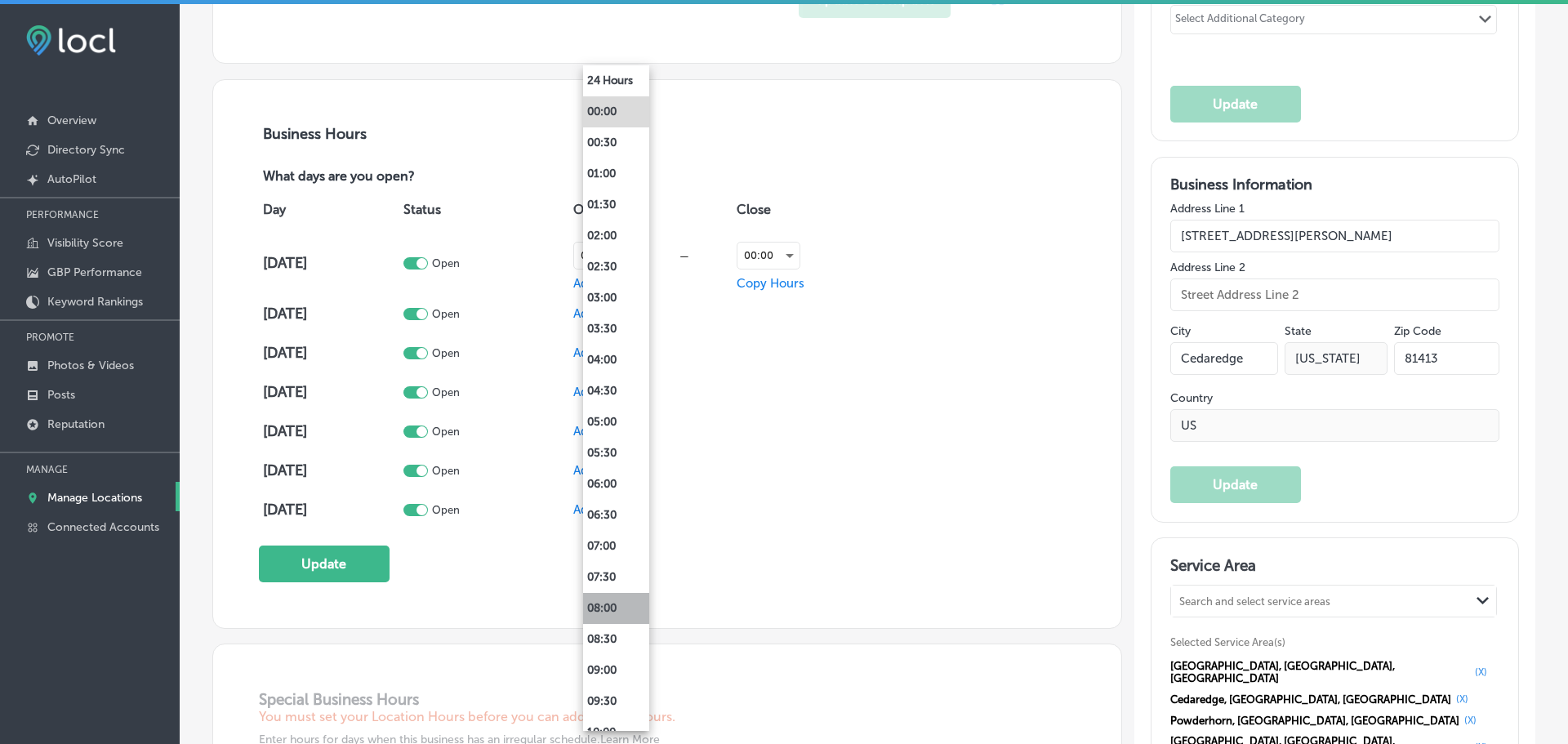
click at [593, 602] on li "08:00" at bounding box center [616, 608] width 66 height 31
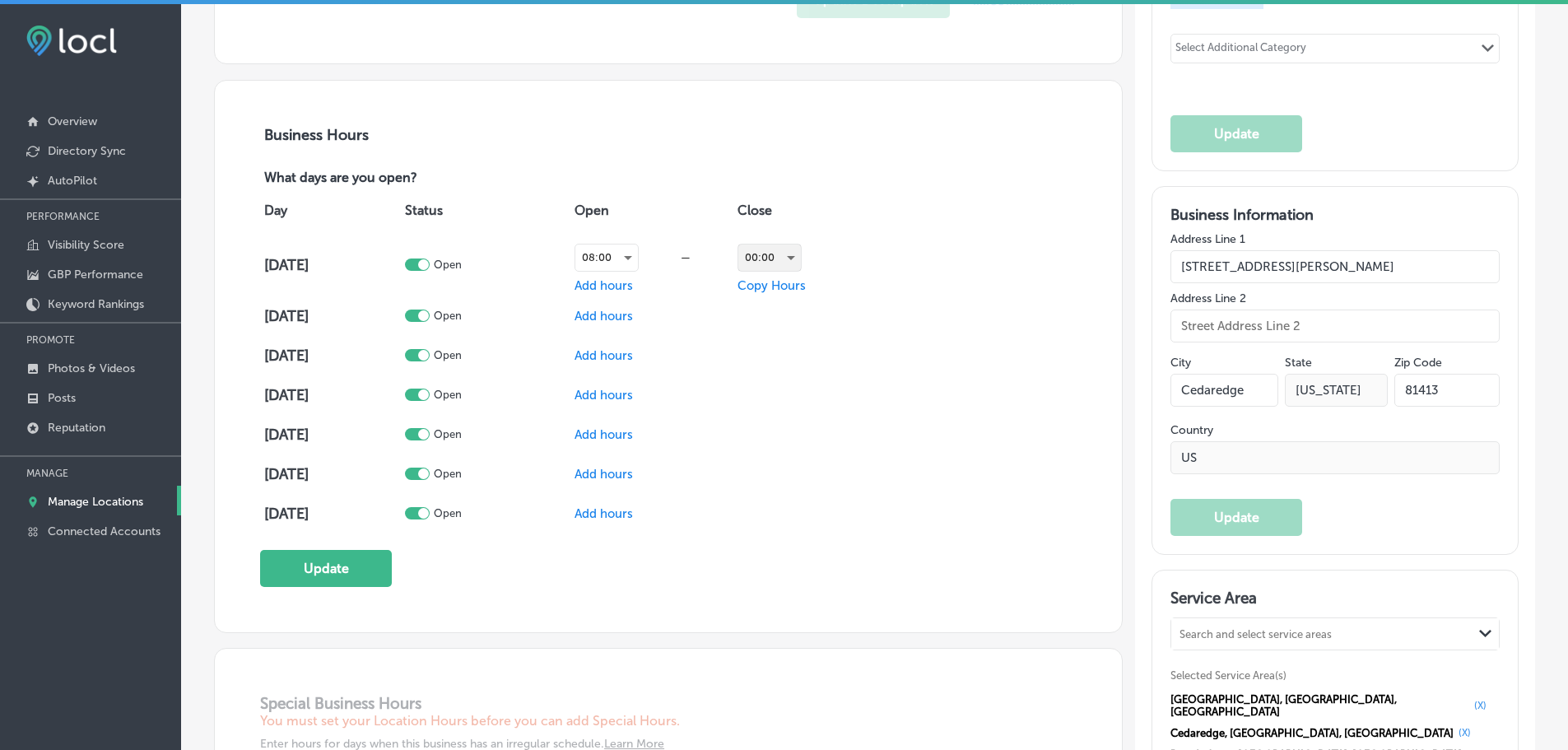
click at [792, 255] on div "00:00" at bounding box center [770, 257] width 63 height 26
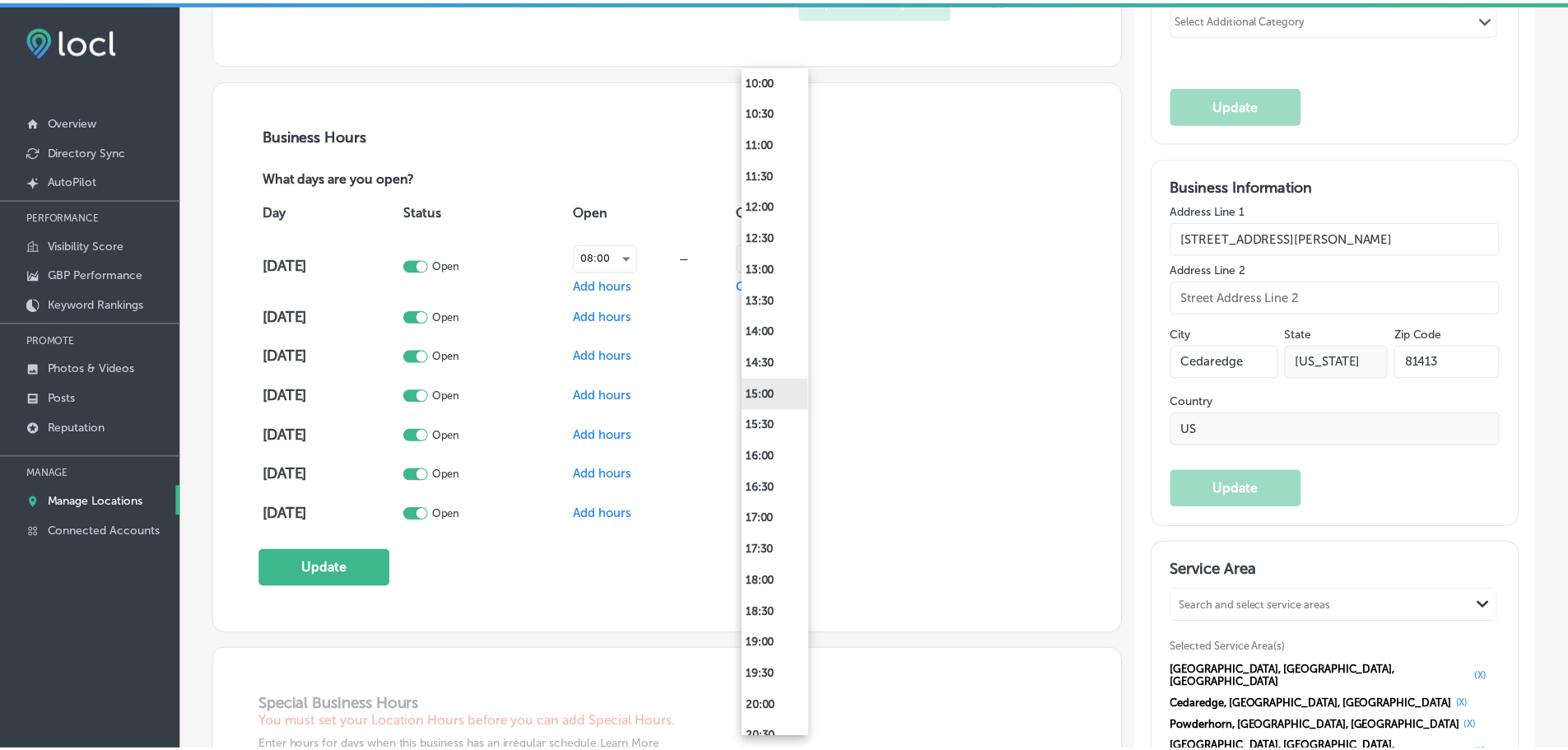
scroll to position [659, 0]
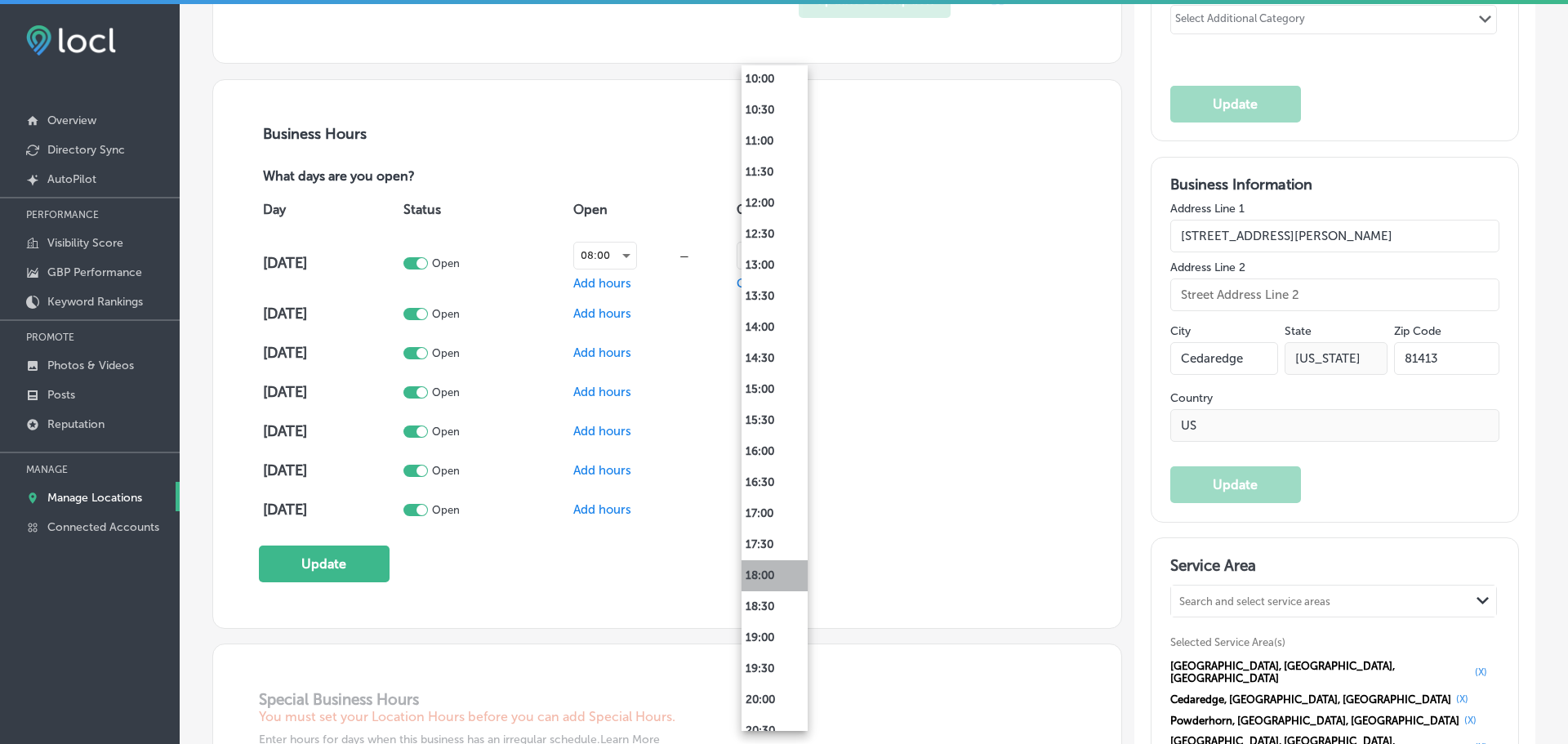
click at [769, 573] on li "18:00" at bounding box center [774, 575] width 66 height 31
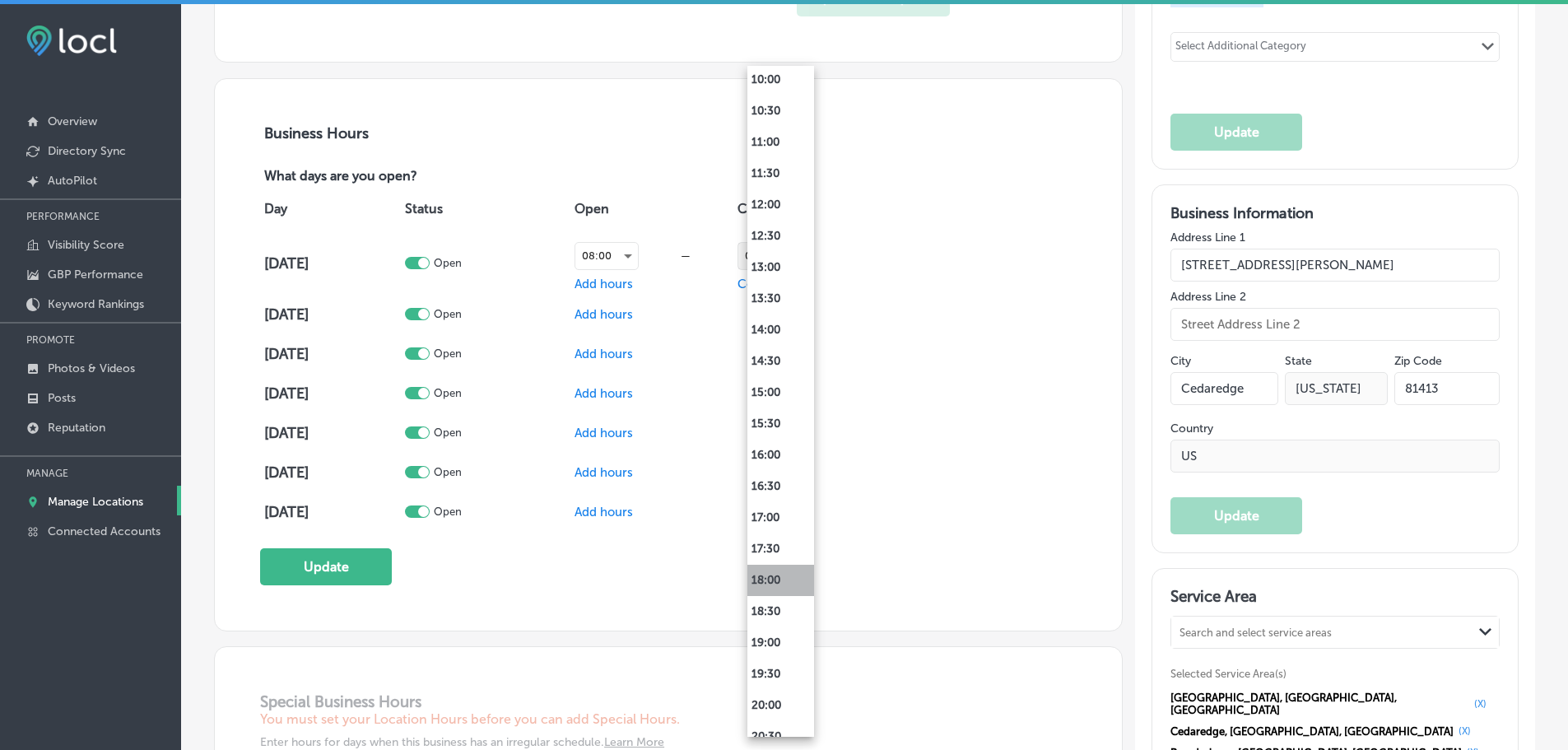
scroll to position [1070, 0]
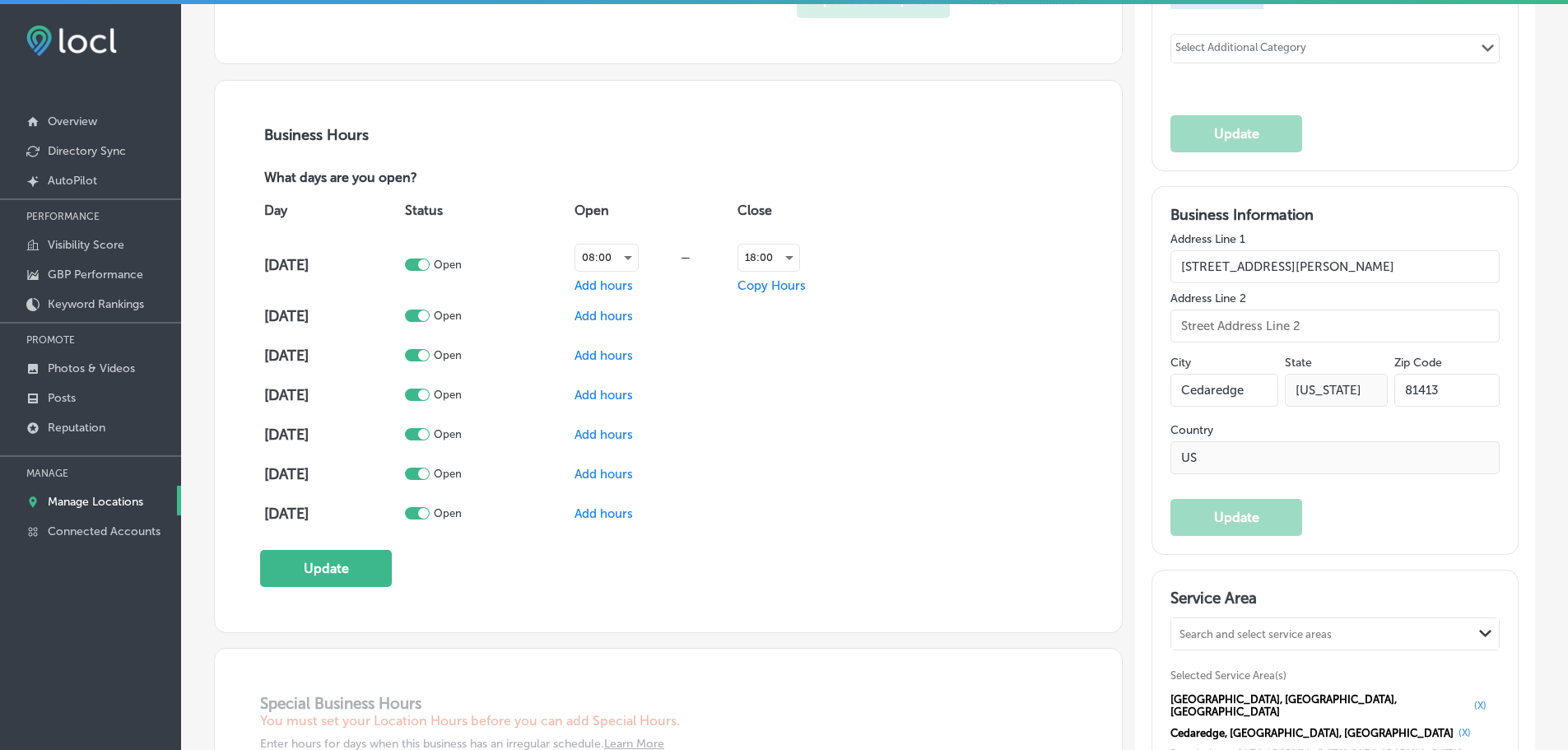
click at [772, 287] on span "Copy Hours" at bounding box center [771, 285] width 68 height 15
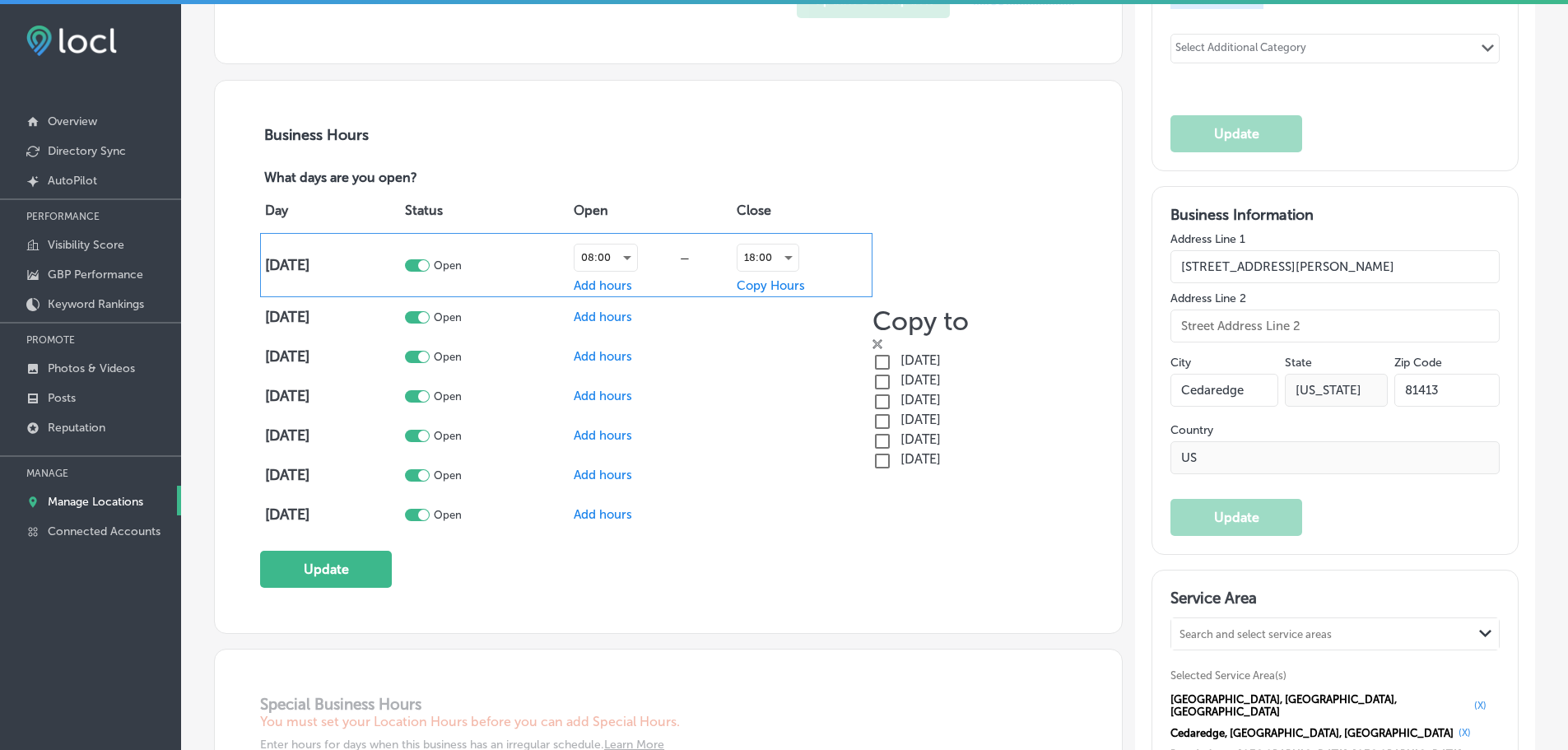
click at [892, 352] on input "checkbox" at bounding box center [883, 362] width 20 height 20
checkbox input "true"
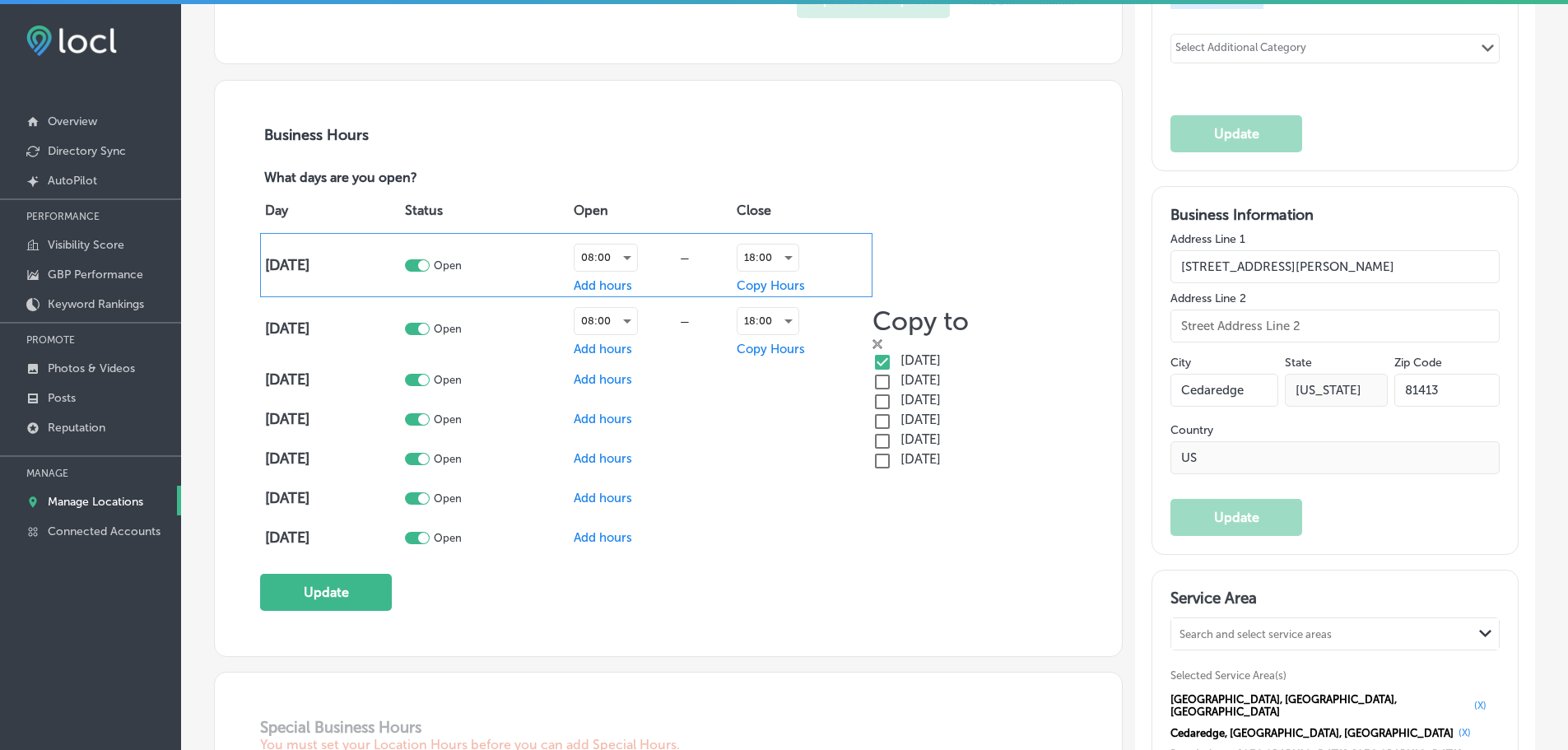
click at [892, 372] on input "checkbox" at bounding box center [883, 382] width 20 height 20
checkbox input "true"
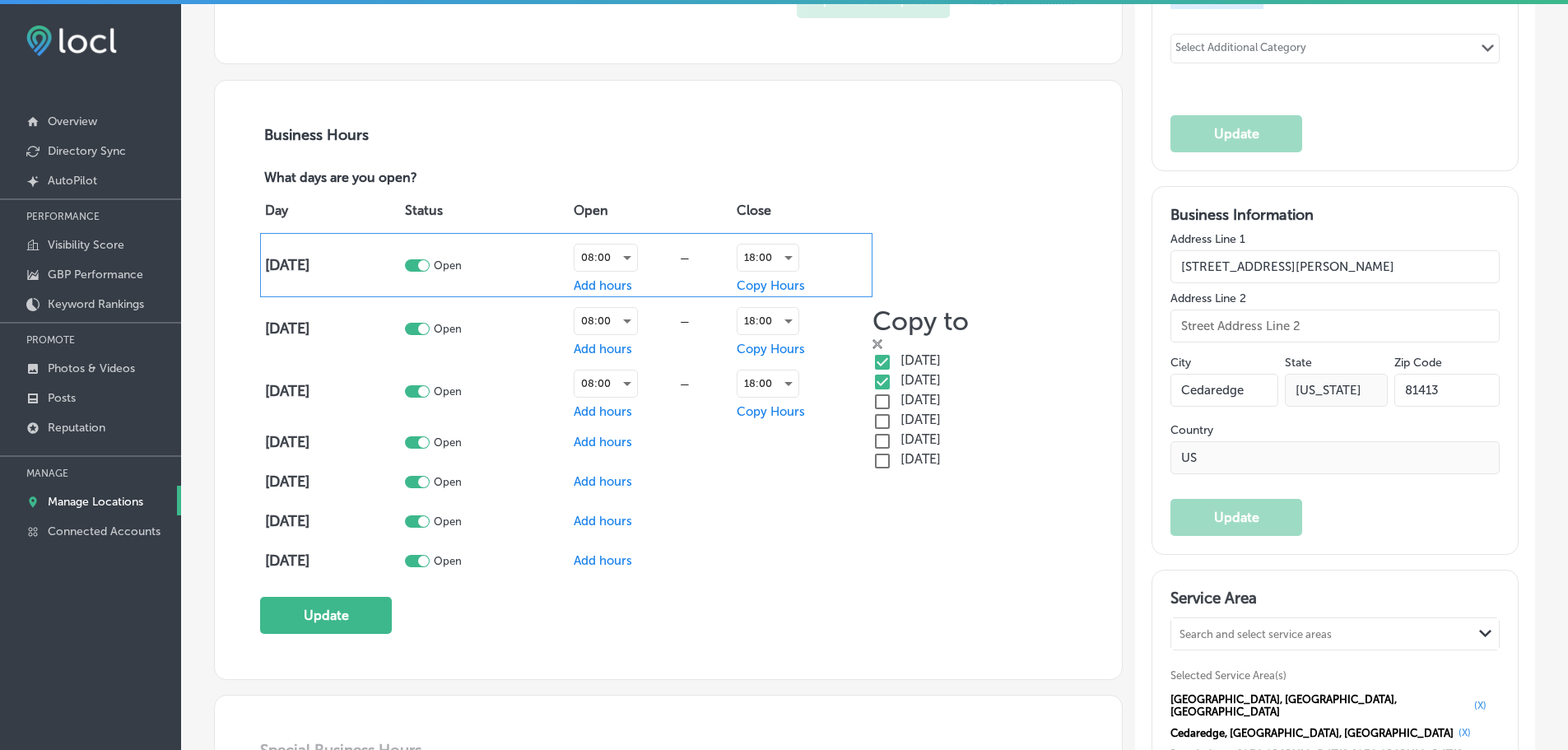
click at [892, 392] on input "checkbox" at bounding box center [883, 401] width 20 height 20
checkbox input "true"
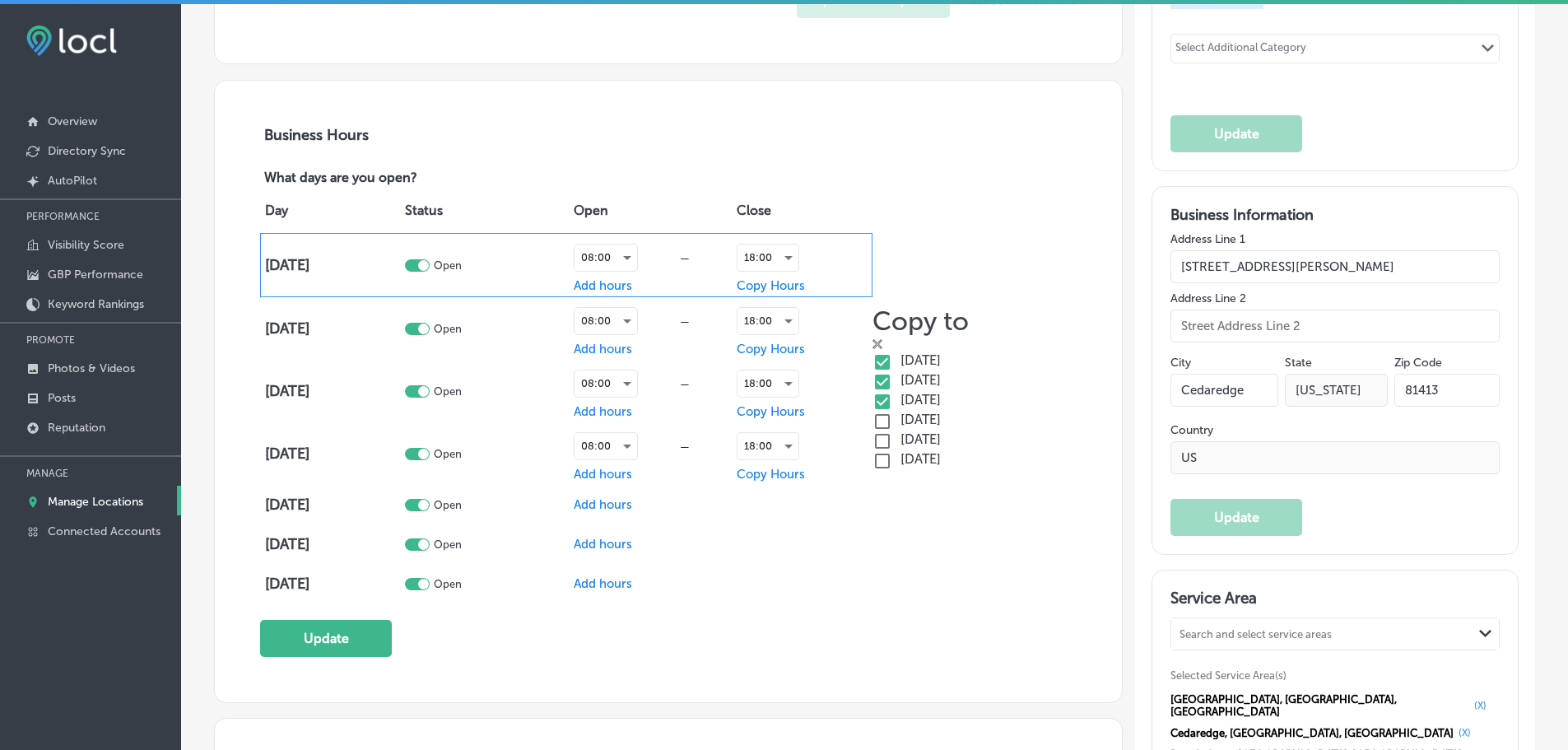
click at [892, 411] on input "checkbox" at bounding box center [883, 421] width 20 height 20
checkbox input "true"
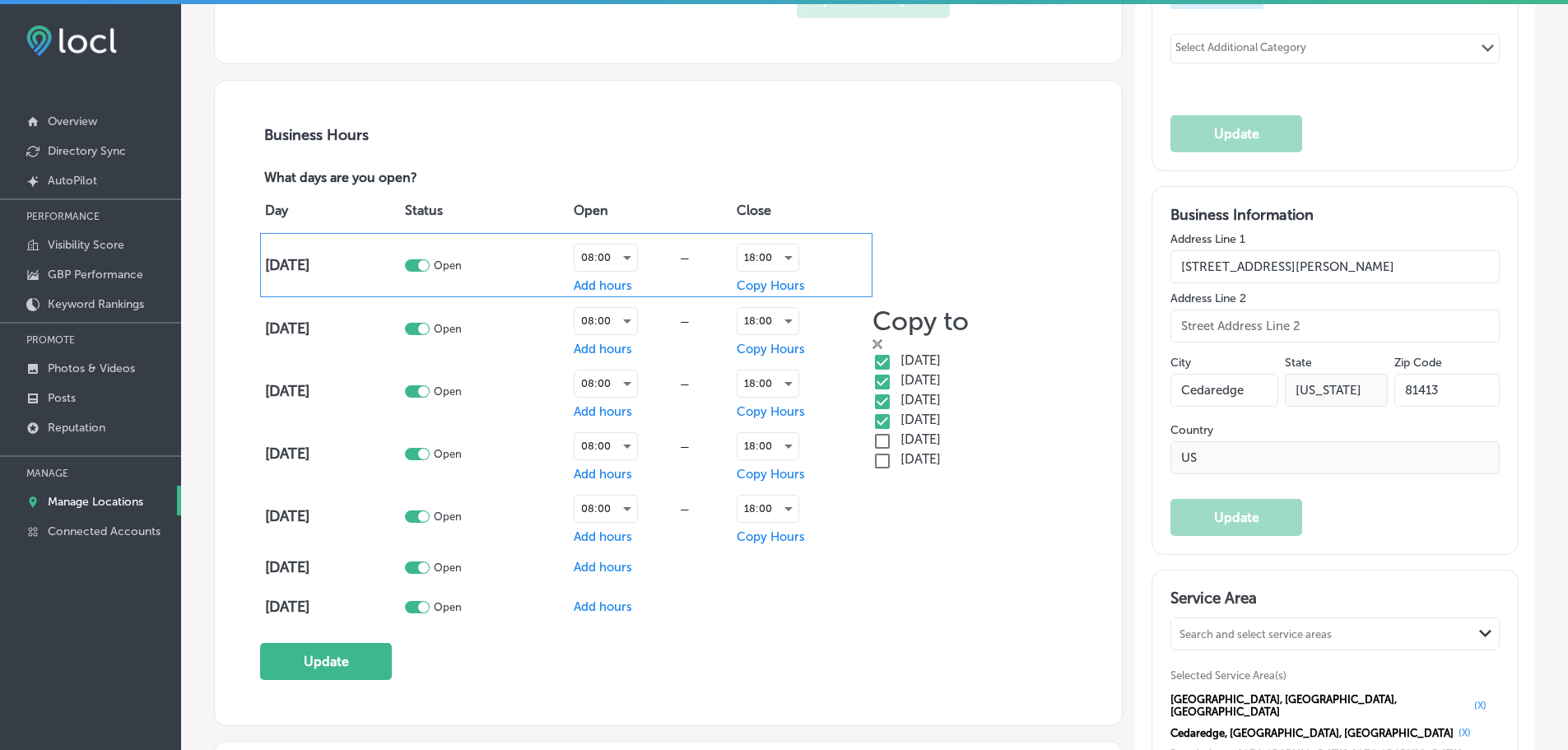
click at [892, 431] on input "checkbox" at bounding box center [883, 441] width 20 height 20
checkbox input "true"
click at [892, 451] on input "checkbox" at bounding box center [883, 461] width 20 height 20
checkbox input "true"
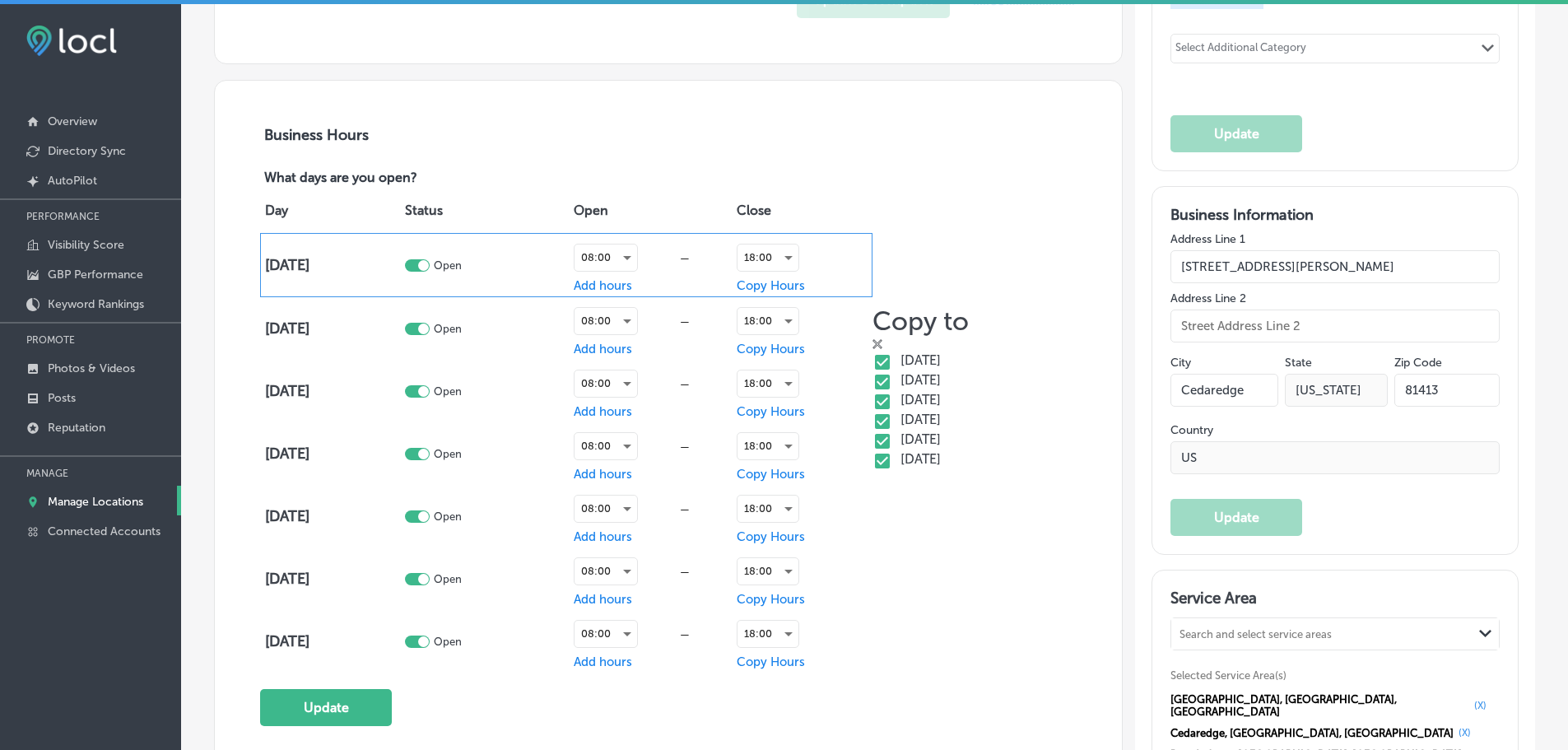
click at [950, 456] on div "Copy to close Created with Sketch. [DATE] [DATE] [DATE] [DATE] [DATE] [DATE]" at bounding box center [975, 388] width 204 height 166
click at [368, 708] on button "Update" at bounding box center [325, 707] width 132 height 37
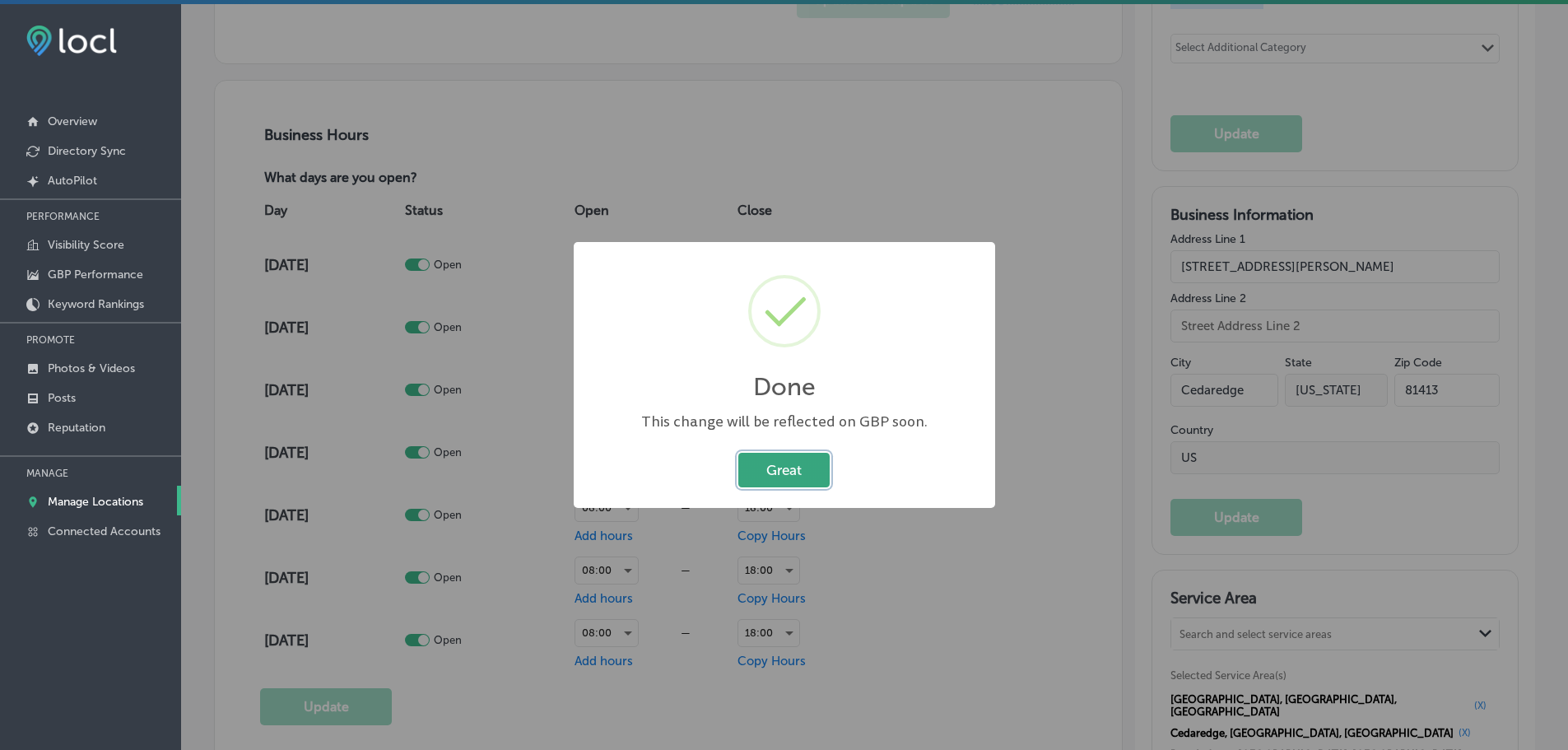
click at [784, 464] on button "Great" at bounding box center [784, 470] width 91 height 34
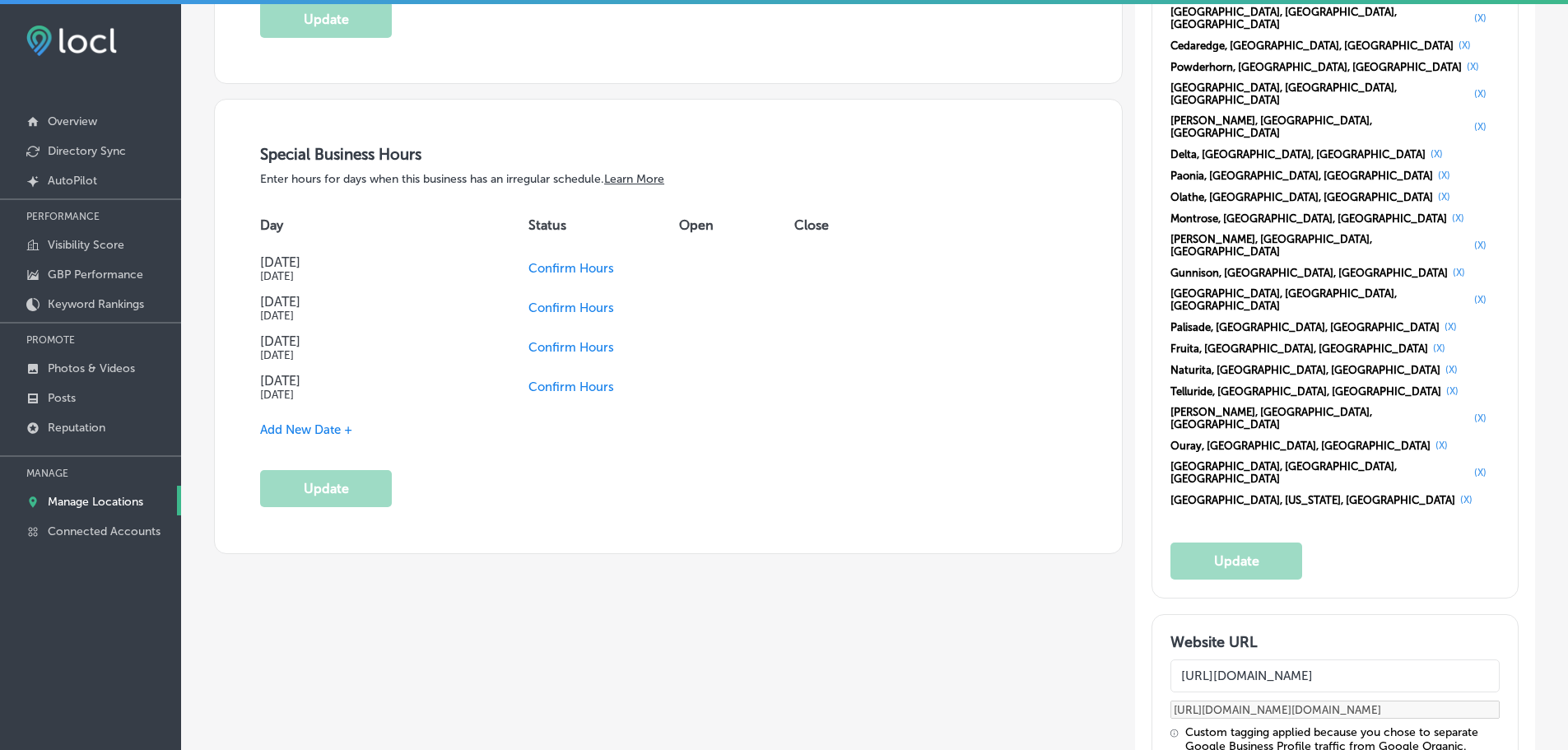
scroll to position [1728, 0]
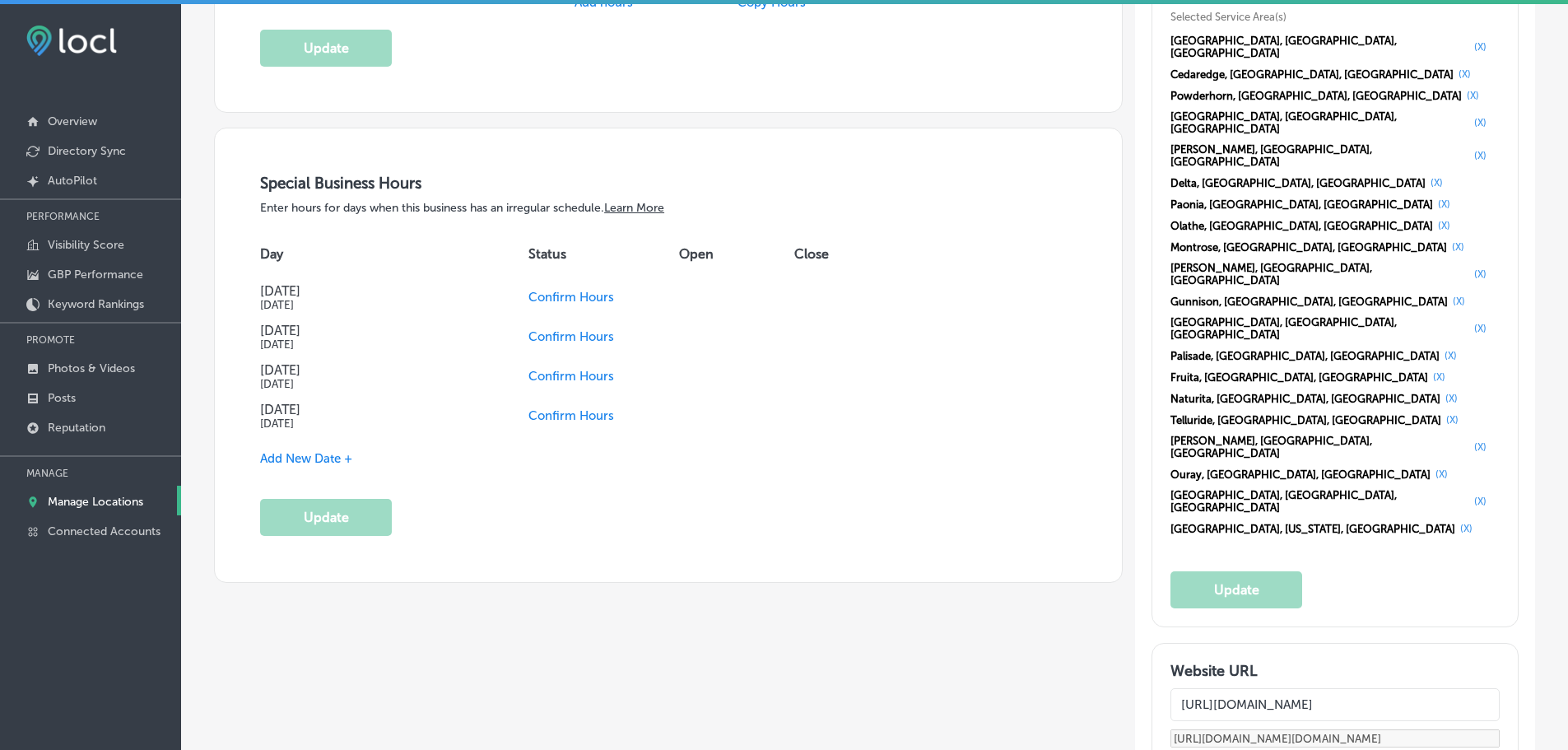
click at [556, 367] on td "Confirm Hours" at bounding box center [604, 376] width 151 height 39
click at [591, 370] on span "Confirm Hours" at bounding box center [572, 376] width 86 height 15
click at [550, 416] on span "Confirm Hours" at bounding box center [547, 416] width 86 height 15
click at [297, 459] on span "Add New Date +" at bounding box center [306, 458] width 92 height 15
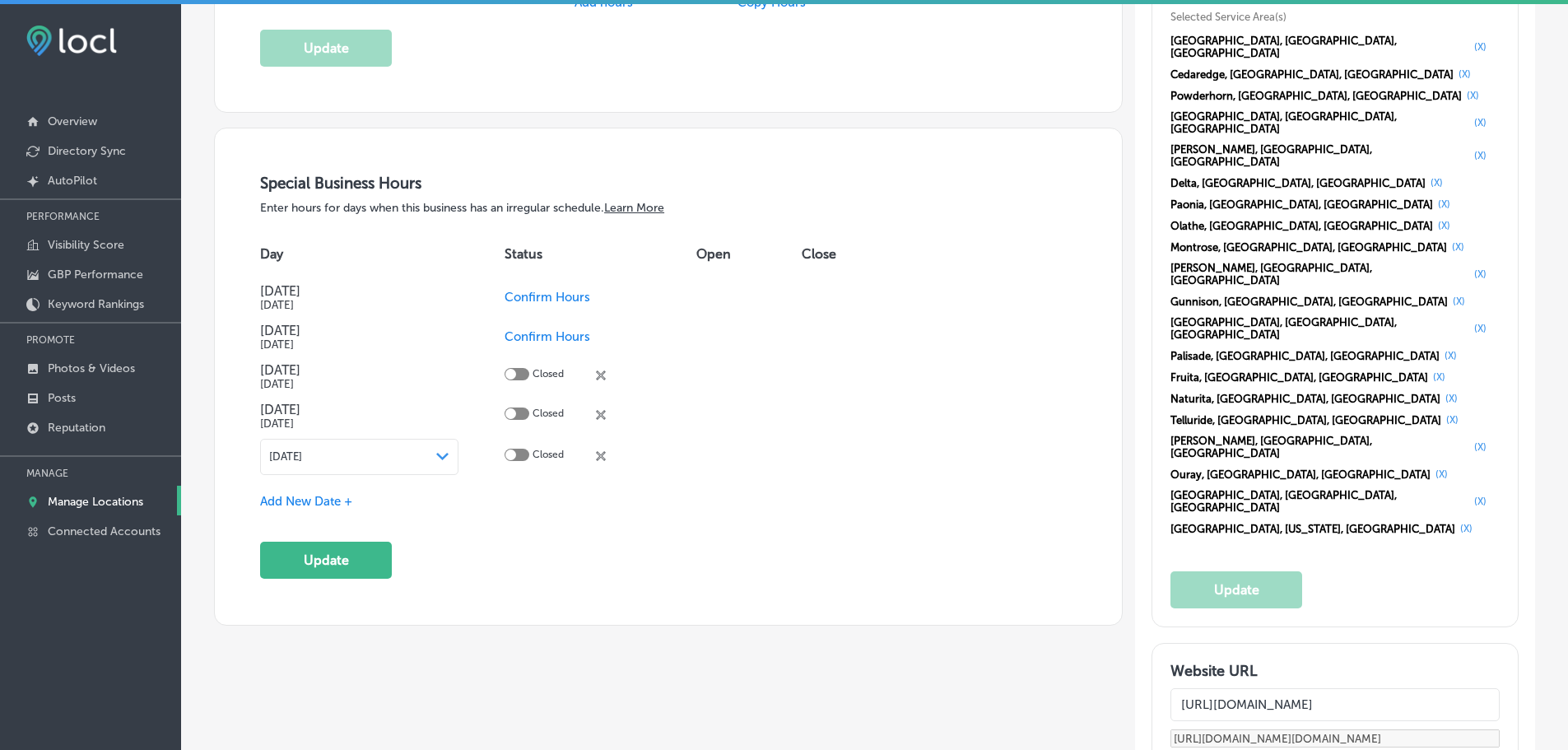
click at [444, 451] on div "Path Created with Sketch." at bounding box center [443, 456] width 13 height 13
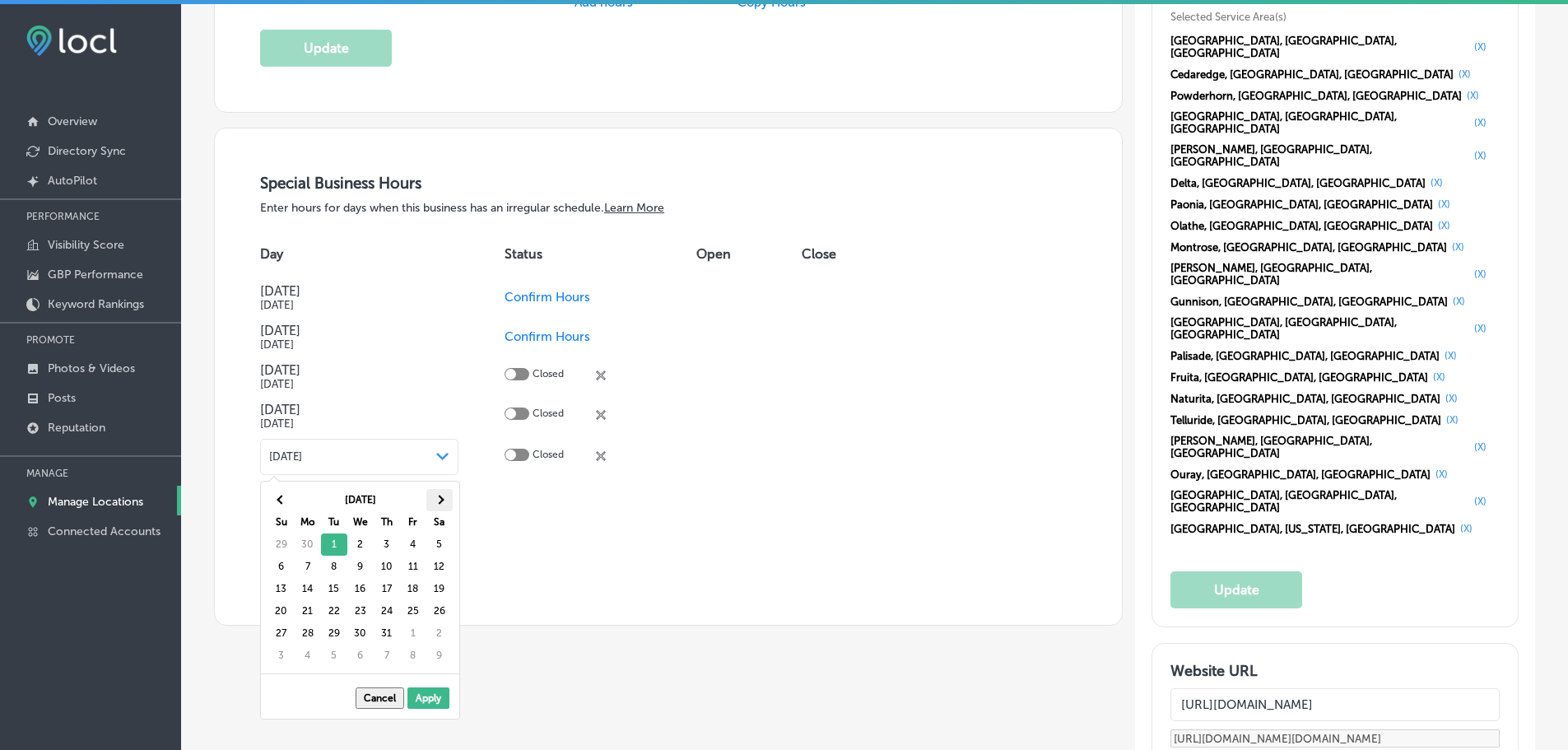
click at [446, 494] on th at bounding box center [439, 500] width 26 height 22
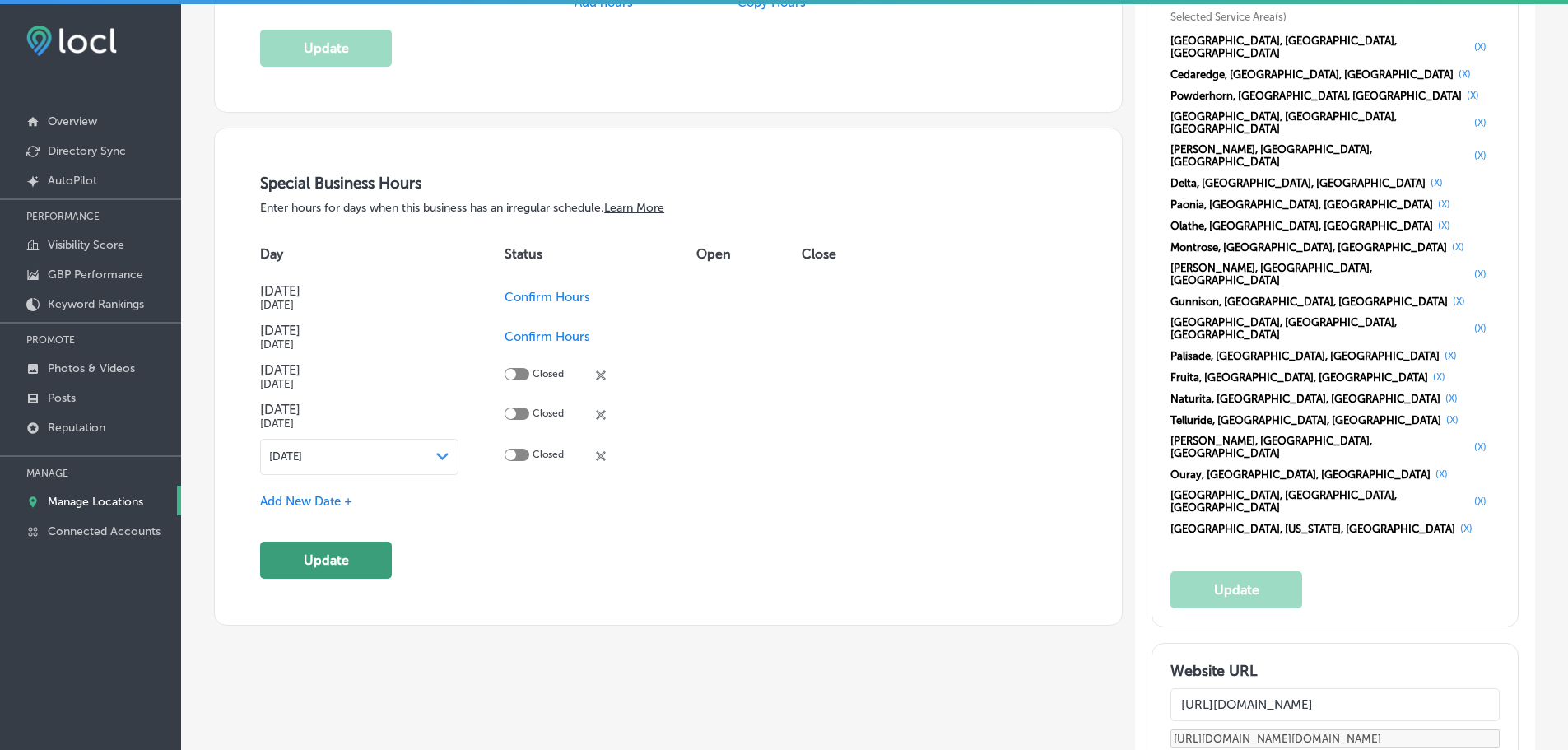
click at [346, 562] on button "Update" at bounding box center [325, 559] width 132 height 37
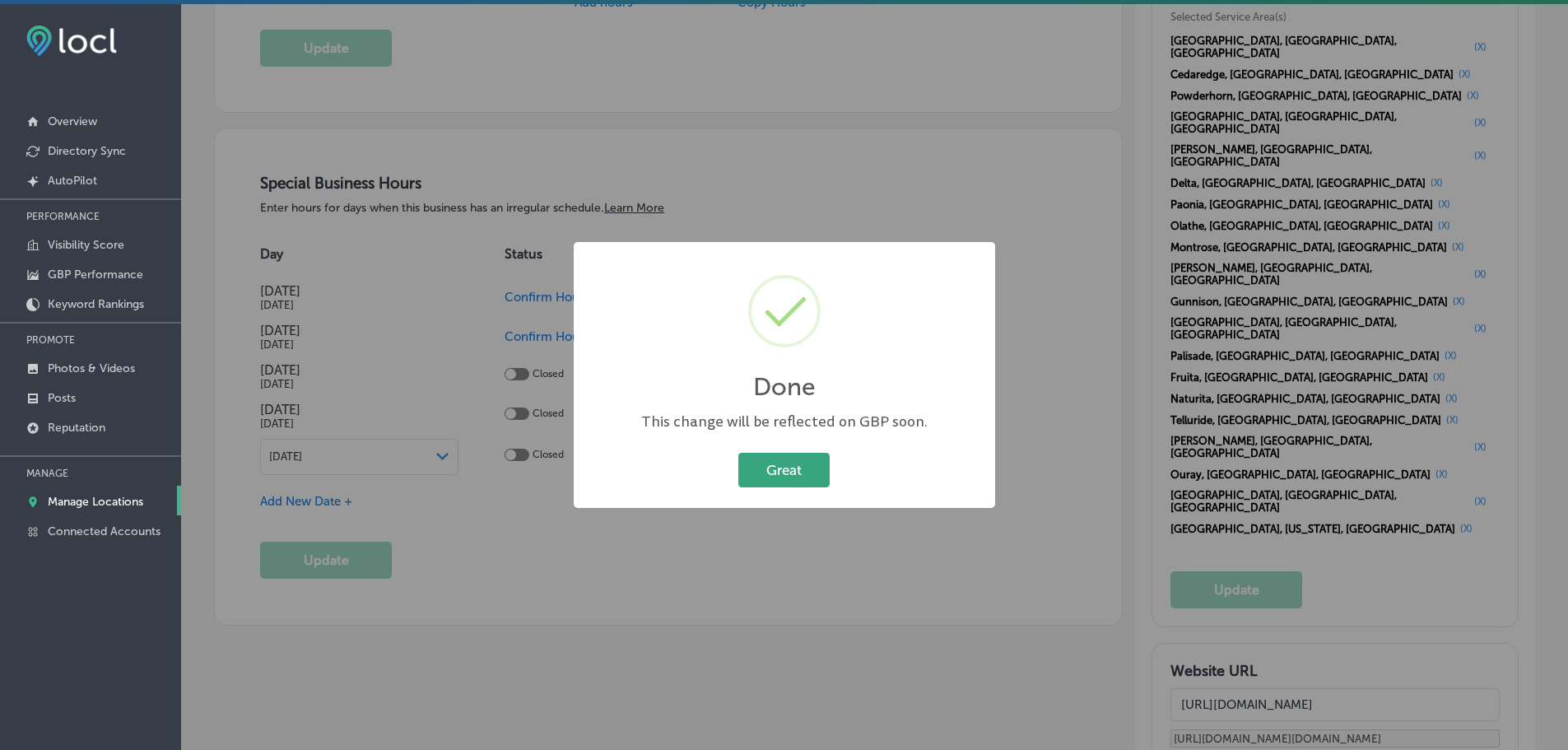
click at [794, 471] on button "Great" at bounding box center [784, 470] width 91 height 34
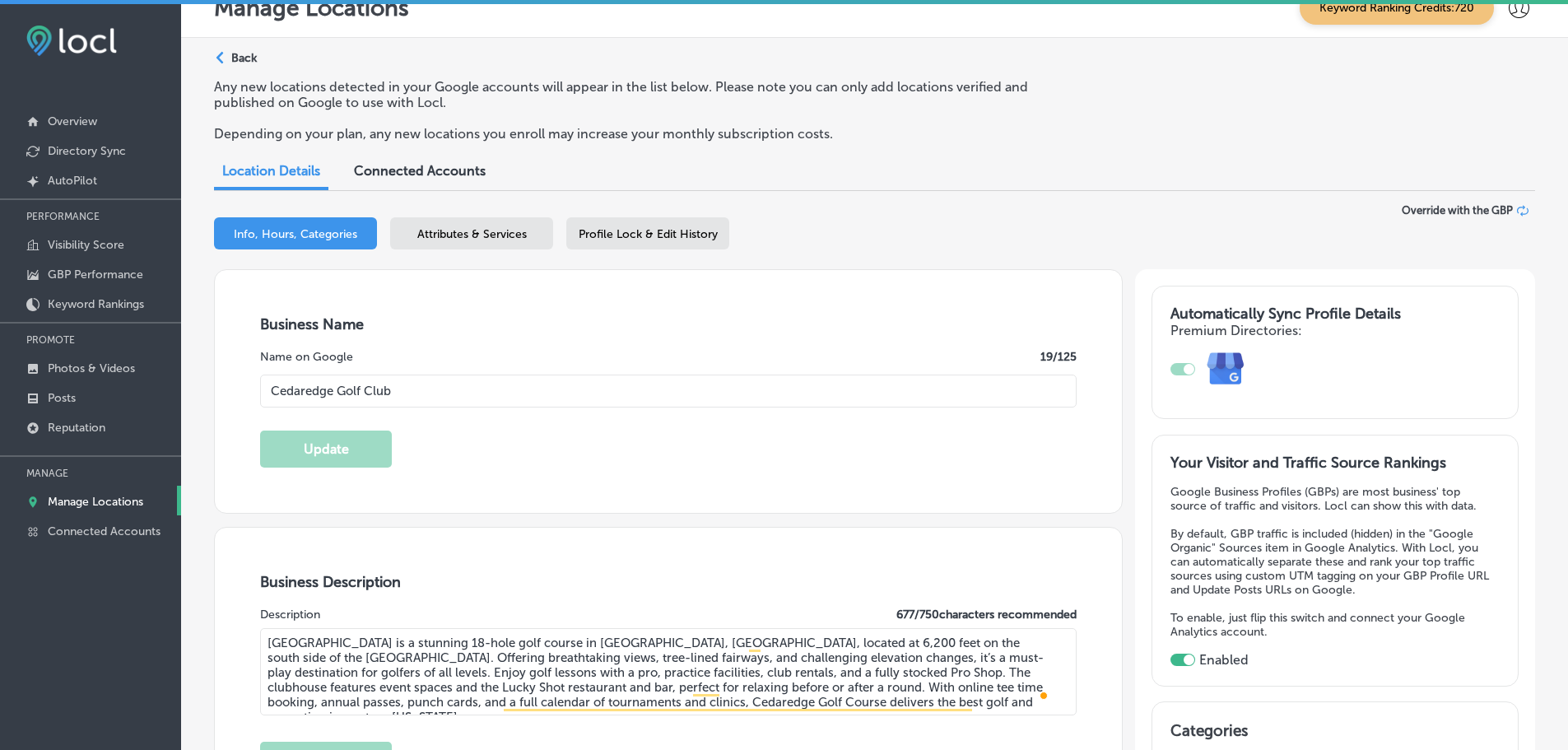
scroll to position [0, 0]
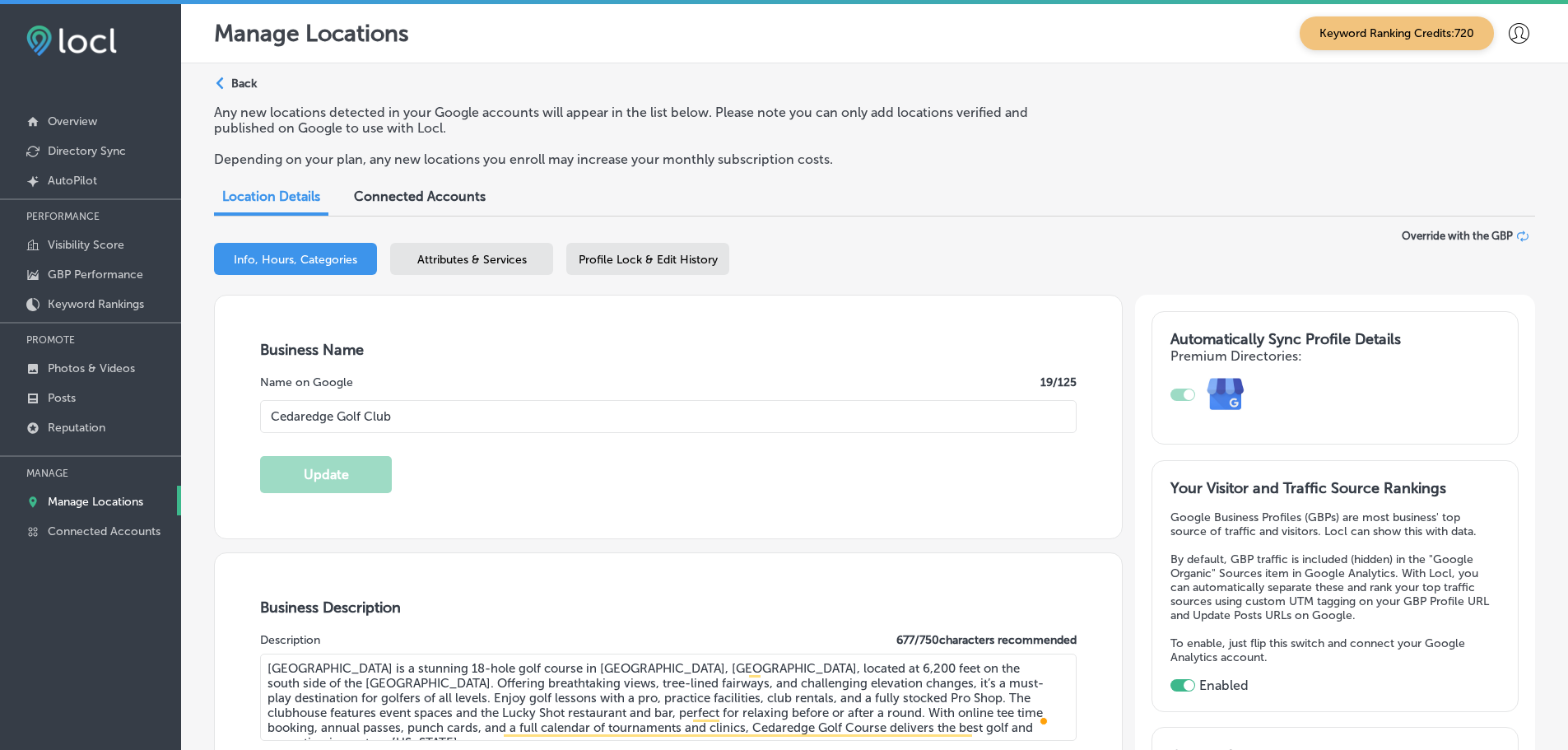
click at [450, 261] on span "Attributes & Services" at bounding box center [472, 260] width 109 height 14
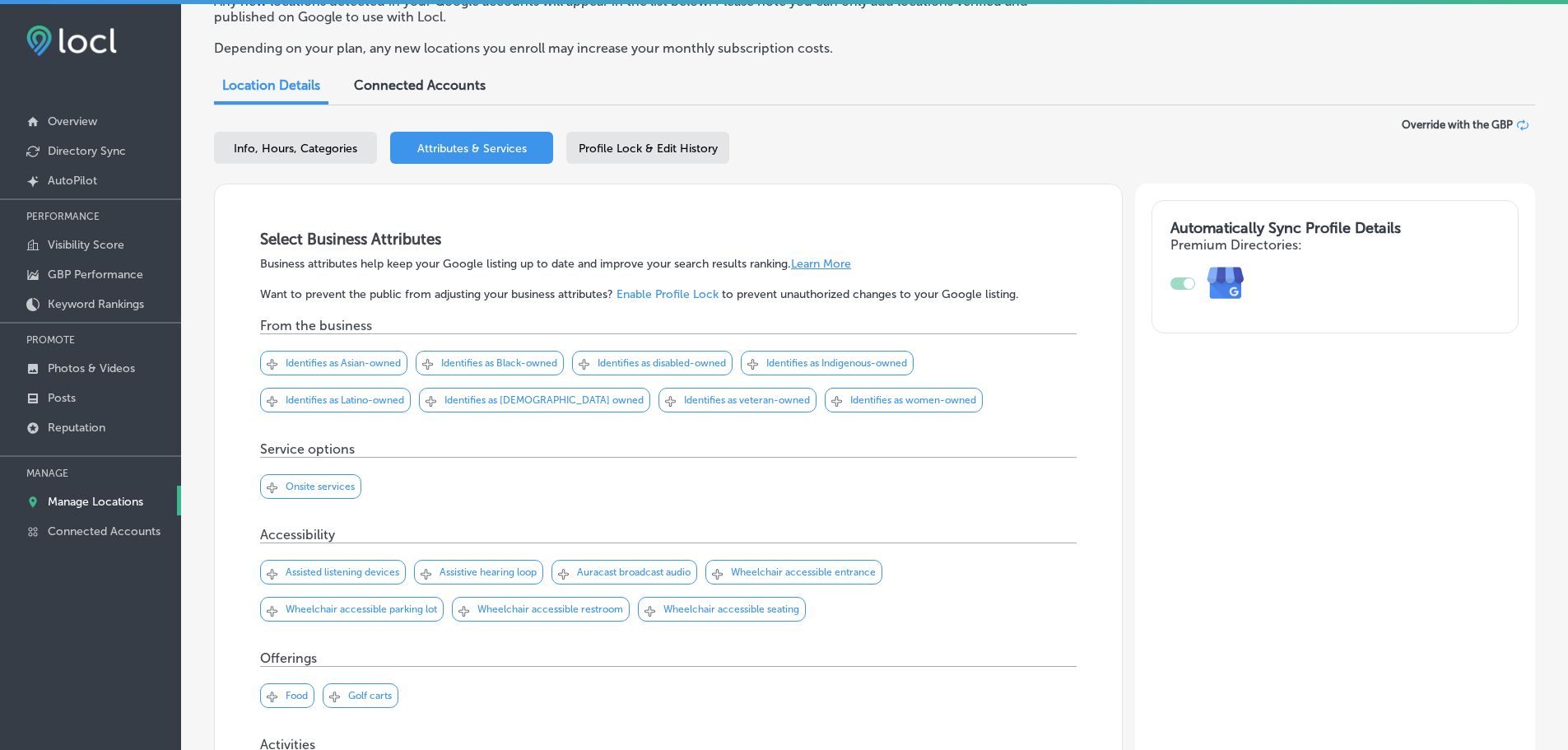
scroll to position [82, 0]
